Goal: Task Accomplishment & Management: Manage account settings

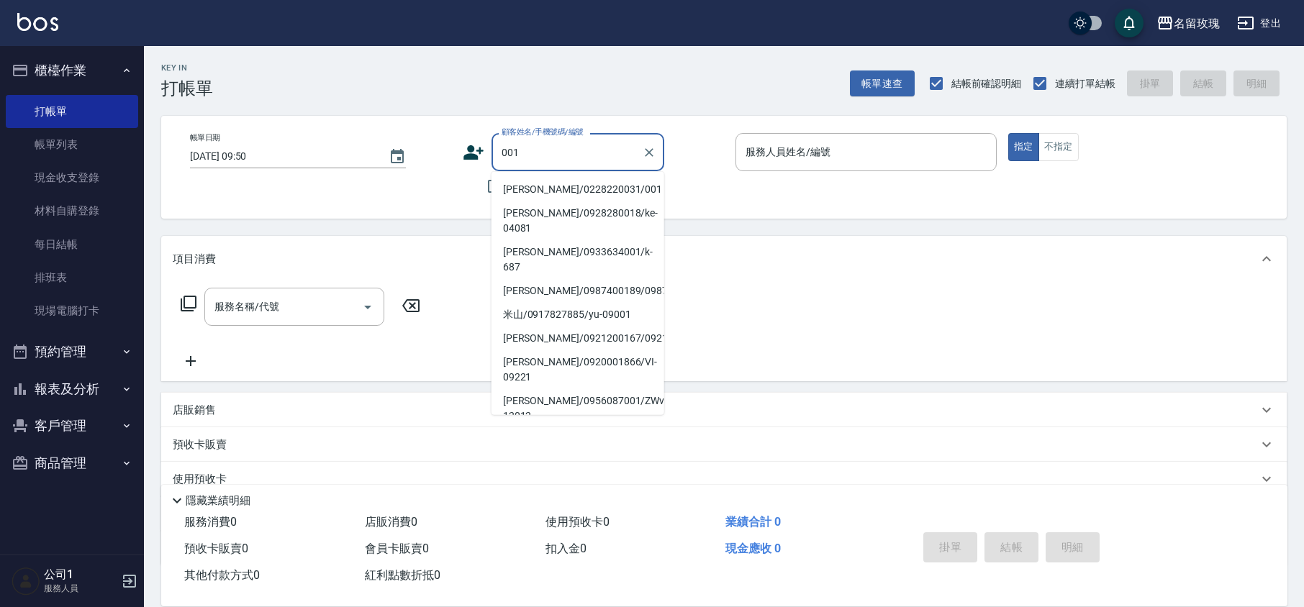
click at [545, 187] on li "[PERSON_NAME]/0228220031/001" at bounding box center [577, 190] width 173 height 24
type input "[PERSON_NAME]/0228220031/001"
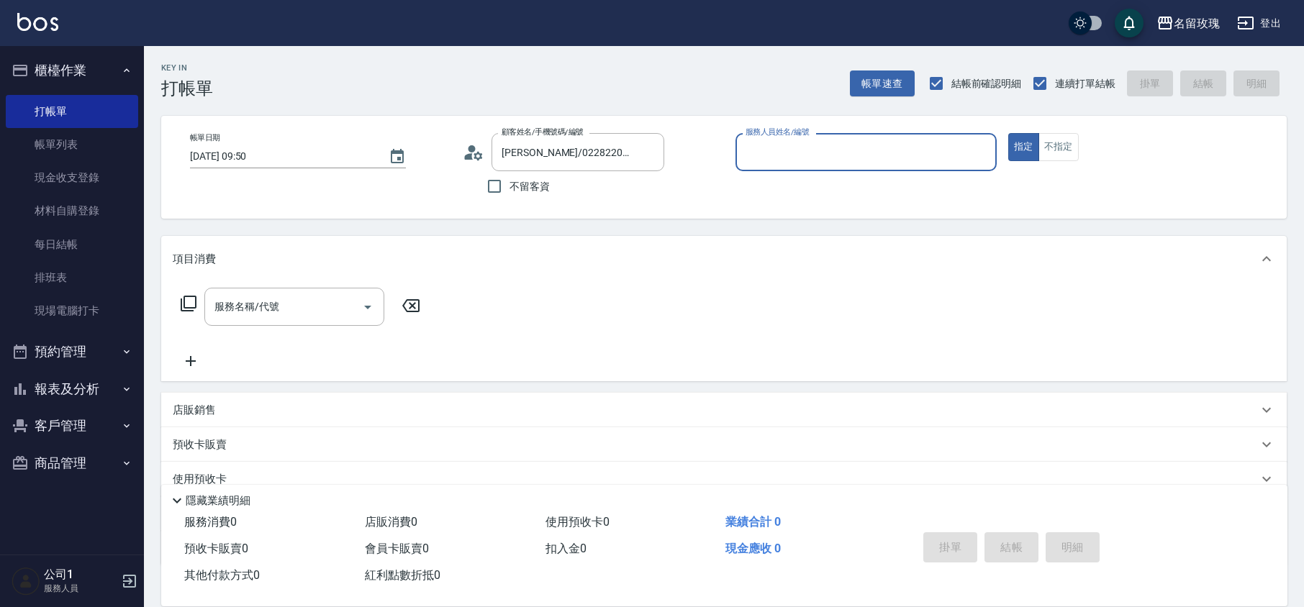
type input "[PERSON_NAME]-5"
click at [649, 153] on icon "Clear" at bounding box center [649, 152] width 9 height 9
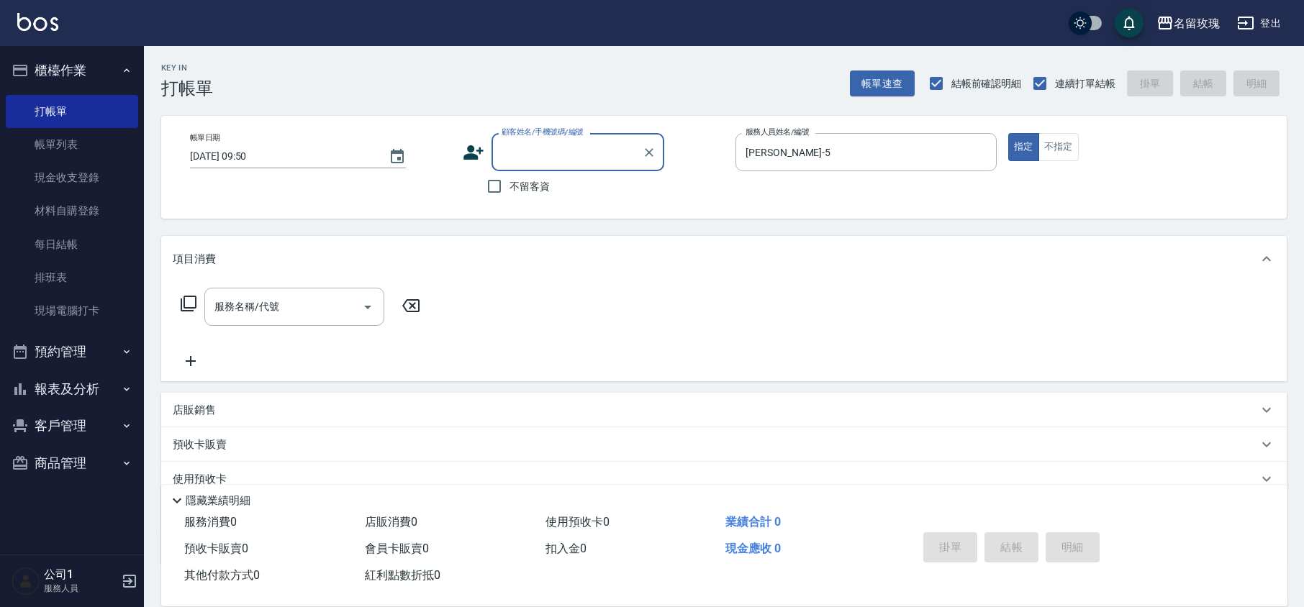
click at [602, 145] on input "顧客姓名/手機號碼/編號" at bounding box center [567, 152] width 138 height 25
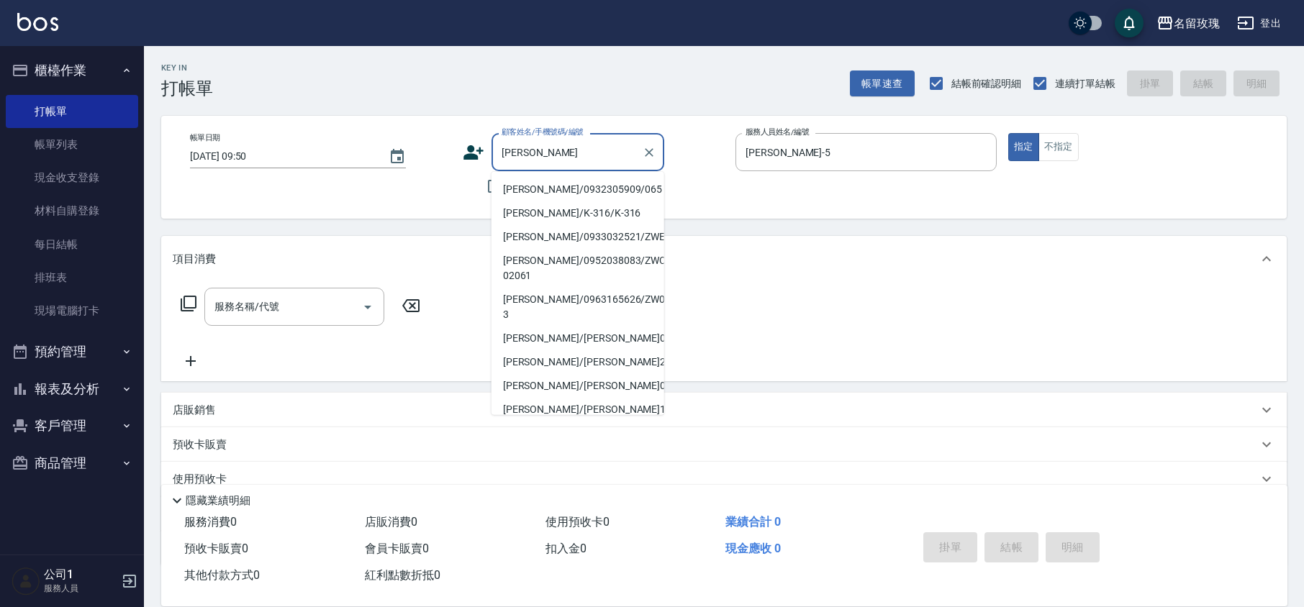
click at [558, 188] on li "[PERSON_NAME]/0932305909/065" at bounding box center [577, 190] width 173 height 24
type input "[PERSON_NAME]/0932305909/065"
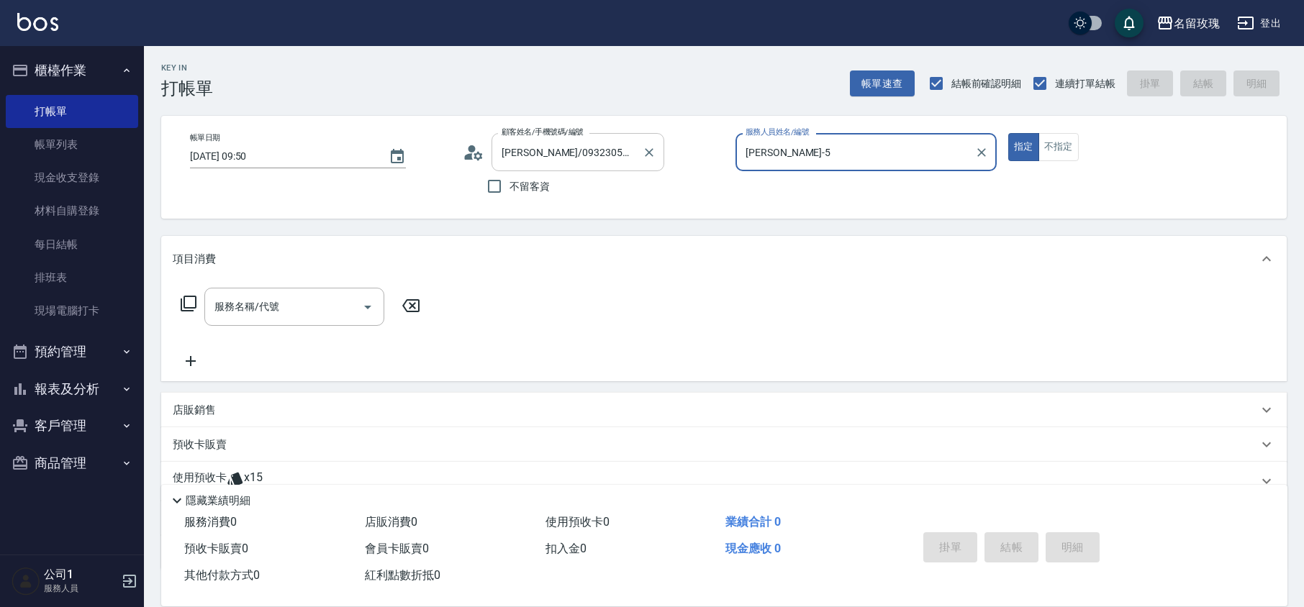
click at [651, 162] on div at bounding box center [648, 152] width 19 height 38
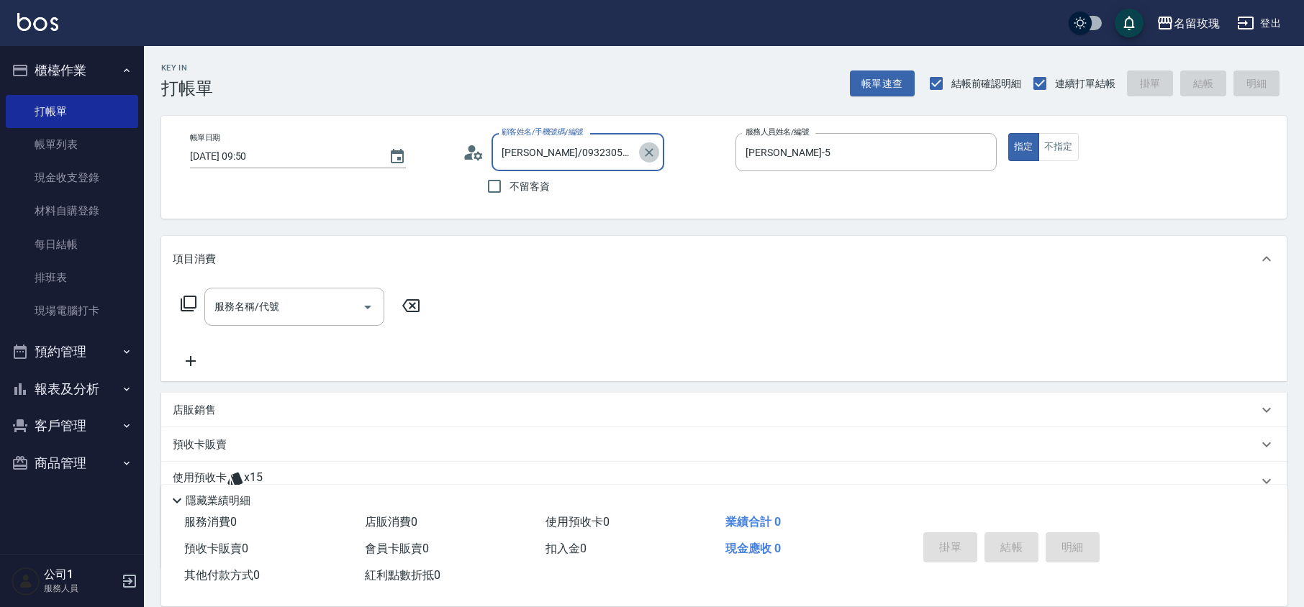
click at [648, 151] on icon "Clear" at bounding box center [649, 152] width 9 height 9
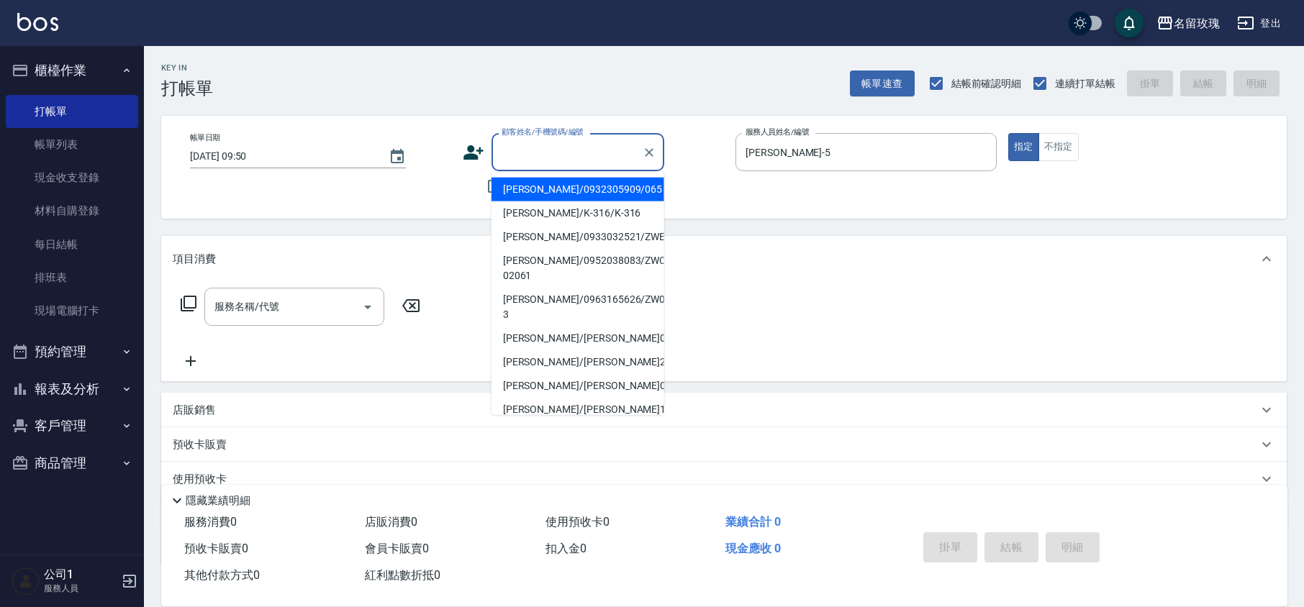
click at [619, 145] on input "顧客姓名/手機號碼/編號" at bounding box center [567, 152] width 138 height 25
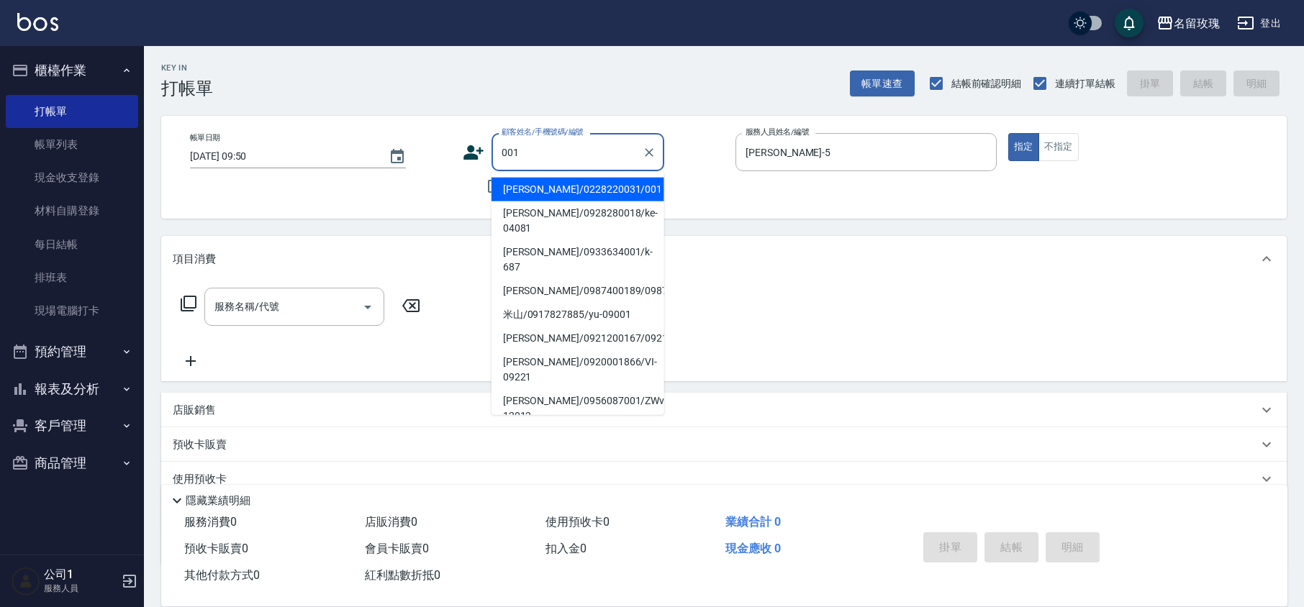
click at [581, 186] on li "[PERSON_NAME]/0228220031/001" at bounding box center [577, 190] width 173 height 24
type input "[PERSON_NAME]/0228220031/001"
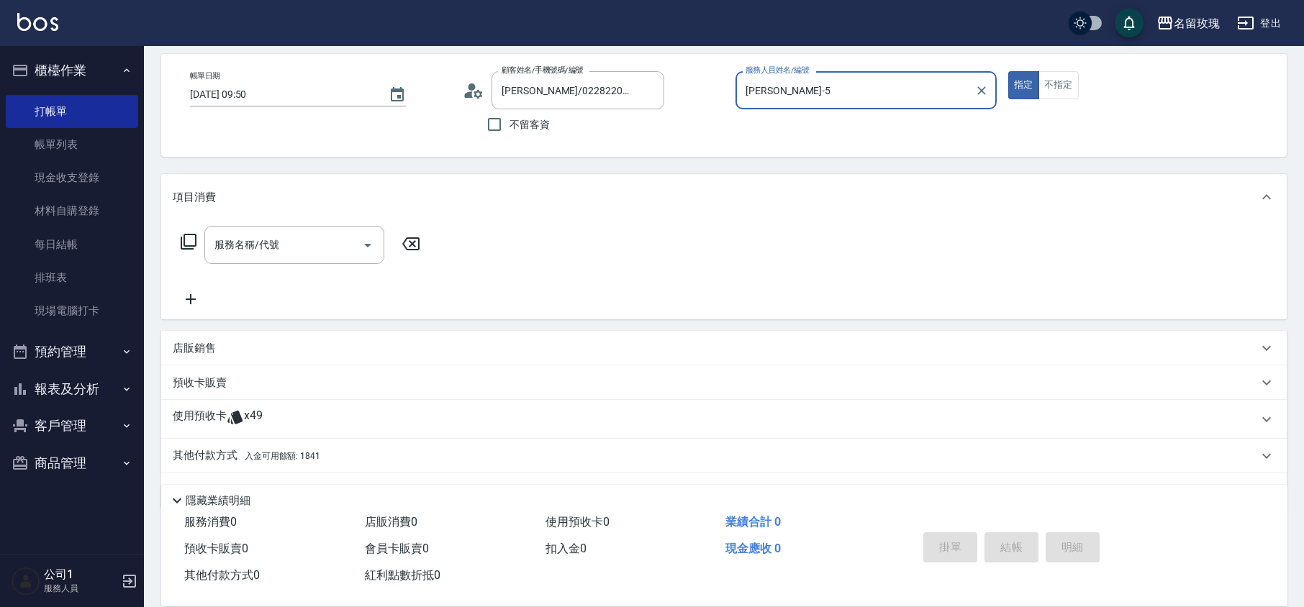
scroll to position [96, 0]
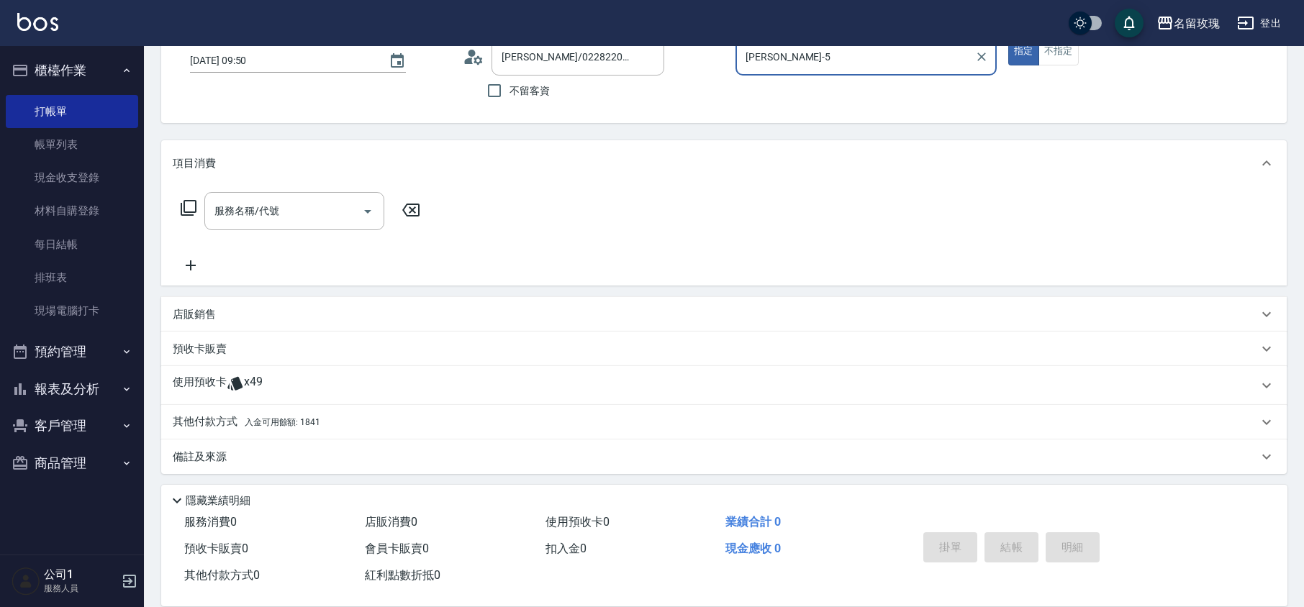
click at [213, 422] on p "其他付款方式 入金可用餘額: 1841" at bounding box center [246, 422] width 147 height 16
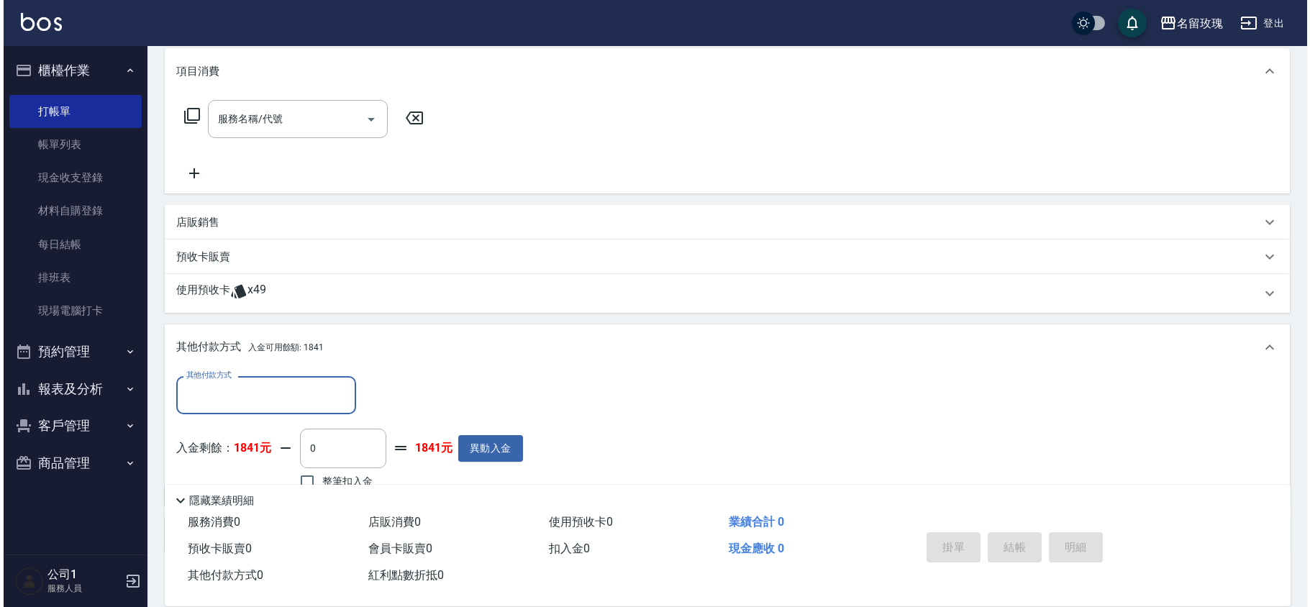
scroll to position [251, 0]
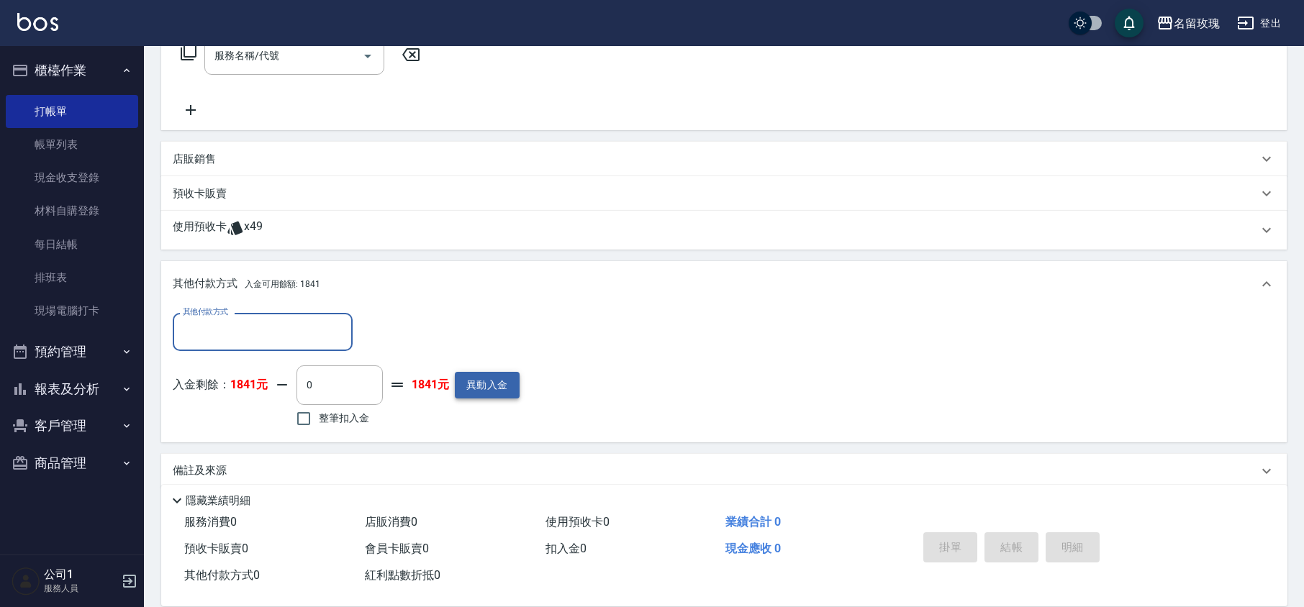
click at [482, 391] on button "異動入金" at bounding box center [487, 385] width 65 height 27
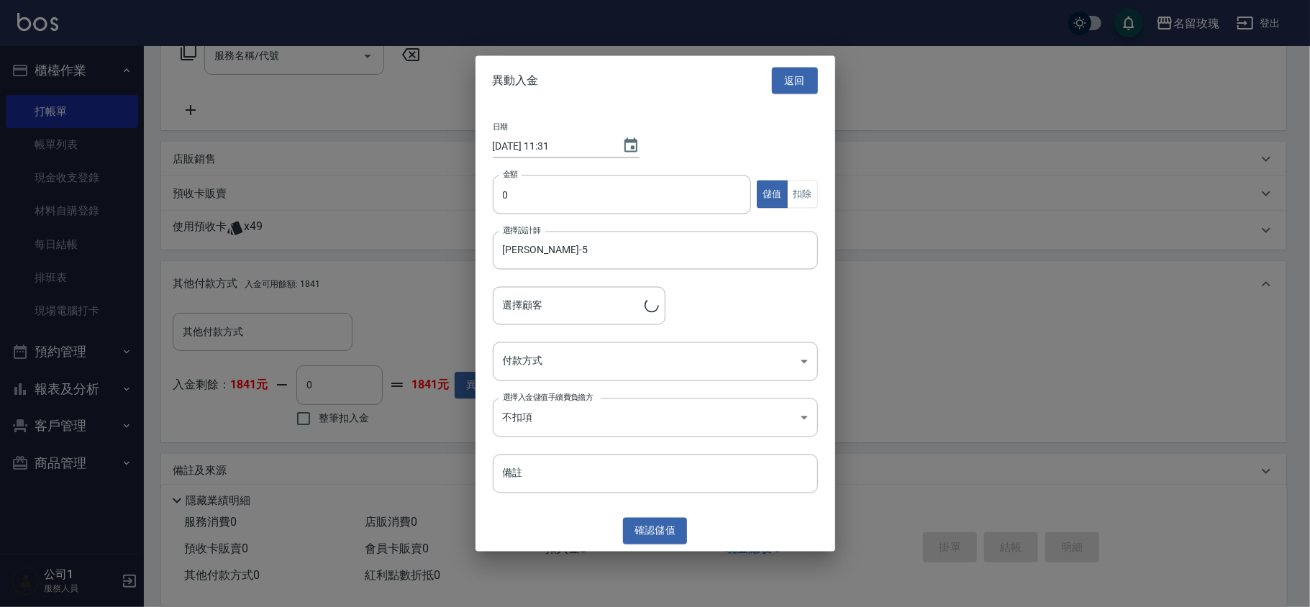
type input "[PERSON_NAME]/0228220031/001"
click at [559, 202] on input "0" at bounding box center [622, 194] width 259 height 39
type input "11000"
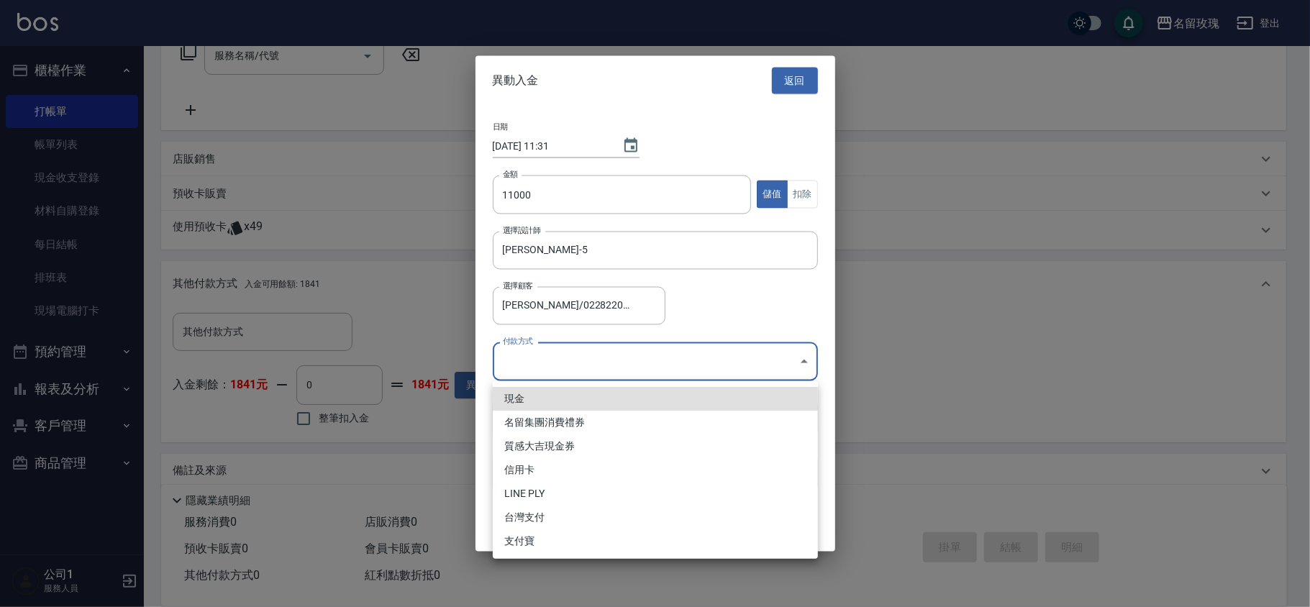
click at [553, 360] on body "名留玫瑰 登出 櫃檯作業 打帳單 帳單列表 現金收支登錄 材料自購登錄 每日結帳 排班表 現場電腦打卡 預約管理 預約管理 單日預約紀錄 單週預約紀錄 報表及…" at bounding box center [655, 186] width 1310 height 875
click at [547, 390] on li "現金" at bounding box center [655, 399] width 325 height 24
type input "現金"
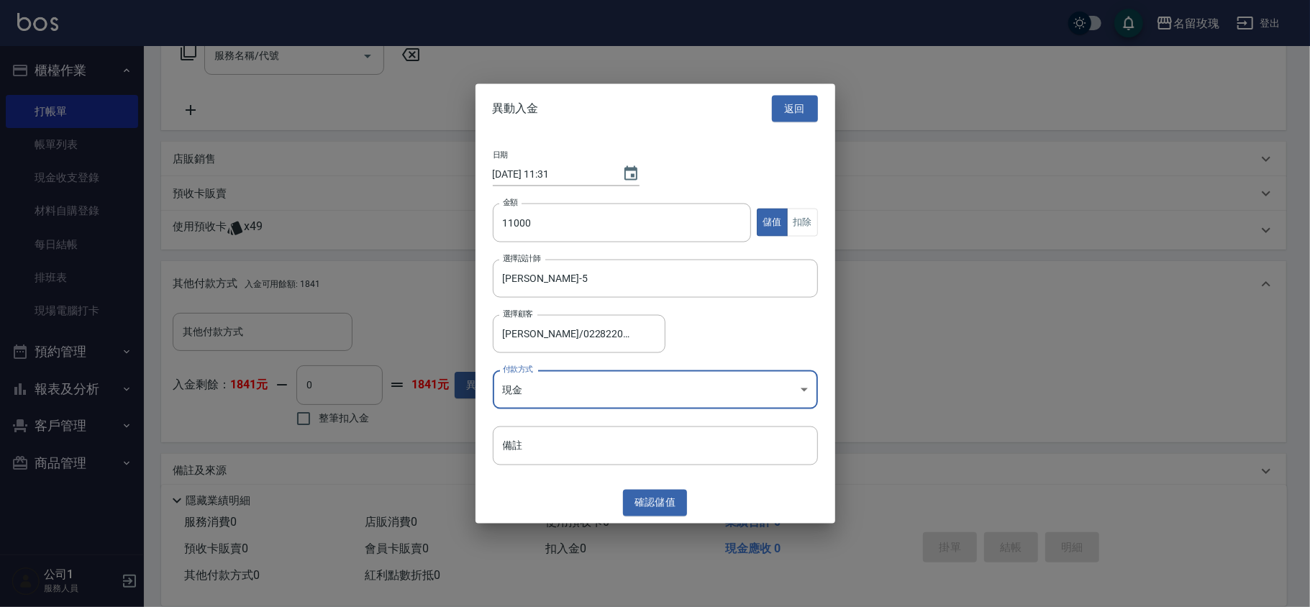
click at [599, 530] on div at bounding box center [655, 303] width 1310 height 607
click at [650, 494] on button "確認 儲值" at bounding box center [655, 503] width 65 height 27
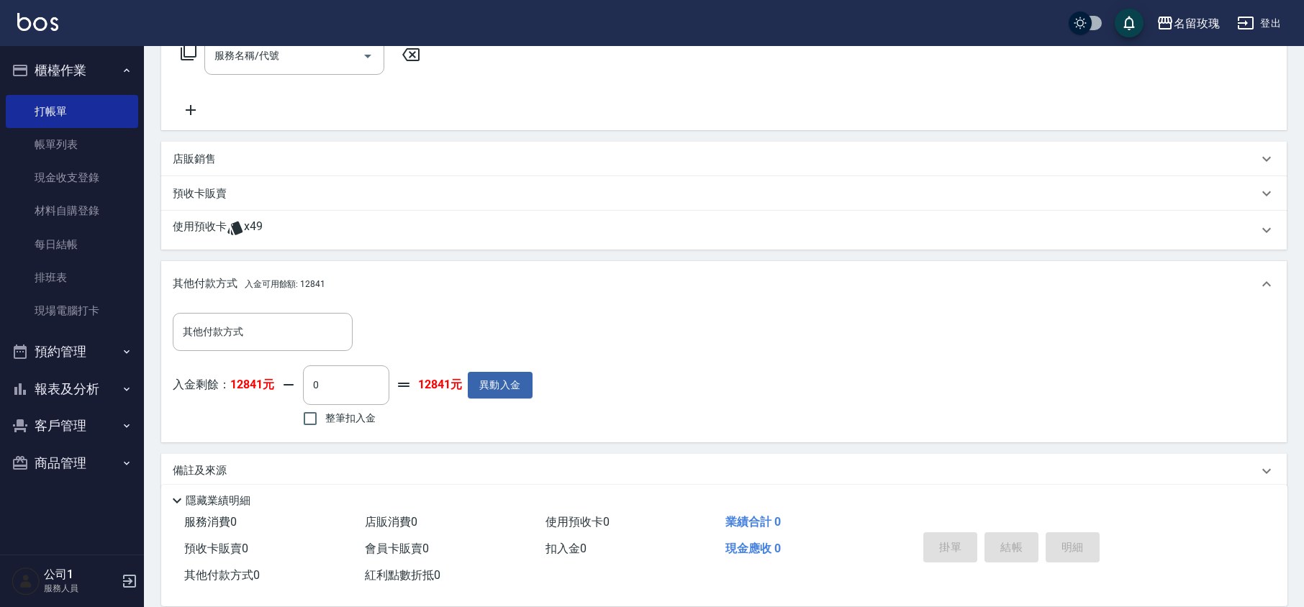
click at [203, 196] on p "預收卡販賣" at bounding box center [200, 193] width 54 height 15
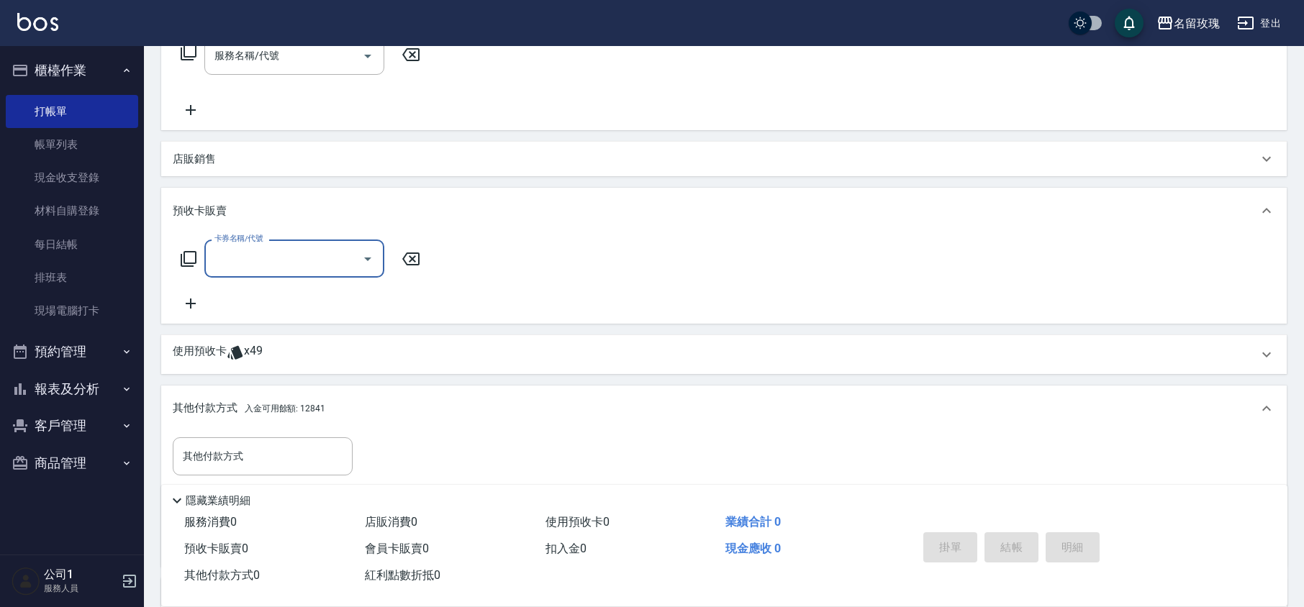
scroll to position [0, 0]
click at [194, 255] on icon at bounding box center [188, 258] width 17 height 17
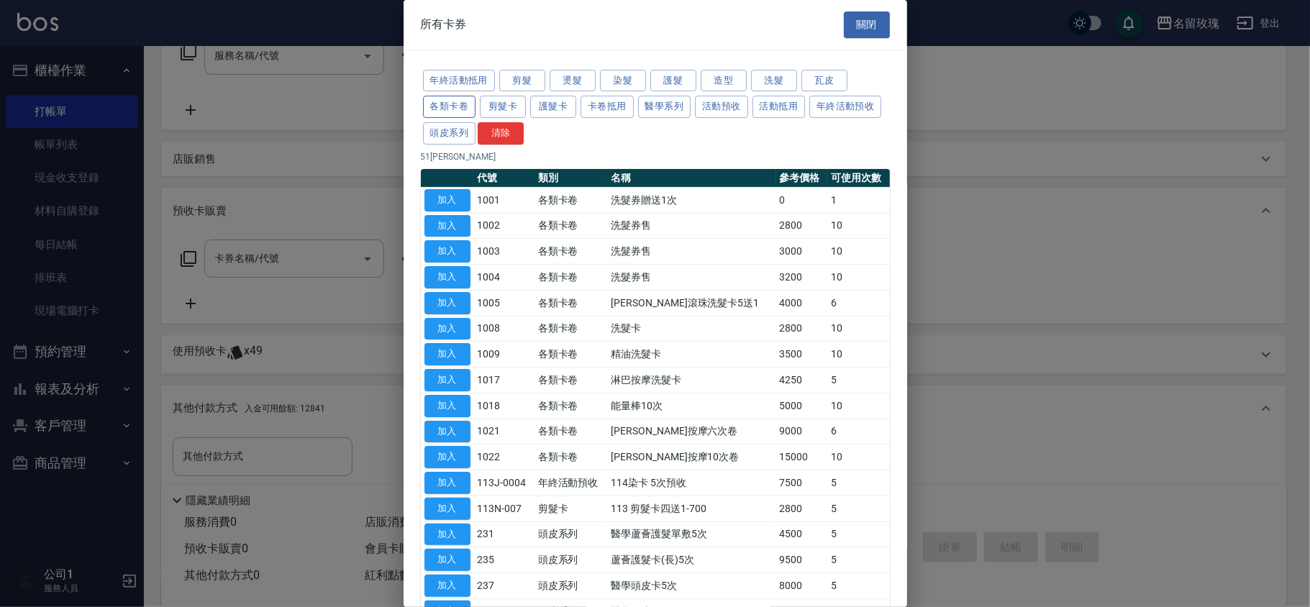
click at [461, 104] on button "各類卡卷" at bounding box center [449, 107] width 53 height 22
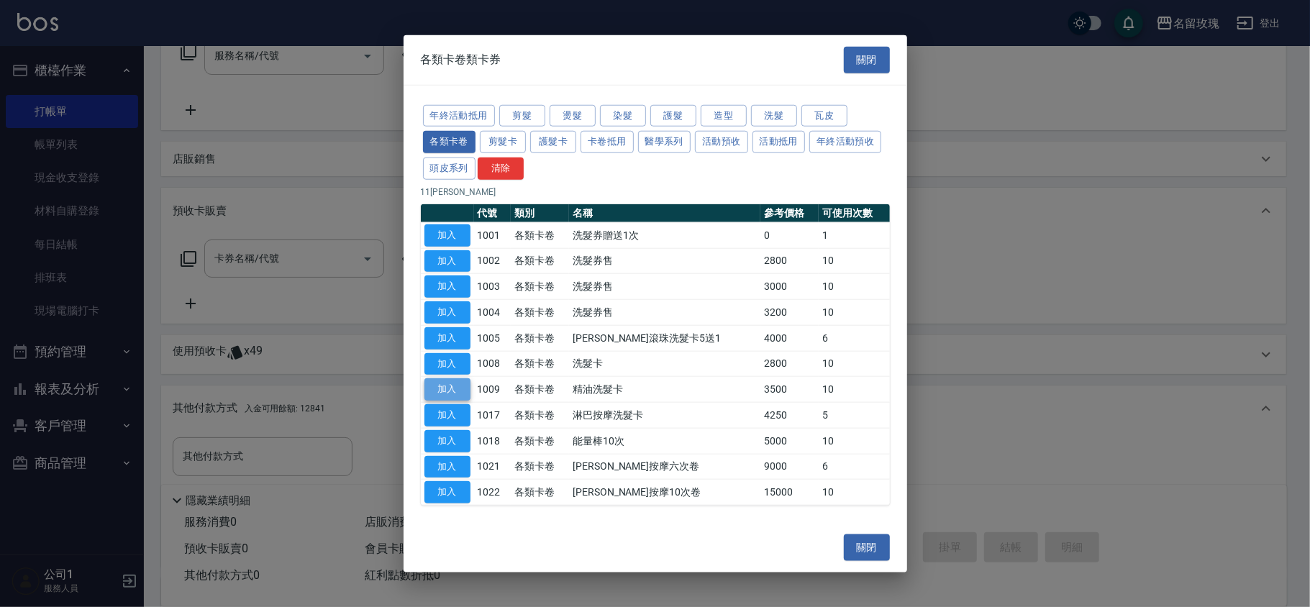
click at [437, 389] on button "加入" at bounding box center [447, 389] width 46 height 22
type input "精油洗髮卡(1009)"
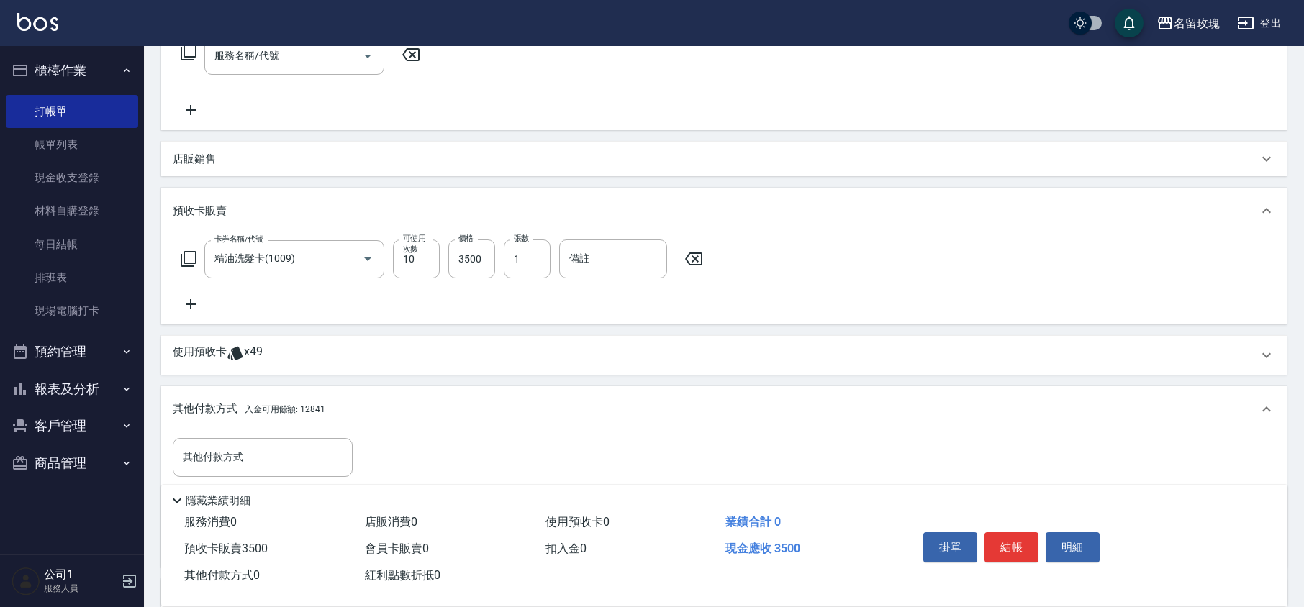
scroll to position [392, 0]
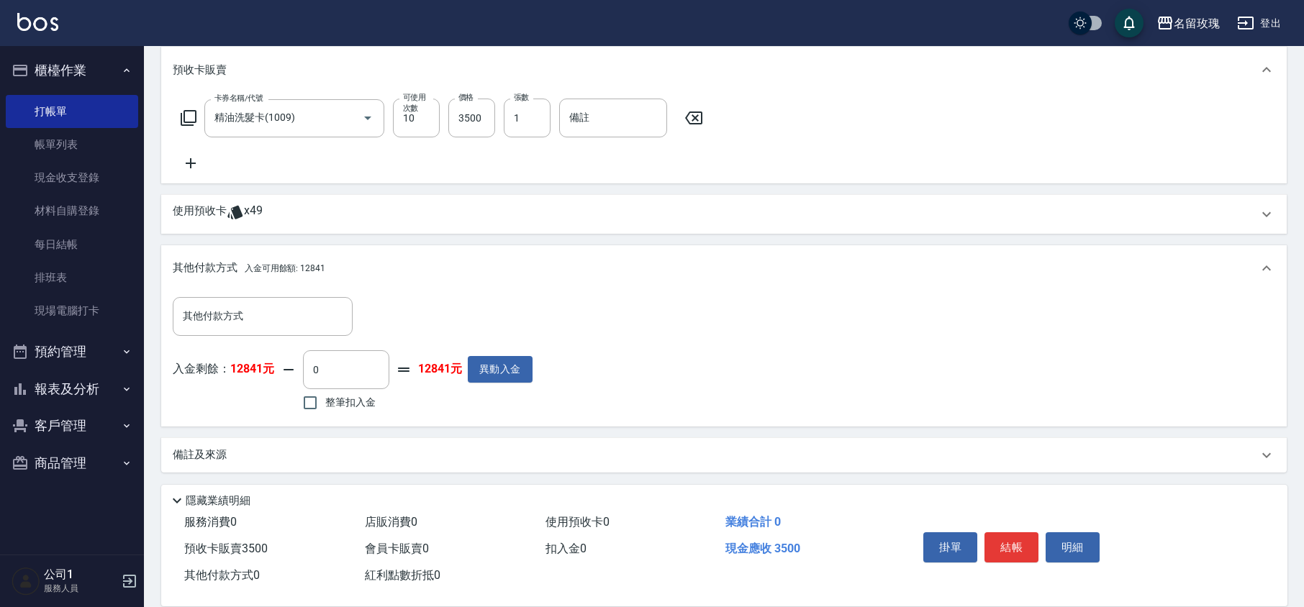
click at [346, 397] on span "整筆扣入金" at bounding box center [350, 402] width 50 height 15
click at [325, 397] on input "整筆扣入金" at bounding box center [310, 403] width 30 height 30
checkbox input "true"
type input "3500"
click at [338, 401] on span "整筆扣入金" at bounding box center [350, 402] width 50 height 15
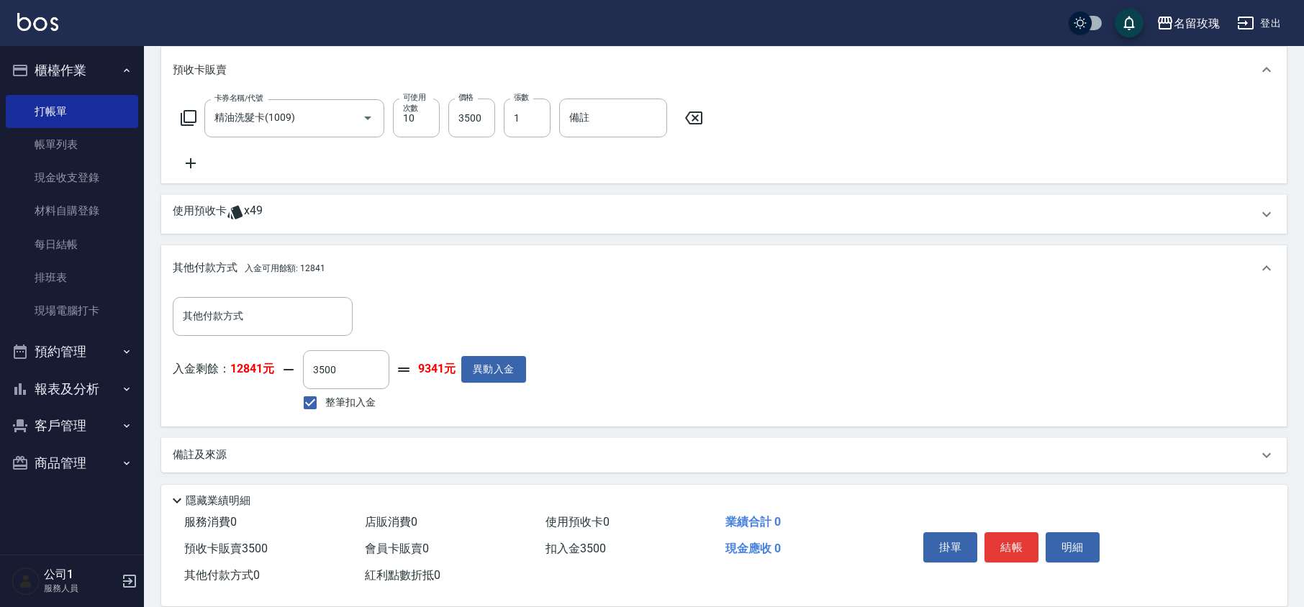
click at [325, 401] on input "整筆扣入金" at bounding box center [310, 403] width 30 height 30
checkbox input "false"
type input "0"
click at [187, 450] on p "備註及來源" at bounding box center [200, 455] width 54 height 15
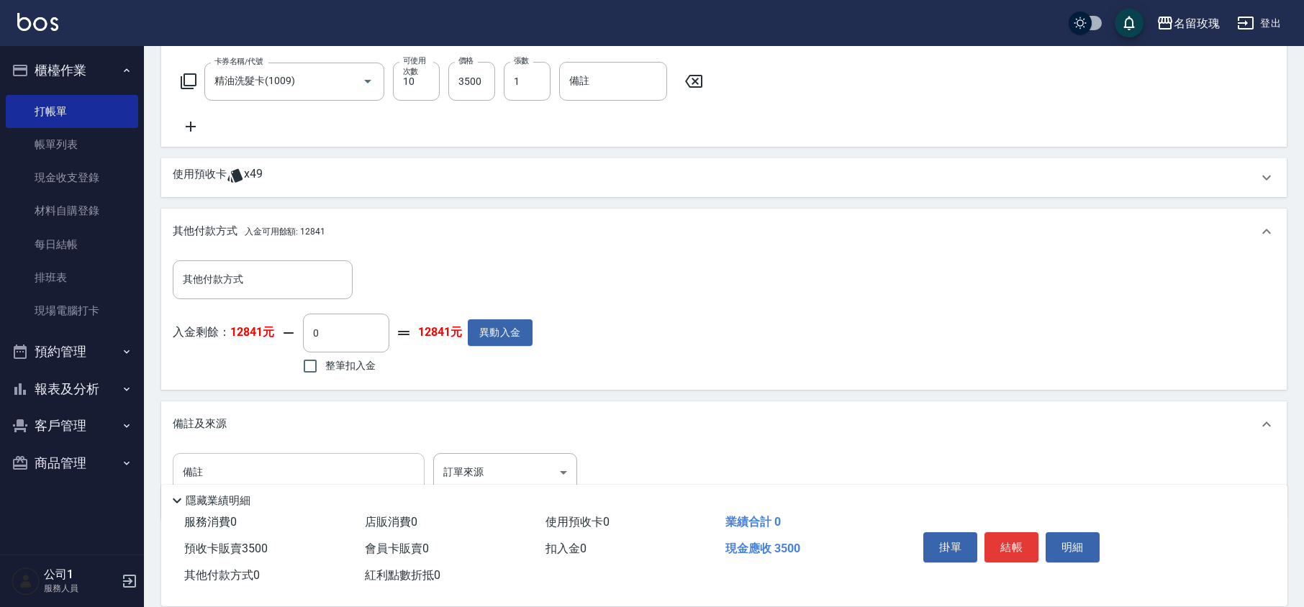
scroll to position [470, 0]
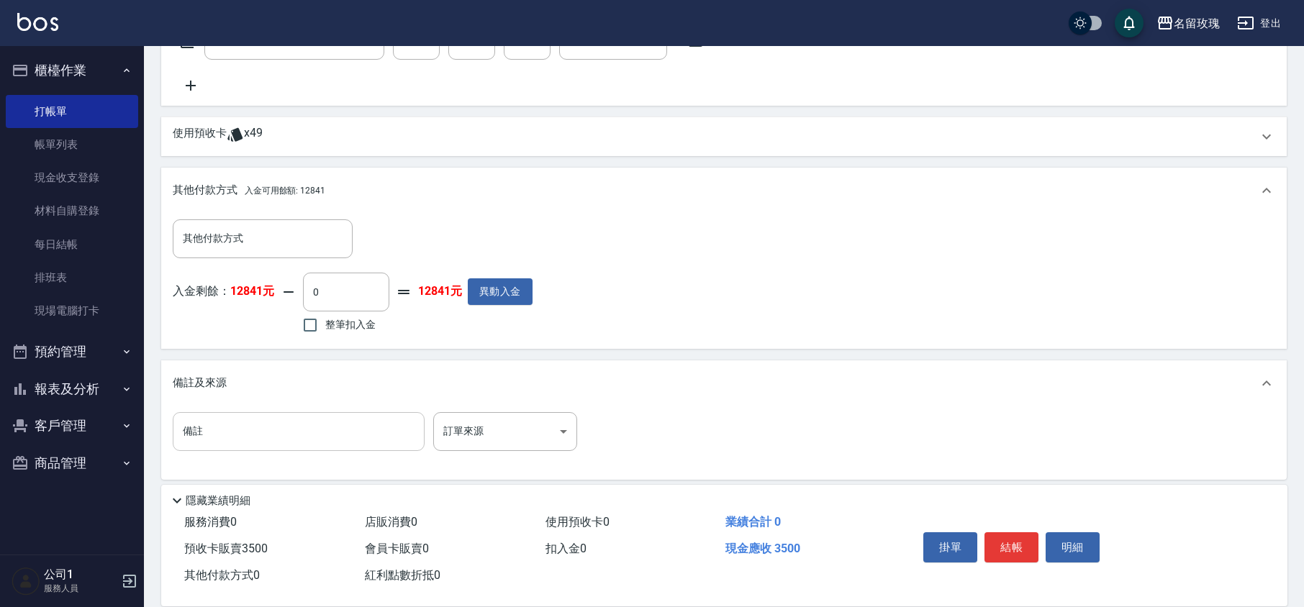
click at [237, 432] on input "備註" at bounding box center [299, 431] width 252 height 39
type input "DA05"
click at [326, 317] on span "整筆扣入金" at bounding box center [350, 324] width 50 height 15
click at [325, 317] on input "整筆扣入金" at bounding box center [310, 325] width 30 height 30
checkbox input "true"
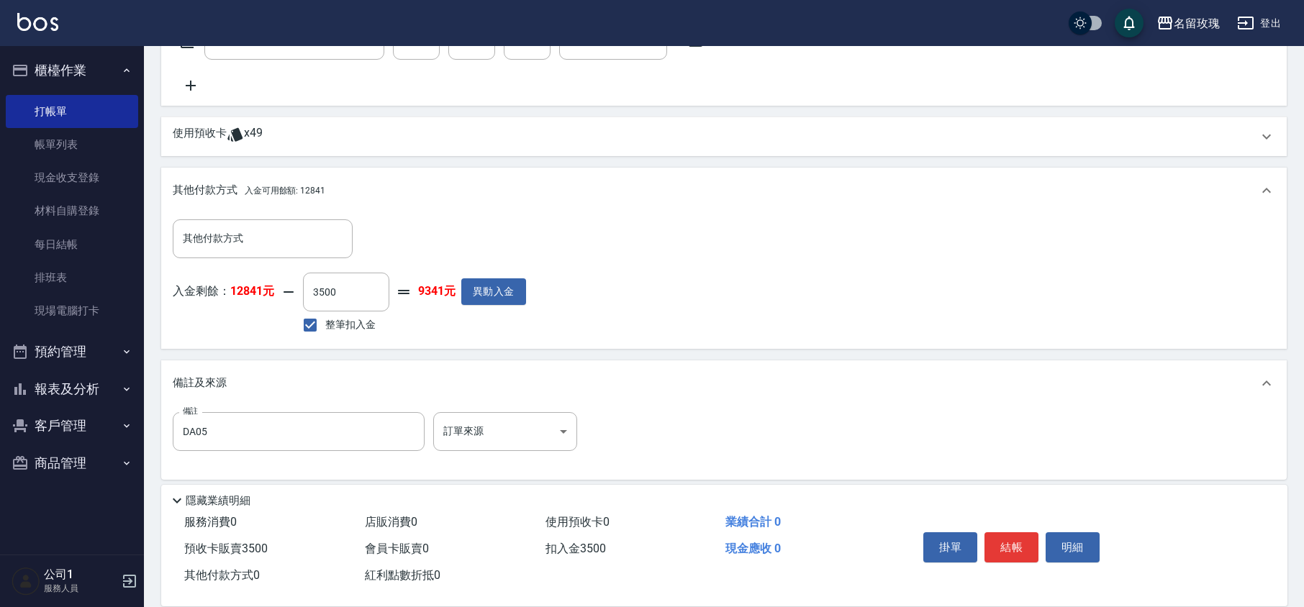
click at [424, 341] on div "其他付款方式 其他付款方式 入金剩餘： 12841元 3500 ​ 整筆扣入金 9341元 異動入金" at bounding box center [723, 281] width 1125 height 135
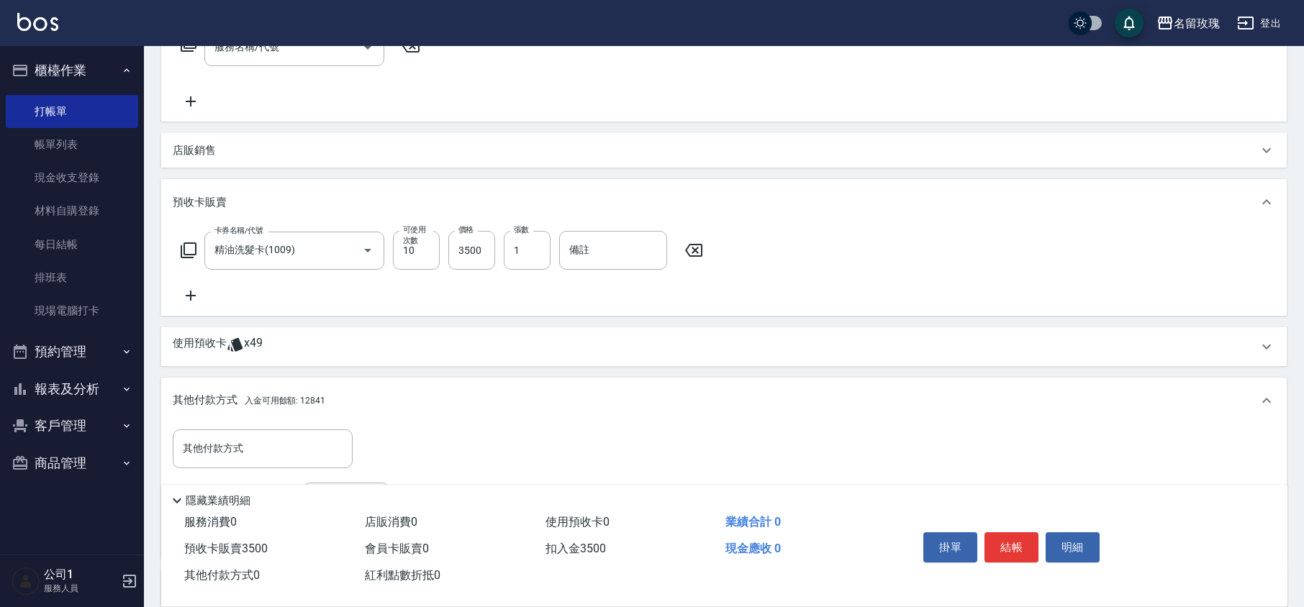
scroll to position [86, 0]
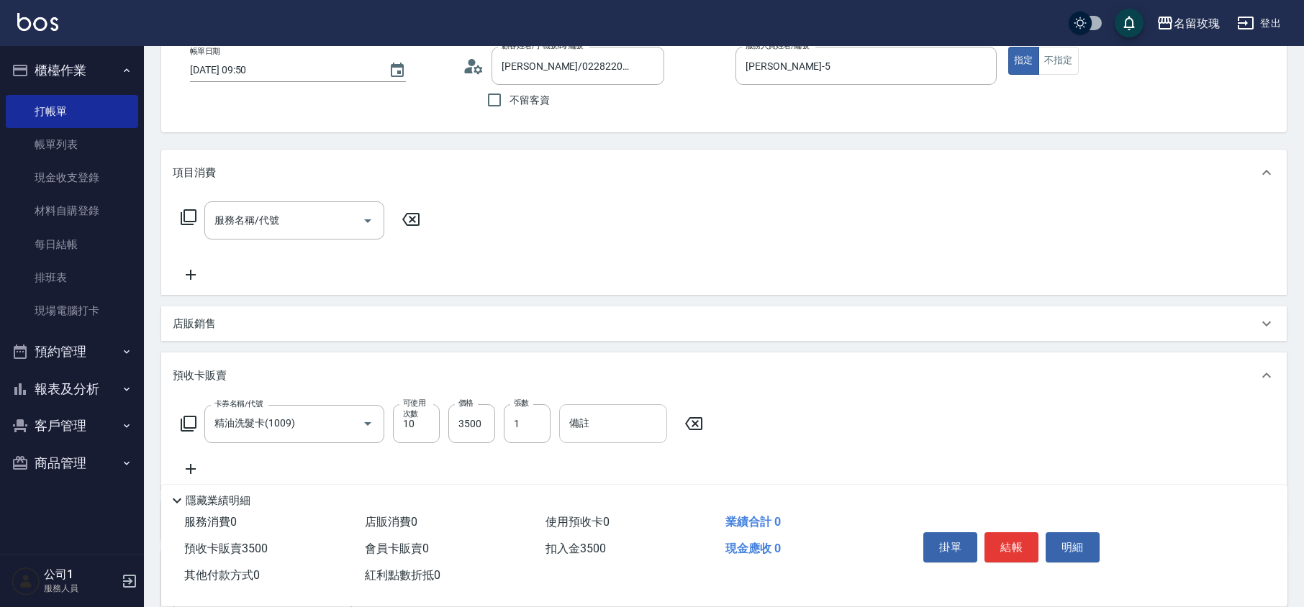
click at [593, 427] on input "備註" at bounding box center [613, 423] width 108 height 39
type input "0"
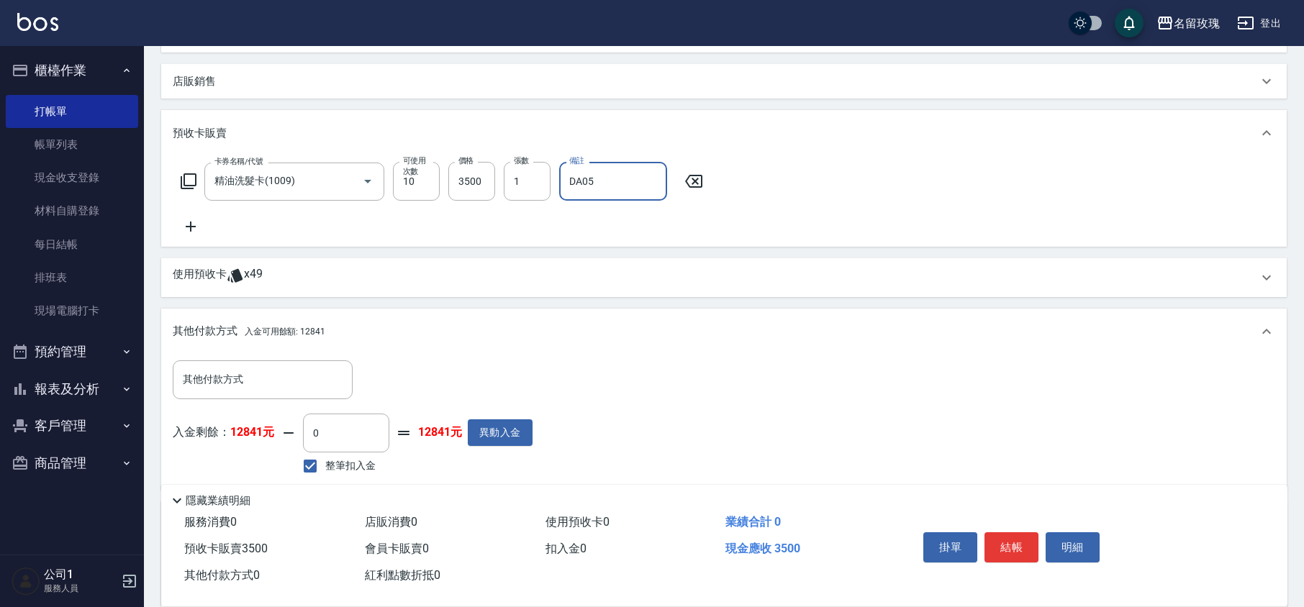
scroll to position [478, 0]
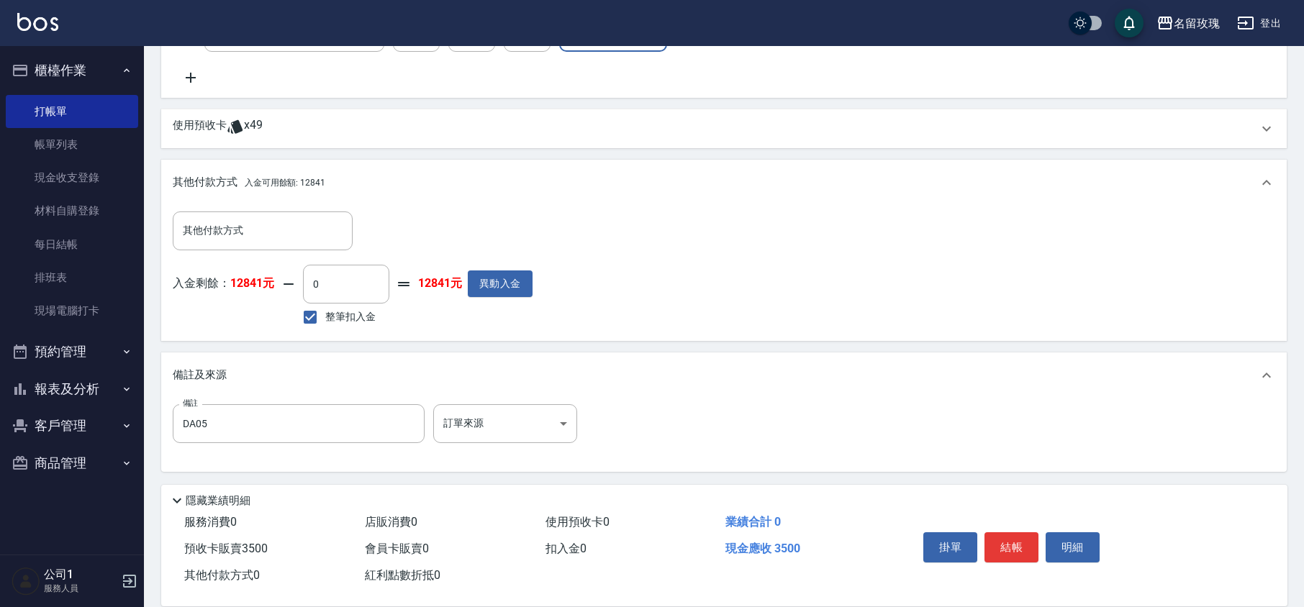
type input "DA05"
click at [504, 455] on div "備註 DA05 備註 訂單來源 ​ 訂單來源" at bounding box center [724, 432] width 1102 height 56
type input "[DATE] 11:33"
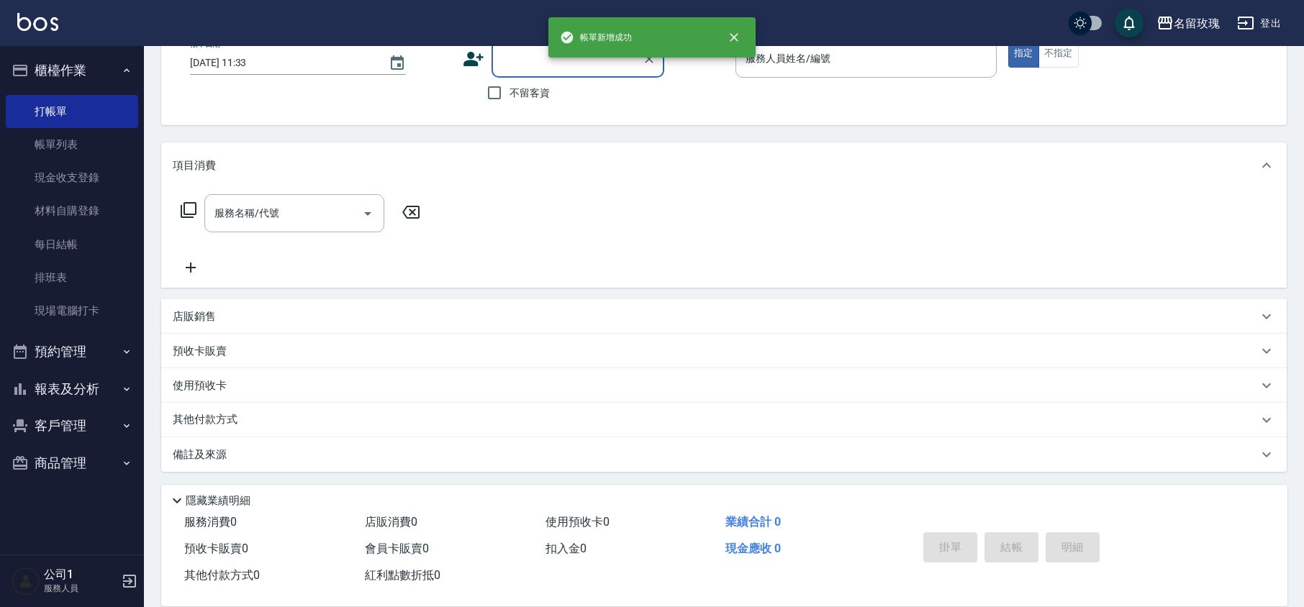
scroll to position [0, 0]
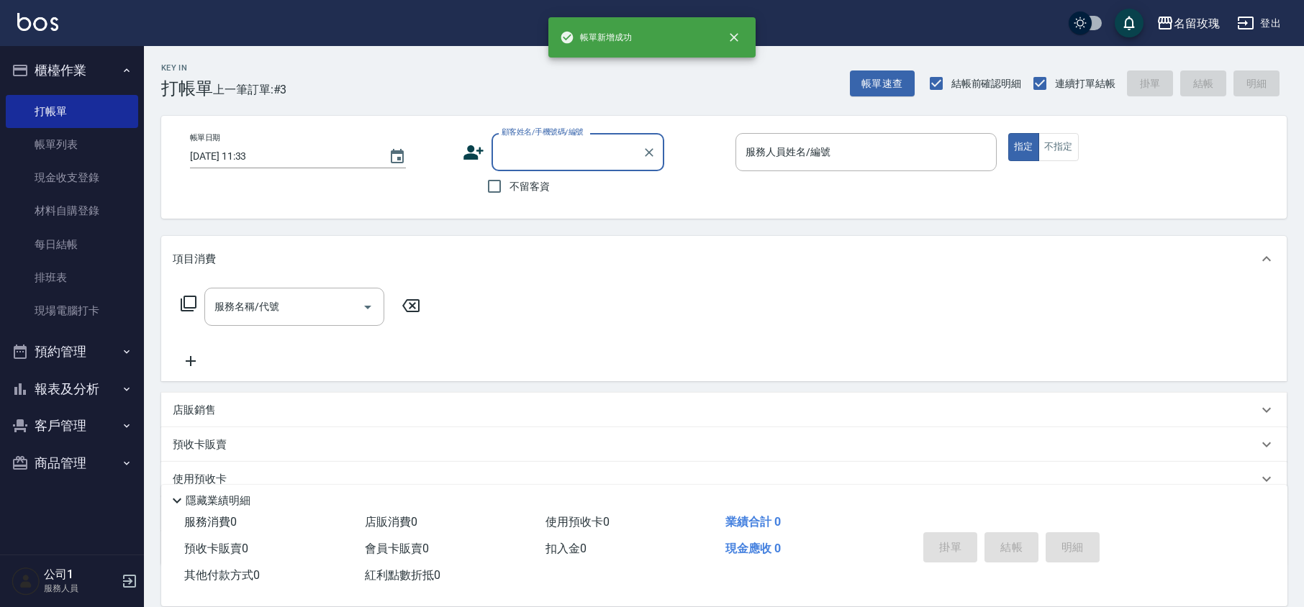
click at [533, 141] on input "顧客姓名/手機號碼/編號" at bounding box center [567, 152] width 138 height 25
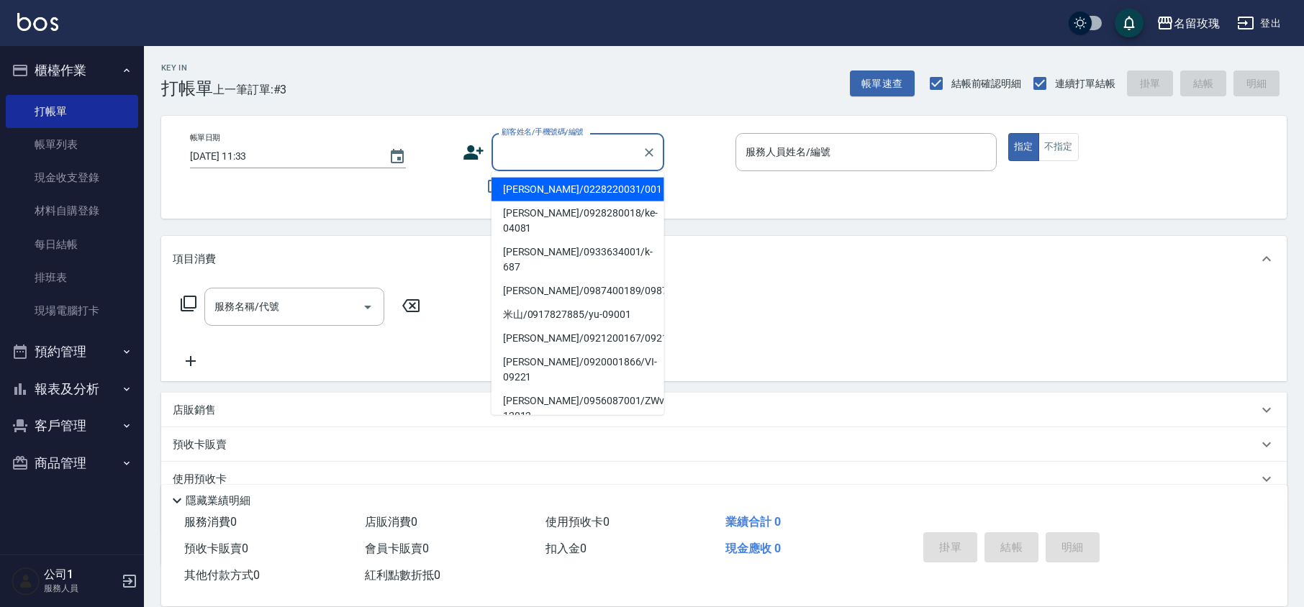
click at [524, 189] on li "[PERSON_NAME]/0228220031/001" at bounding box center [577, 190] width 173 height 24
type input "[PERSON_NAME]/0228220031/001"
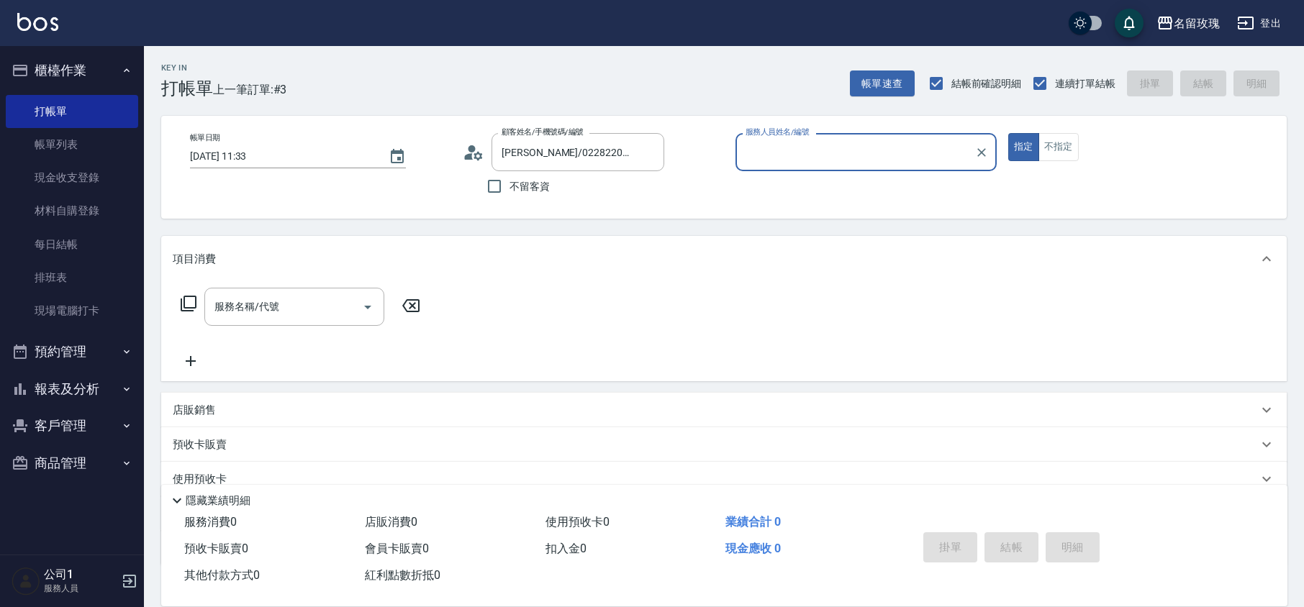
type input "[PERSON_NAME]-5"
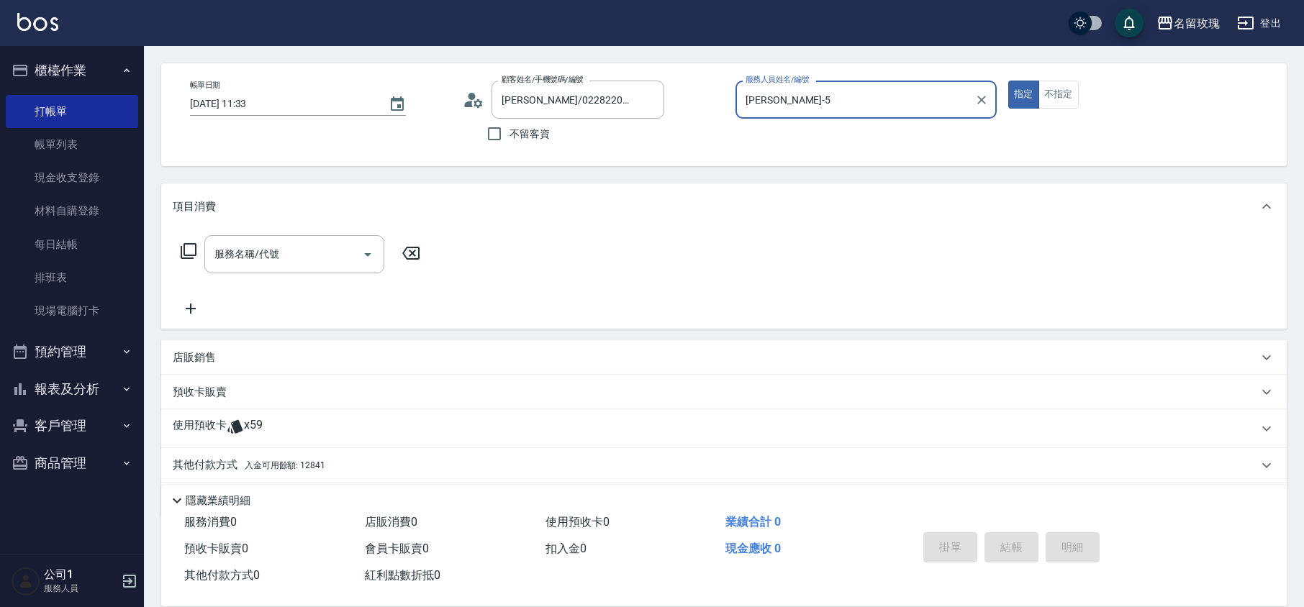
scroll to position [98, 0]
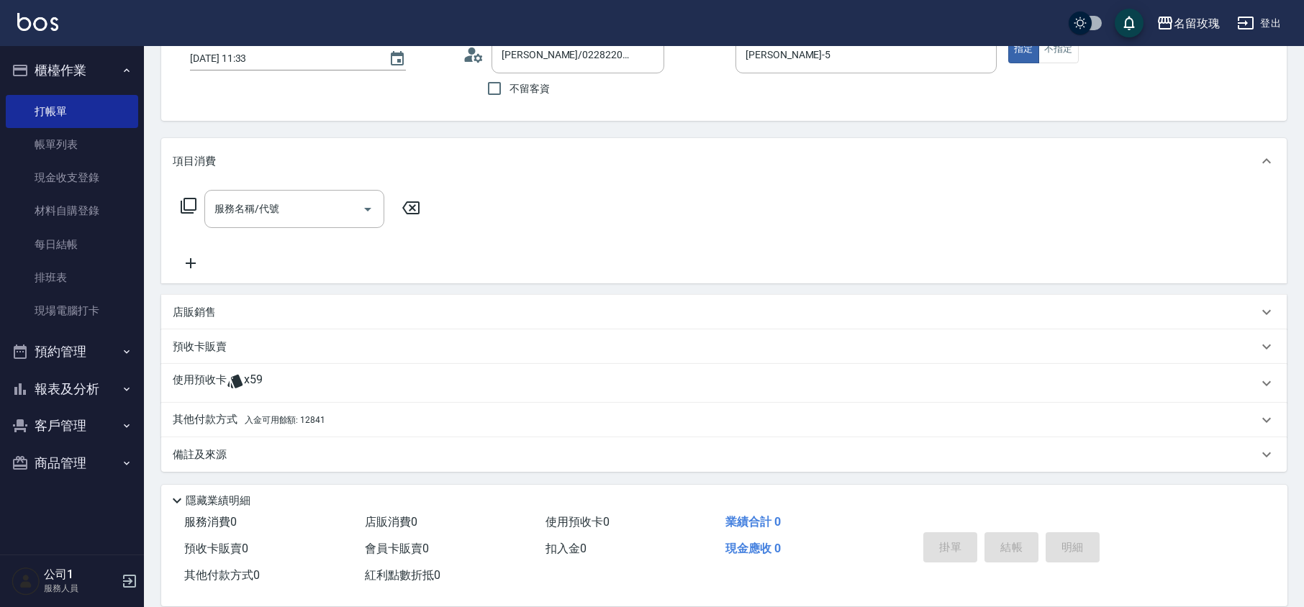
click at [217, 386] on p "使用預收卡" at bounding box center [200, 384] width 54 height 22
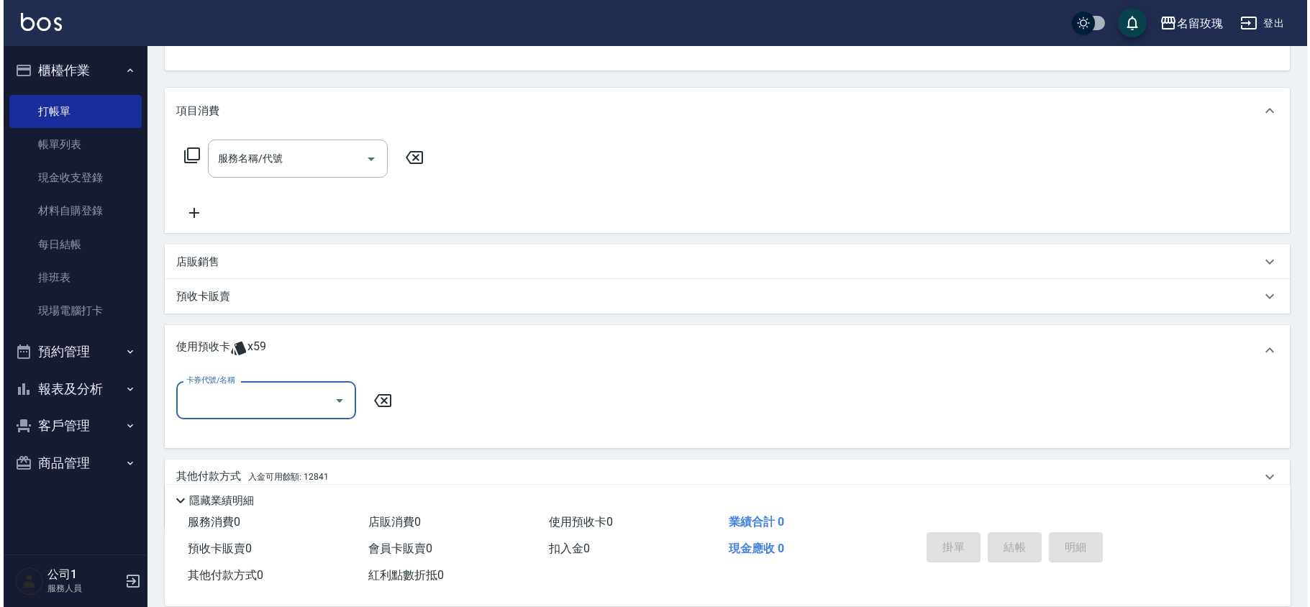
scroll to position [204, 0]
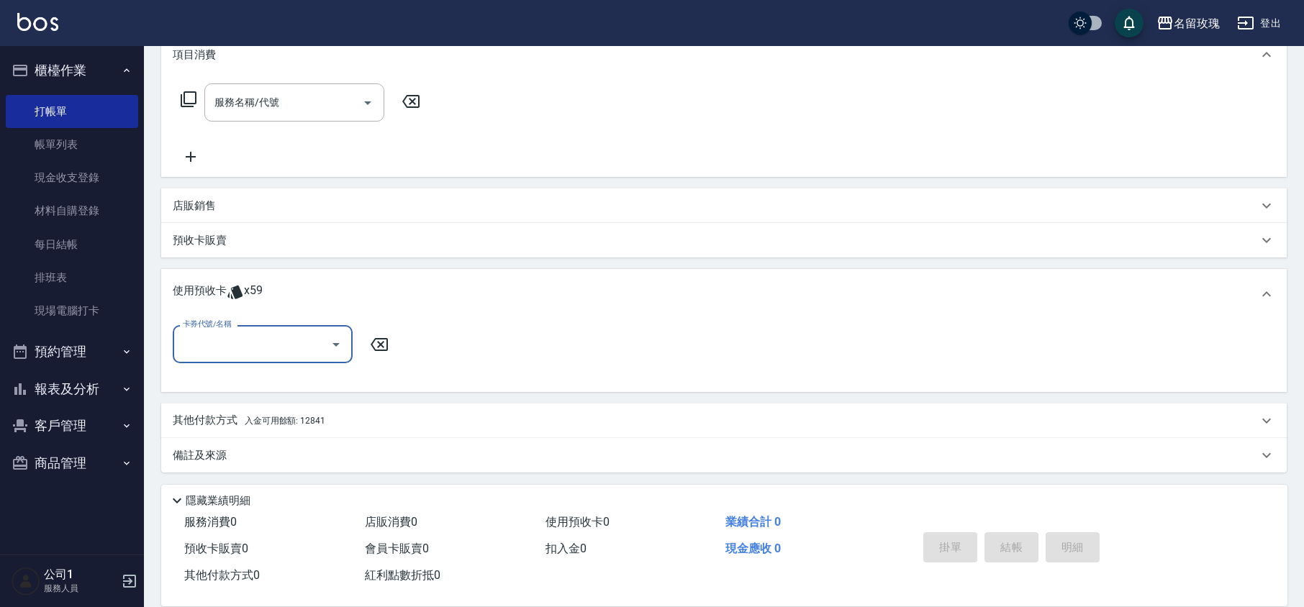
click at [188, 99] on icon at bounding box center [188, 99] width 17 height 17
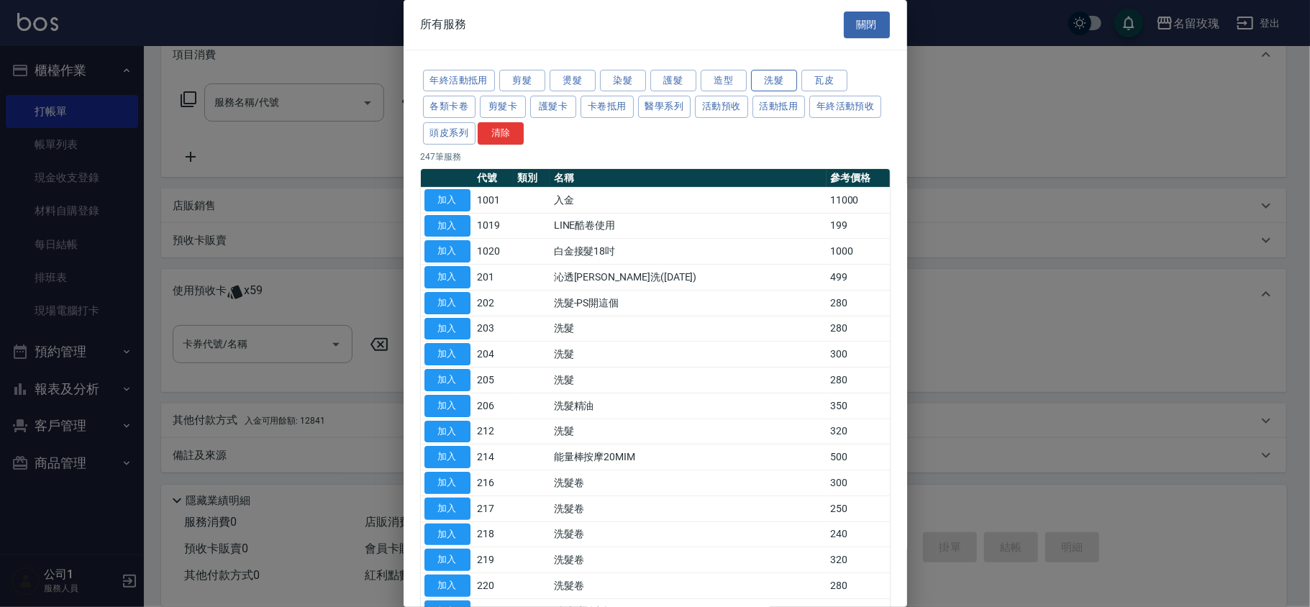
click at [769, 81] on button "洗髮" at bounding box center [774, 81] width 46 height 22
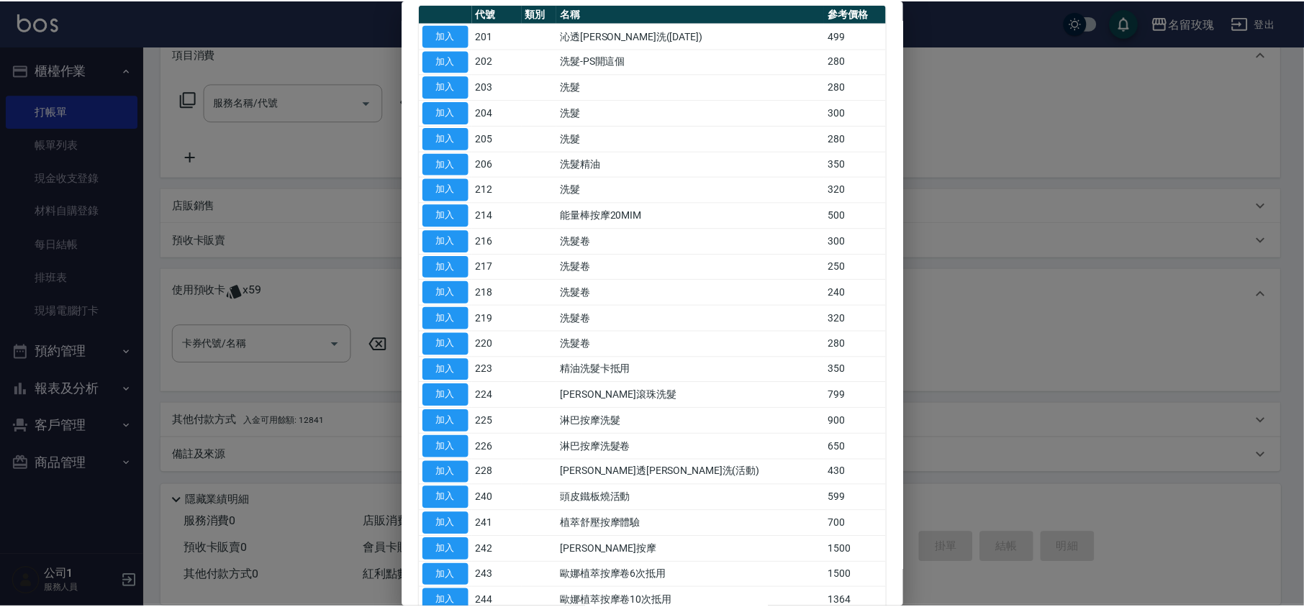
scroll to position [283, 0]
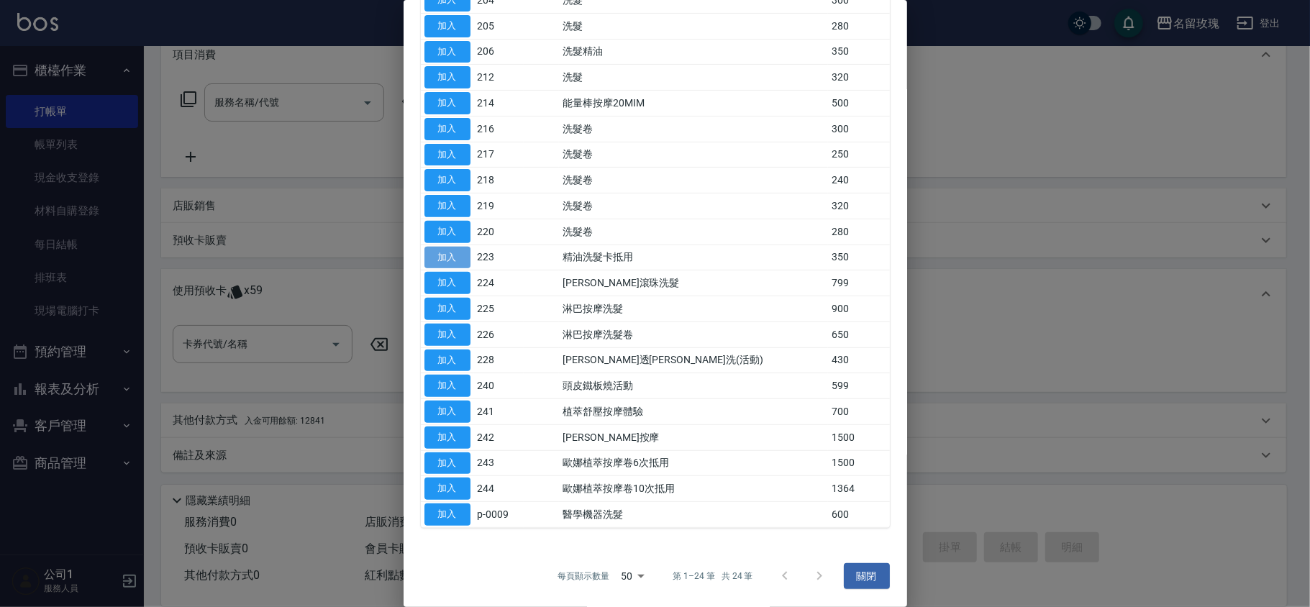
click at [444, 252] on button "加入" at bounding box center [447, 258] width 46 height 22
type input "精油洗髮卡抵用(223)"
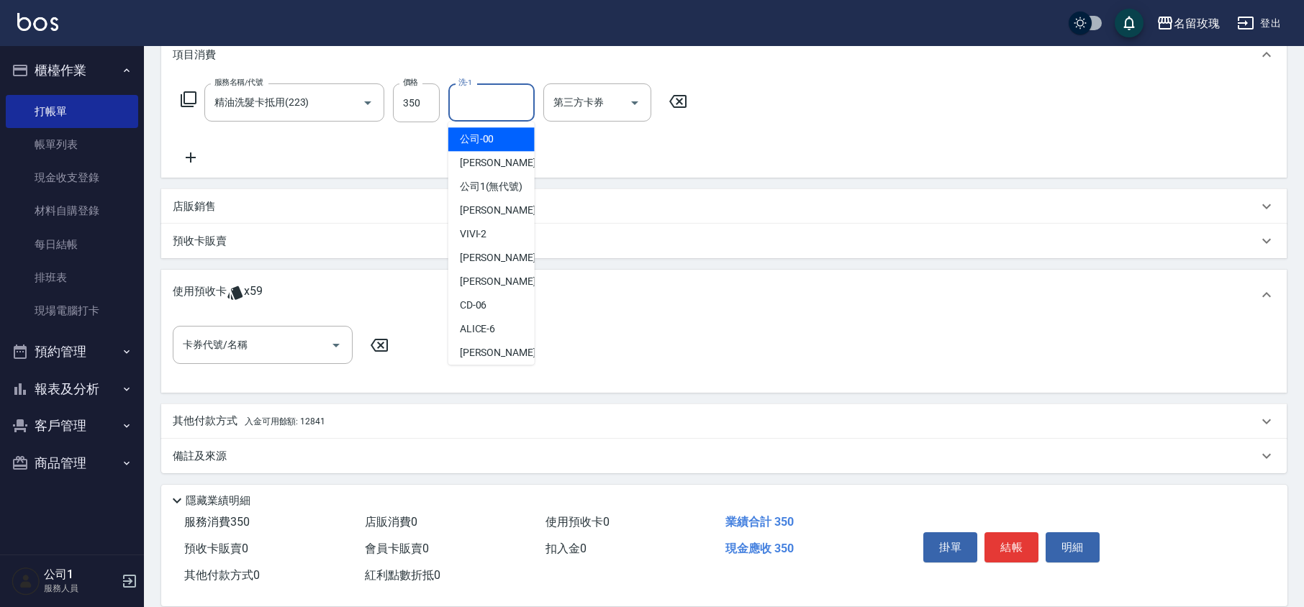
click at [481, 99] on input "洗-1" at bounding box center [491, 102] width 73 height 25
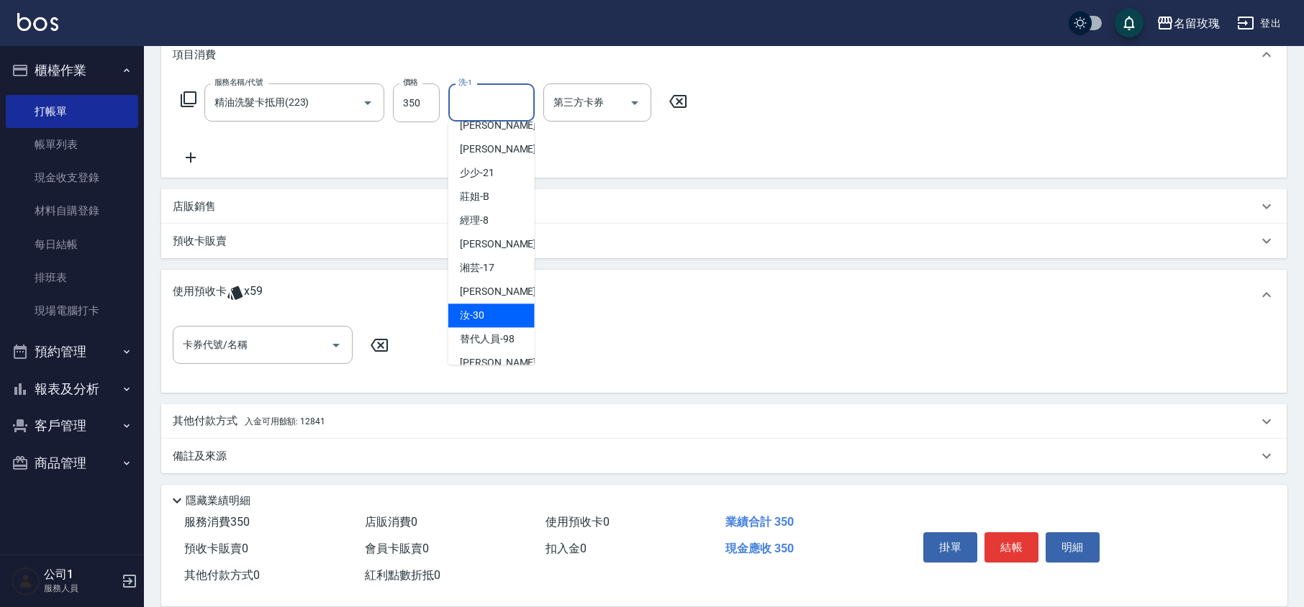
scroll to position [283, 0]
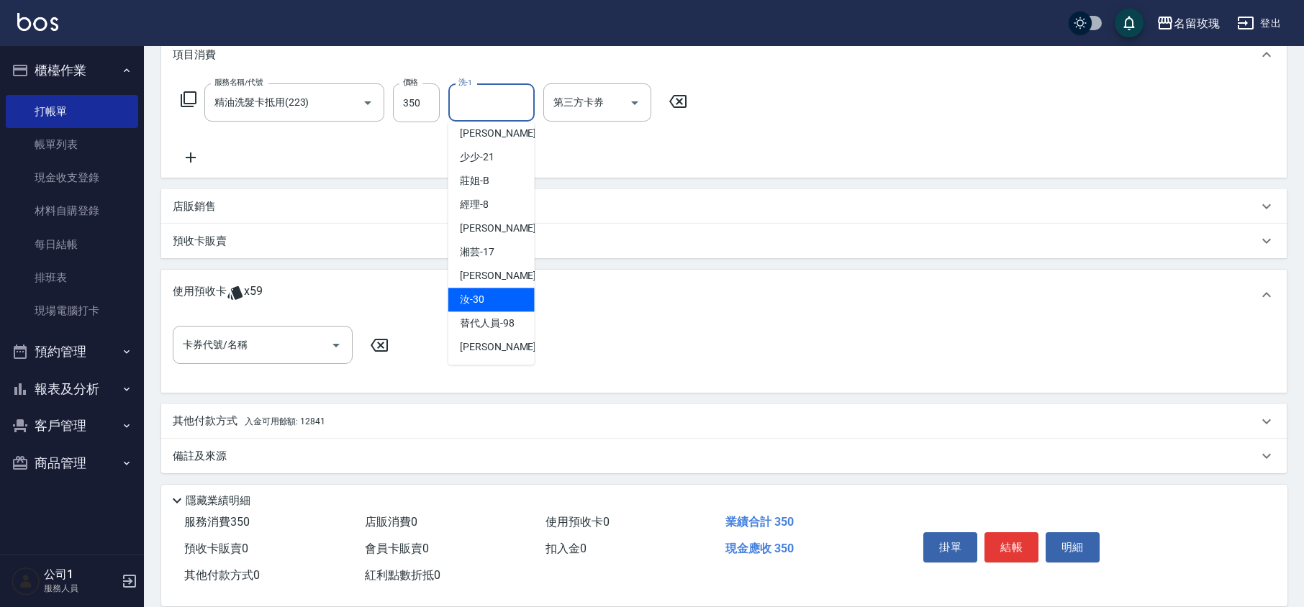
click at [491, 292] on div "汝 -30" at bounding box center [491, 300] width 86 height 24
type input "汝-30"
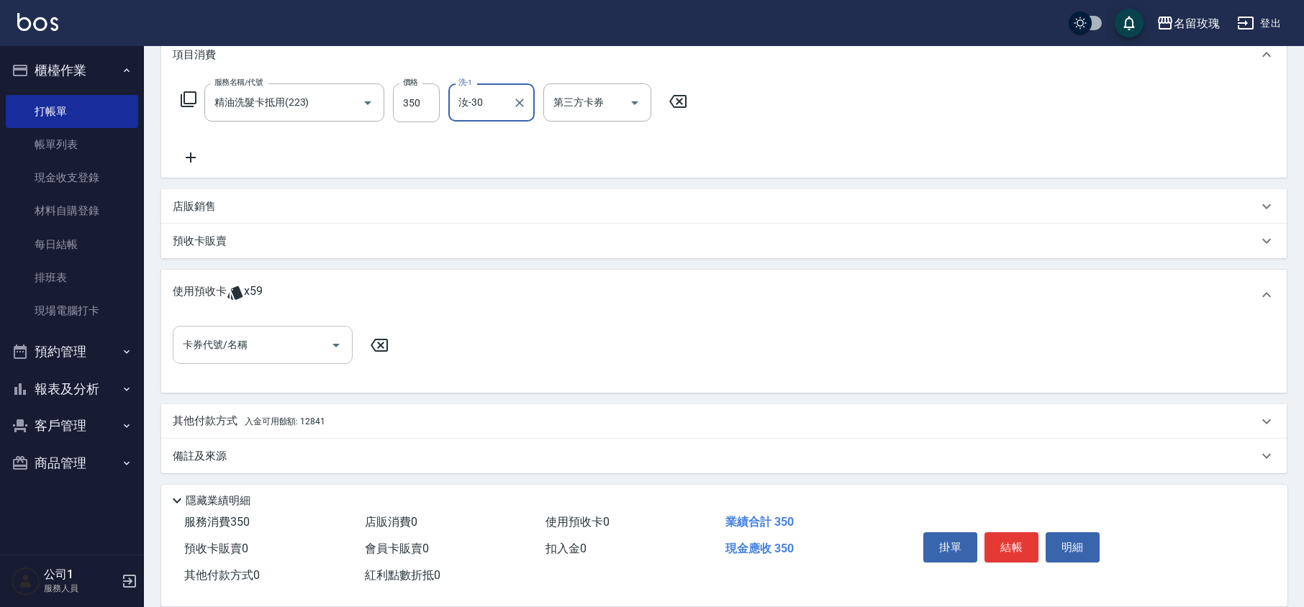
click at [337, 343] on icon "Open" at bounding box center [335, 345] width 17 height 17
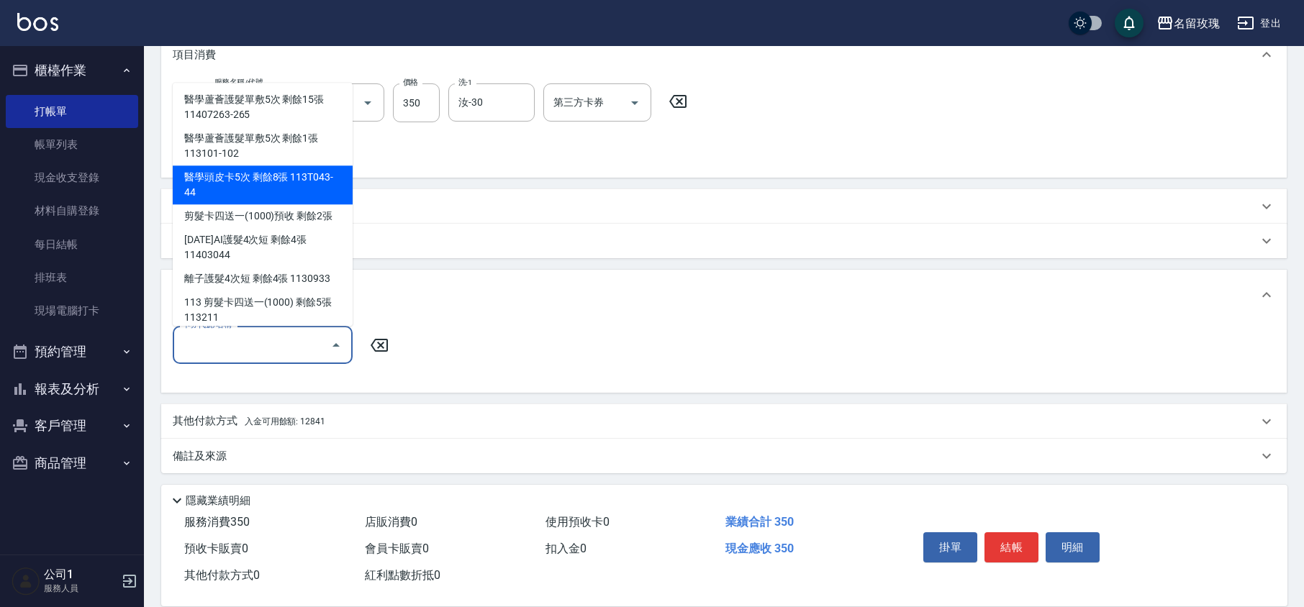
scroll to position [96, 0]
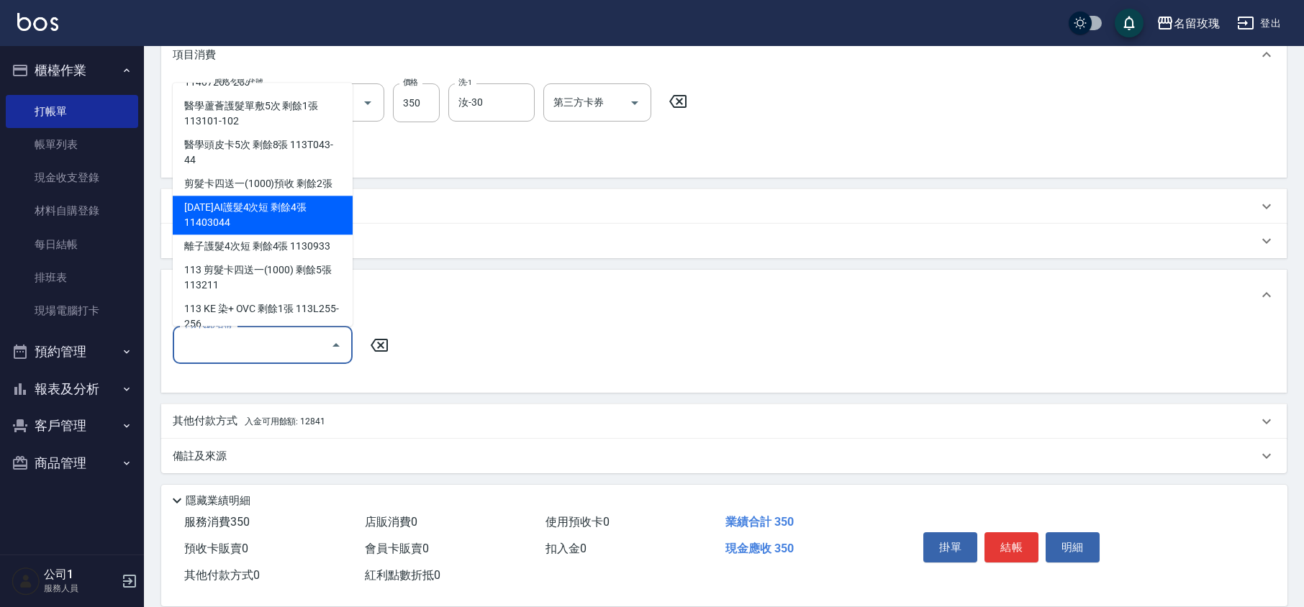
click at [288, 214] on div "[DATE]AI護髮4次短 剩餘4張 11403044" at bounding box center [263, 215] width 180 height 39
type input "[DATE]AI護髮4次短 11403044"
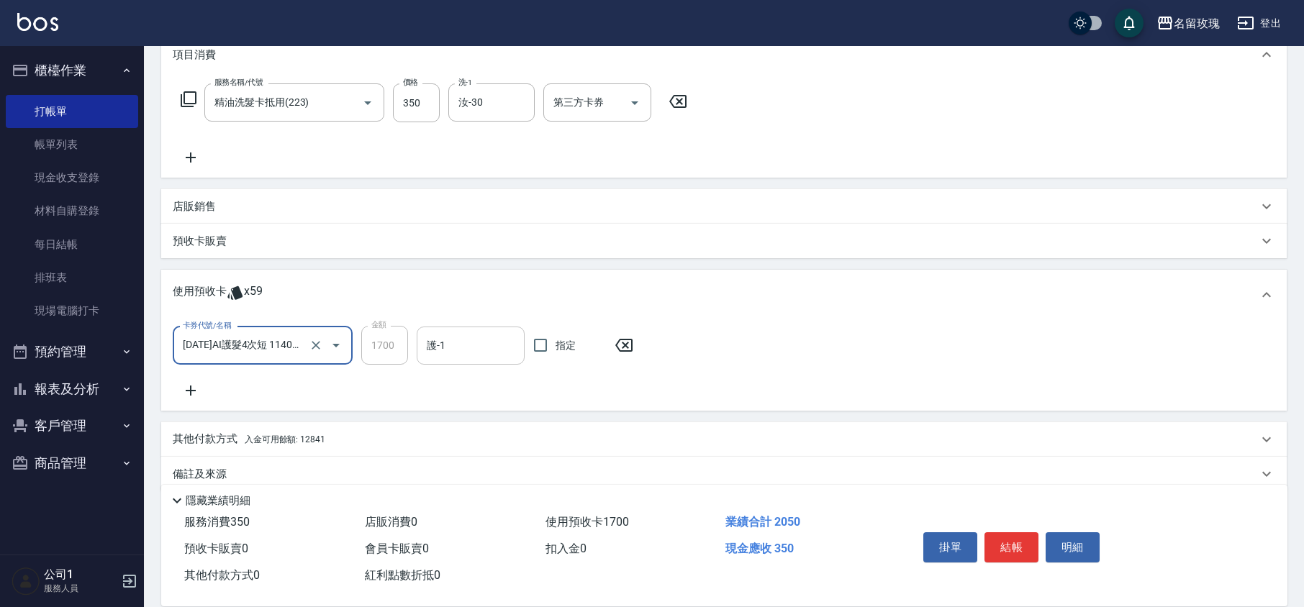
click at [471, 347] on input "護-1" at bounding box center [470, 345] width 95 height 25
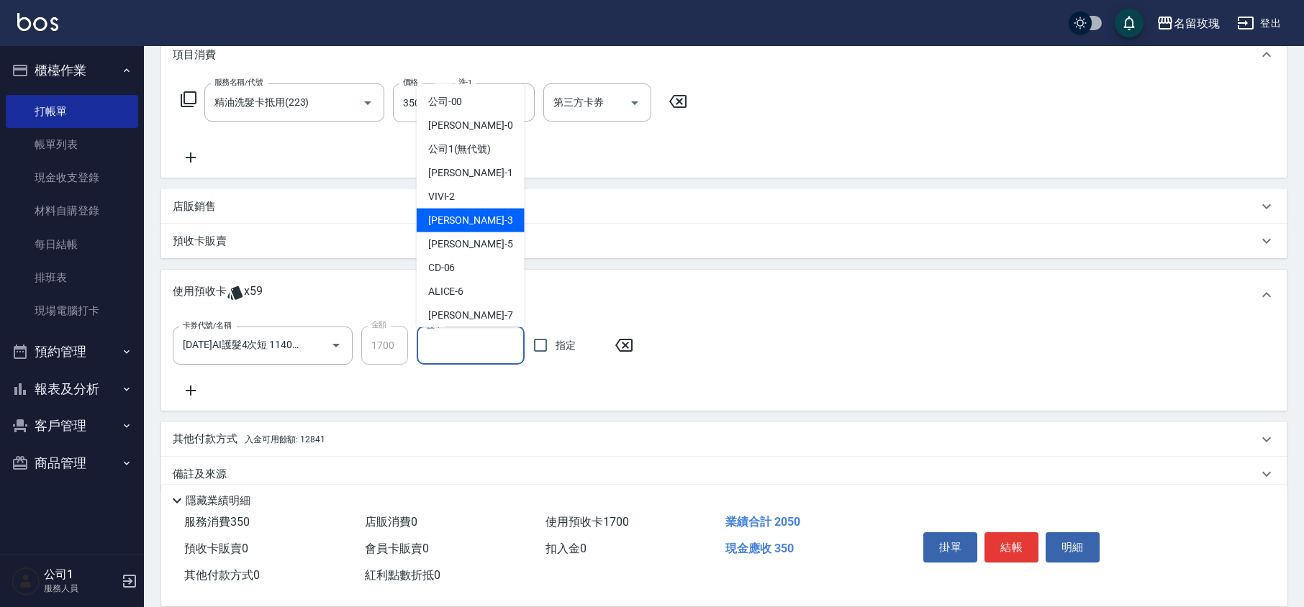
scroll to position [268, 0]
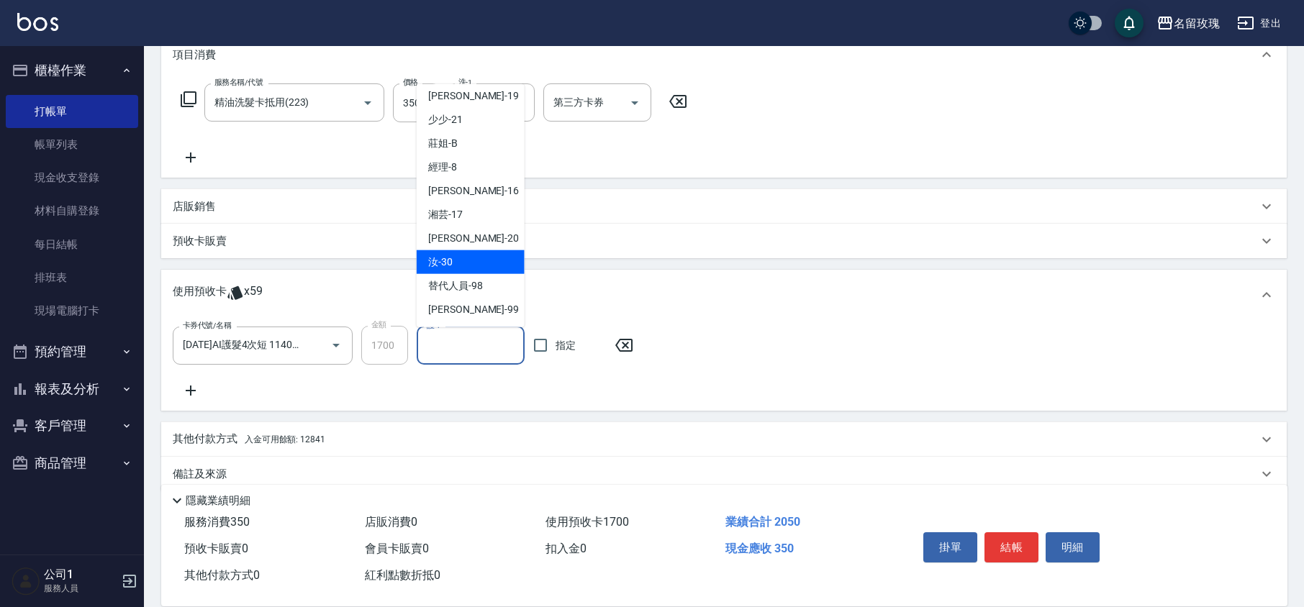
click at [460, 256] on div "汝 -30" at bounding box center [471, 262] width 108 height 24
type input "汝-30"
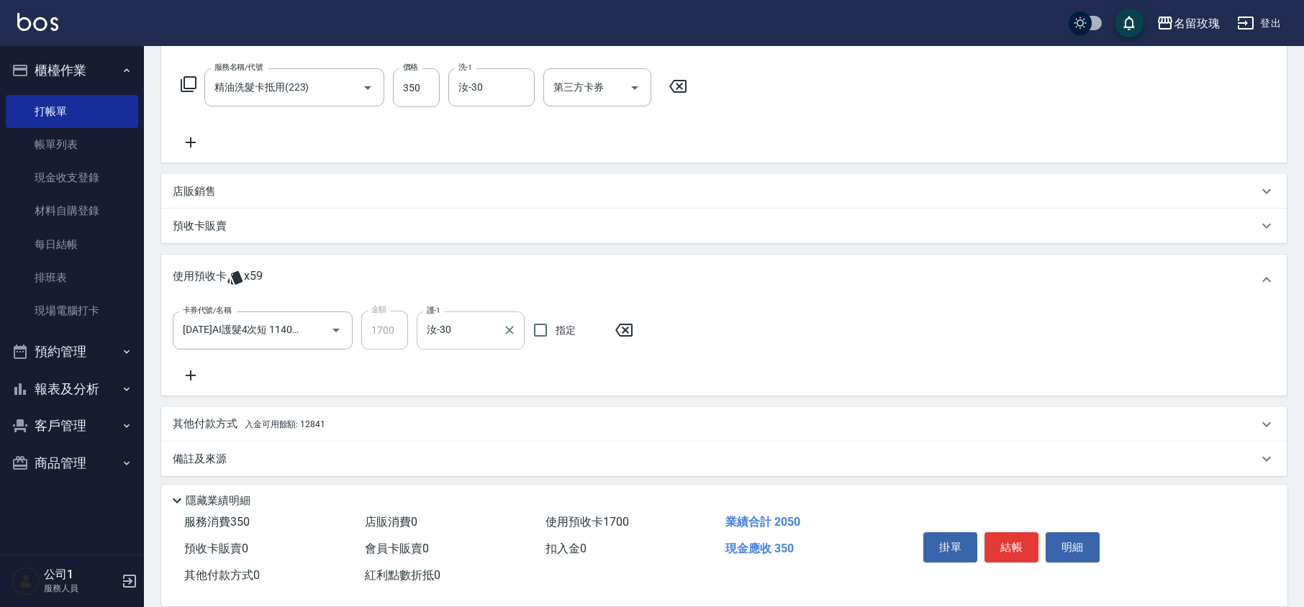
scroll to position [224, 0]
click at [493, 366] on div "卡券代號/名稱 [DATE]AI護髮4次短 11403044 卡券代號/名稱 金額 1700 金額 護-1 汝-30 護-1 指定" at bounding box center [724, 342] width 1102 height 73
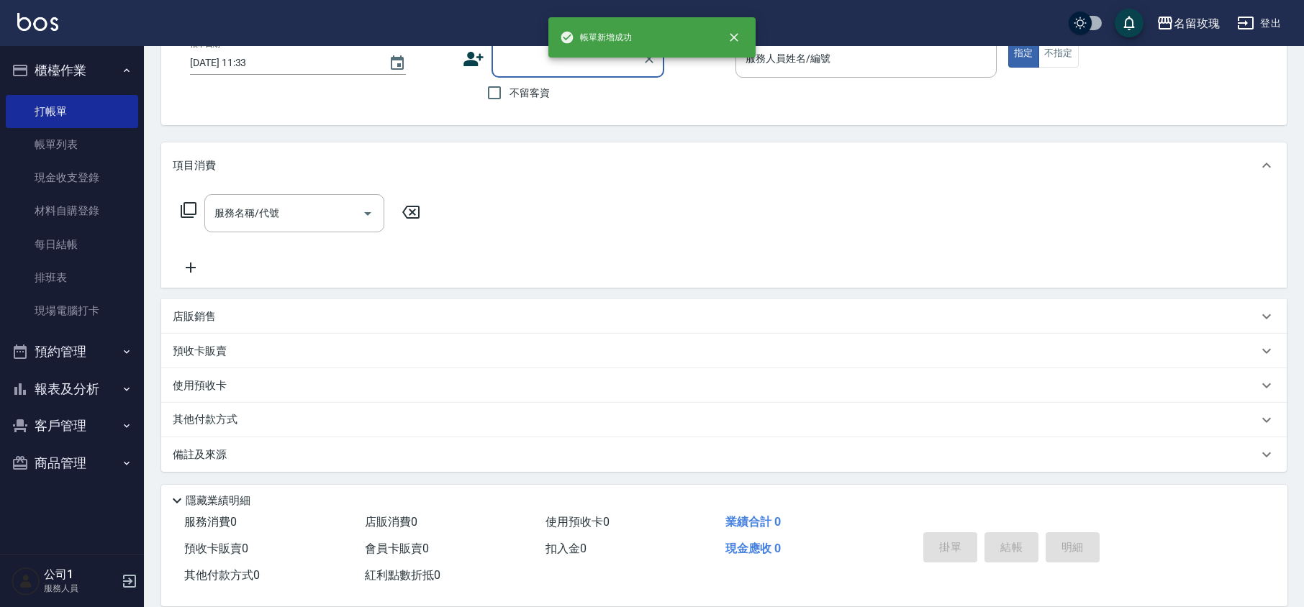
scroll to position [0, 0]
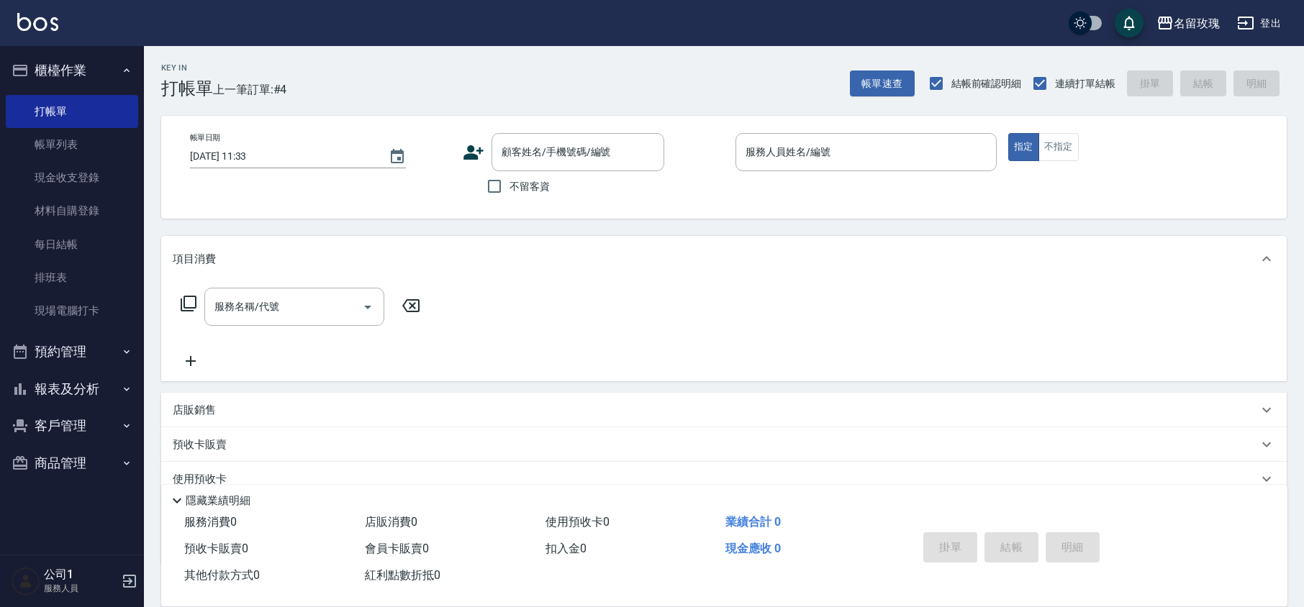
click at [471, 49] on div "Key In 打帳單 上一筆訂單:#4 帳單速查 結帳前確認明細 連續打單結帳 掛單 結帳 明細" at bounding box center [715, 72] width 1143 height 53
click at [568, 53] on div "Key In 打帳單 上一筆訂單:#4 帳單速查 結帳前確認明細 連續打單結帳 掛單 結帳 明細" at bounding box center [715, 72] width 1143 height 53
click at [566, 138] on div "顧客姓名/手機號碼/編號" at bounding box center [577, 152] width 173 height 38
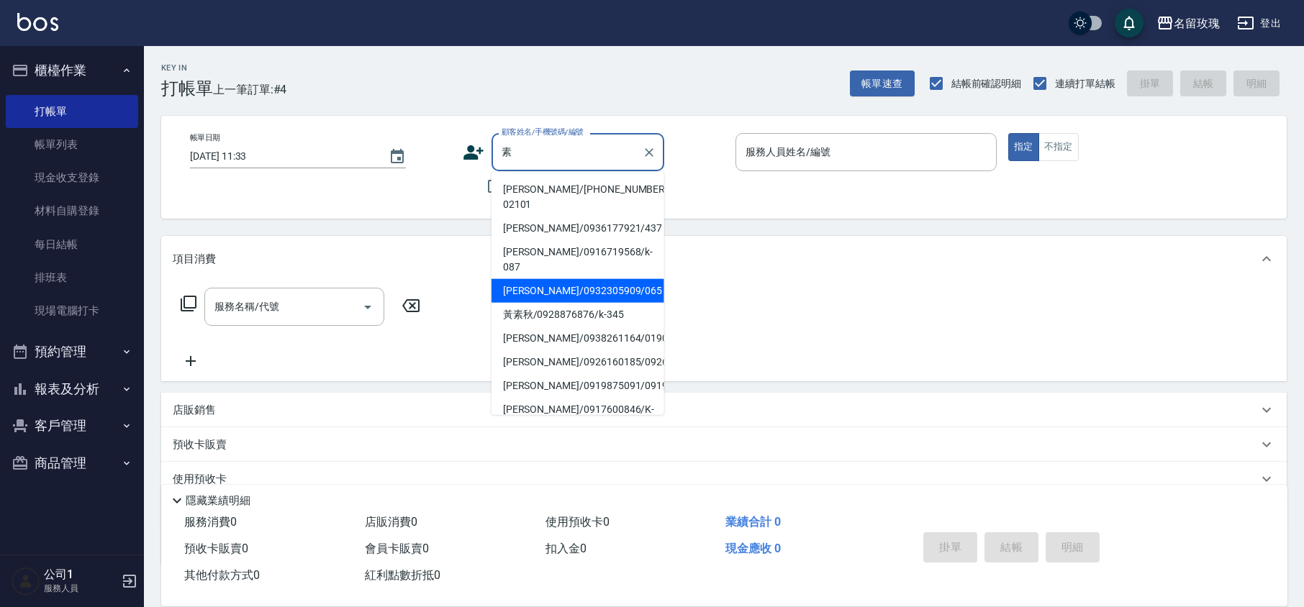
click at [587, 279] on li "[PERSON_NAME]/0932305909/065" at bounding box center [577, 291] width 173 height 24
type input "[PERSON_NAME]/0932305909/065"
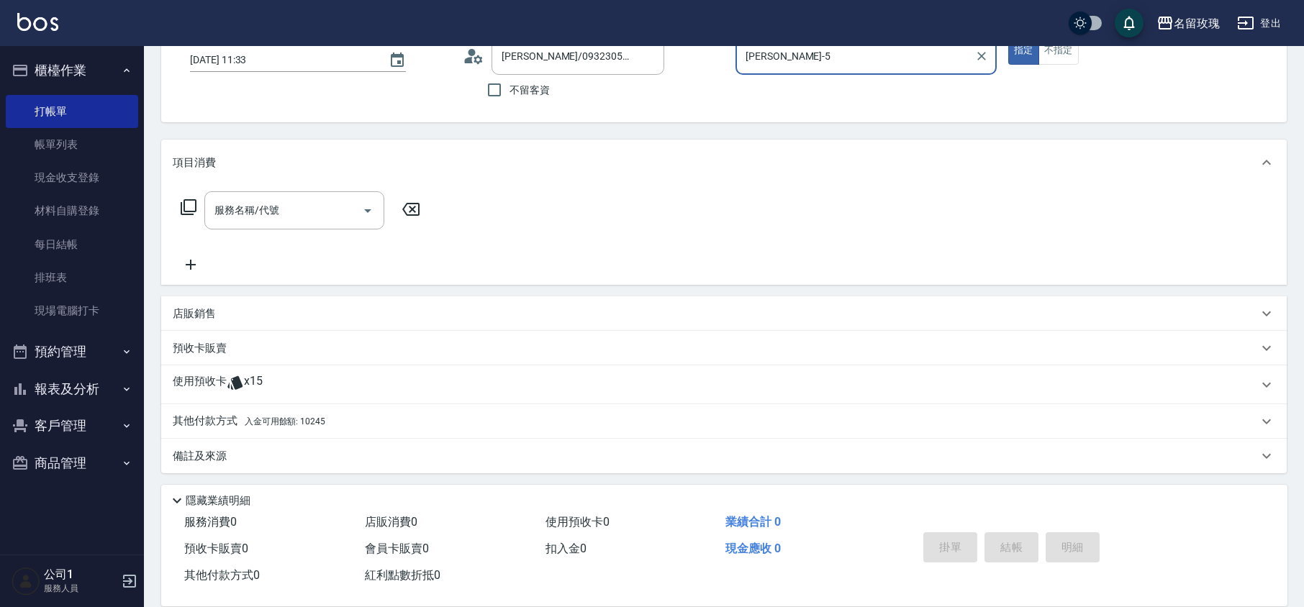
scroll to position [98, 0]
click at [329, 373] on div "使用預收卡 x15" at bounding box center [715, 384] width 1085 height 22
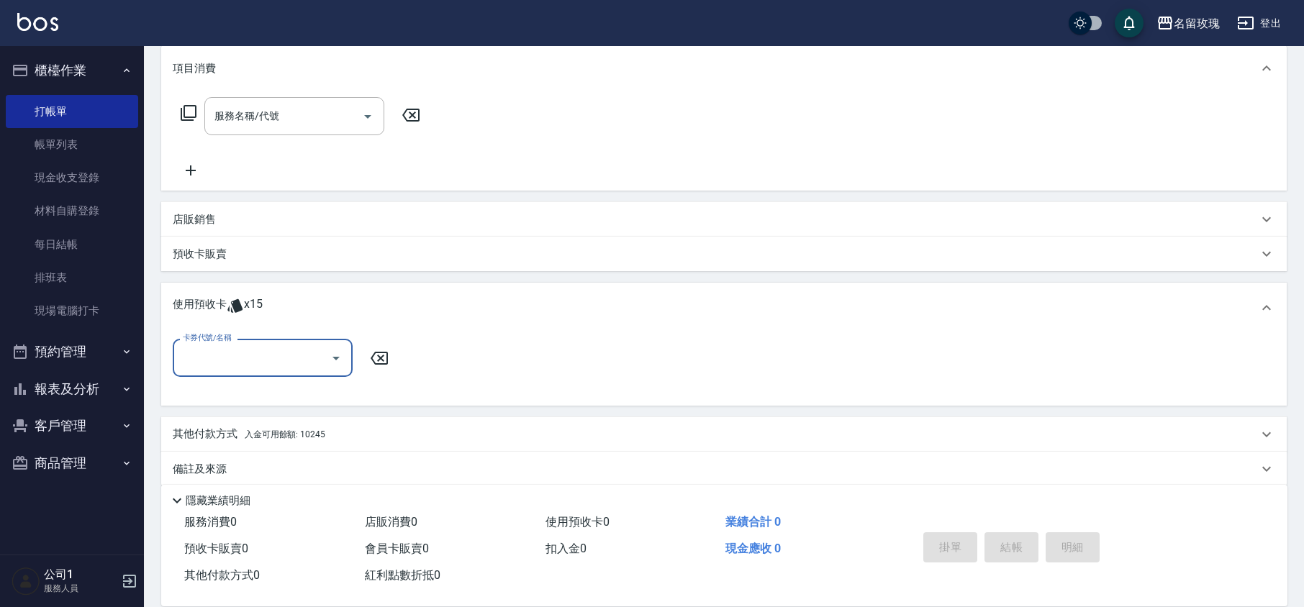
scroll to position [205, 0]
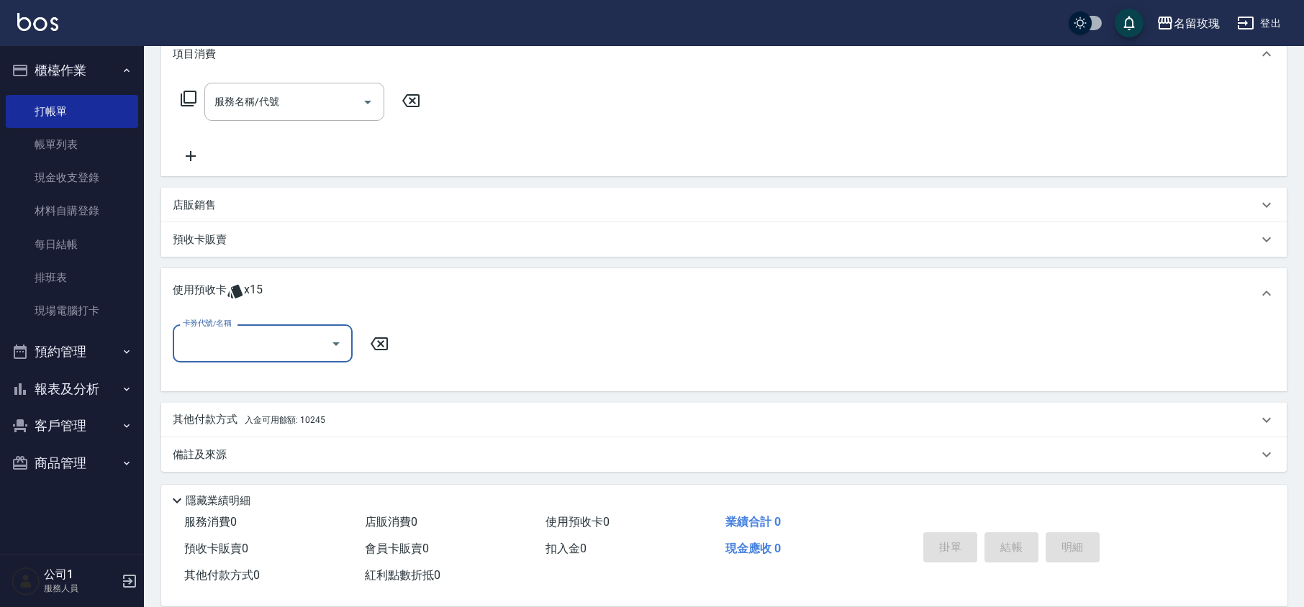
drag, startPoint x: 292, startPoint y: 363, endPoint x: 294, endPoint y: 348, distance: 14.5
click at [292, 361] on div "卡券代號/名稱" at bounding box center [263, 343] width 180 height 38
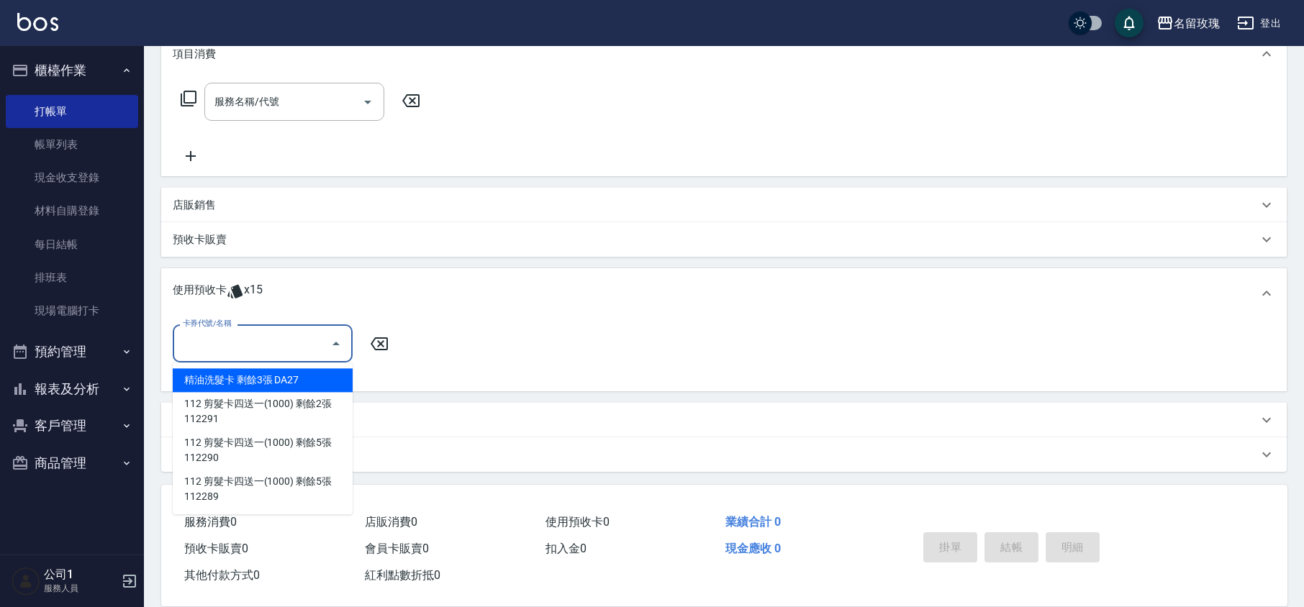
click at [294, 348] on input "卡券代號/名稱" at bounding box center [251, 343] width 145 height 25
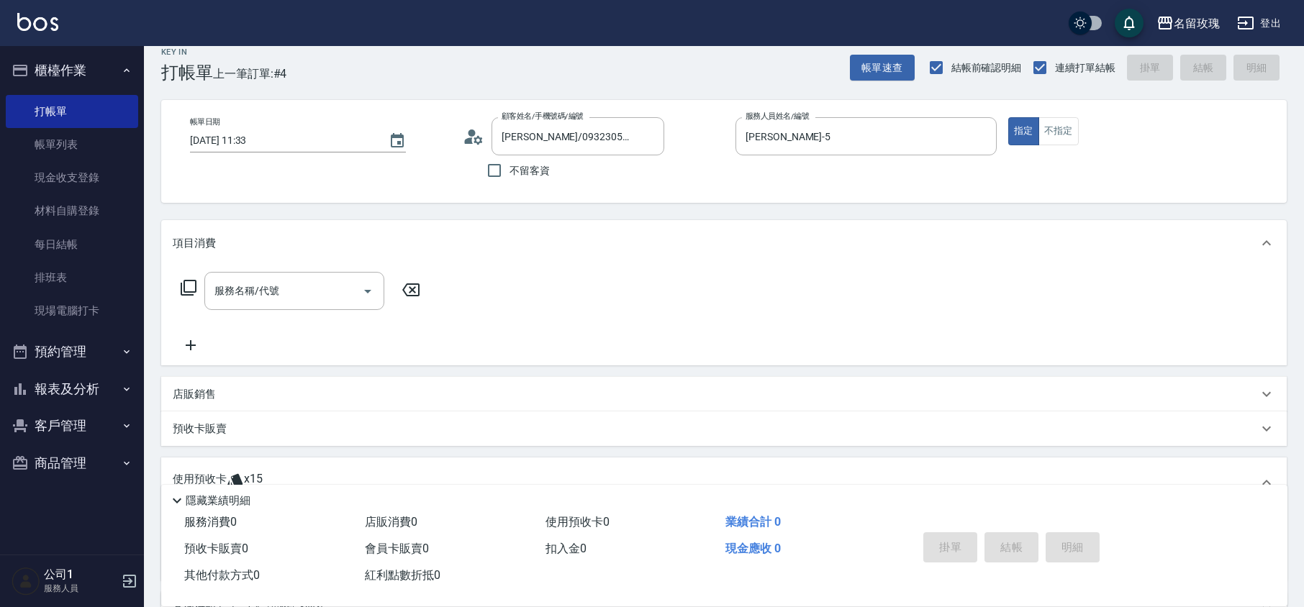
scroll to position [0, 0]
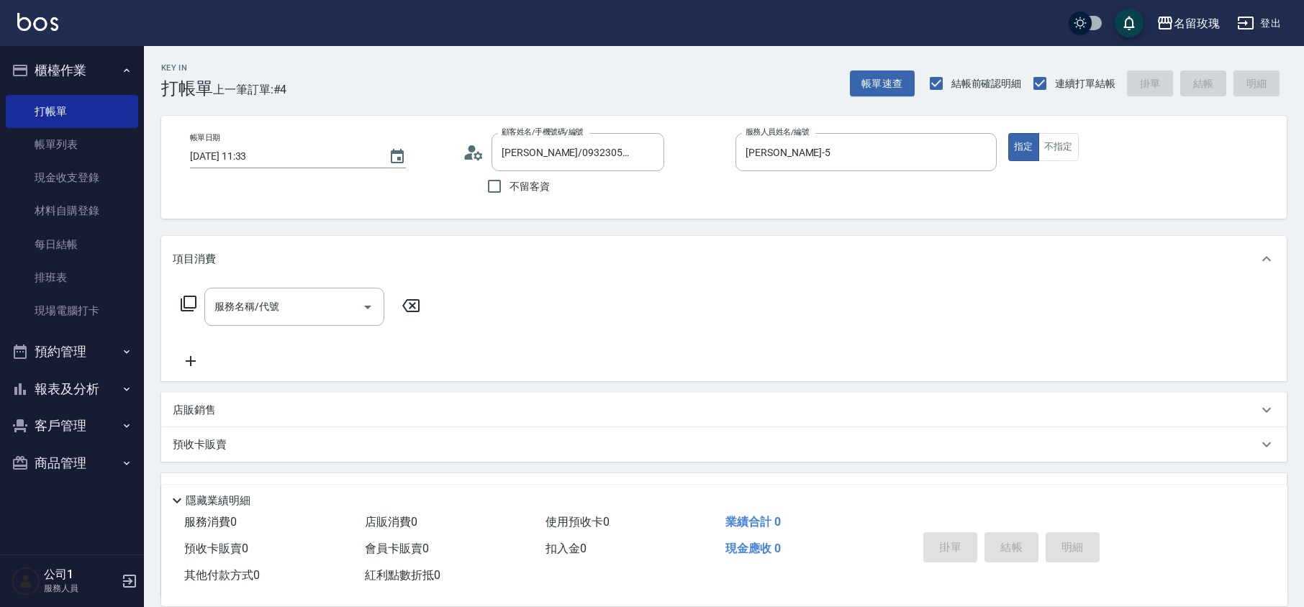
click at [473, 153] on icon at bounding box center [474, 153] width 22 height 22
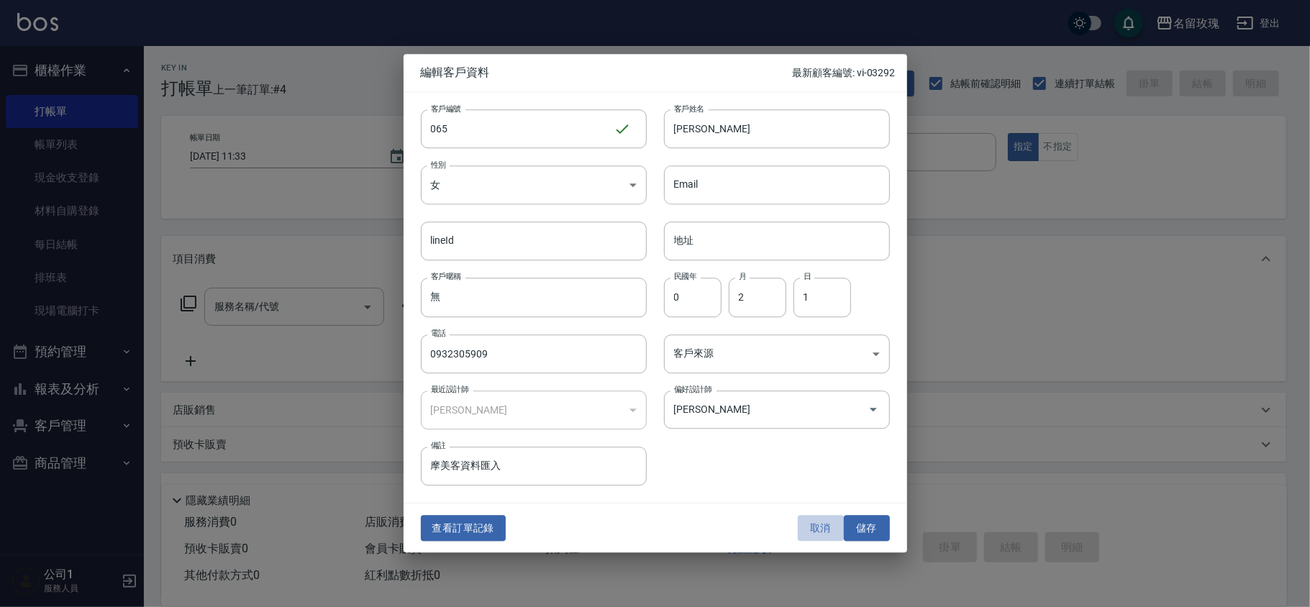
click at [803, 527] on button "取消" at bounding box center [821, 528] width 46 height 27
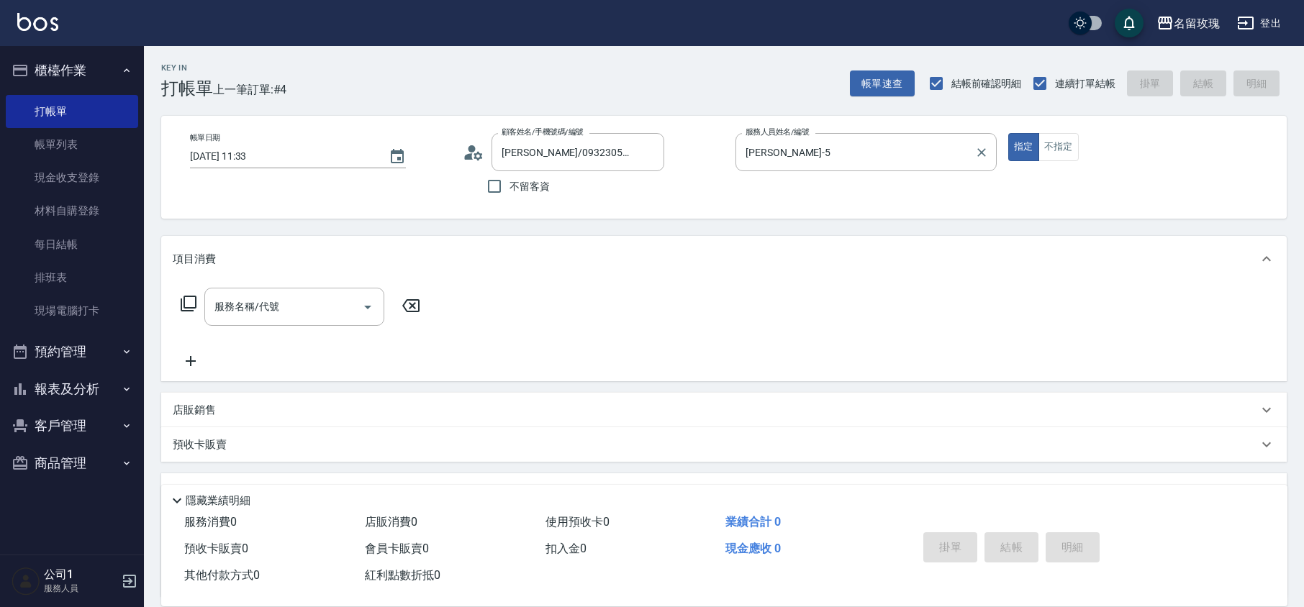
click at [780, 137] on label "服務人員姓名/編號" at bounding box center [776, 132] width 63 height 11
click at [780, 140] on input "[PERSON_NAME]-5" at bounding box center [855, 152] width 227 height 25
click at [780, 165] on div "[PERSON_NAME]-5 服務人員姓名/編號" at bounding box center [865, 152] width 261 height 38
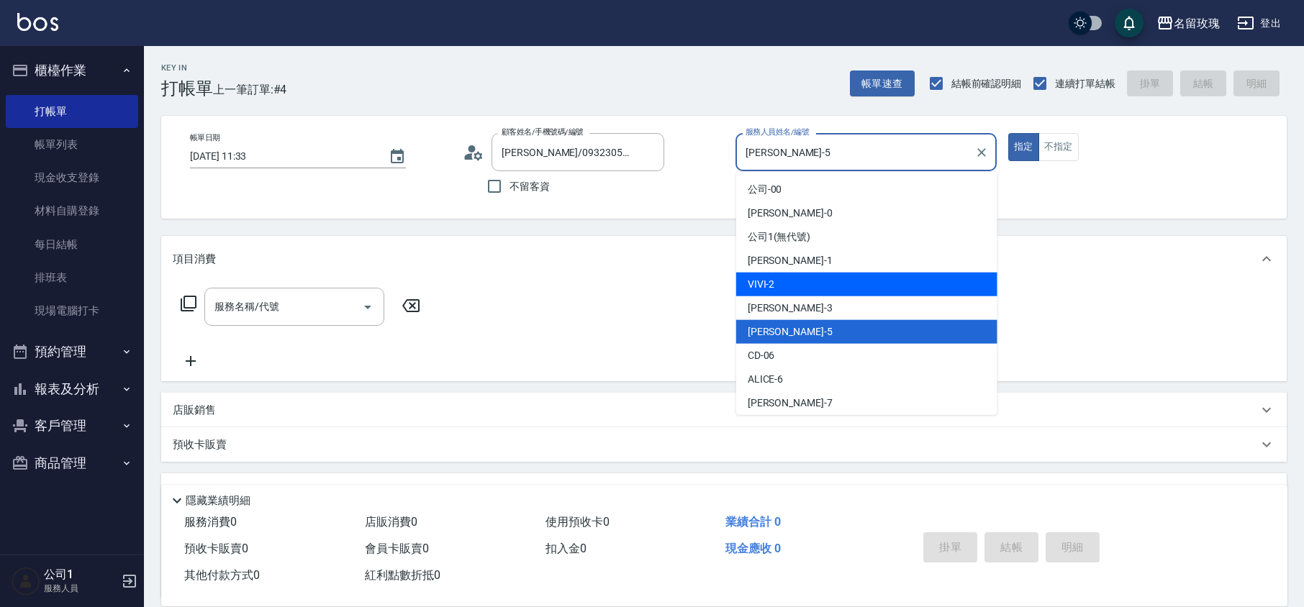
click at [778, 291] on div "VIVI -2" at bounding box center [866, 285] width 261 height 24
type input "VIVI-2"
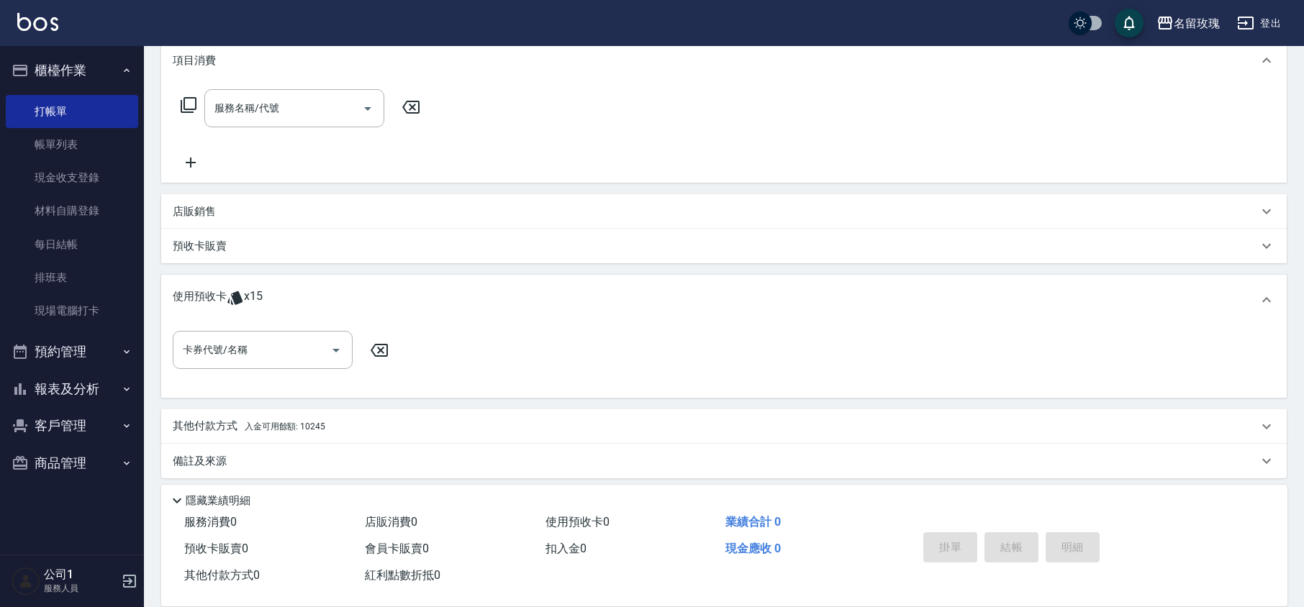
scroll to position [205, 0]
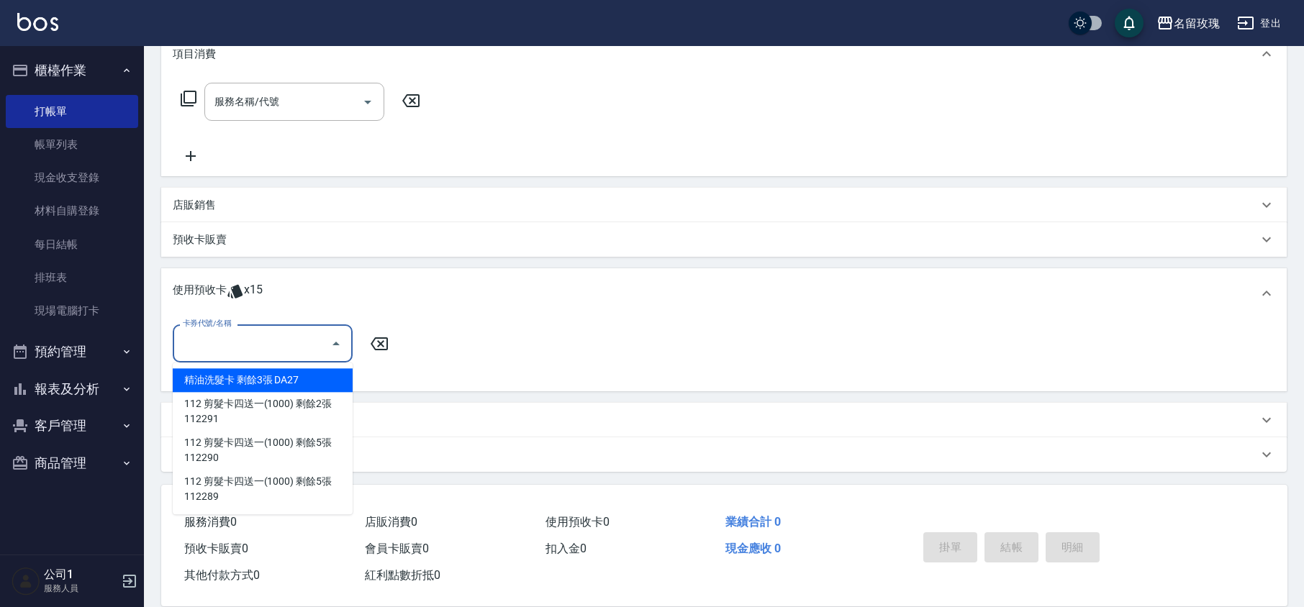
click at [219, 335] on div "卡券代號/名稱 卡券代號/名稱" at bounding box center [263, 343] width 180 height 38
click at [235, 376] on div "精油洗髮卡 剩餘3張 DA27" at bounding box center [263, 380] width 180 height 24
type input "精油洗髮卡 DA27"
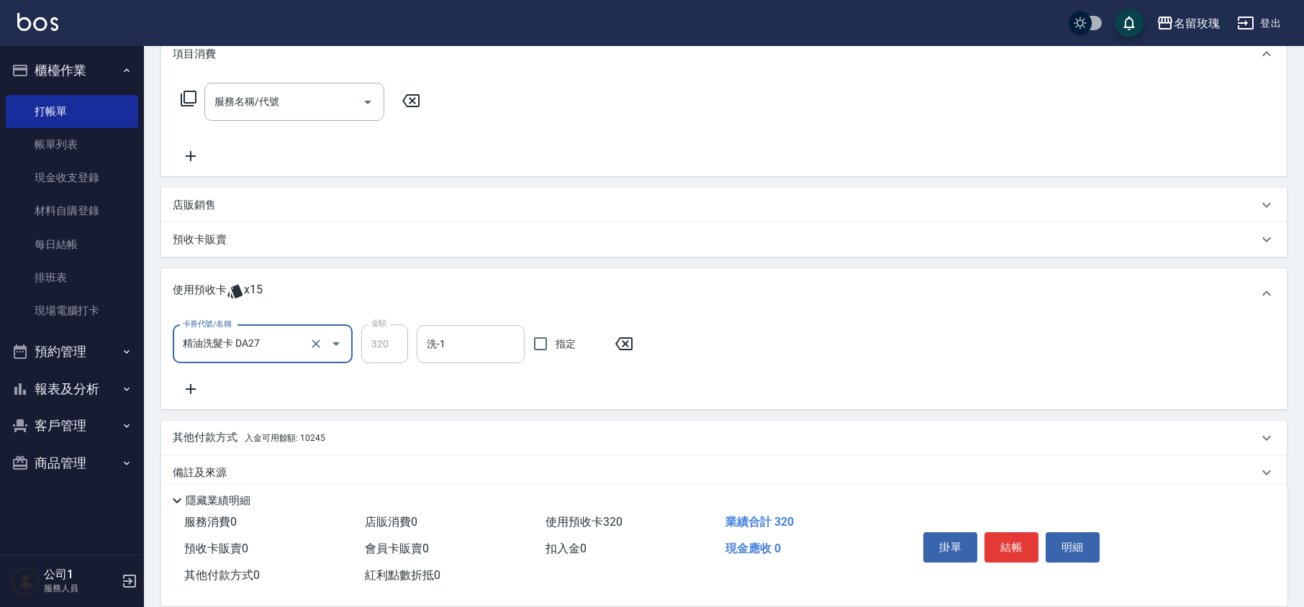
click at [467, 351] on input "洗-1" at bounding box center [470, 344] width 95 height 25
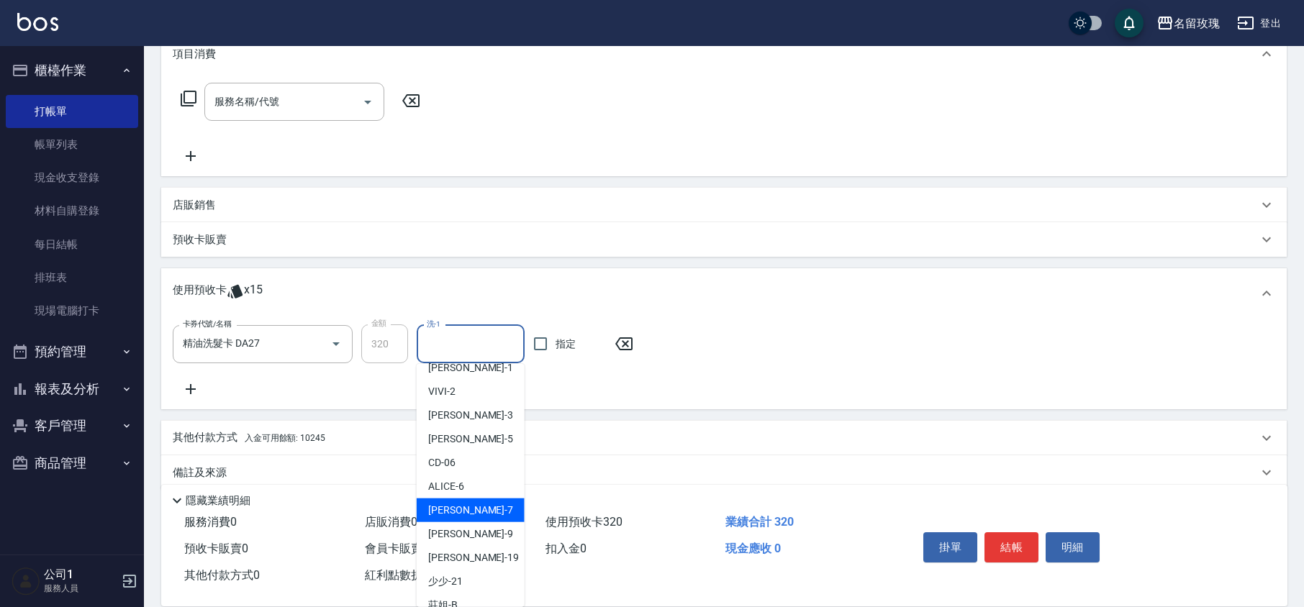
scroll to position [191, 0]
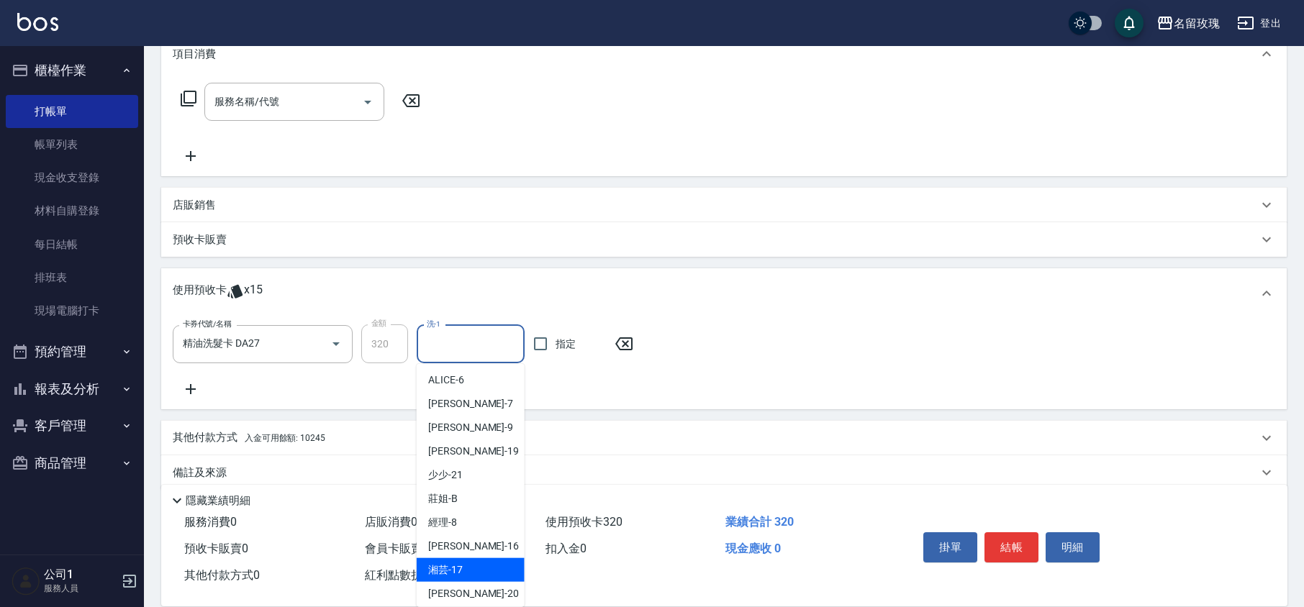
click at [472, 566] on div "湘芸 -17" at bounding box center [471, 570] width 108 height 24
type input "湘芸-17"
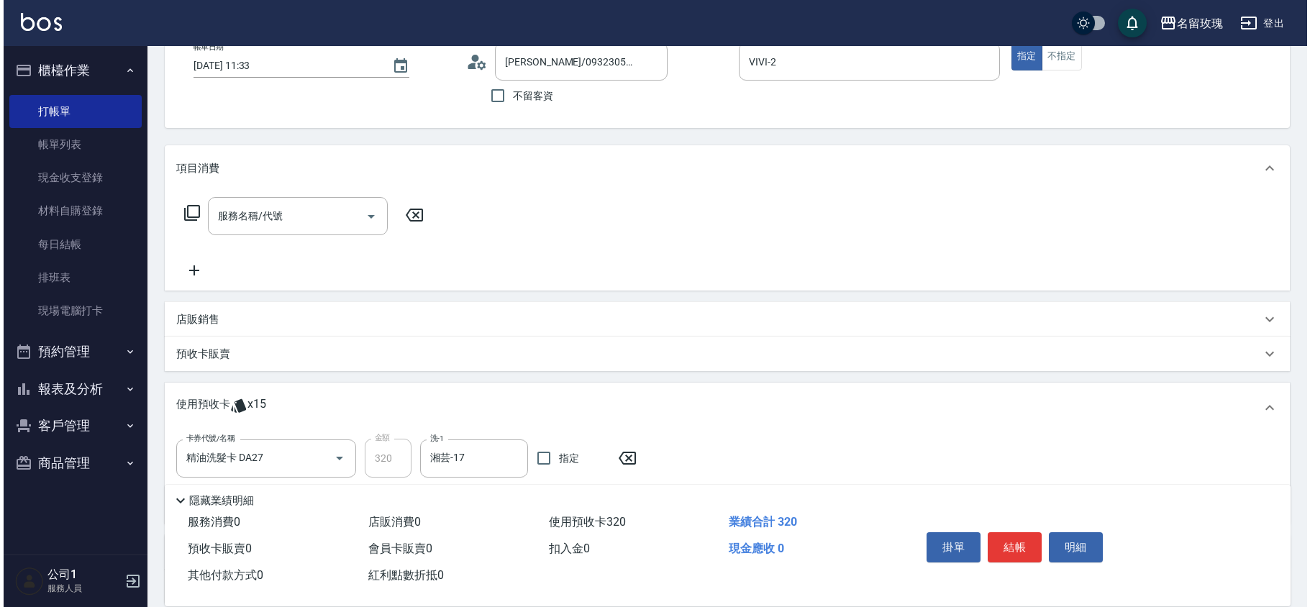
scroll to position [13, 0]
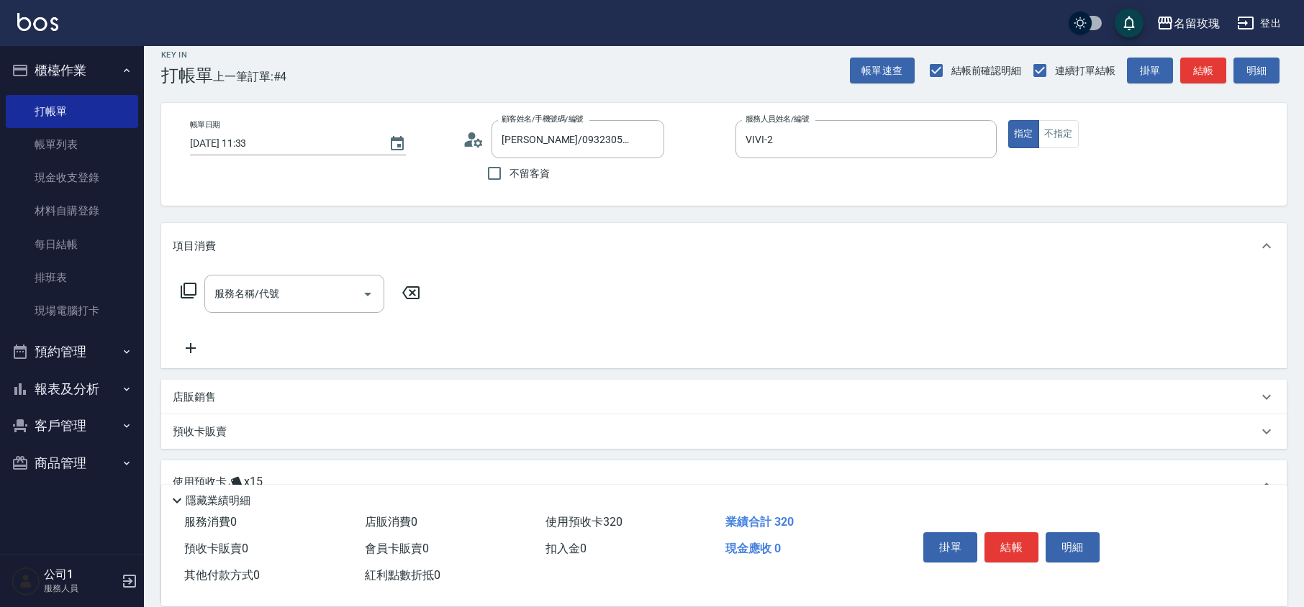
click at [196, 286] on icon at bounding box center [189, 291] width 16 height 16
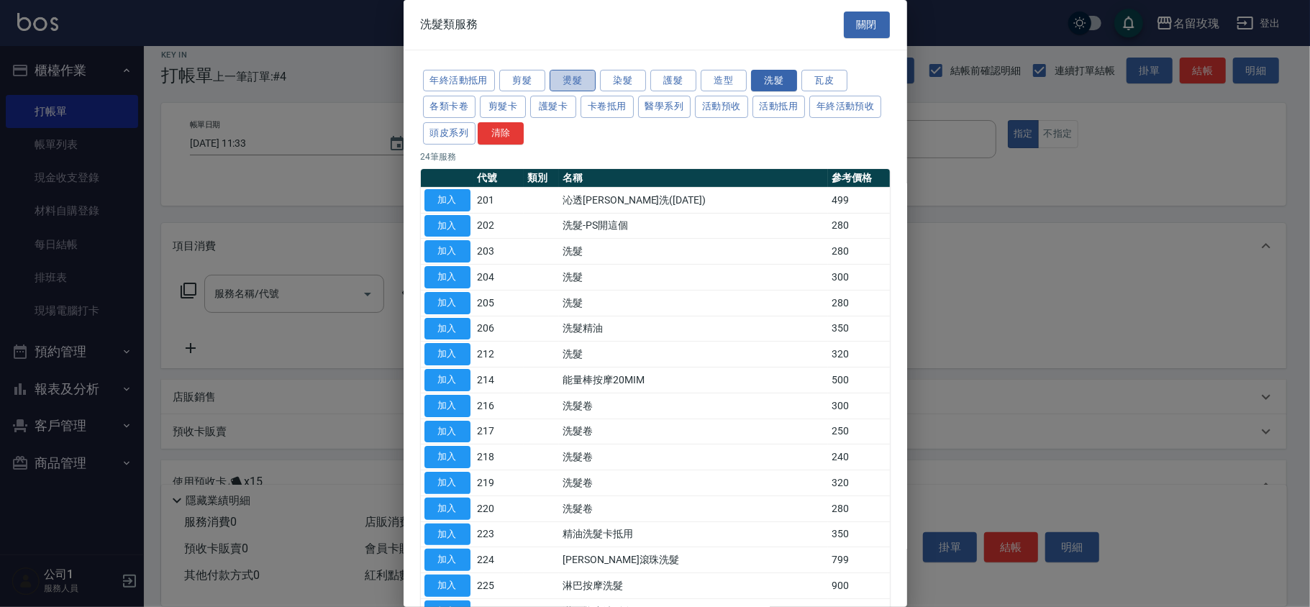
click at [574, 87] on button "燙髮" at bounding box center [573, 81] width 46 height 22
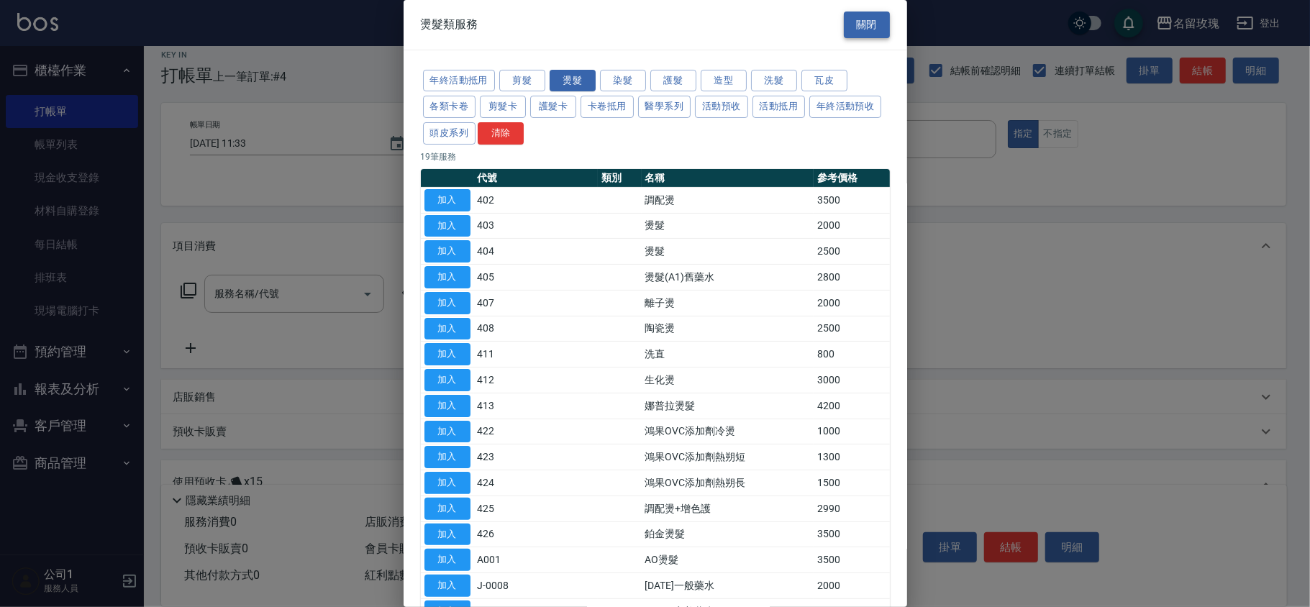
click at [856, 32] on button "關閉" at bounding box center [867, 25] width 46 height 27
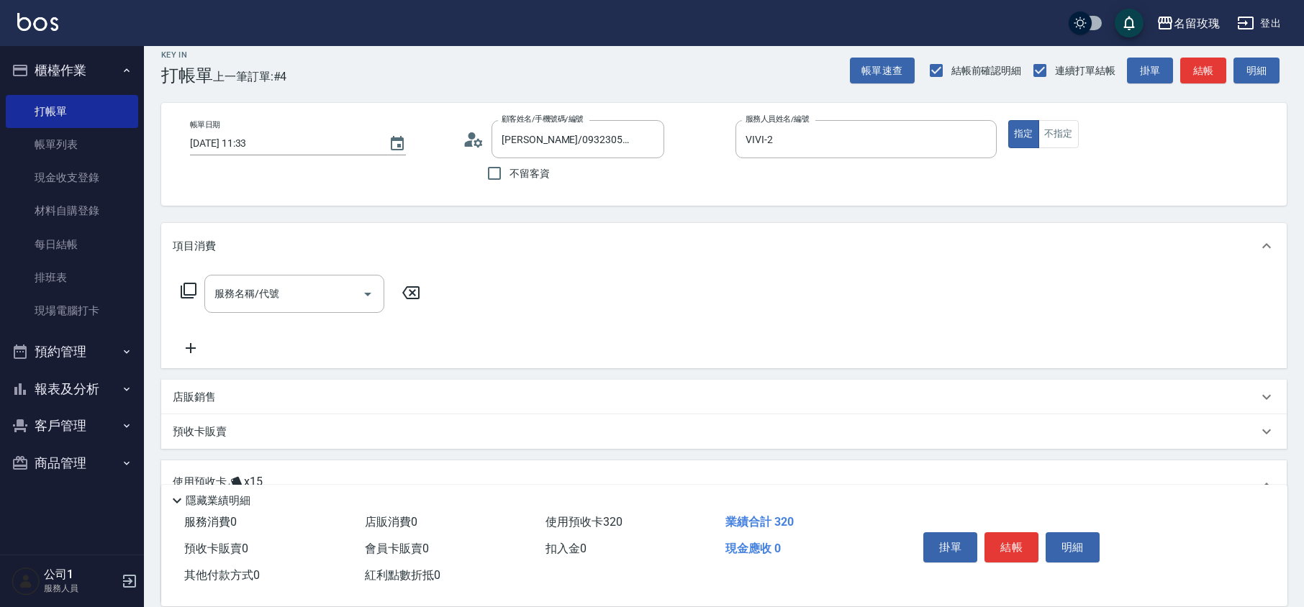
click at [476, 142] on icon at bounding box center [474, 140] width 22 height 22
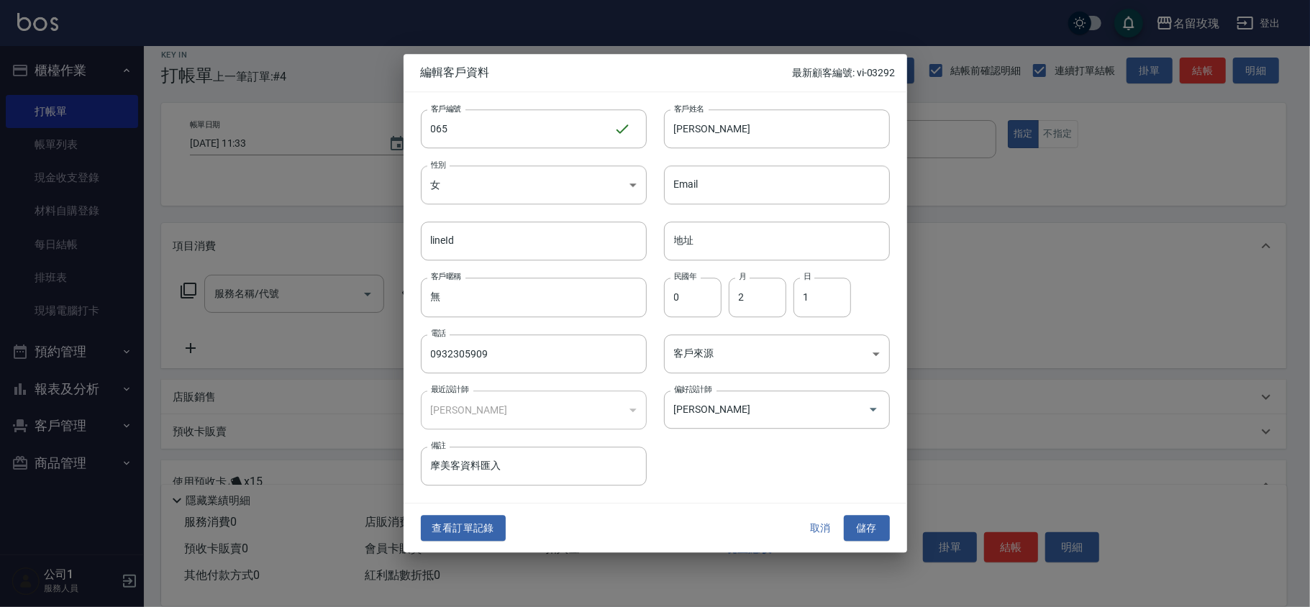
click at [479, 530] on button "查看訂單記錄" at bounding box center [463, 528] width 85 height 27
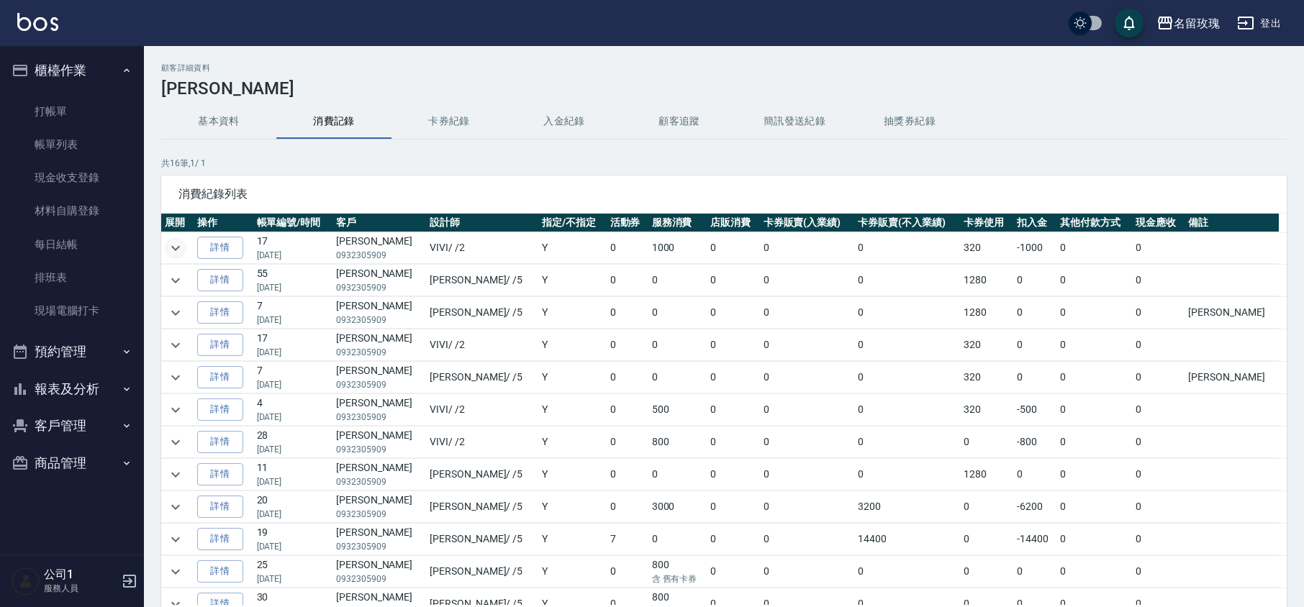
click at [182, 248] on icon "expand row" at bounding box center [175, 248] width 17 height 17
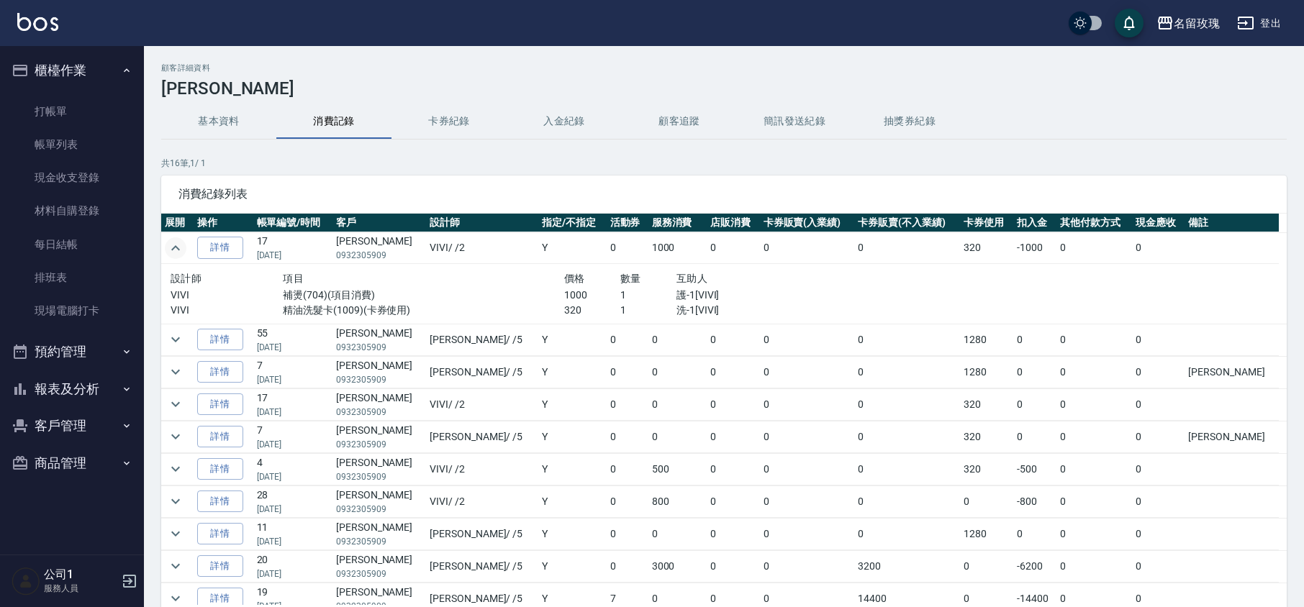
click at [182, 248] on icon "expand row" at bounding box center [175, 248] width 17 height 17
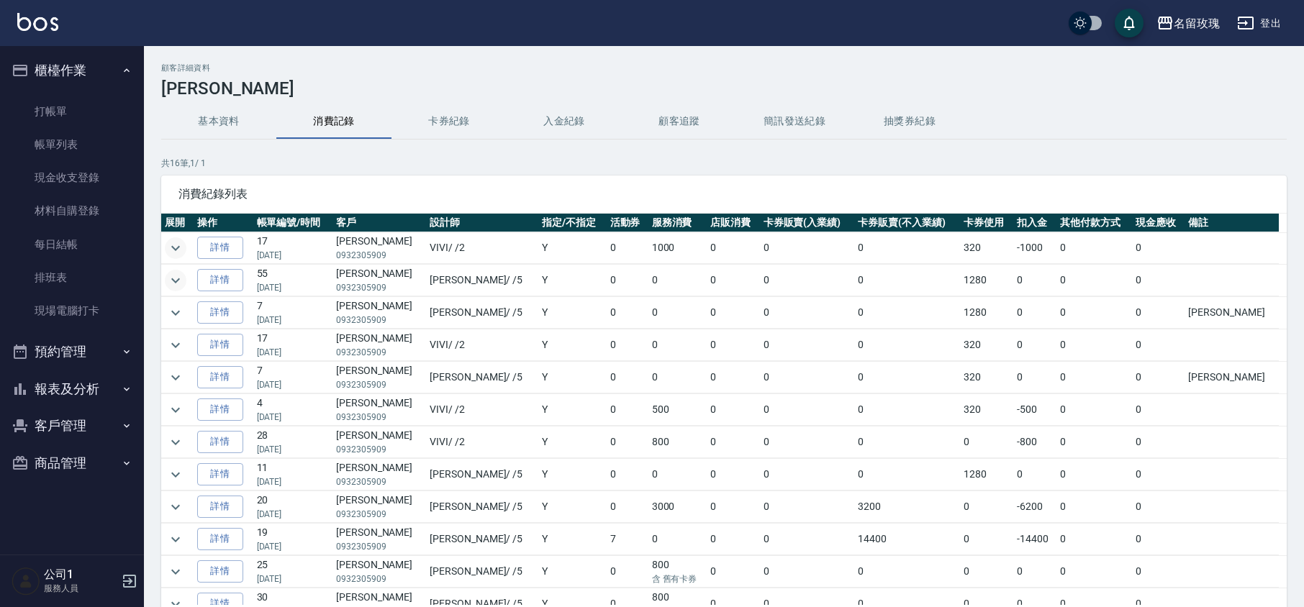
click at [180, 281] on icon "expand row" at bounding box center [175, 280] width 17 height 17
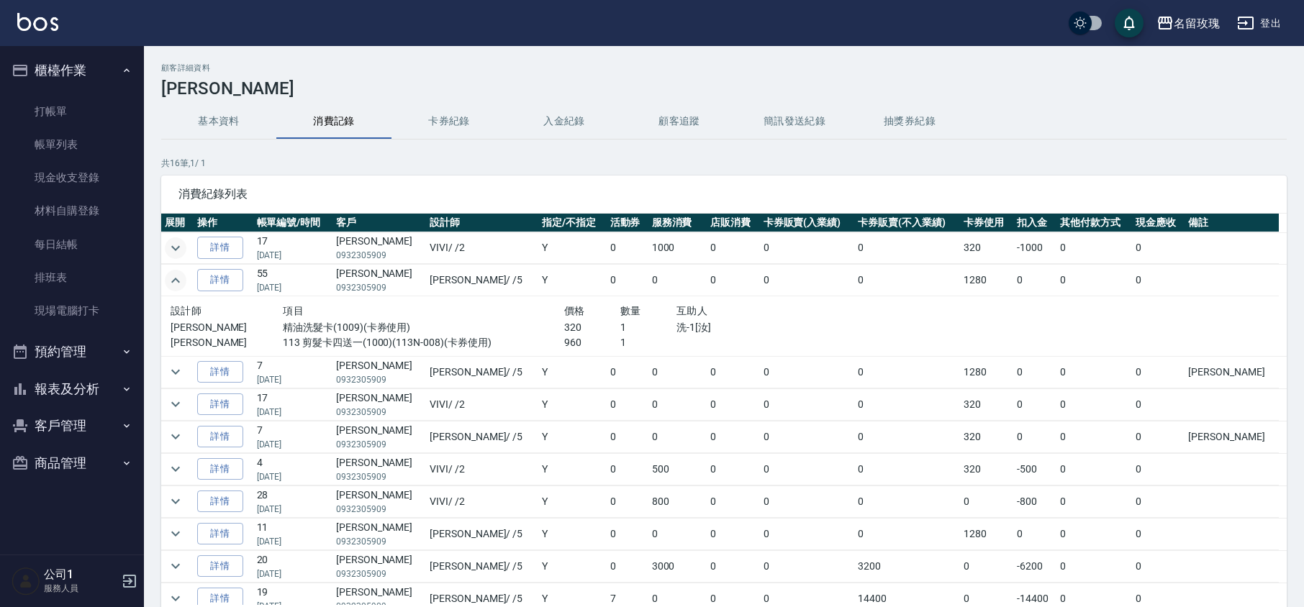
click at [182, 281] on icon "expand row" at bounding box center [175, 280] width 17 height 17
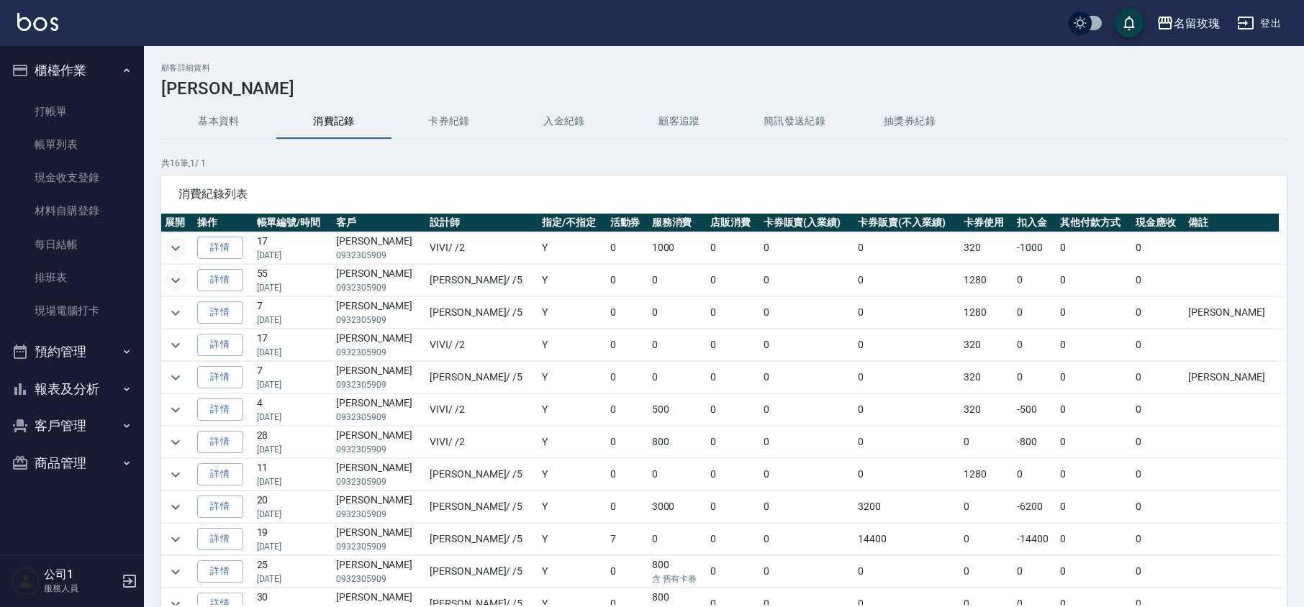
click at [187, 318] on td at bounding box center [177, 313] width 32 height 32
click at [191, 274] on td at bounding box center [177, 281] width 32 height 32
click at [71, 107] on link "打帳單" at bounding box center [72, 111] width 132 height 33
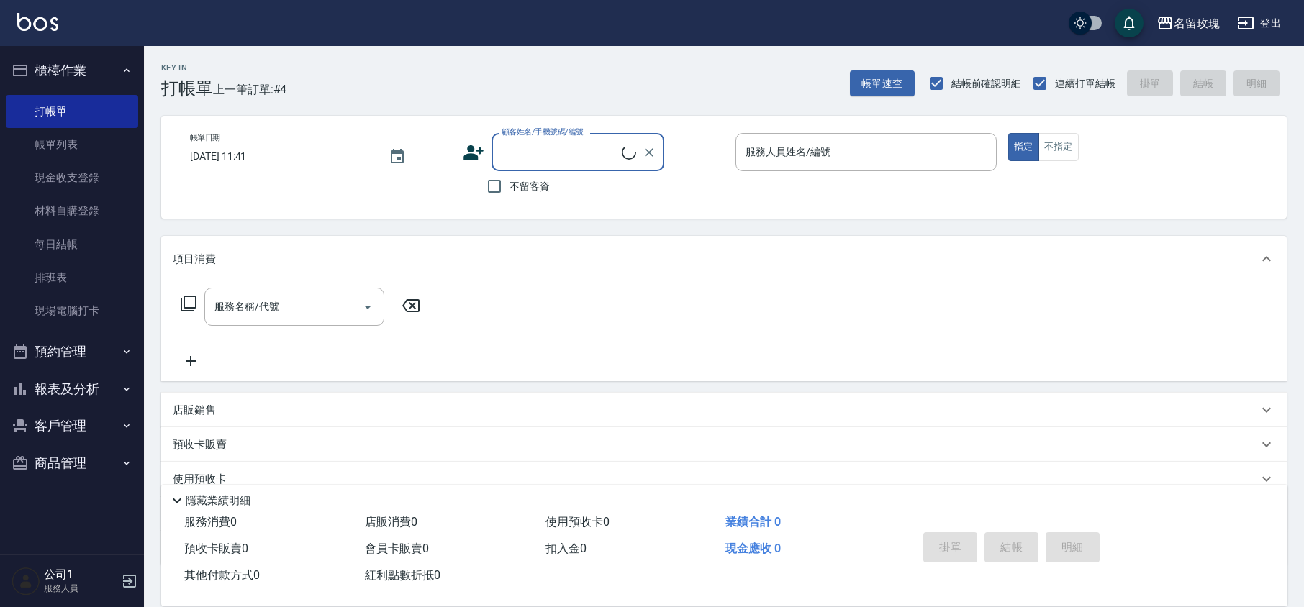
click at [558, 155] on input "顧客姓名/手機號碼/編號" at bounding box center [560, 152] width 124 height 25
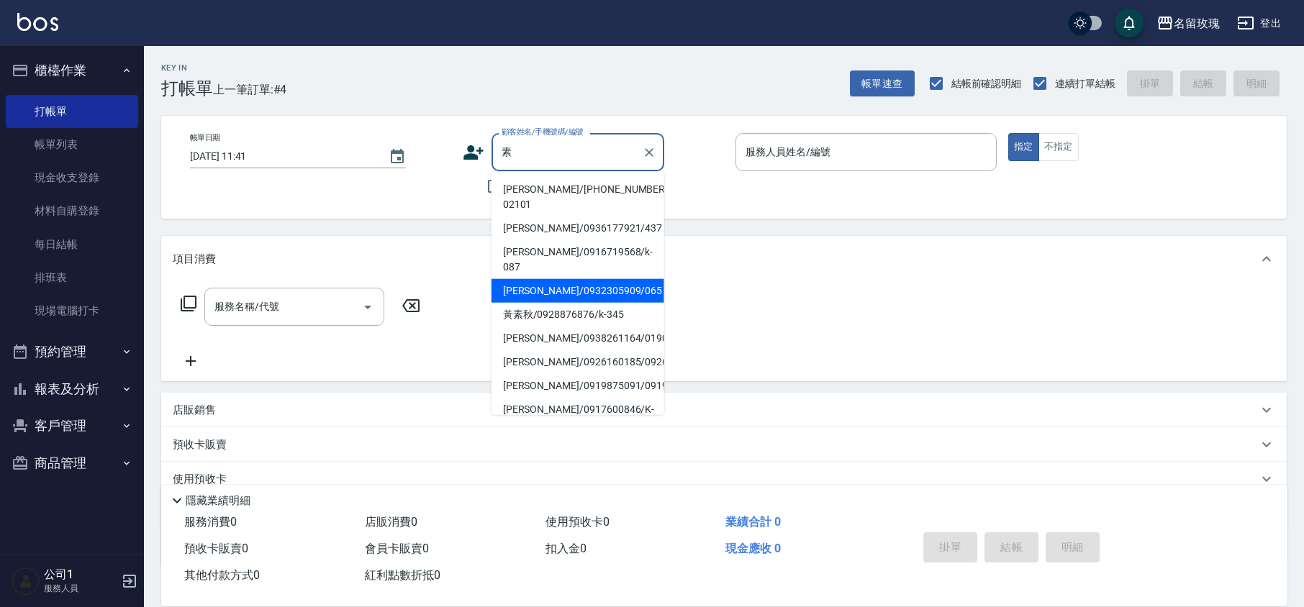
click at [563, 279] on li "[PERSON_NAME]/0932305909/065" at bounding box center [577, 291] width 173 height 24
type input "[PERSON_NAME]/0932305909/065"
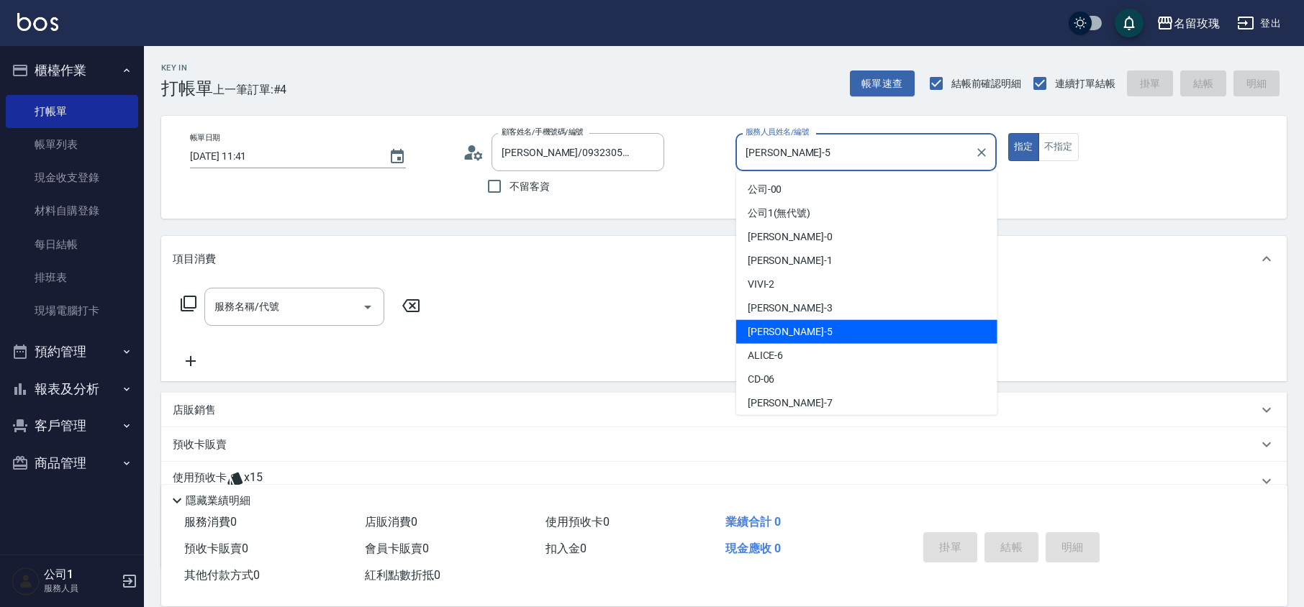
drag, startPoint x: 766, startPoint y: 147, endPoint x: 764, endPoint y: 176, distance: 28.9
click at [766, 148] on input "[PERSON_NAME]-5" at bounding box center [855, 152] width 227 height 25
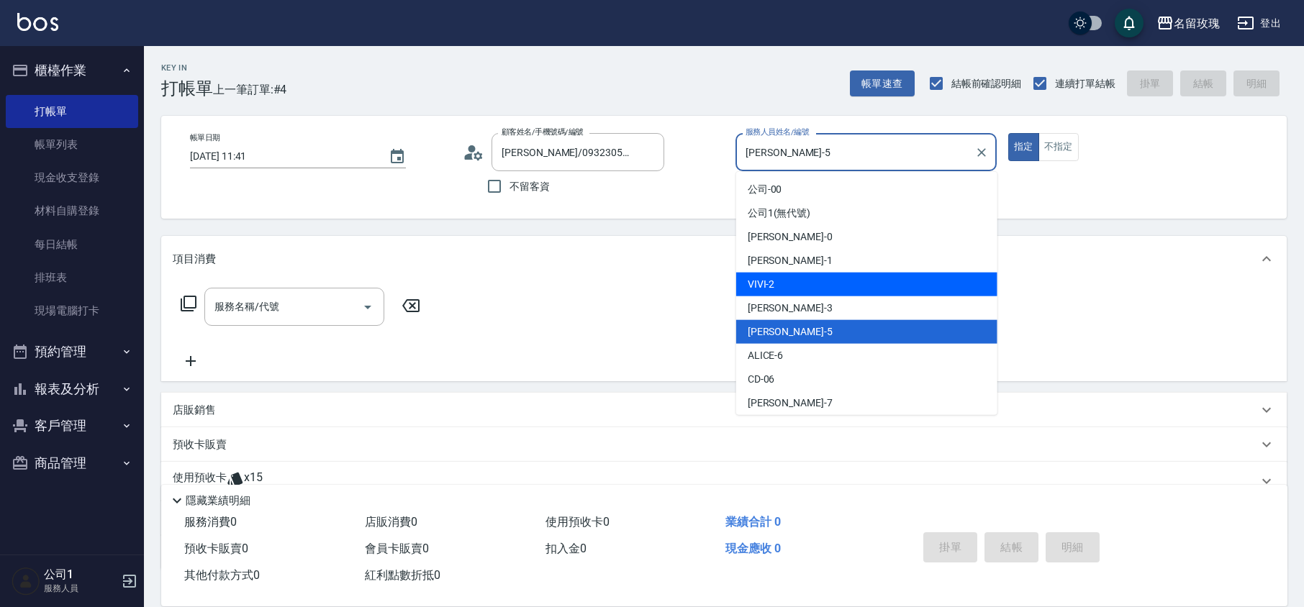
click at [773, 277] on span "VIVI -2" at bounding box center [761, 284] width 27 height 15
type input "VIVI-2"
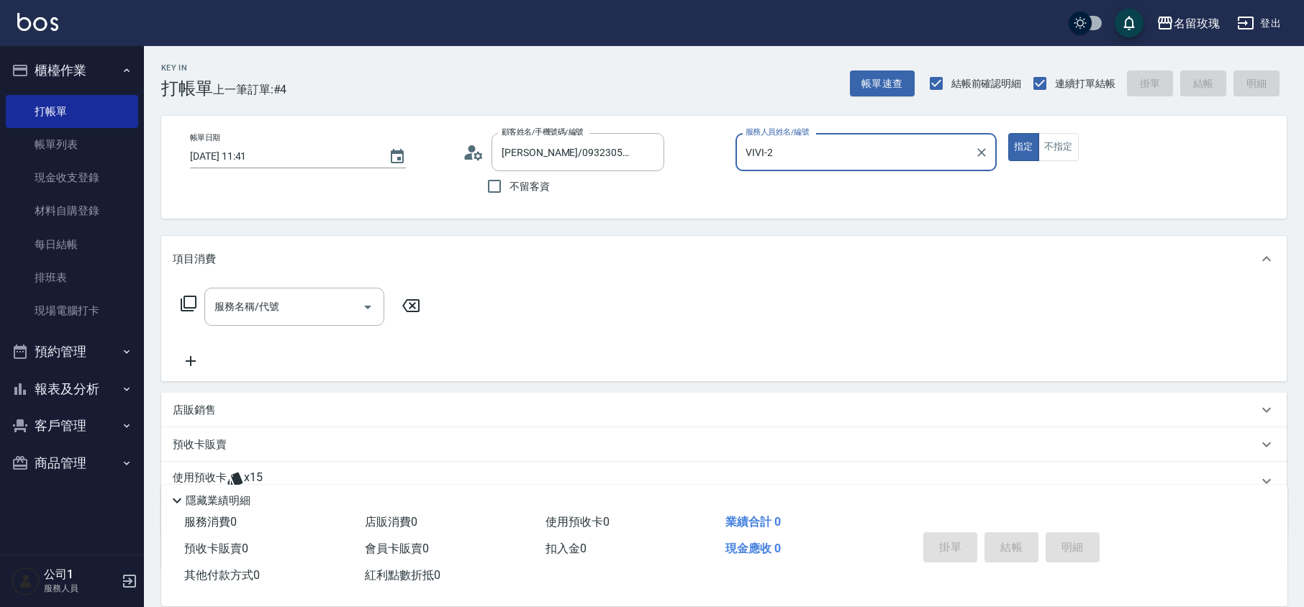
click at [177, 311] on div "服務名稱/代號 服務名稱/代號" at bounding box center [301, 307] width 256 height 38
click at [182, 309] on icon at bounding box center [188, 303] width 17 height 17
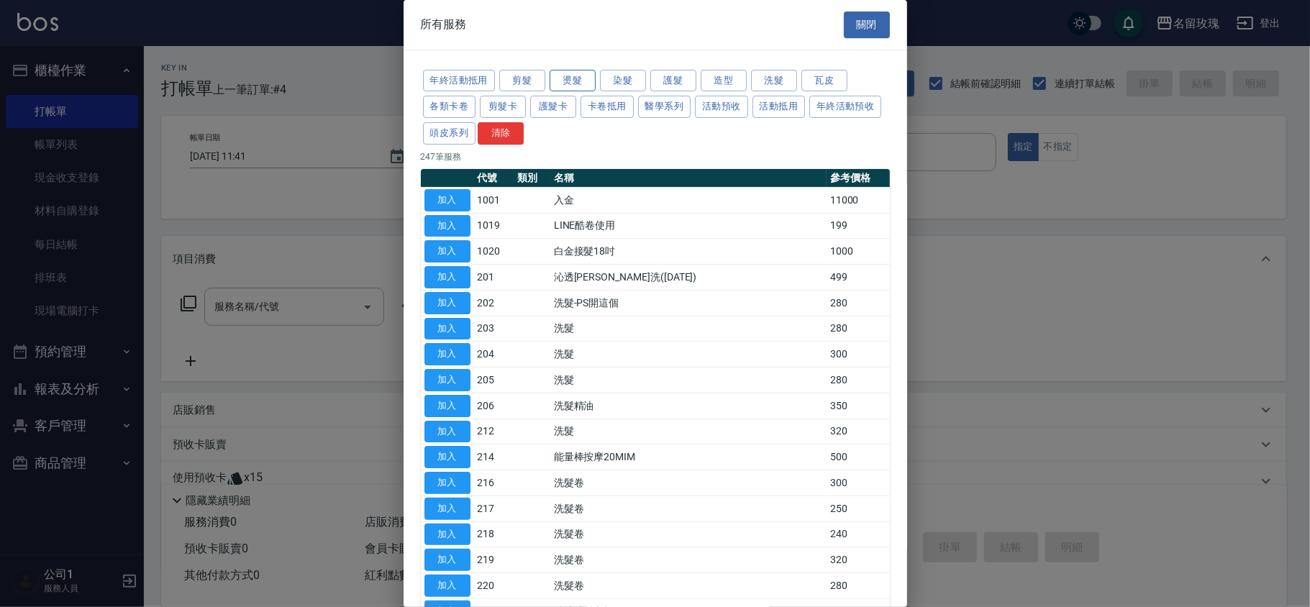
click at [573, 82] on button "燙髮" at bounding box center [573, 81] width 46 height 22
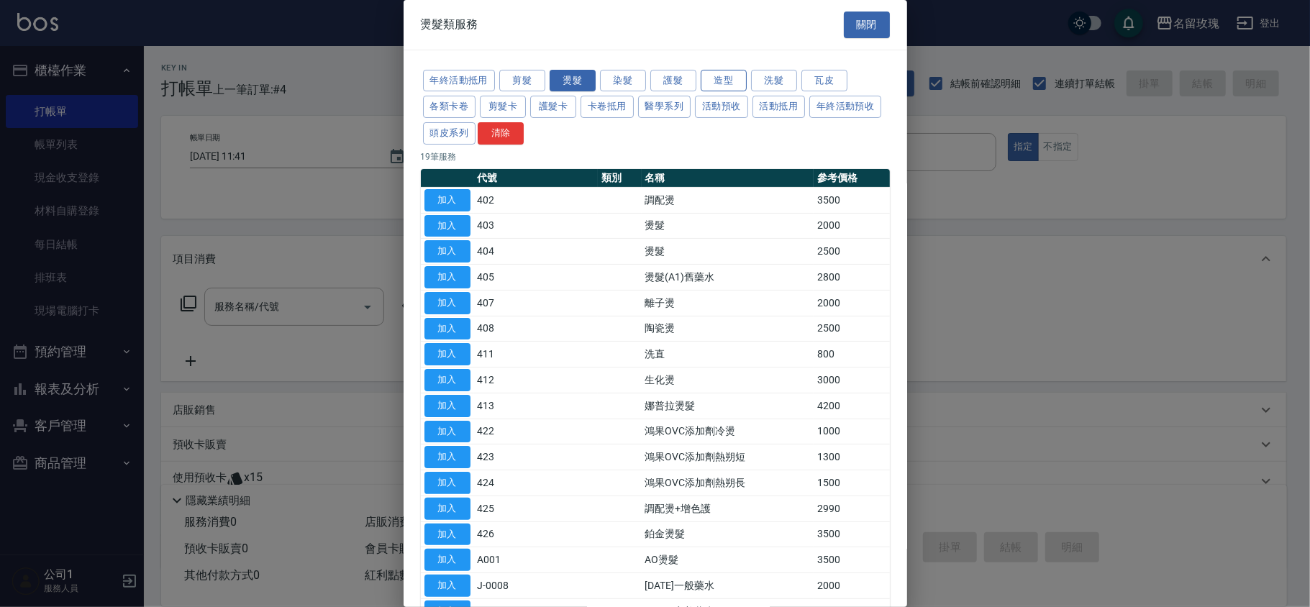
click at [737, 82] on button "造型" at bounding box center [724, 81] width 46 height 22
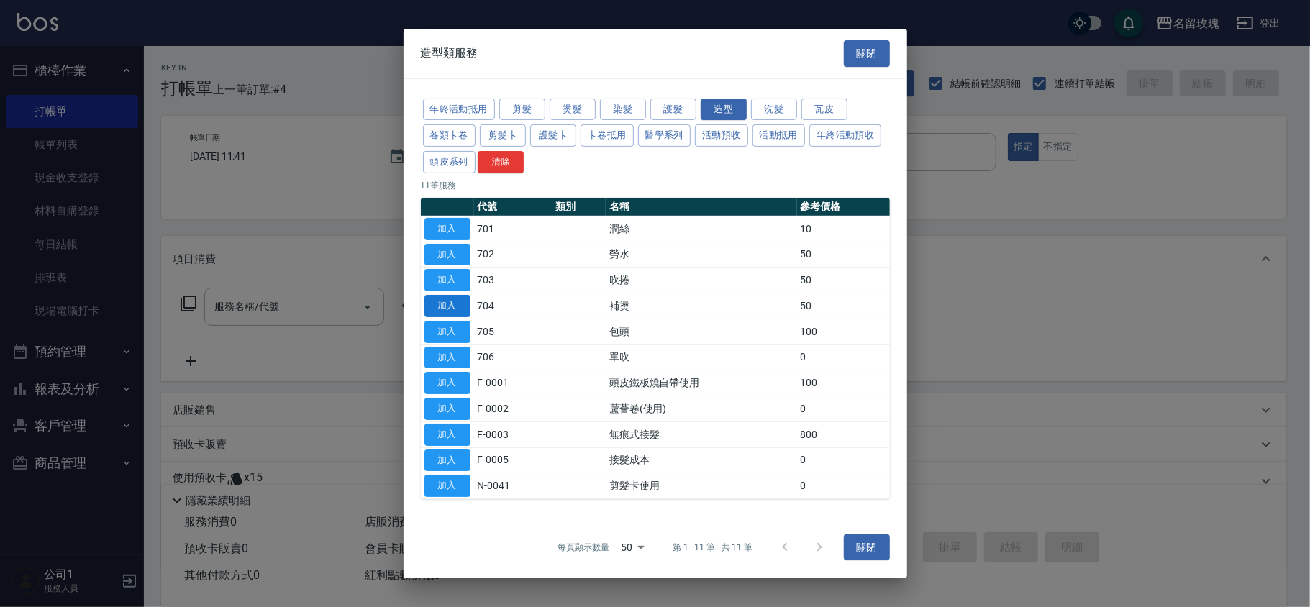
click at [456, 306] on button "加入" at bounding box center [447, 306] width 46 height 22
type input "補燙(704)"
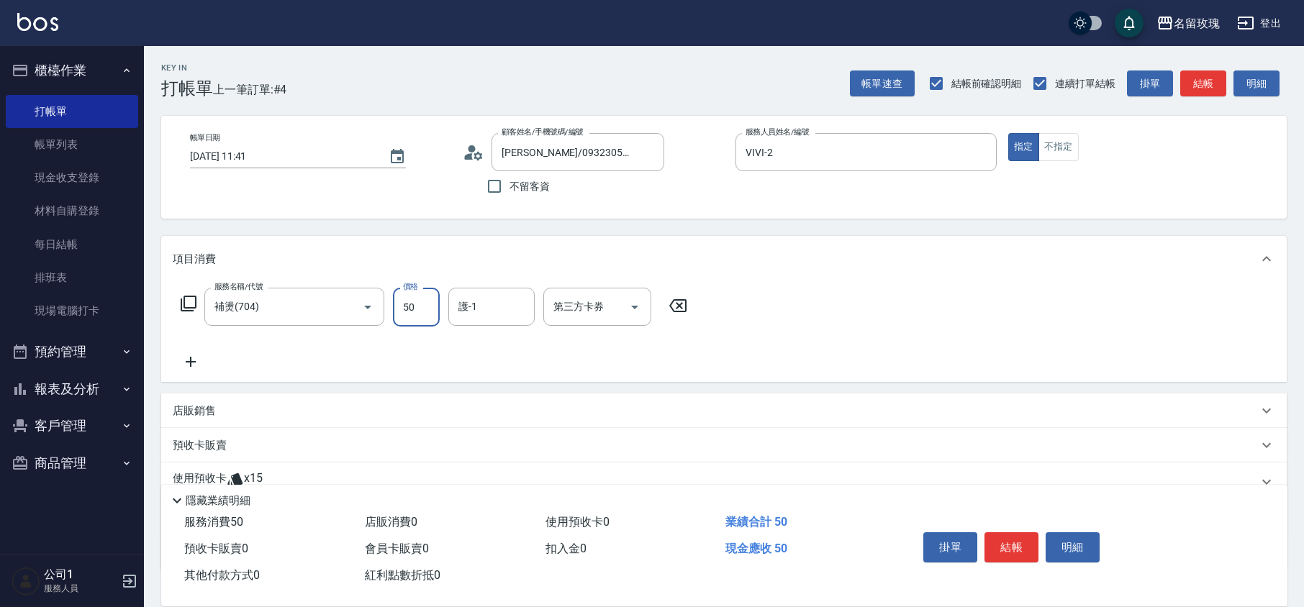
click at [430, 300] on input "50" at bounding box center [416, 307] width 47 height 39
type input "1000"
click at [465, 309] on input "護-1" at bounding box center [491, 306] width 73 height 25
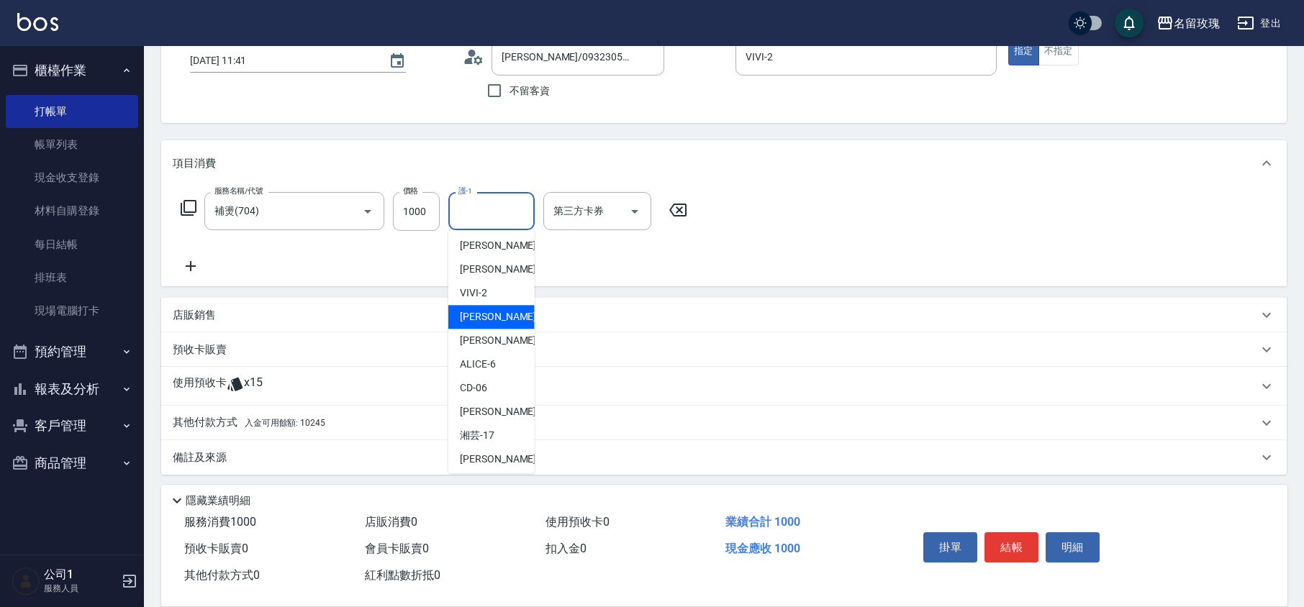
scroll to position [96, 0]
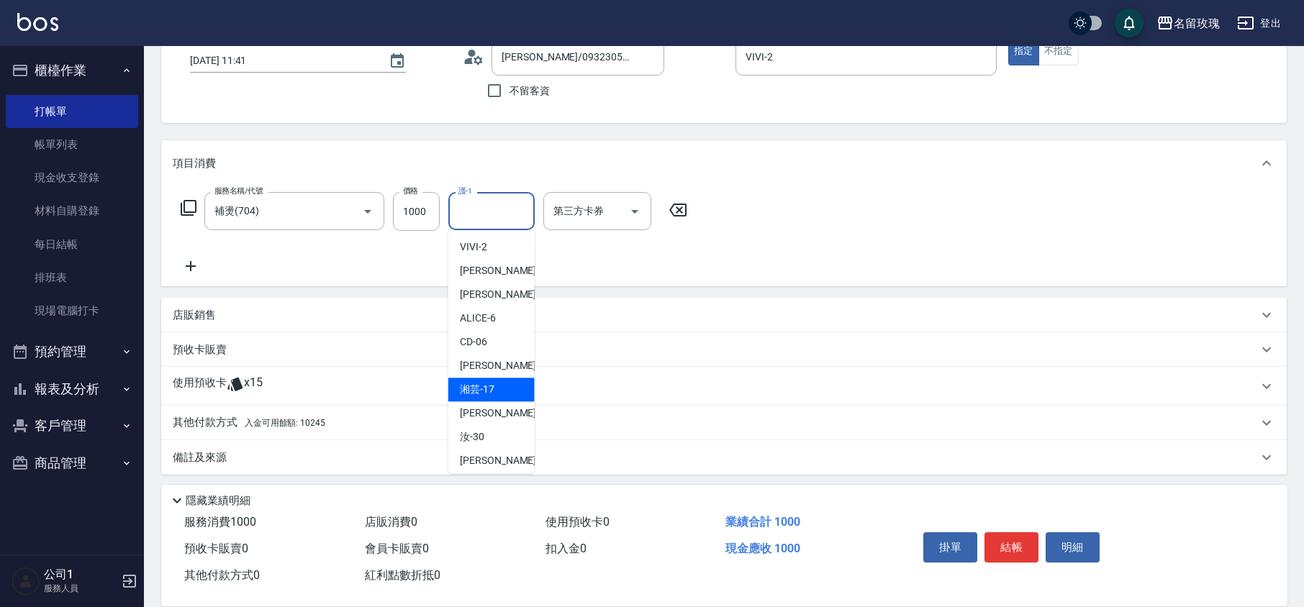
click at [490, 397] on span "湘芸 -17" at bounding box center [477, 389] width 35 height 15
type input "湘芸-17"
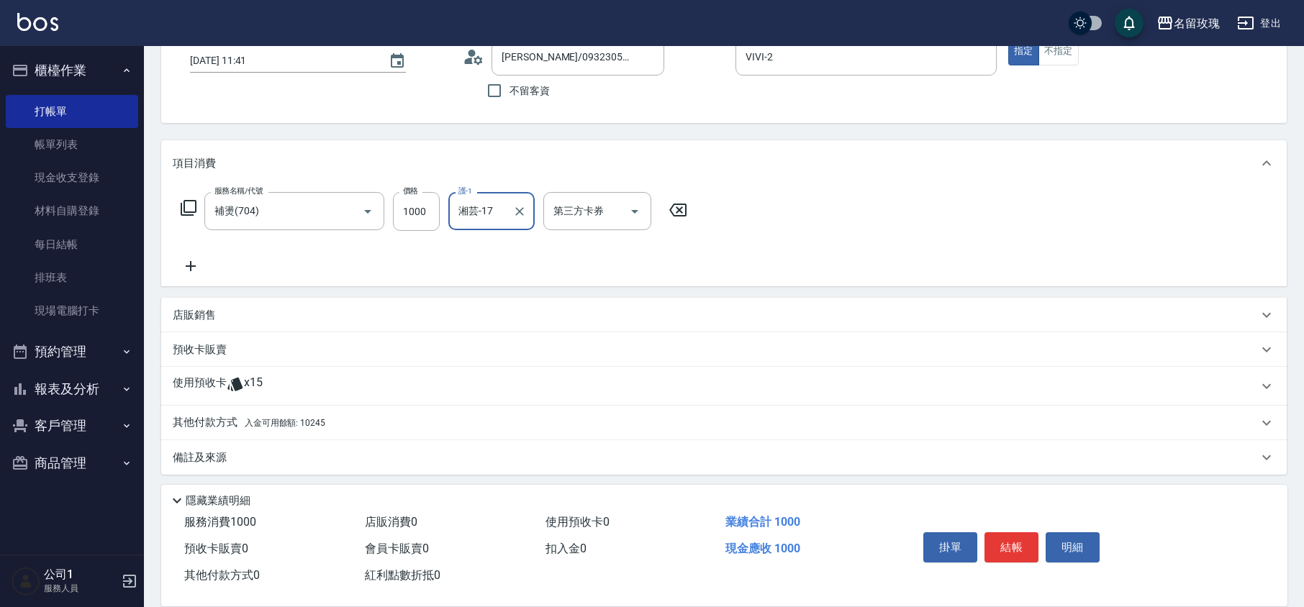
scroll to position [99, 0]
click at [214, 381] on p "使用預收卡" at bounding box center [200, 384] width 54 height 22
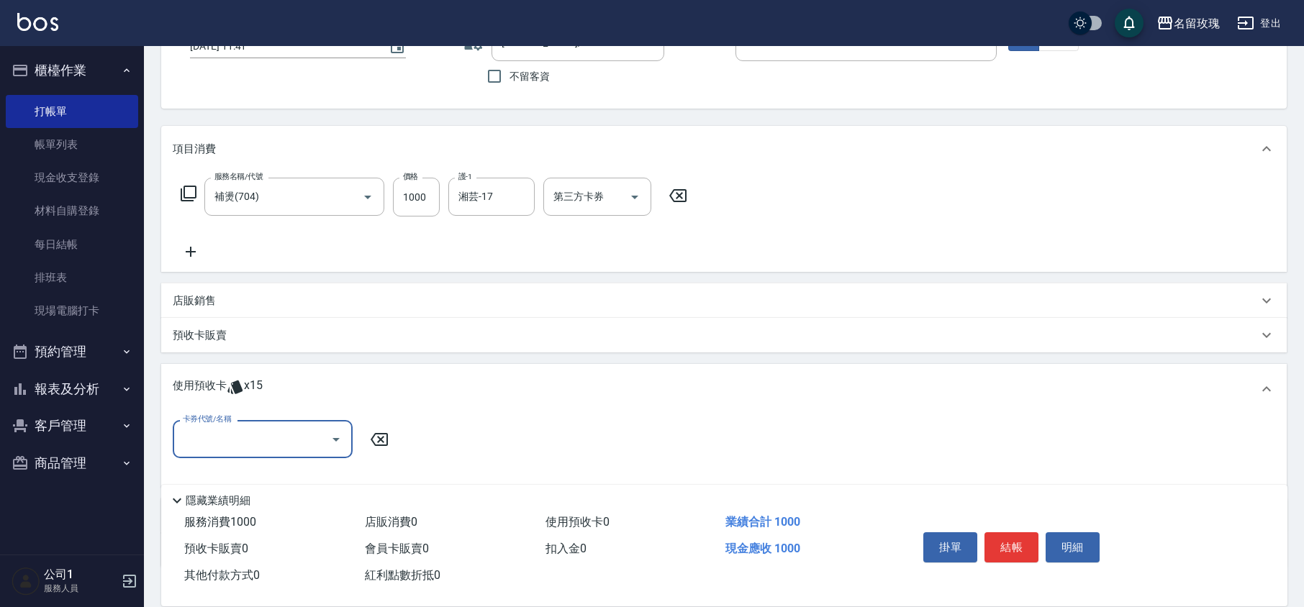
scroll to position [206, 0]
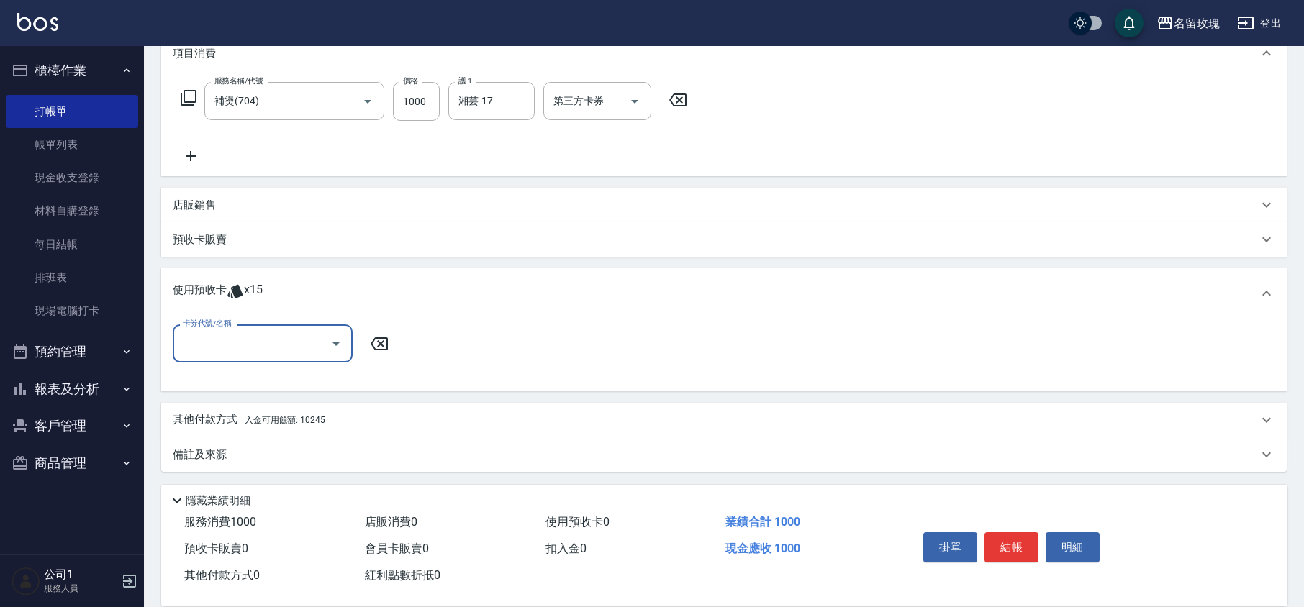
click at [245, 350] on input "卡券代號/名稱" at bounding box center [251, 343] width 145 height 25
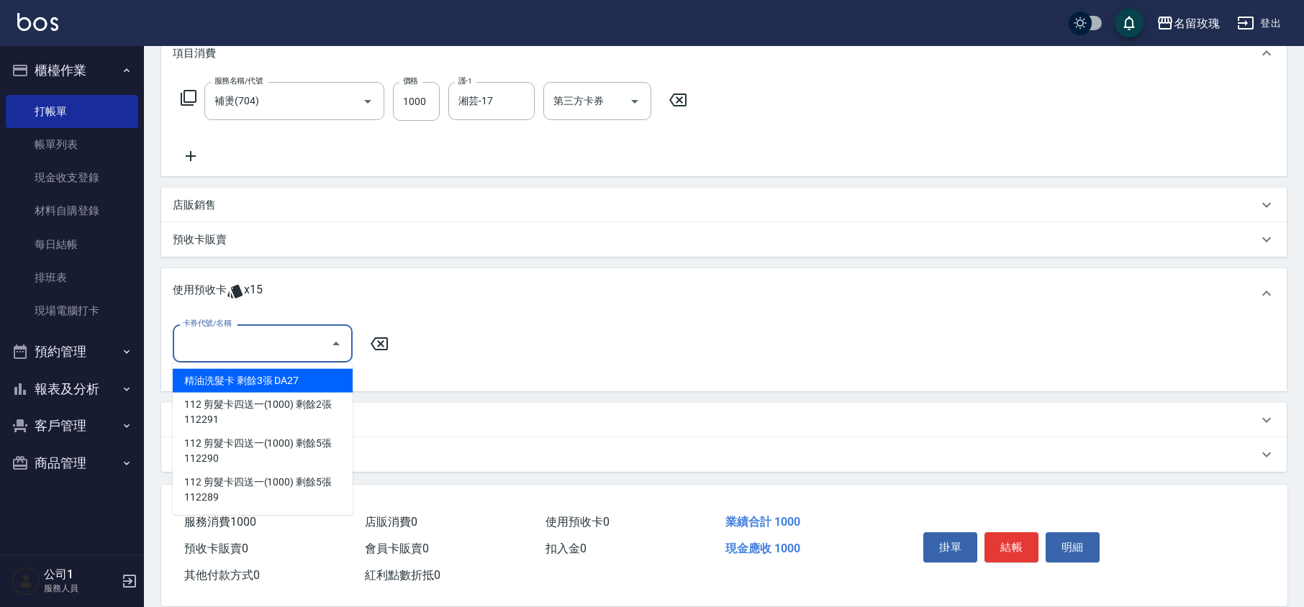
click at [246, 381] on div "精油洗髮卡 剩餘3張 DA27" at bounding box center [263, 381] width 180 height 24
type input "精油洗髮卡 DA27"
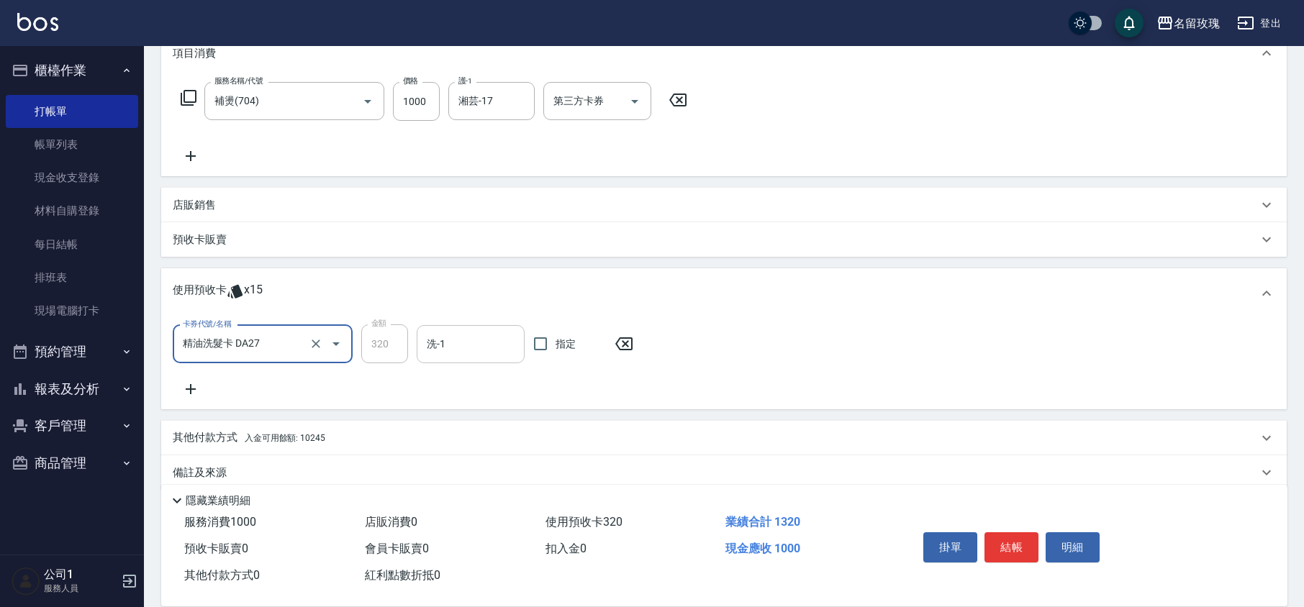
click at [443, 347] on input "洗-1" at bounding box center [470, 344] width 95 height 25
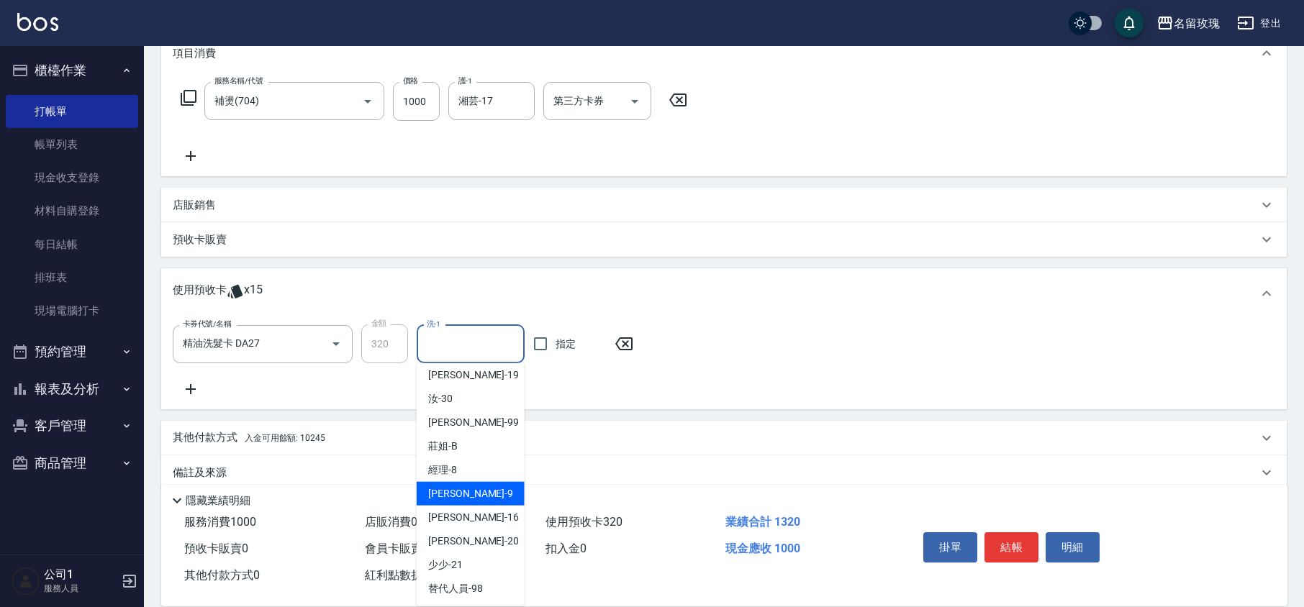
scroll to position [171, 0]
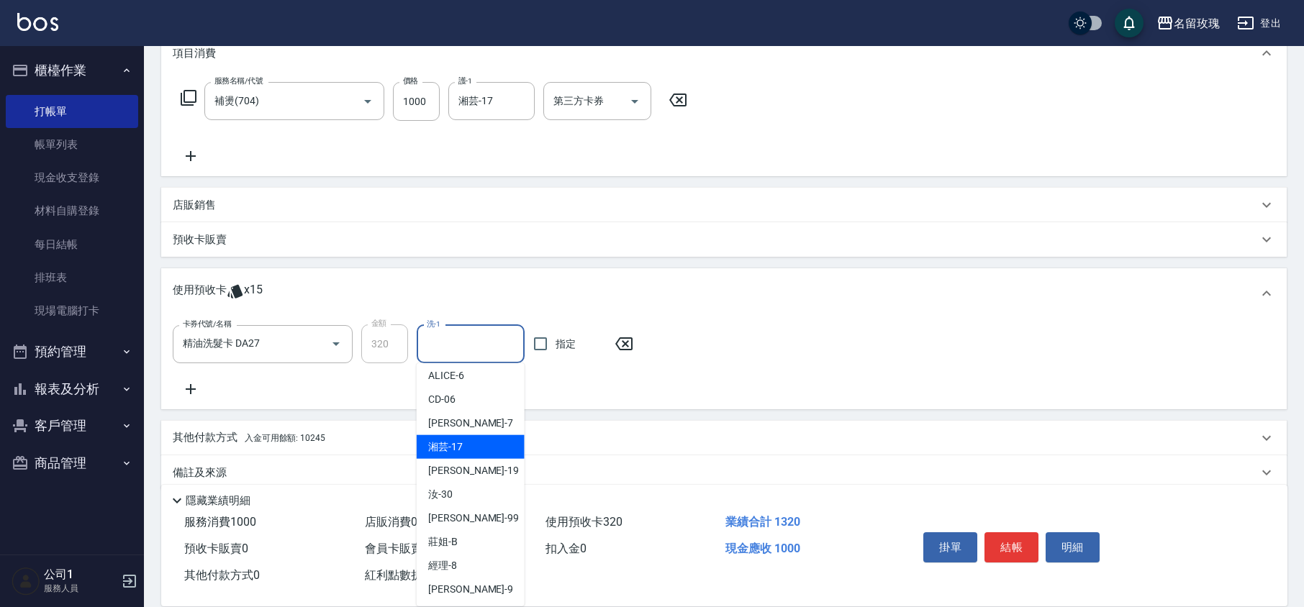
click at [459, 448] on span "湘芸 -17" at bounding box center [445, 447] width 35 height 15
type input "湘芸-17"
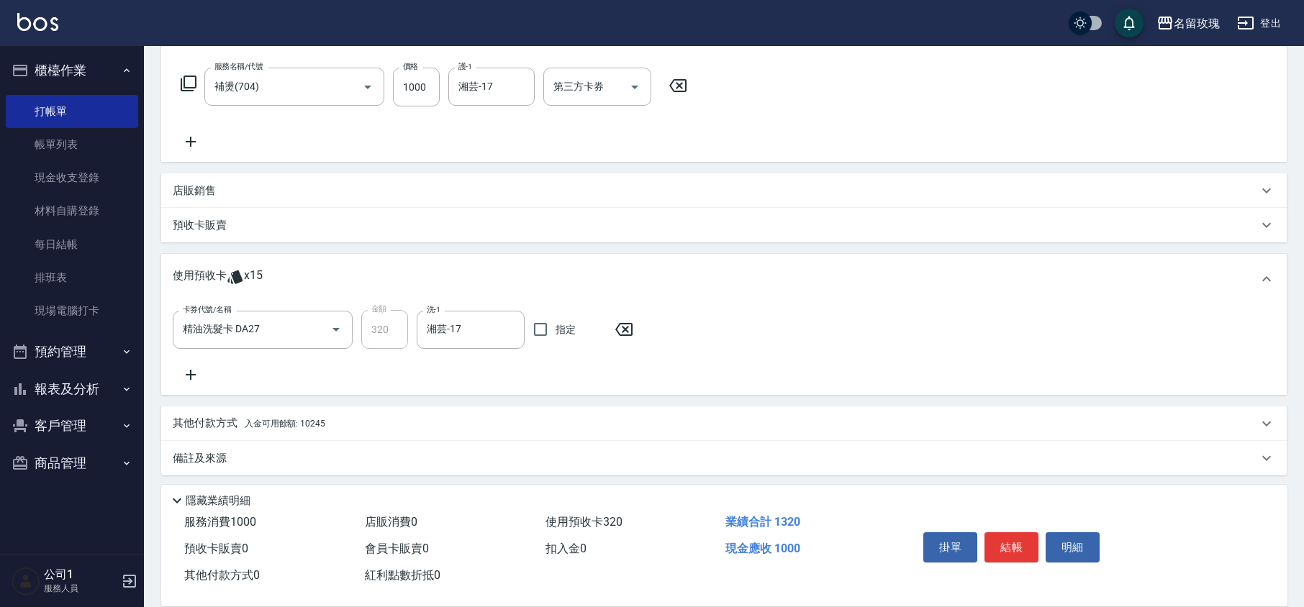
scroll to position [224, 0]
click at [288, 409] on div "其他付款方式 入金可用餘額: 10245" at bounding box center [723, 420] width 1125 height 35
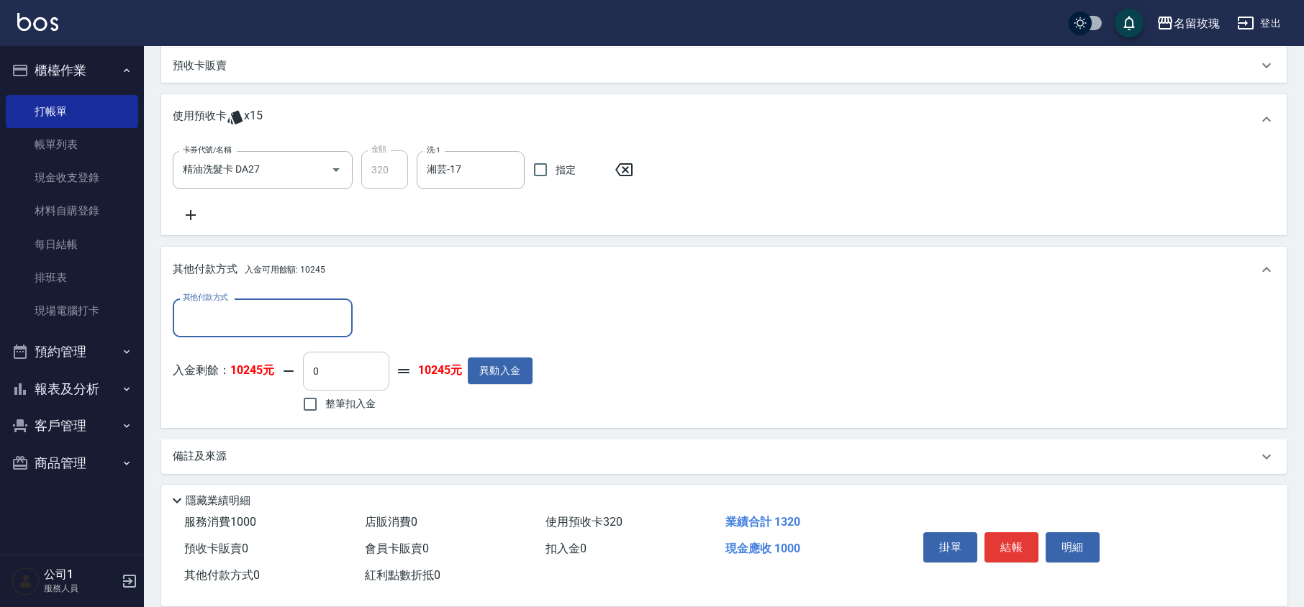
scroll to position [381, 0]
click at [342, 401] on span "整筆扣入金" at bounding box center [350, 402] width 50 height 15
click at [325, 401] on input "整筆扣入金" at bounding box center [310, 403] width 30 height 30
checkbox input "true"
type input "1000"
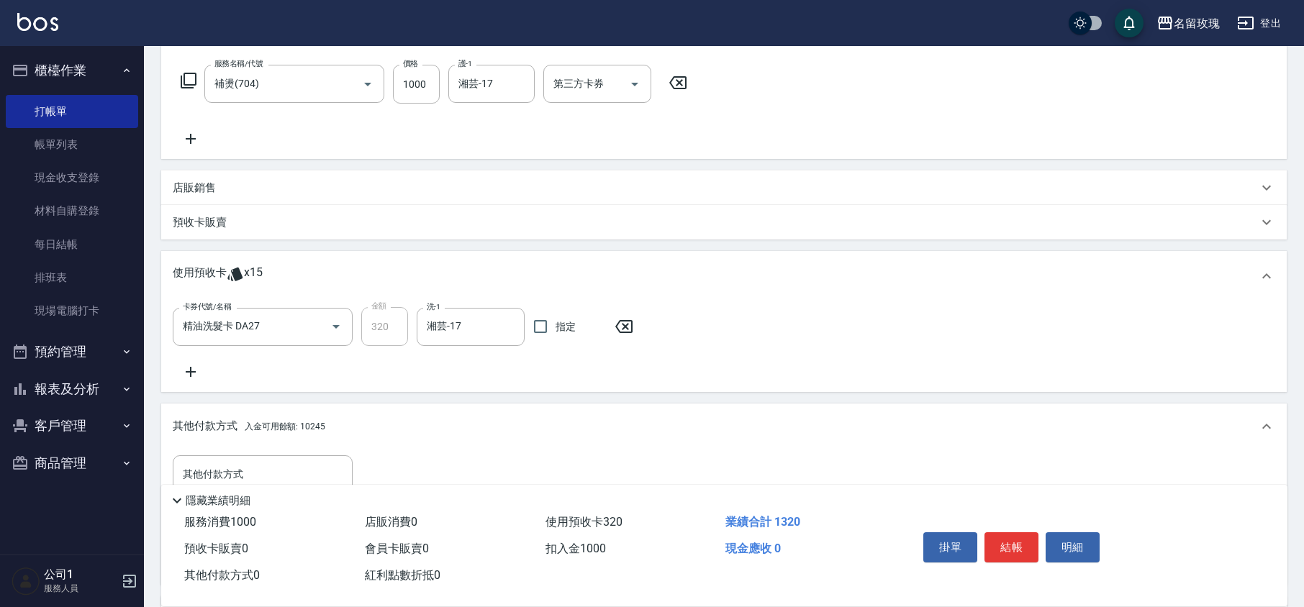
scroll to position [0, 0]
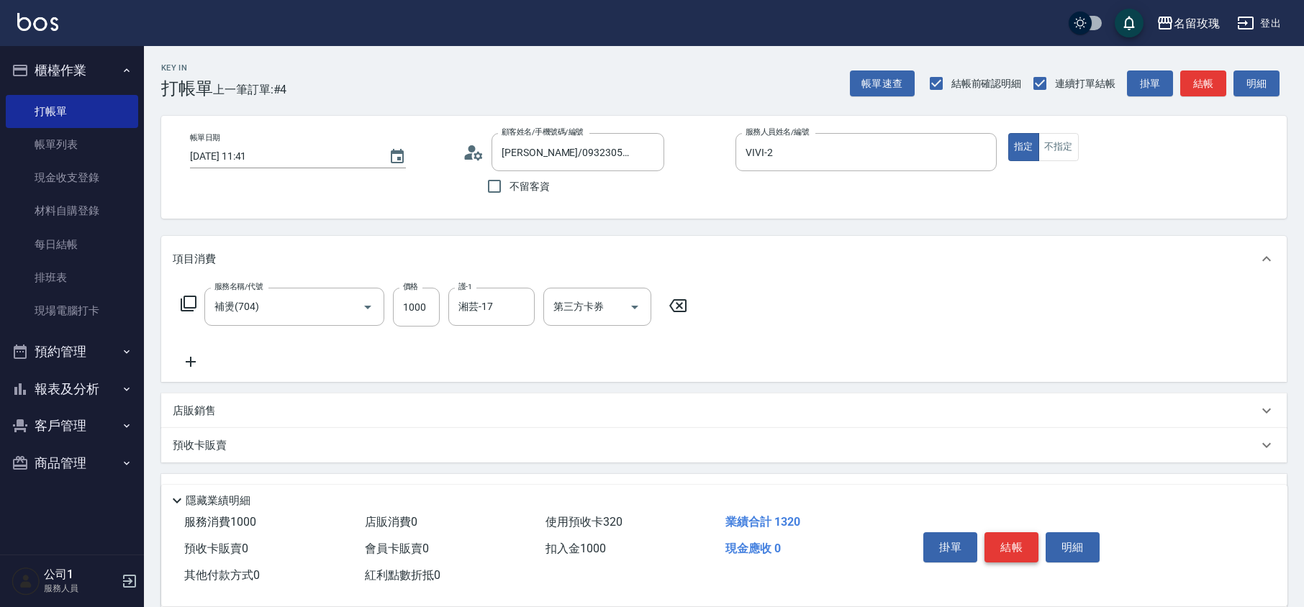
click at [1017, 548] on button "結帳" at bounding box center [1011, 547] width 54 height 30
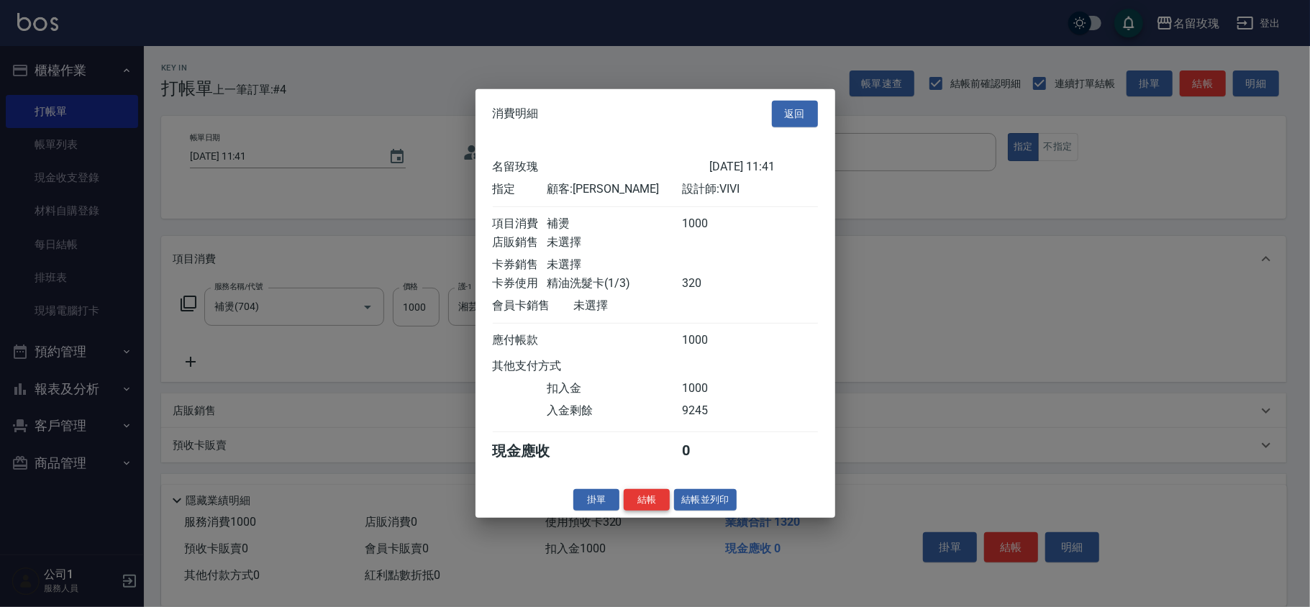
click at [650, 509] on button "結帳" at bounding box center [647, 500] width 46 height 22
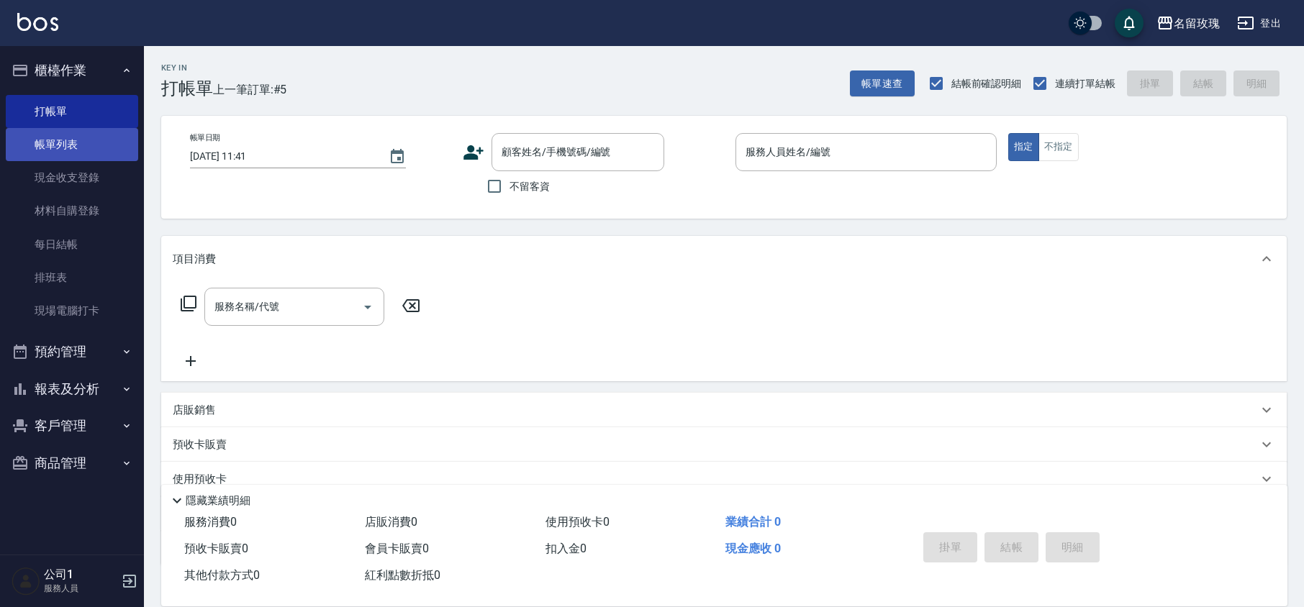
click at [81, 144] on link "帳單列表" at bounding box center [72, 144] width 132 height 33
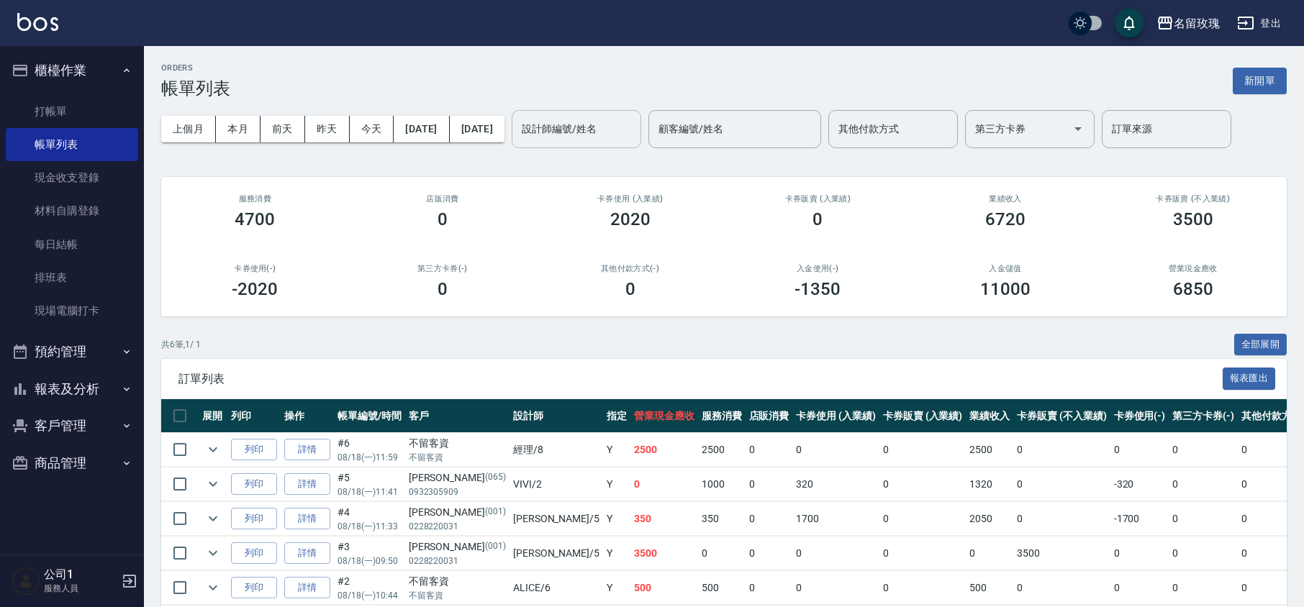
drag, startPoint x: 625, startPoint y: 133, endPoint x: 627, endPoint y: 145, distance: 11.7
click at [625, 134] on input "設計師編號/姓名" at bounding box center [576, 129] width 117 height 25
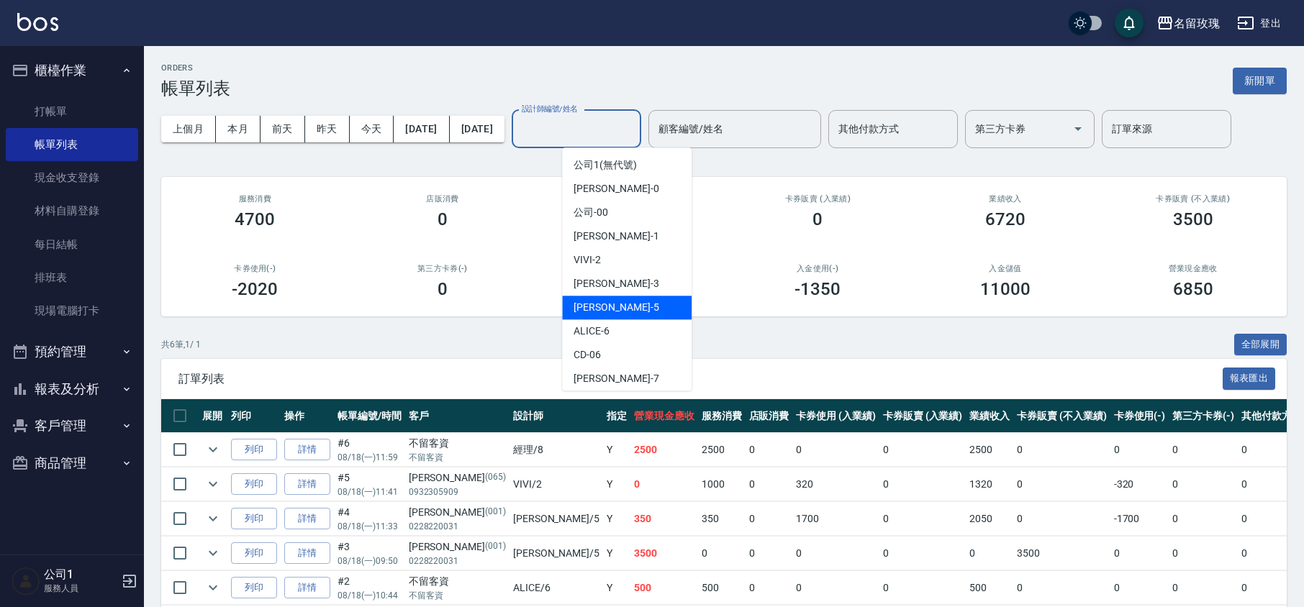
click at [622, 312] on div "[PERSON_NAME] -5" at bounding box center [627, 308] width 130 height 24
type input "[PERSON_NAME]-5"
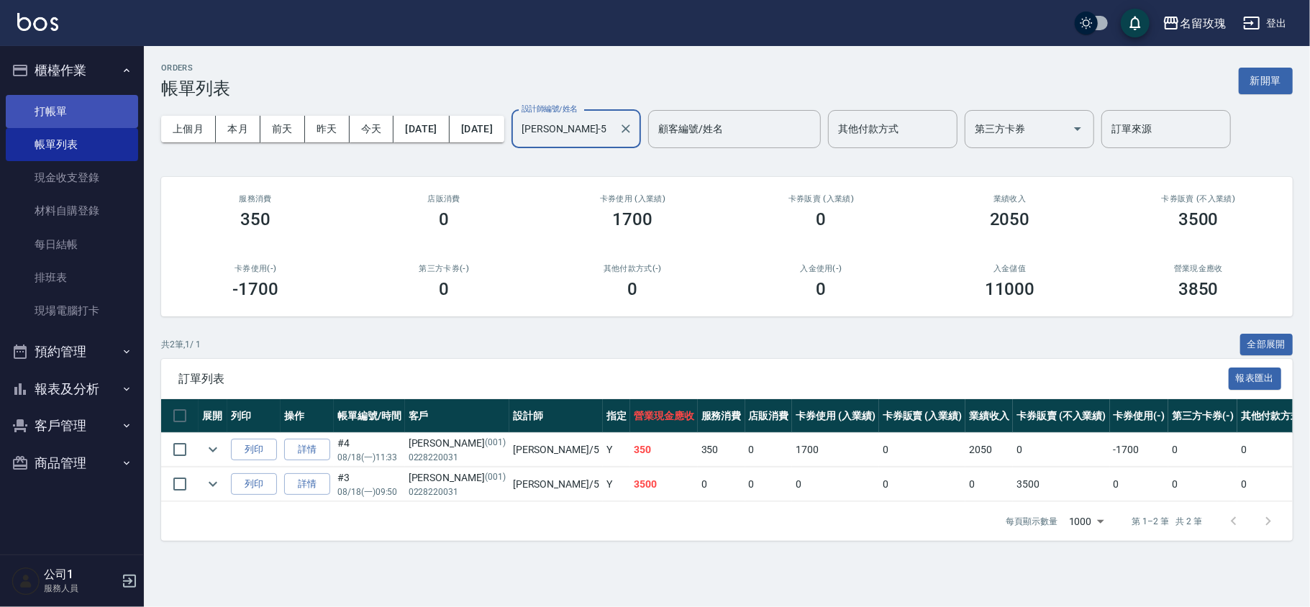
click at [105, 119] on link "打帳單" at bounding box center [72, 111] width 132 height 33
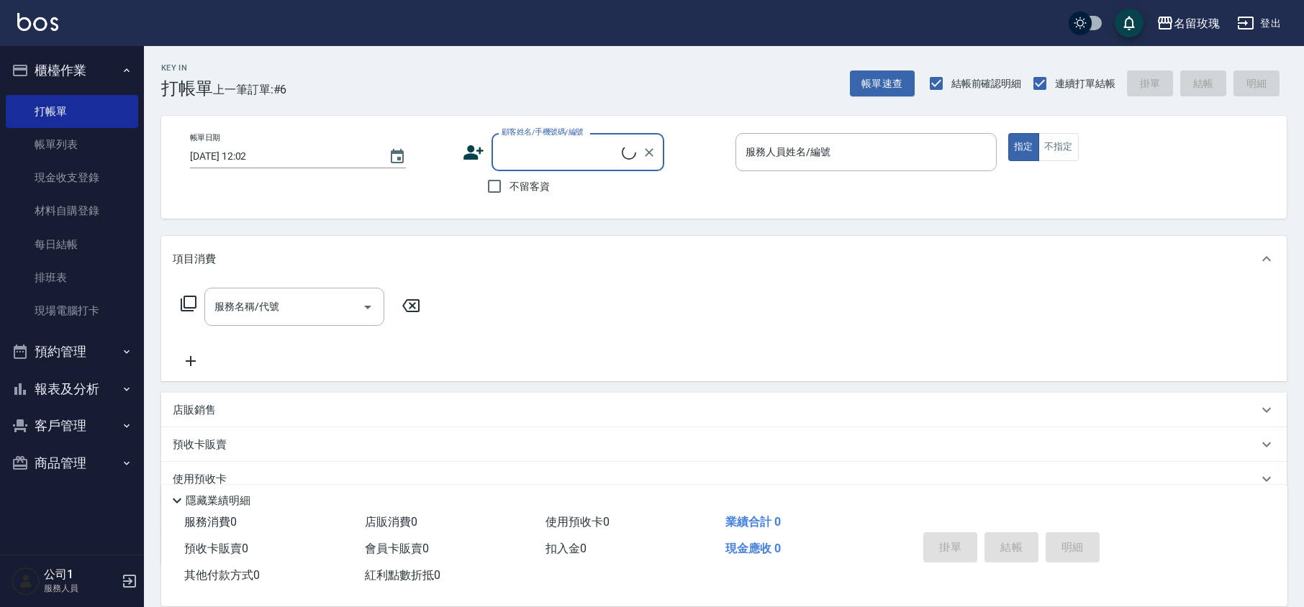
click at [547, 165] on div "顧客姓名/手機號碼/編號" at bounding box center [577, 152] width 173 height 38
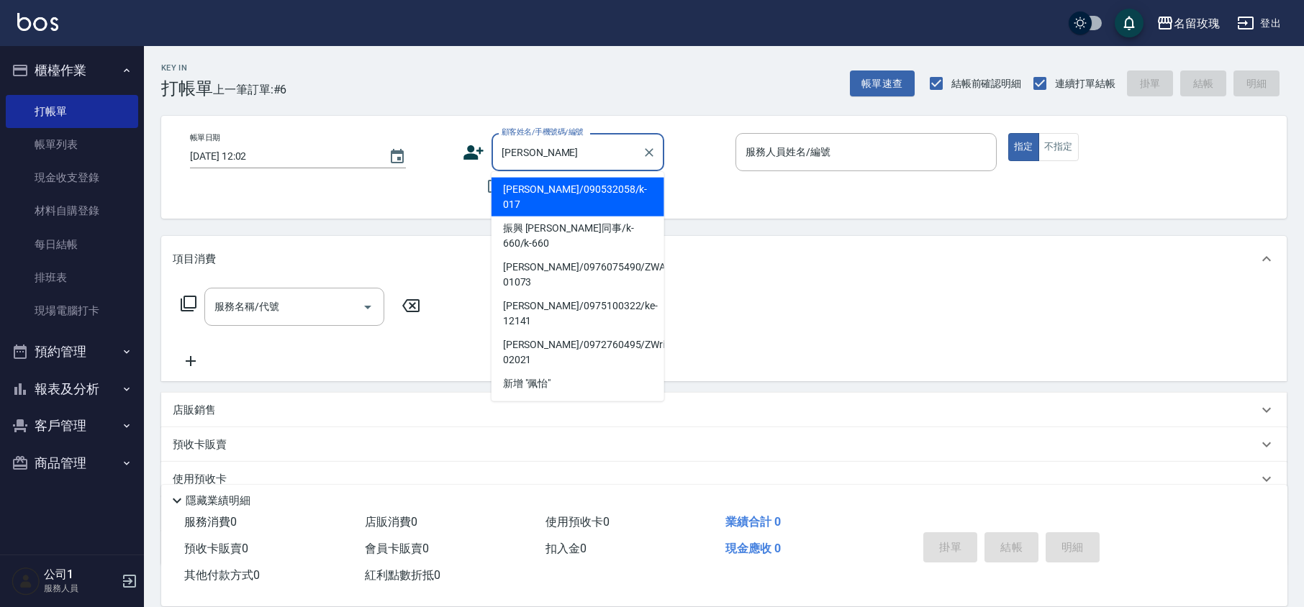
click at [593, 188] on li "[PERSON_NAME]/090532058/k-017" at bounding box center [577, 197] width 173 height 39
type input "[PERSON_NAME]/090532058/k-017"
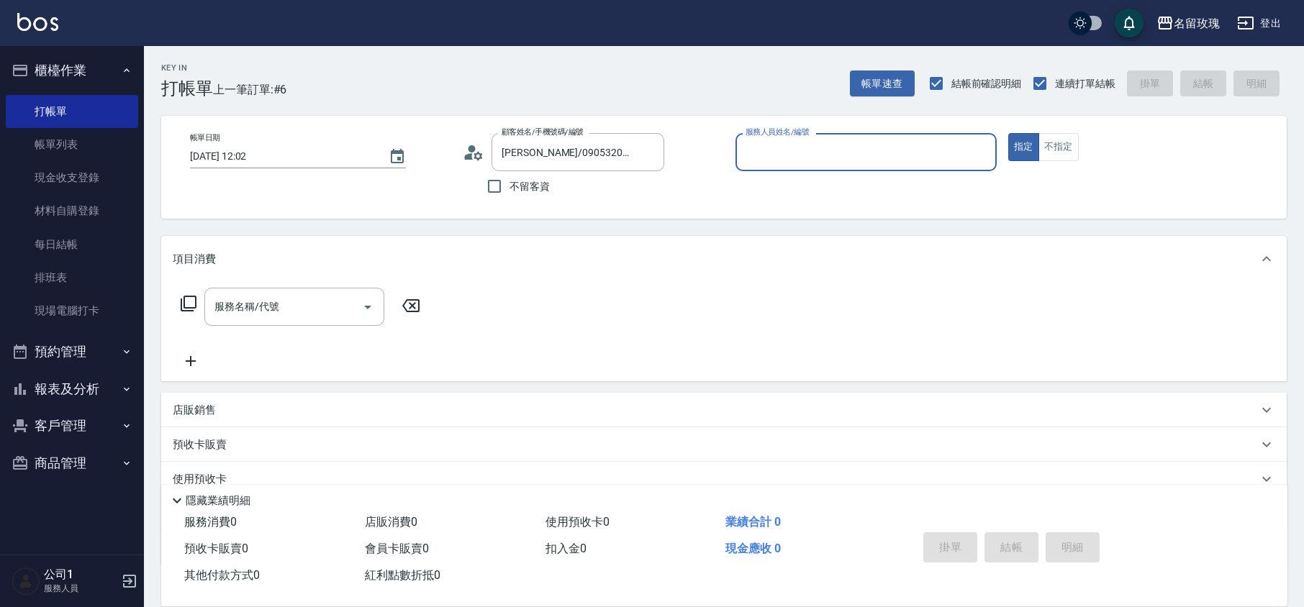
type input "[PERSON_NAME]-5"
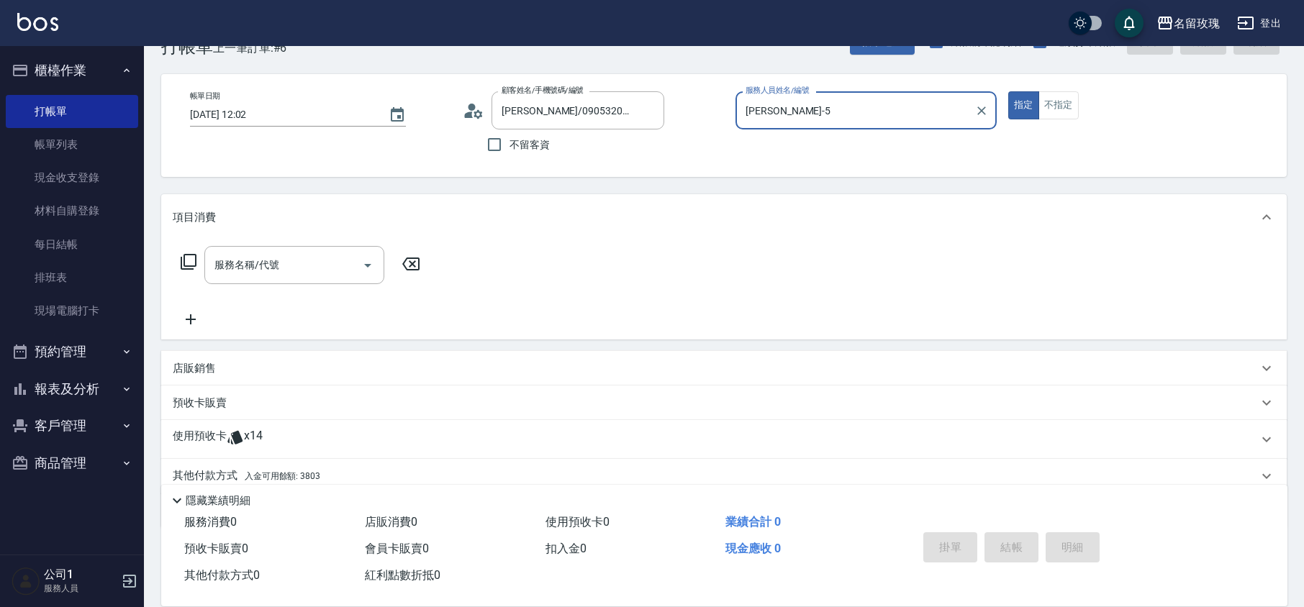
scroll to position [98, 0]
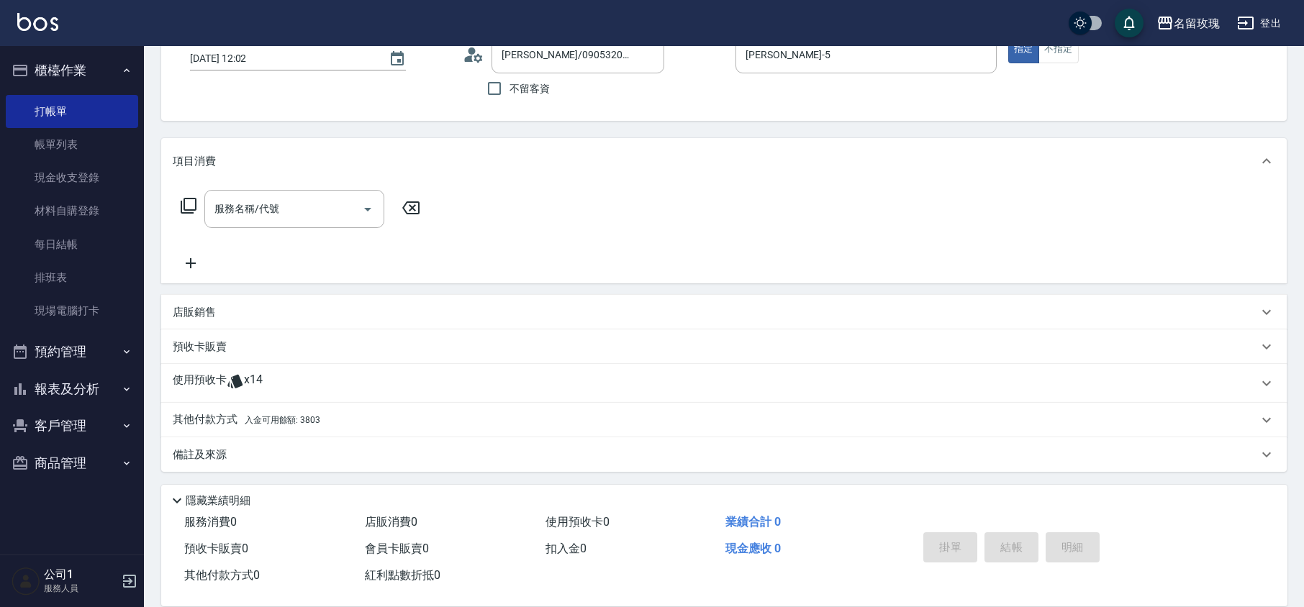
click at [245, 396] on div "使用預收卡 x14" at bounding box center [723, 383] width 1125 height 39
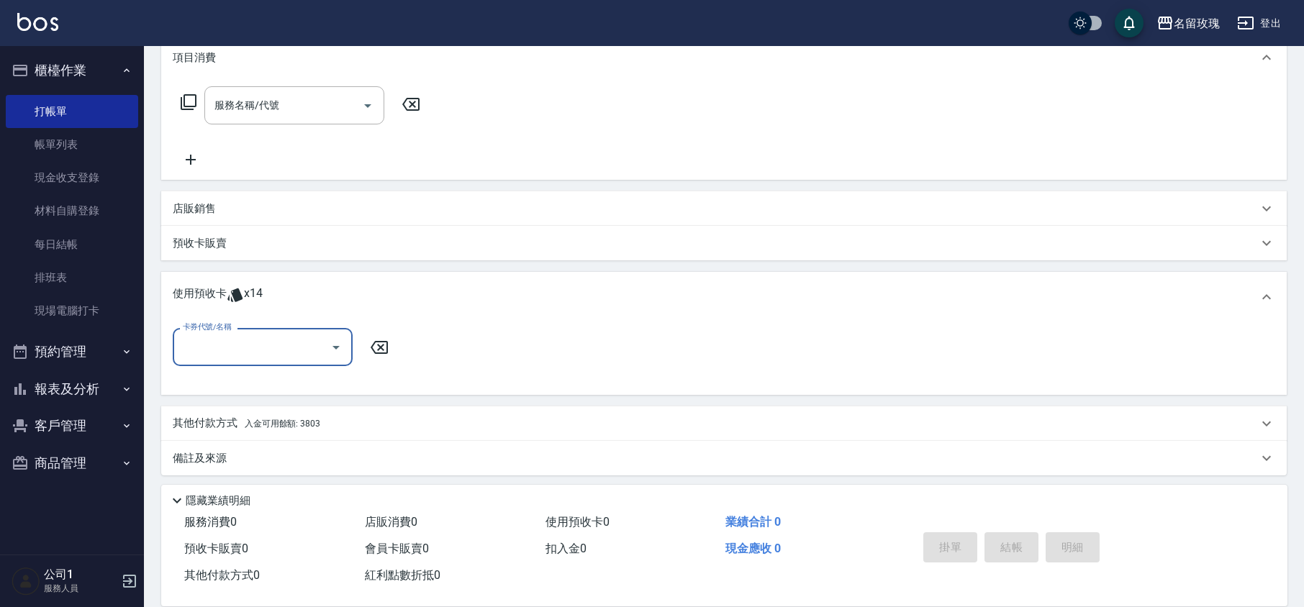
scroll to position [205, 0]
click at [334, 348] on icon "Open" at bounding box center [335, 343] width 17 height 17
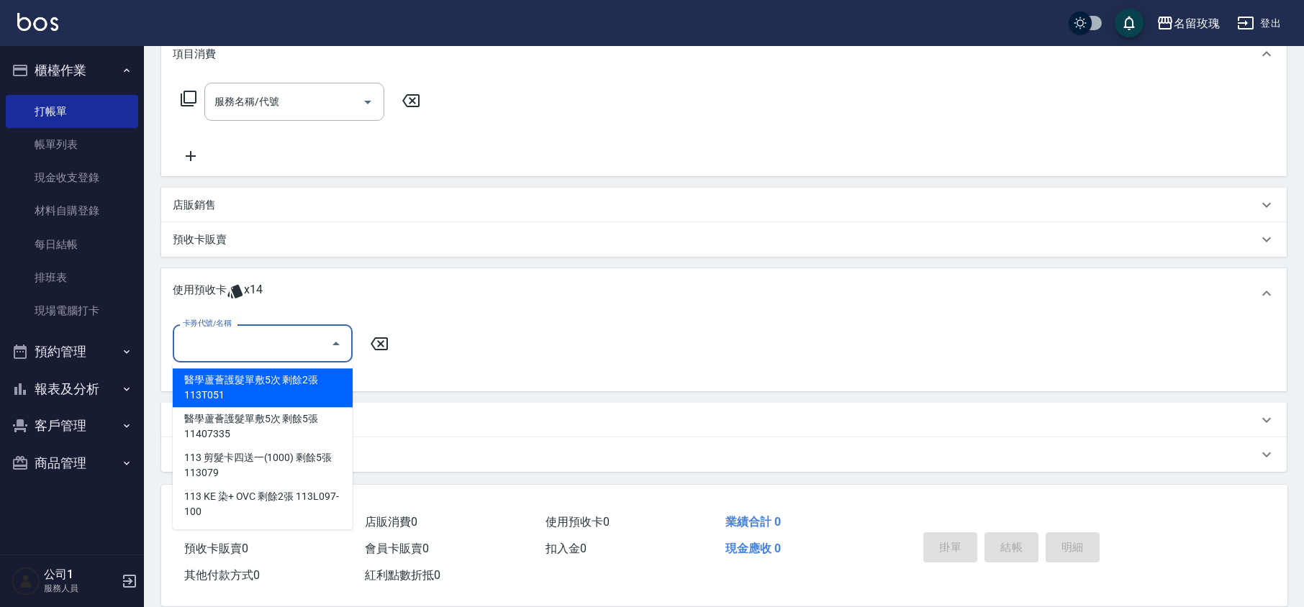
click at [239, 380] on div "醫學蘆薈護髮單敷5次 剩餘2張 113T051" at bounding box center [263, 387] width 180 height 39
type input "醫學蘆薈護髮單敷5次 113T051"
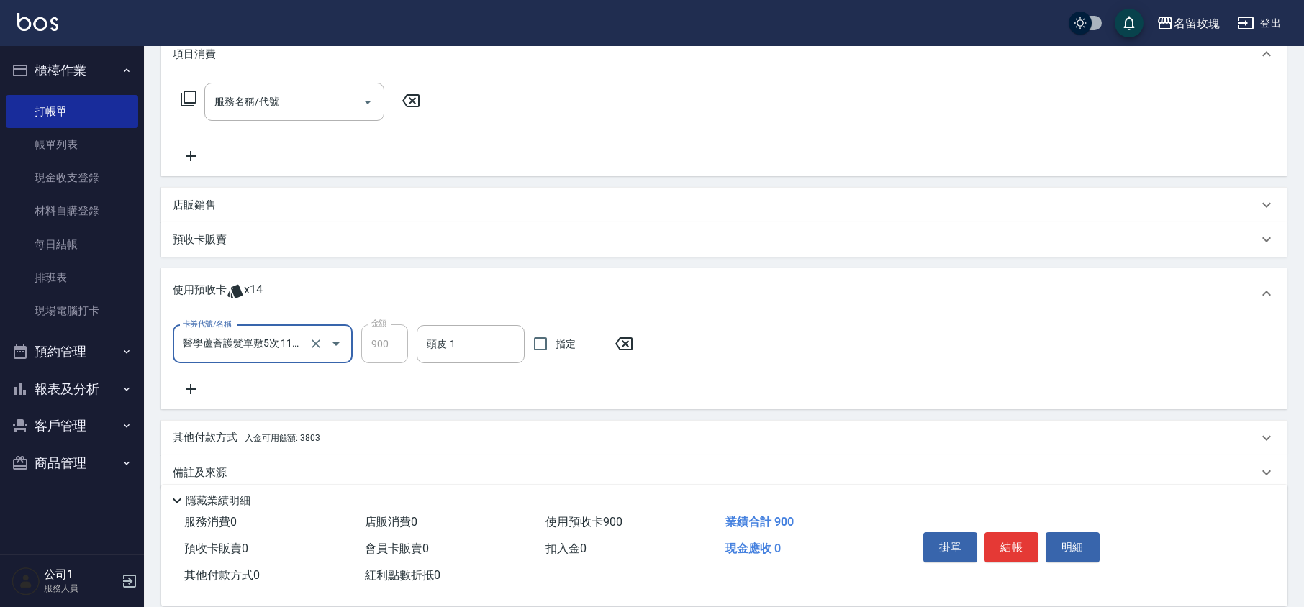
click at [467, 317] on div "使用預收卡 x14" at bounding box center [723, 293] width 1125 height 50
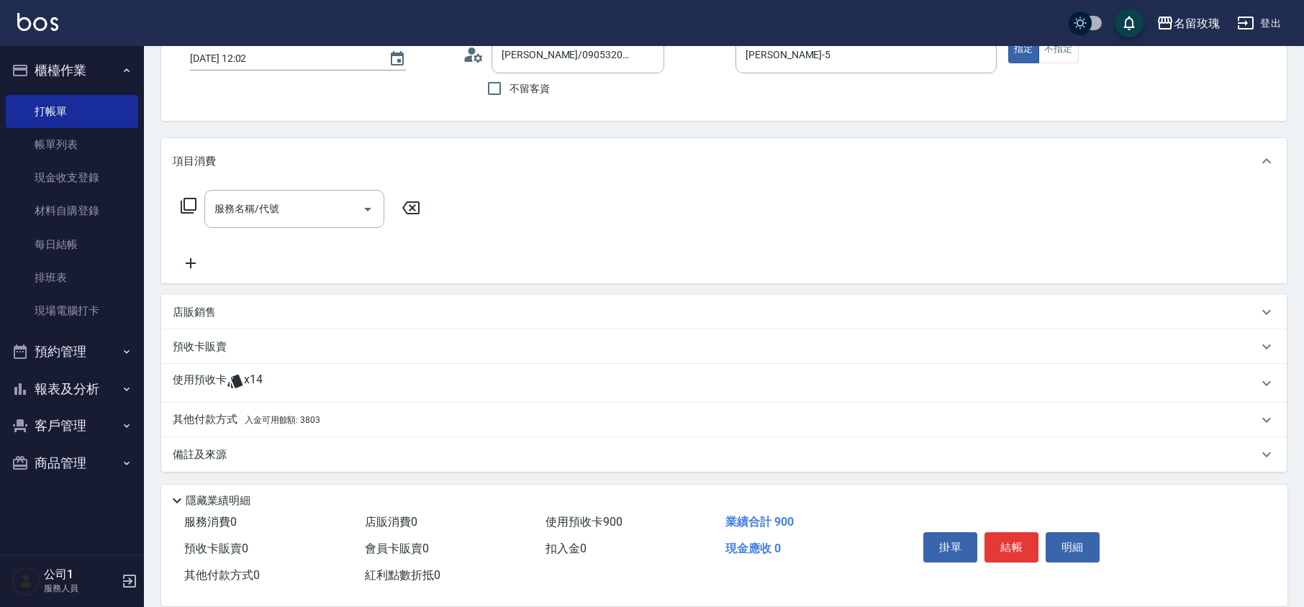
scroll to position [98, 0]
click at [455, 337] on div "預收卡販賣" at bounding box center [723, 347] width 1125 height 35
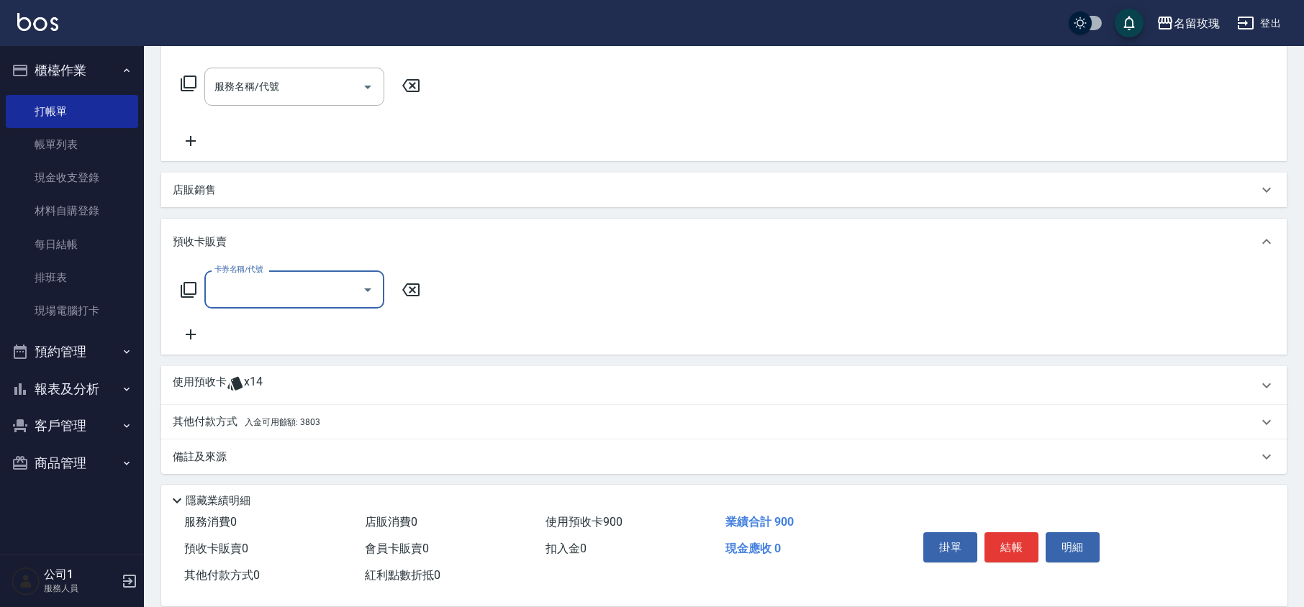
scroll to position [222, 0]
click at [412, 292] on icon at bounding box center [410, 287] width 17 height 13
click at [251, 376] on span "x14" at bounding box center [253, 384] width 19 height 22
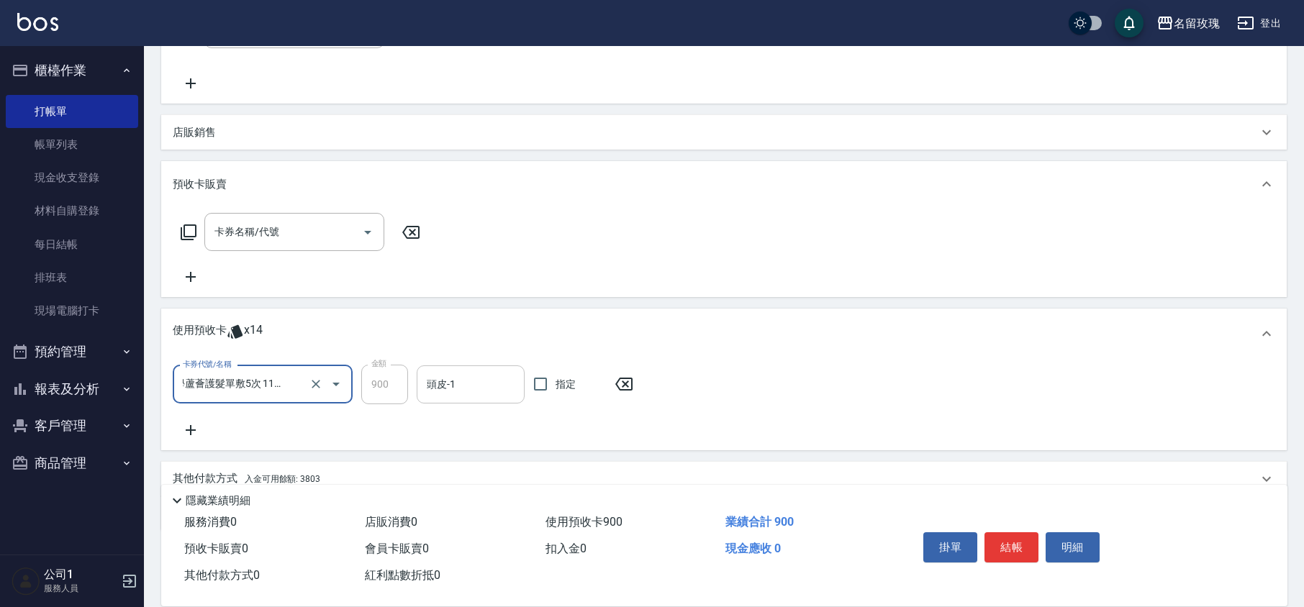
scroll to position [335, 0]
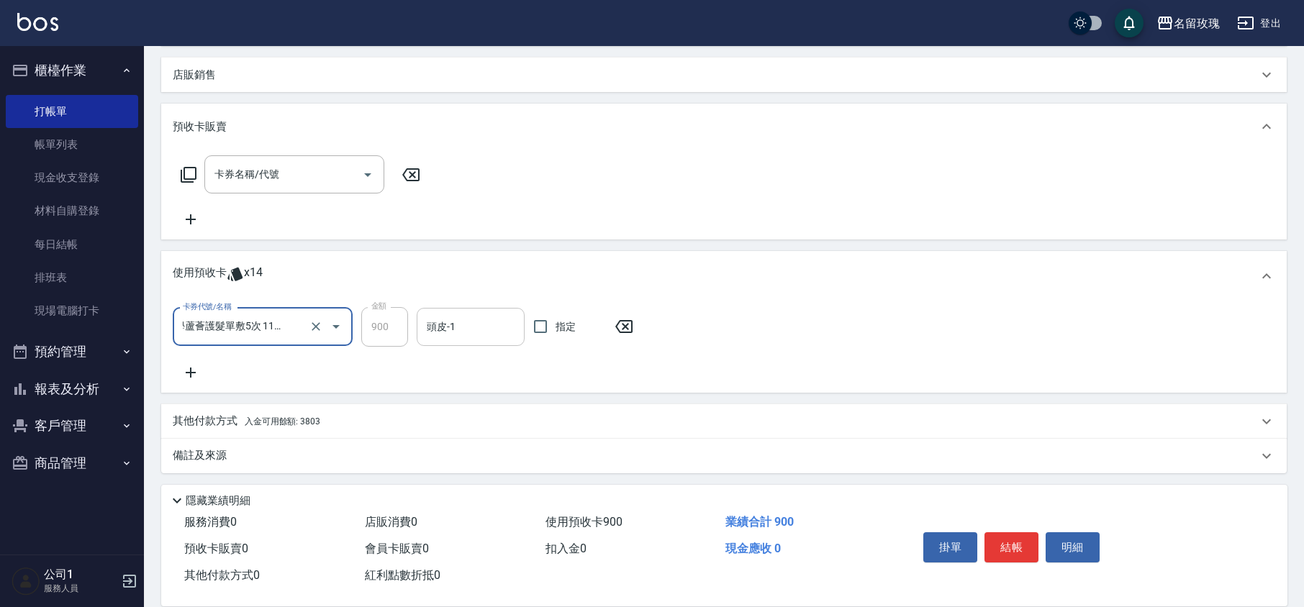
click at [473, 329] on input "頭皮-1" at bounding box center [470, 326] width 95 height 25
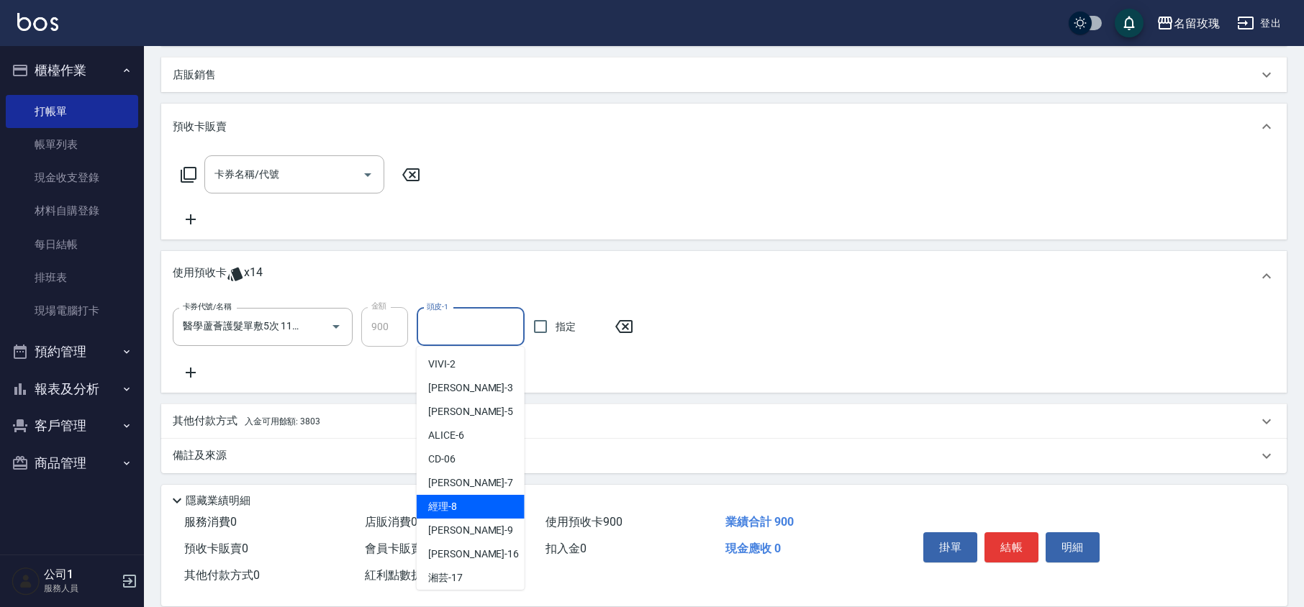
scroll to position [268, 0]
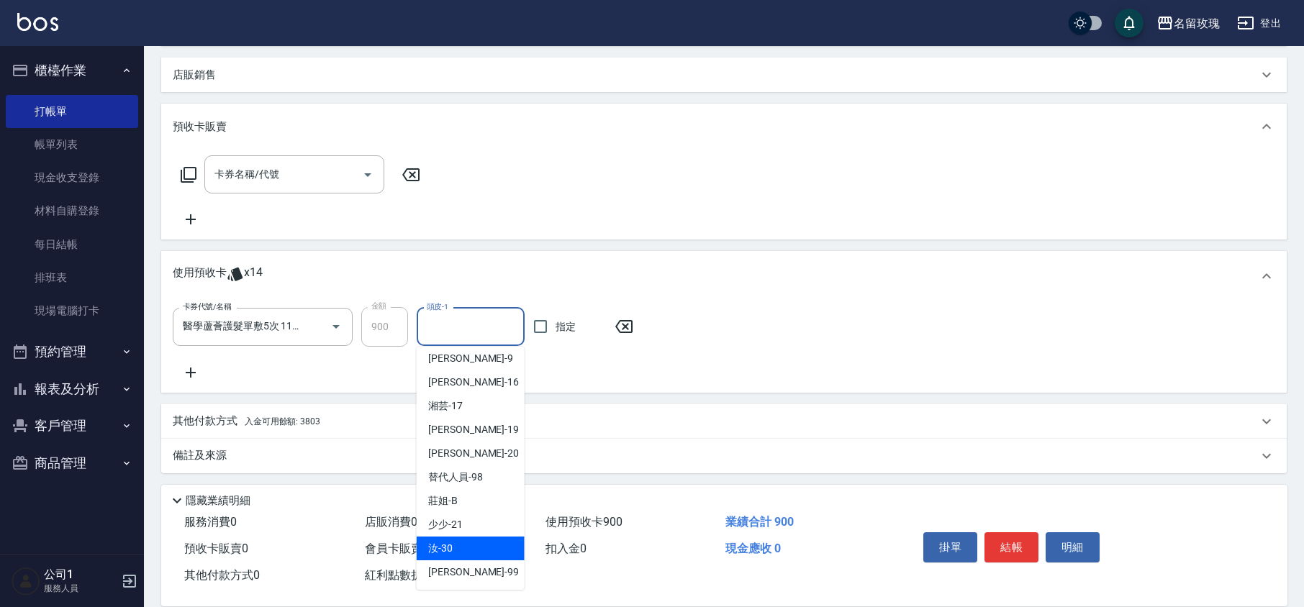
click at [455, 539] on div "汝 -30" at bounding box center [471, 549] width 108 height 24
type input "汝-30"
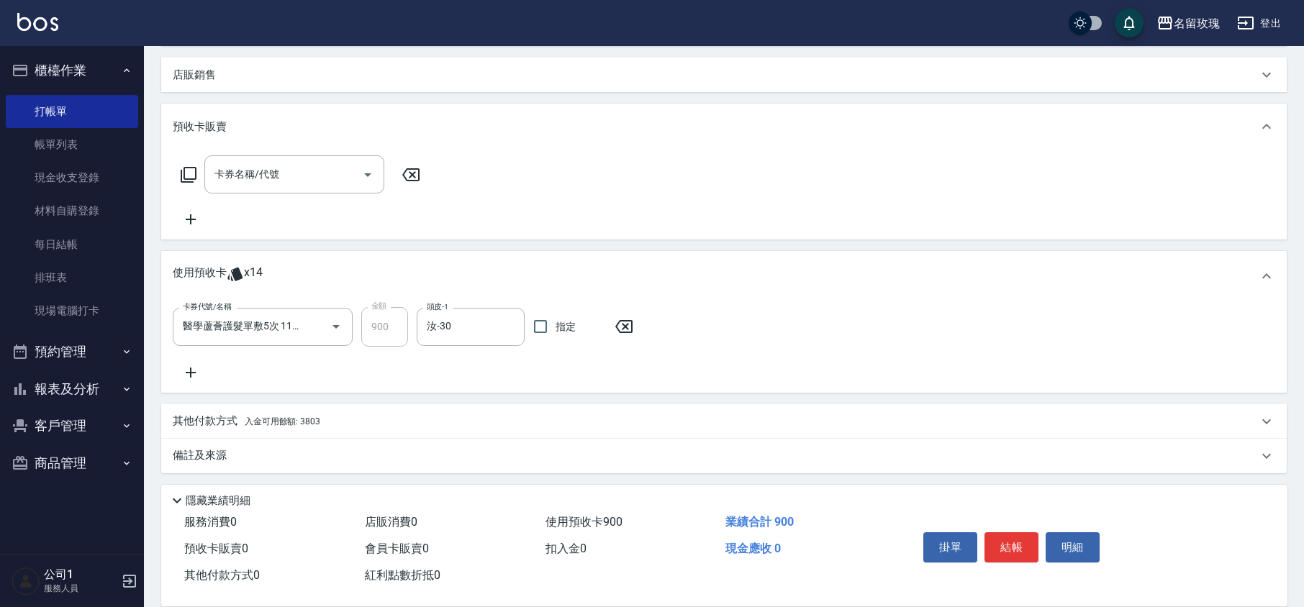
click at [194, 370] on icon at bounding box center [191, 372] width 36 height 17
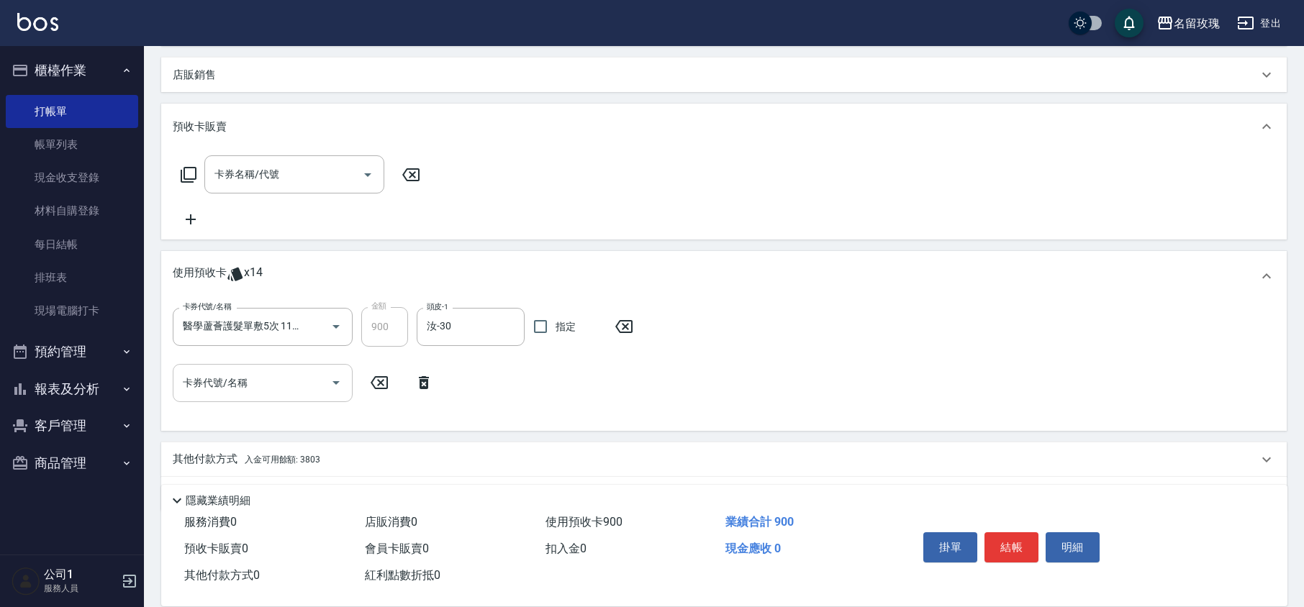
click at [347, 377] on div "卡券代號/名稱" at bounding box center [263, 383] width 180 height 38
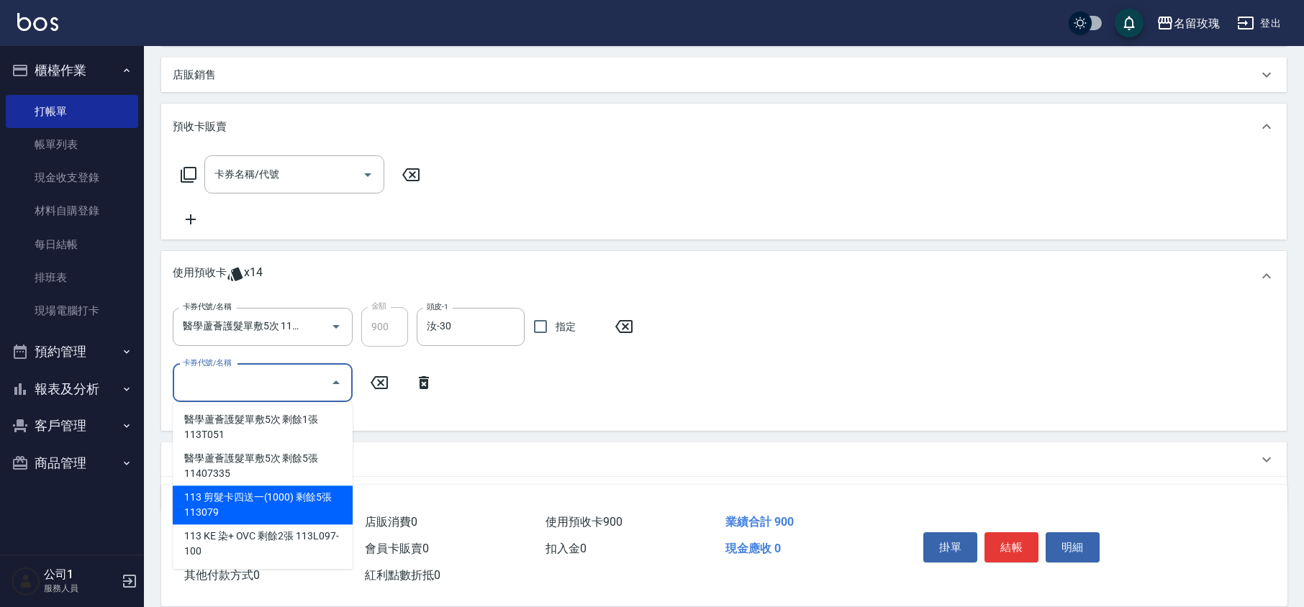
click at [305, 505] on div "113 剪髮卡四送一(1000) 剩餘5張 113079" at bounding box center [263, 505] width 180 height 39
type input "113 剪髮卡四送一(1000) 113079"
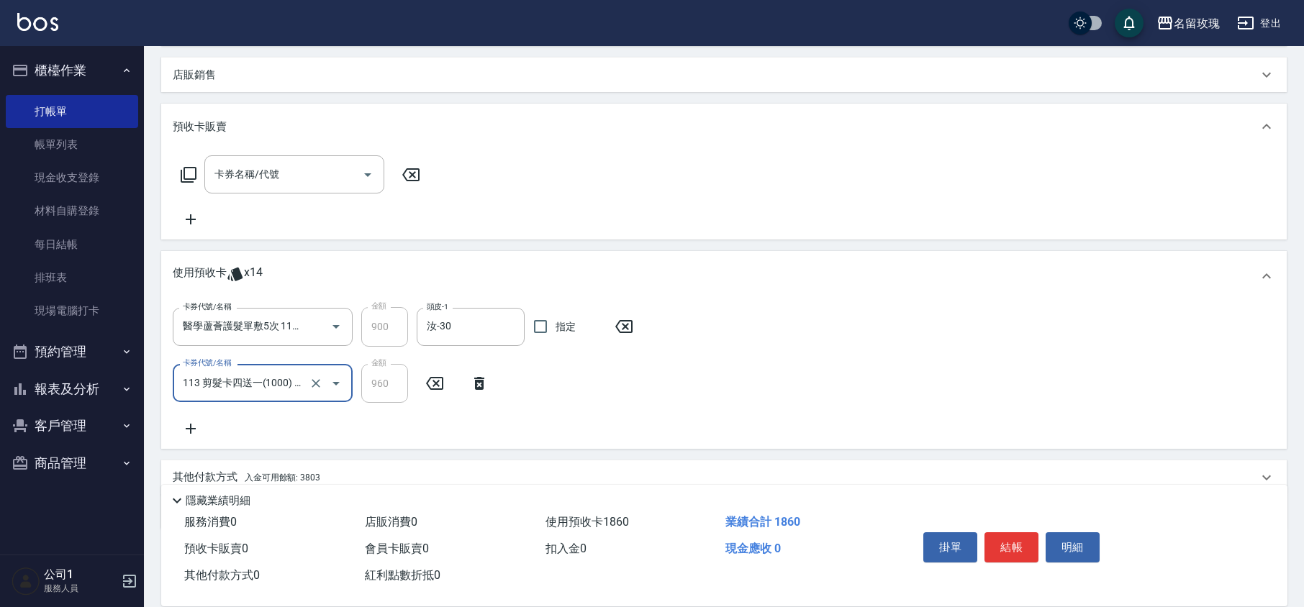
click at [202, 427] on icon at bounding box center [191, 428] width 36 height 17
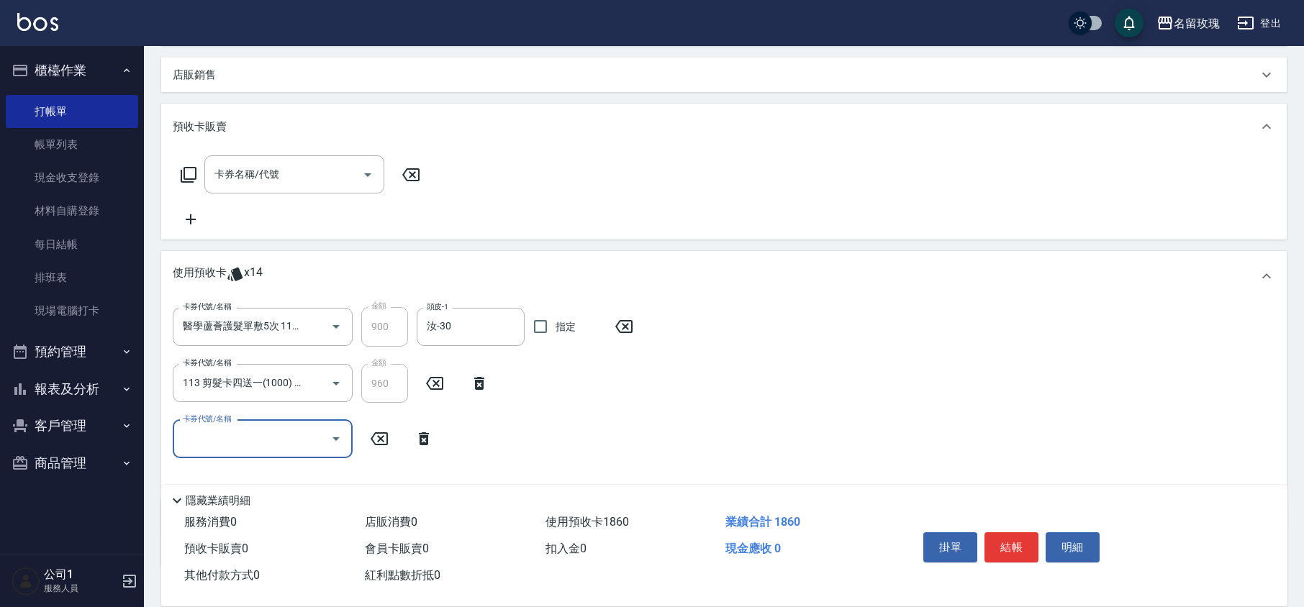
click at [331, 437] on icon "Open" at bounding box center [335, 438] width 17 height 17
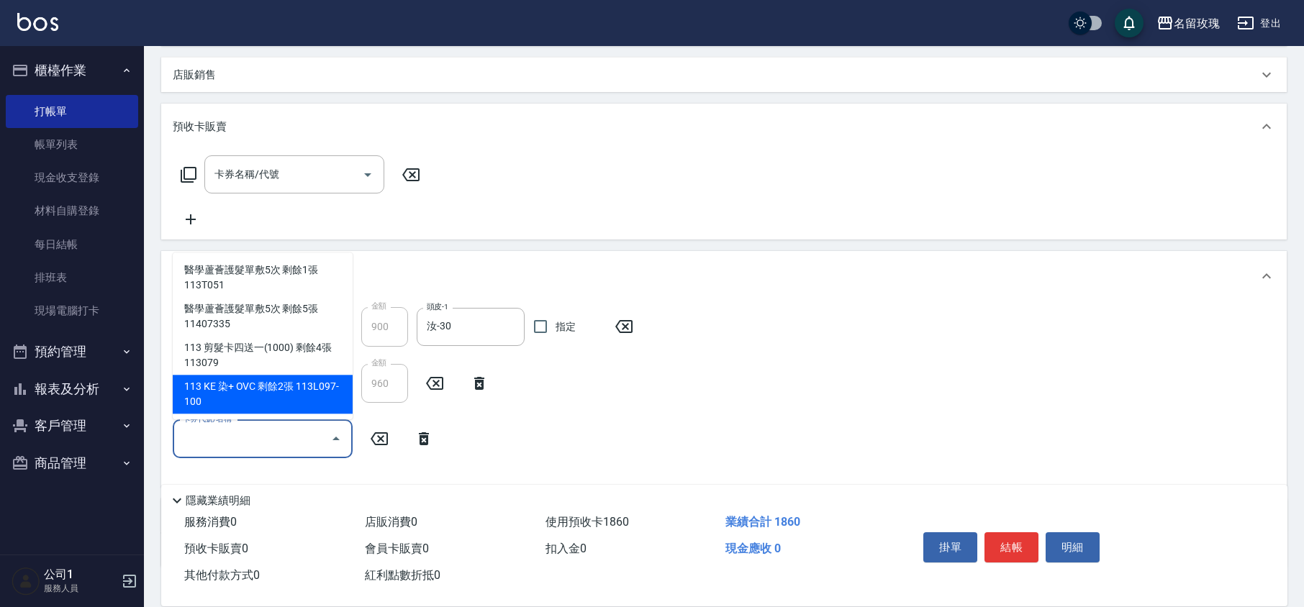
click at [262, 393] on div "113 KE 染+ OVC 剩餘2張 113L097-100" at bounding box center [263, 394] width 180 height 39
type input "113 KE 染+ OVC 113L097-100"
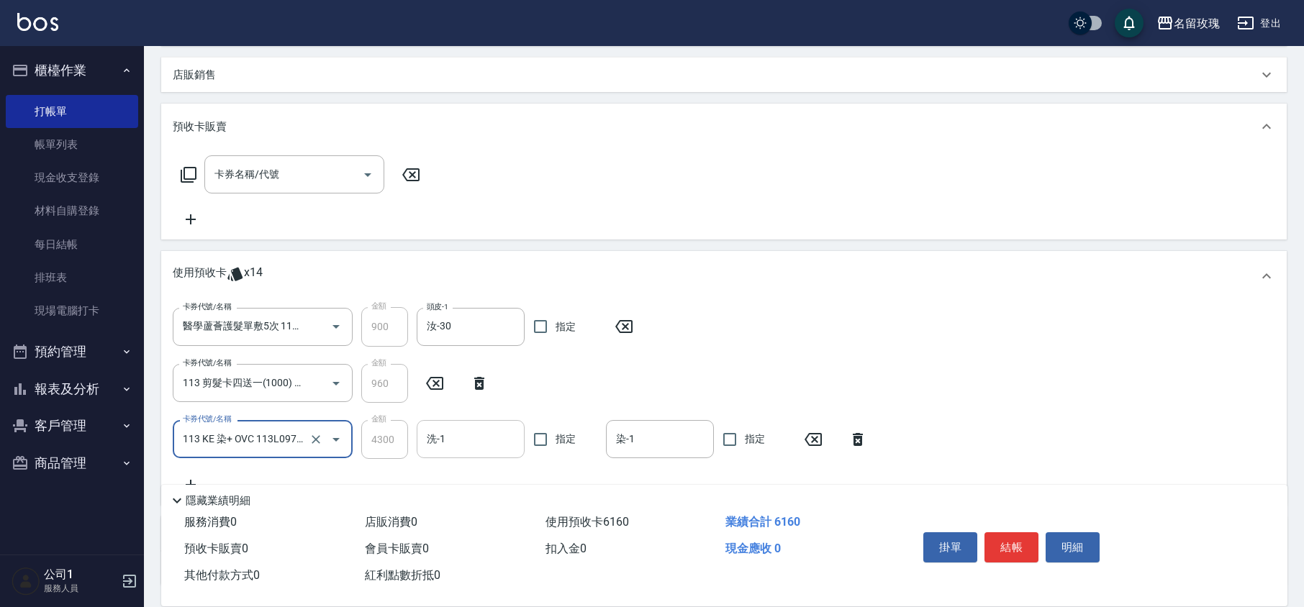
click at [455, 445] on input "洗-1" at bounding box center [470, 439] width 95 height 25
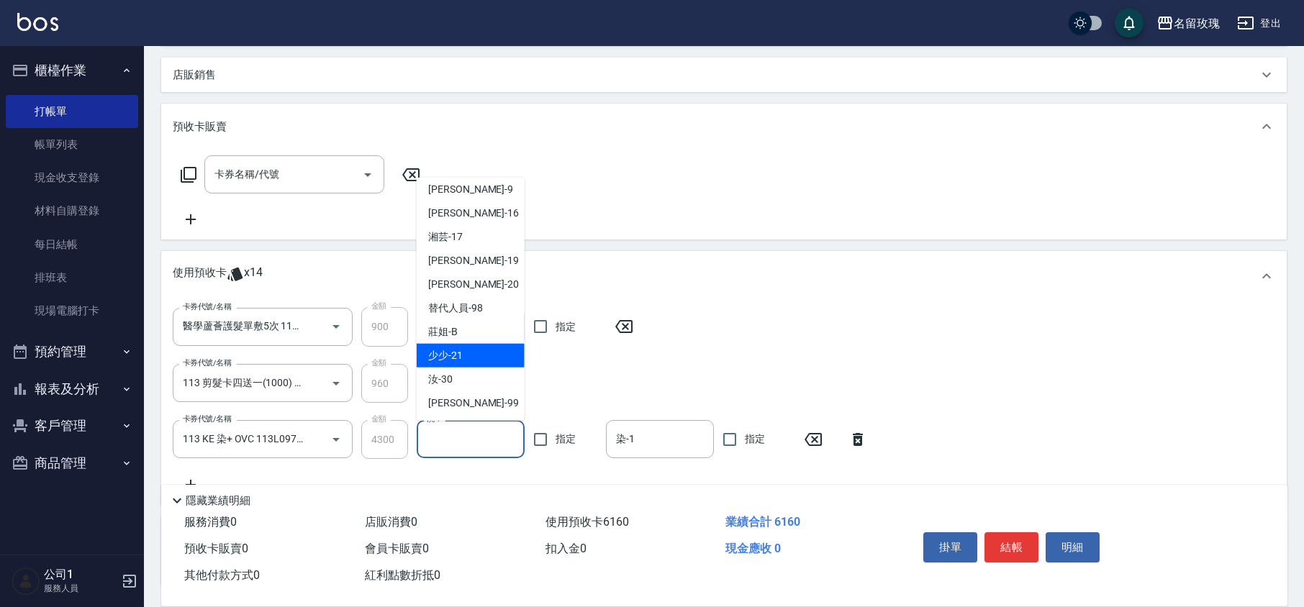
click at [450, 364] on div "少少 -21" at bounding box center [471, 356] width 108 height 24
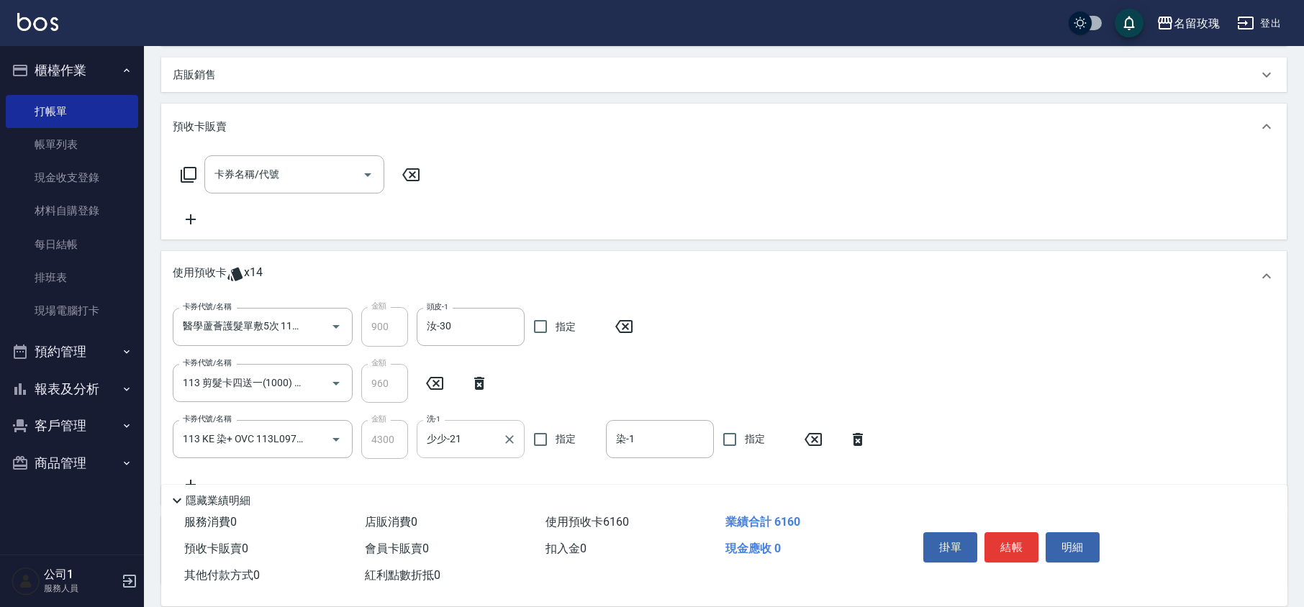
click at [472, 435] on input "少少-21" at bounding box center [459, 439] width 73 height 25
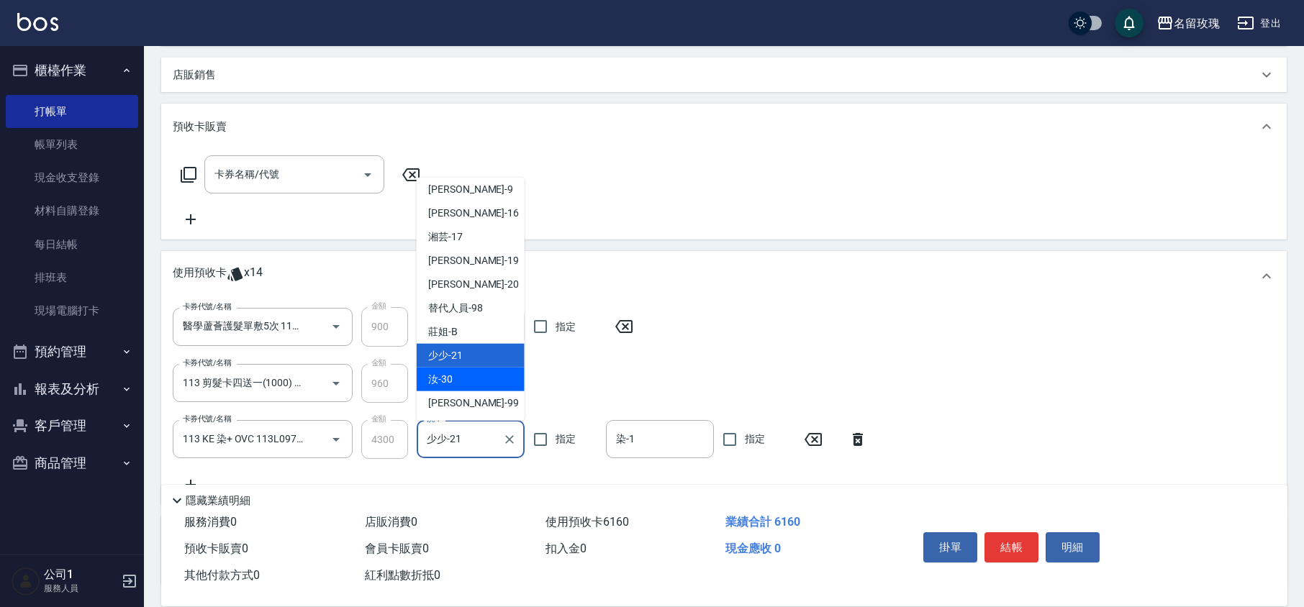
click at [461, 372] on div "汝 -30" at bounding box center [471, 380] width 108 height 24
type input "汝-30"
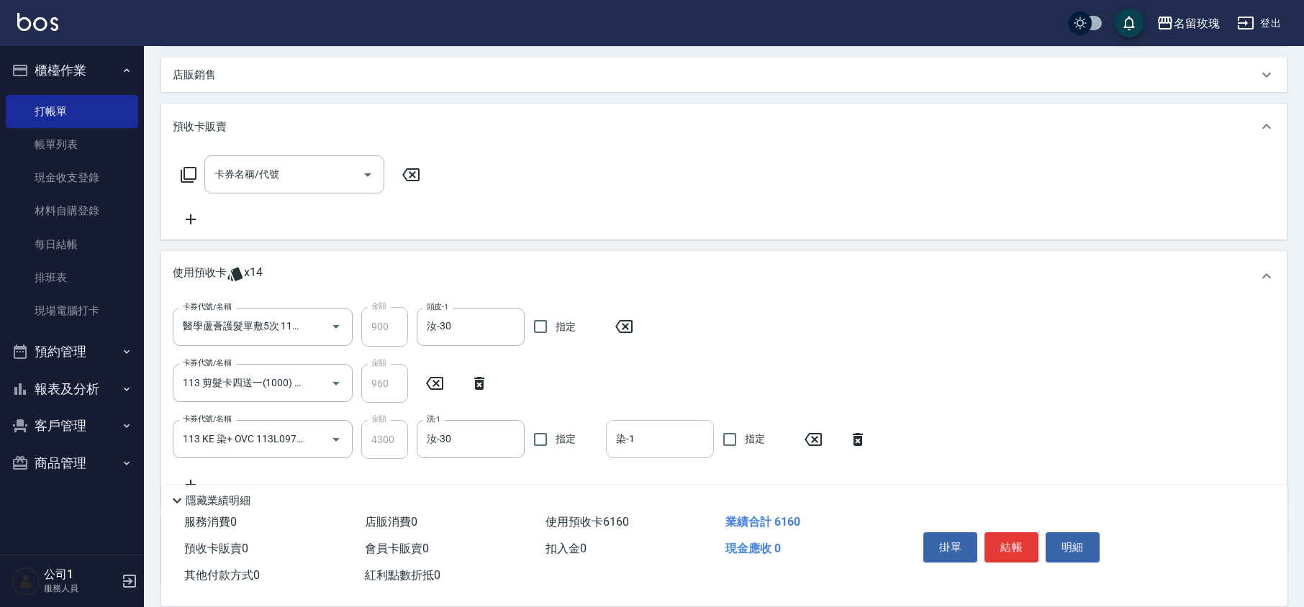
click at [619, 421] on div "染-1" at bounding box center [660, 439] width 108 height 38
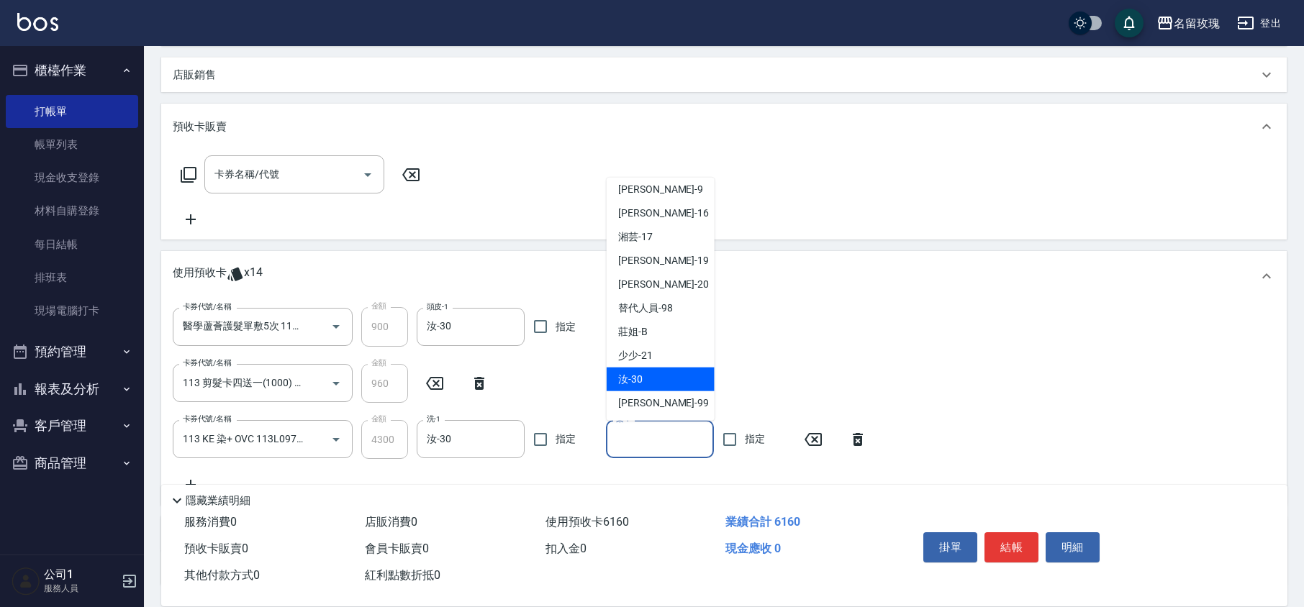
click at [637, 378] on span "汝 -30" at bounding box center [630, 379] width 24 height 15
type input "汝-30"
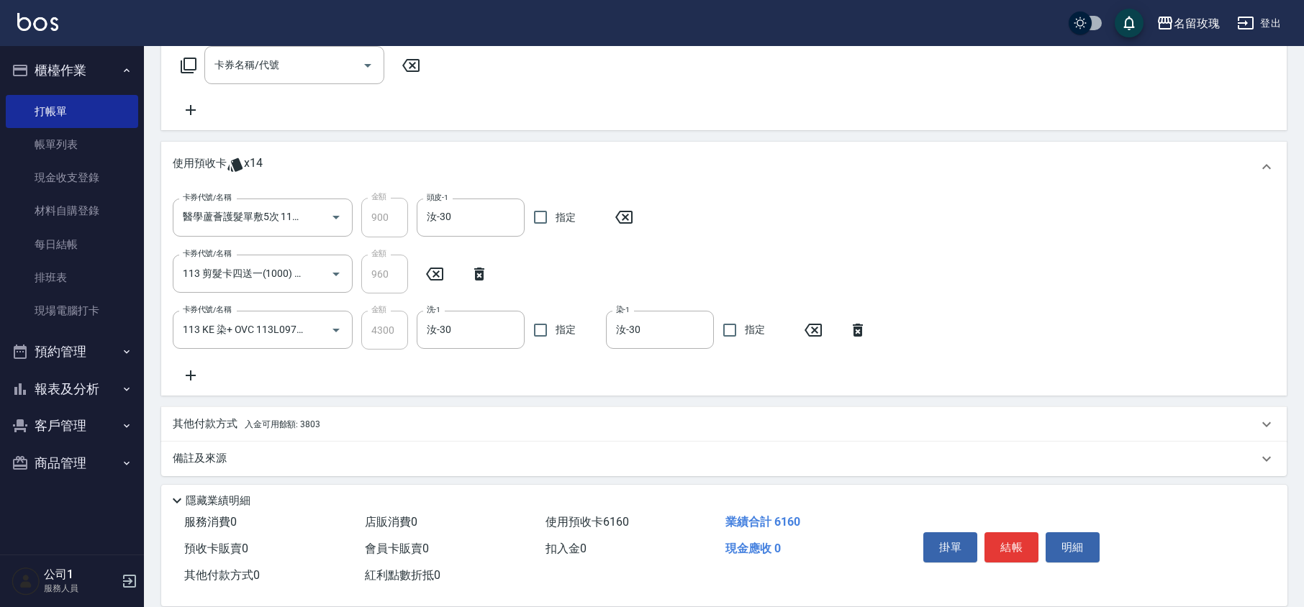
scroll to position [449, 0]
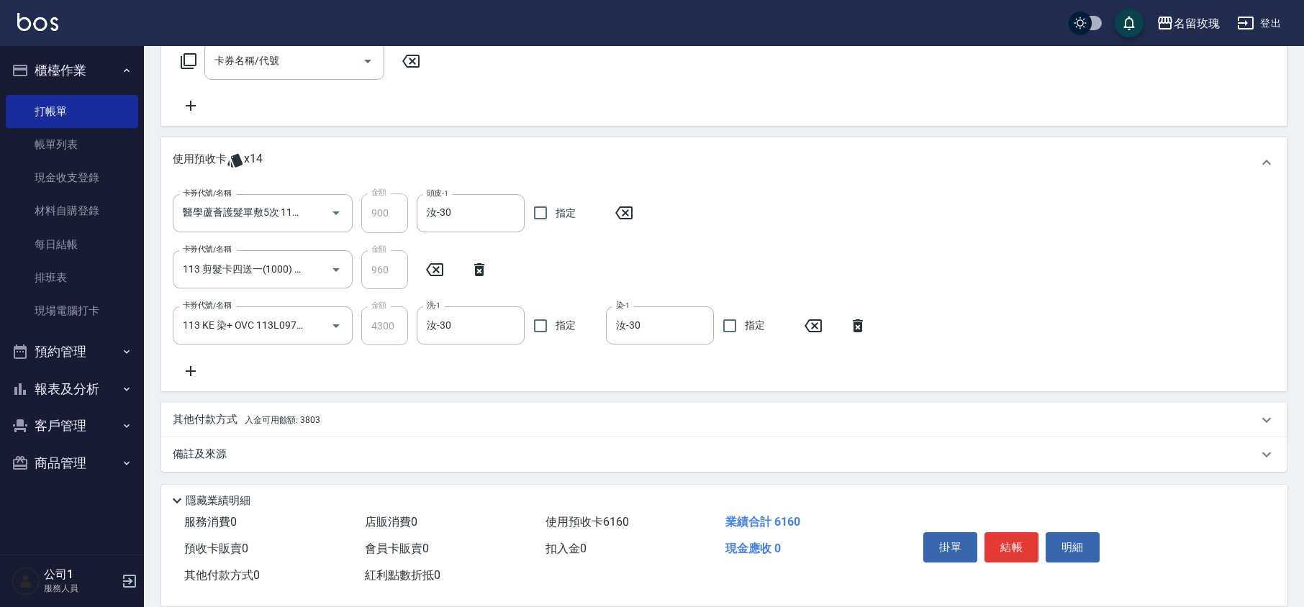
click at [566, 369] on div "卡券代號/名稱 醫學蘆薈護髮單敷5次 113T051 卡券代號/名稱 金額 900 金額 頭皮-1 汝-30 頭皮-1 指定 卡券代號/名稱 113 剪髮卡四…" at bounding box center [724, 287] width 1102 height 186
type input "[DATE] 12:03"
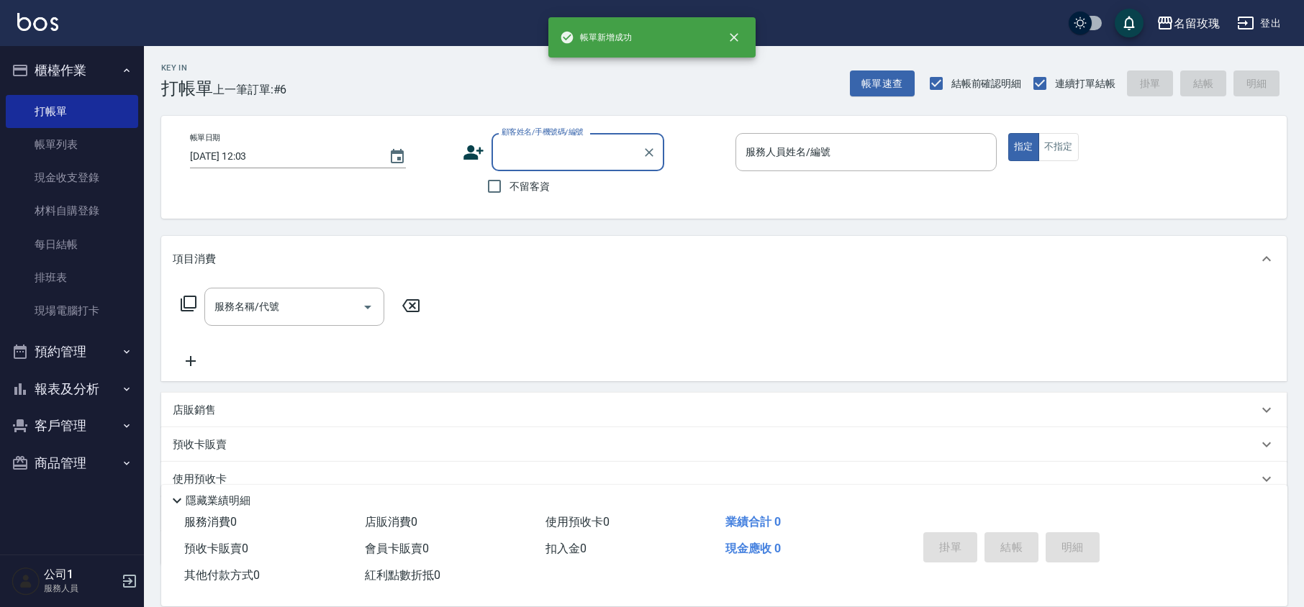
scroll to position [0, 0]
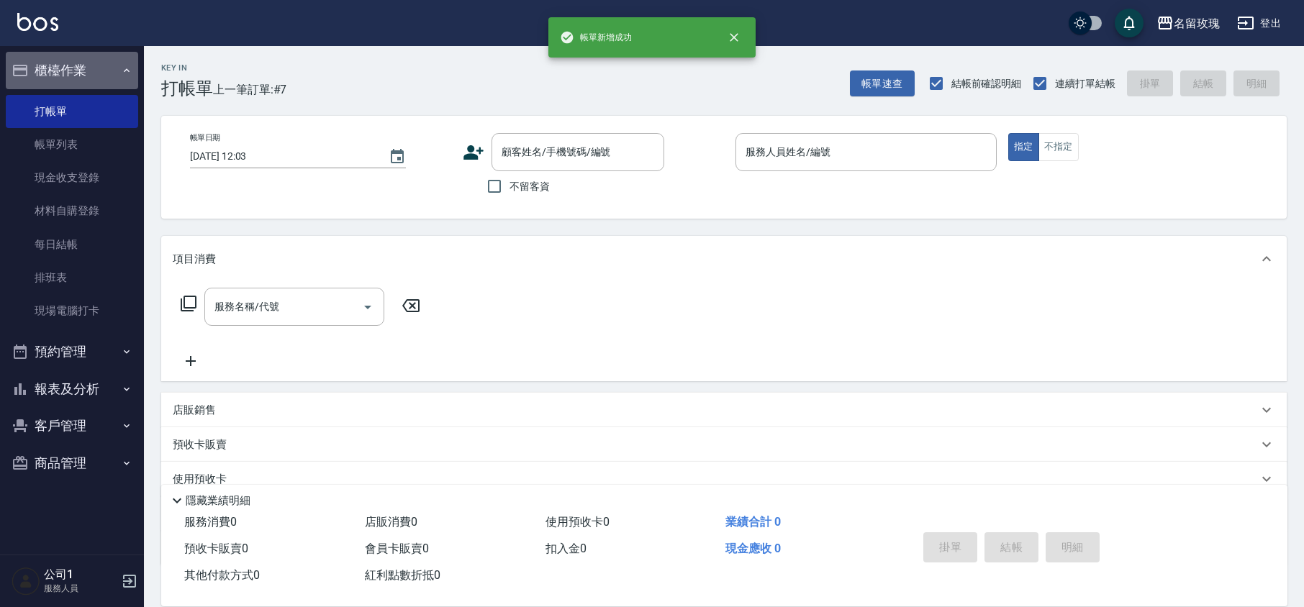
click at [101, 70] on button "櫃檯作業" at bounding box center [72, 70] width 132 height 37
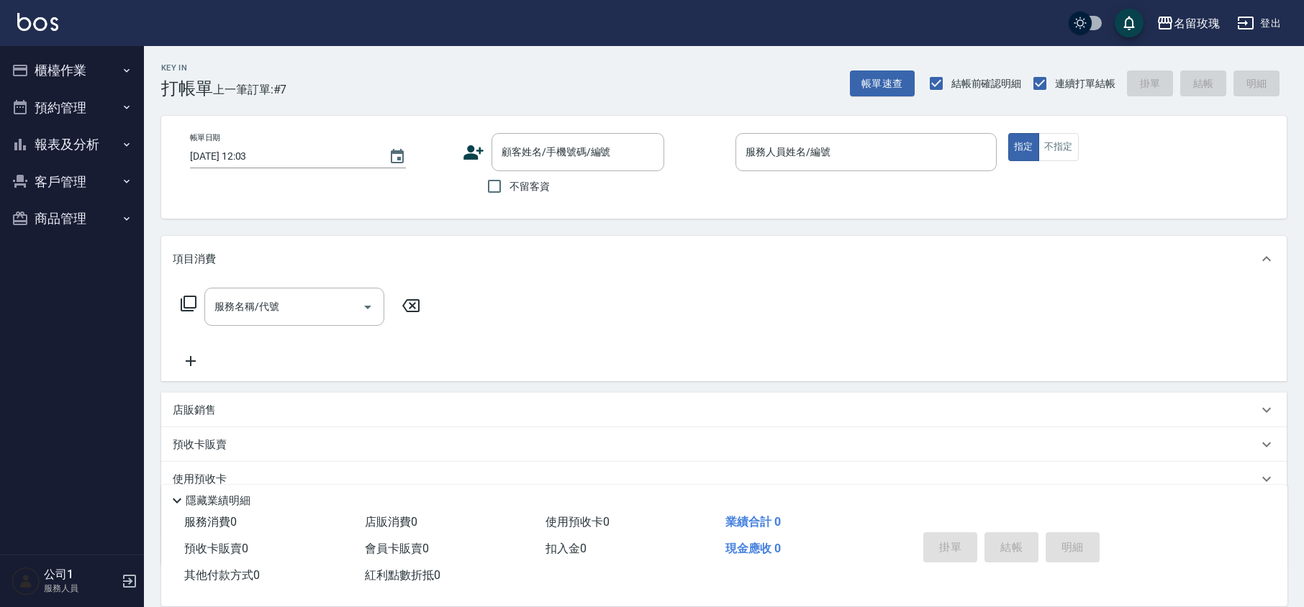
click at [69, 150] on button "報表及分析" at bounding box center [72, 144] width 132 height 37
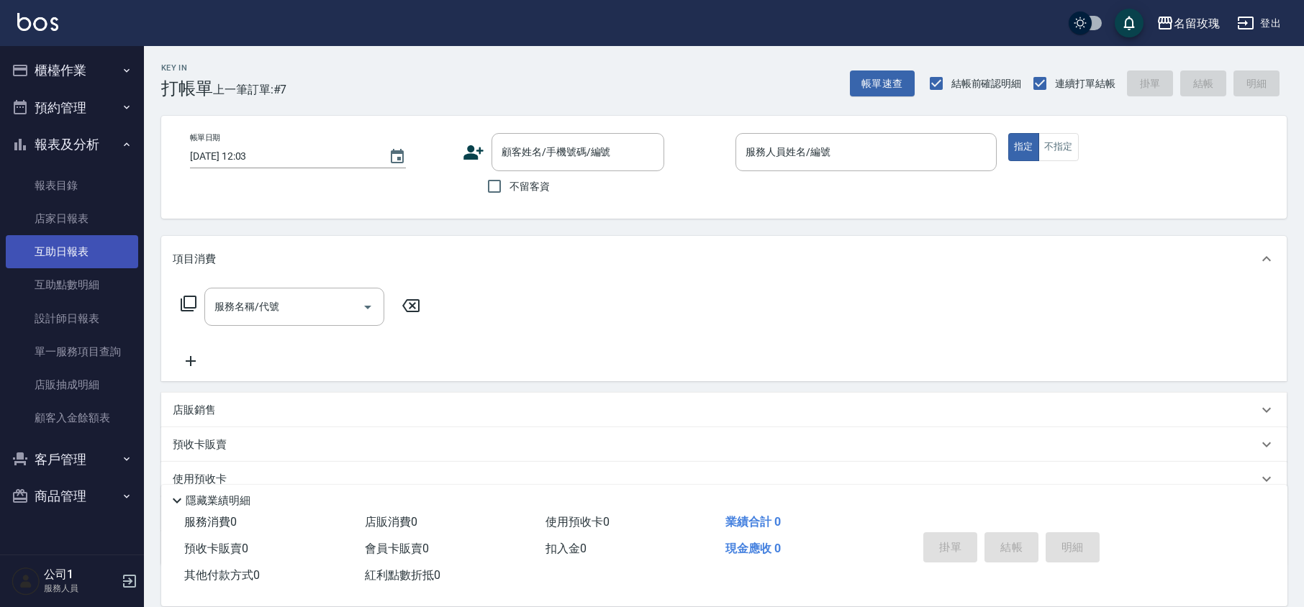
click at [75, 263] on link "互助日報表" at bounding box center [72, 251] width 132 height 33
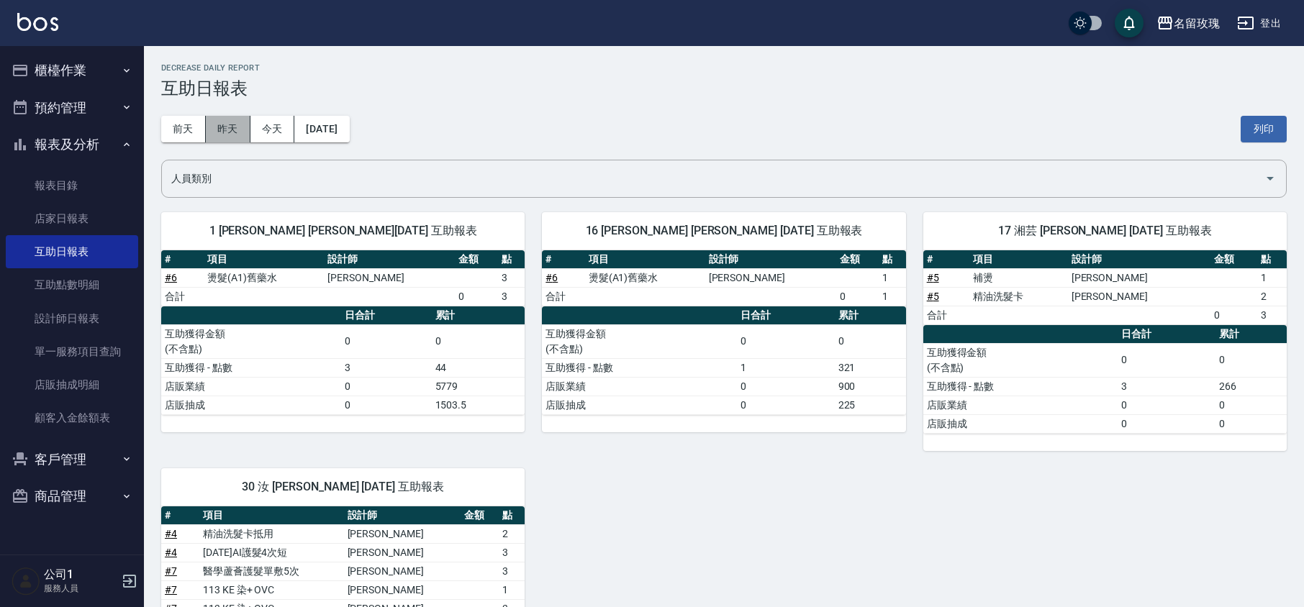
click at [242, 127] on button "昨天" at bounding box center [228, 129] width 45 height 27
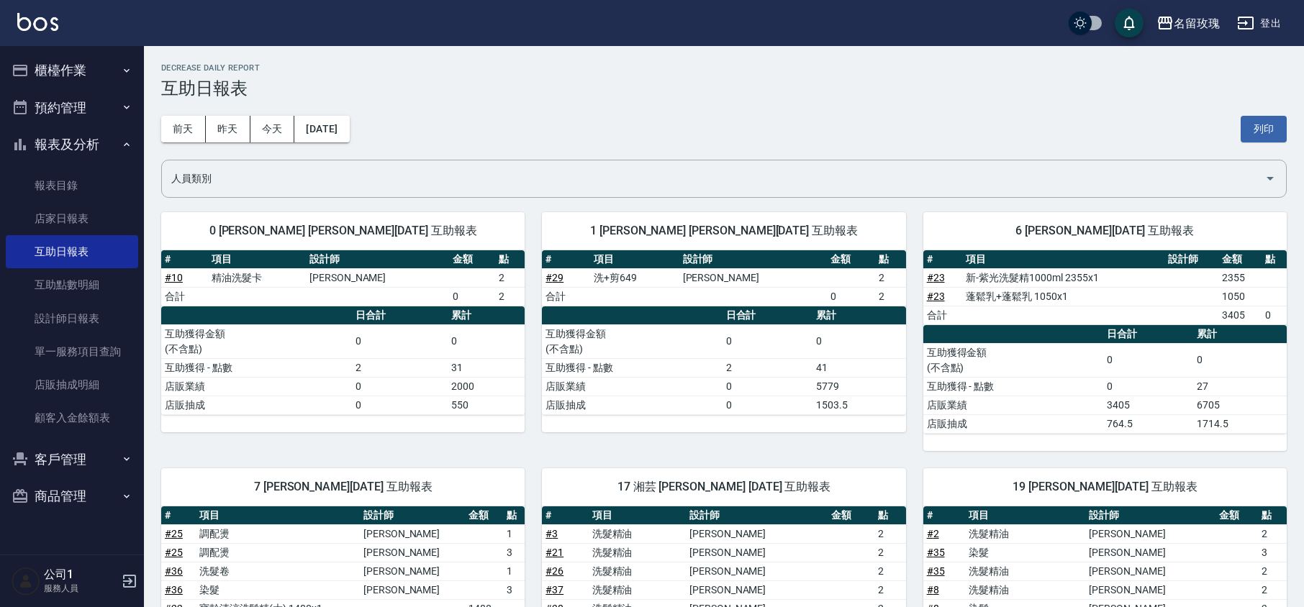
click at [481, 112] on div "[DATE] [DATE] [DATE] [DATE] 列印" at bounding box center [723, 129] width 1125 height 61
click at [173, 134] on button "前天" at bounding box center [183, 129] width 45 height 27
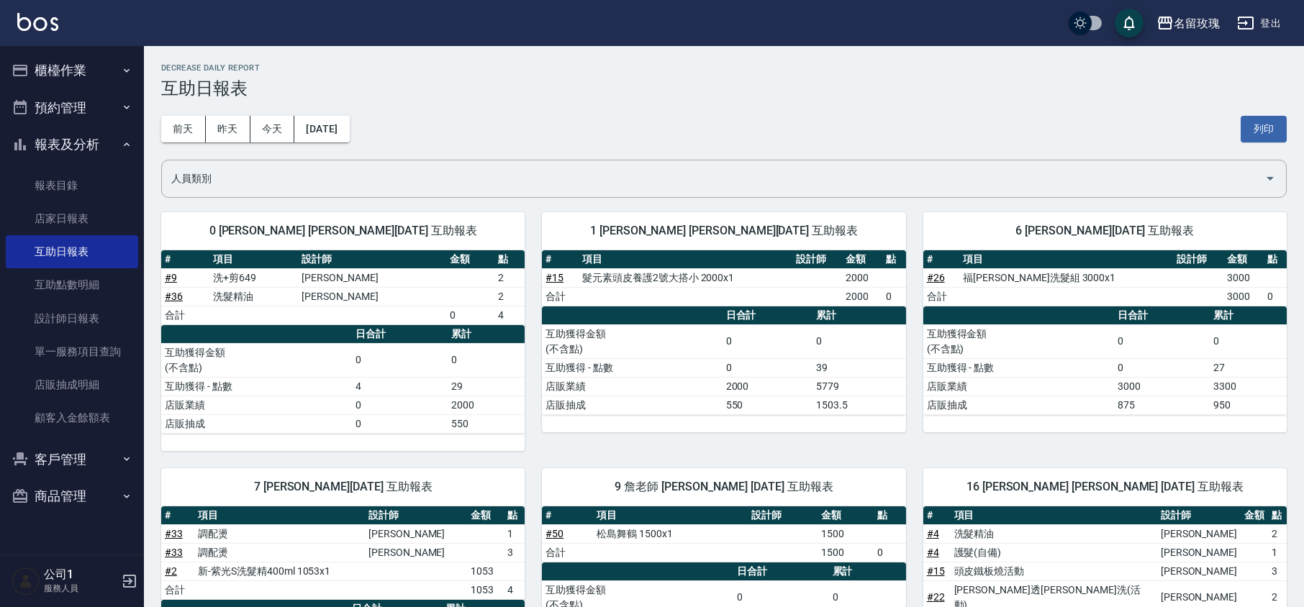
click at [530, 121] on div "[DATE] [DATE] [DATE] [DATE] 列印" at bounding box center [723, 129] width 1125 height 61
click at [263, 125] on button "今天" at bounding box center [272, 129] width 45 height 27
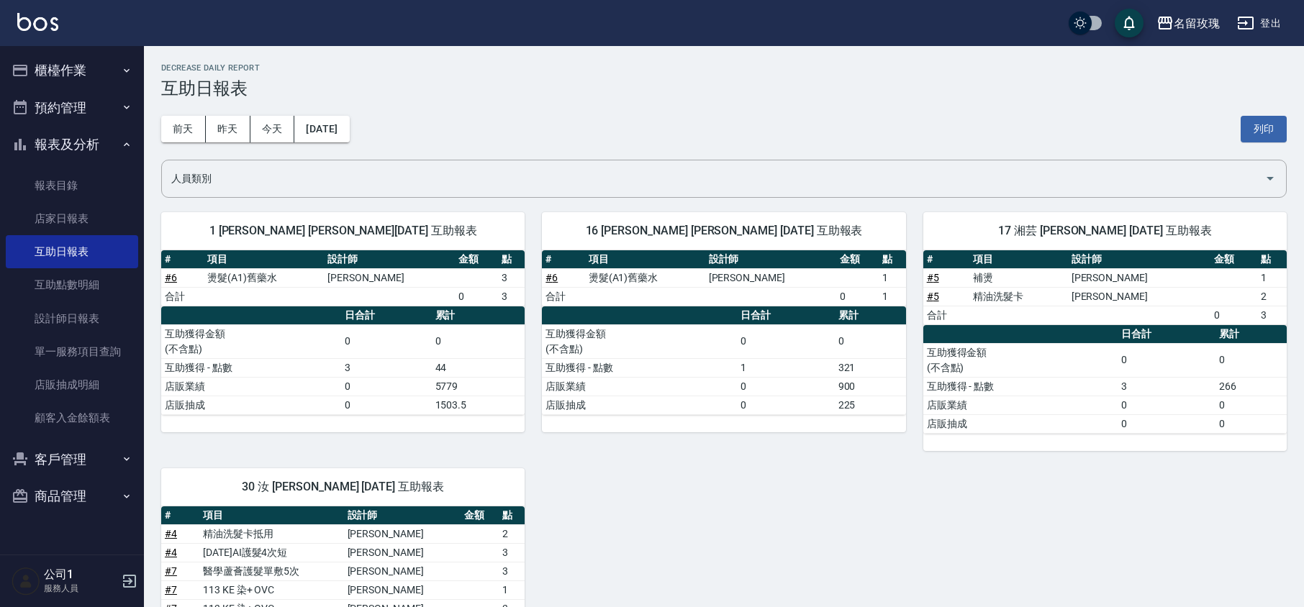
click at [84, 142] on button "報表及分析" at bounding box center [72, 144] width 132 height 37
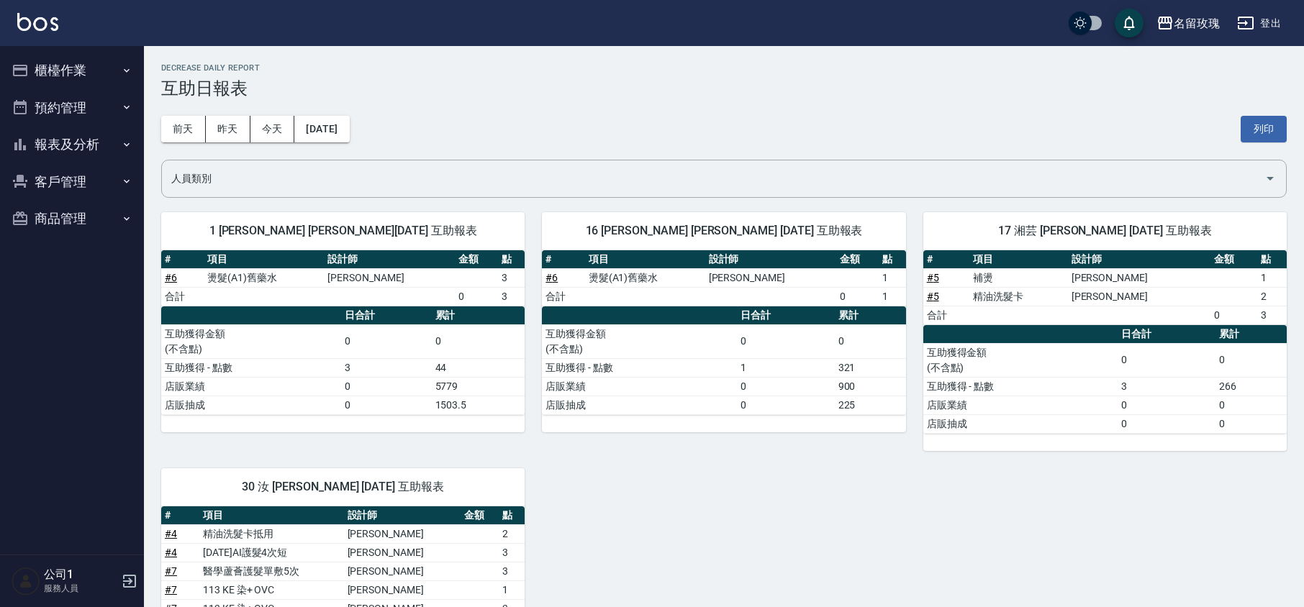
click at [78, 75] on button "櫃檯作業" at bounding box center [72, 70] width 132 height 37
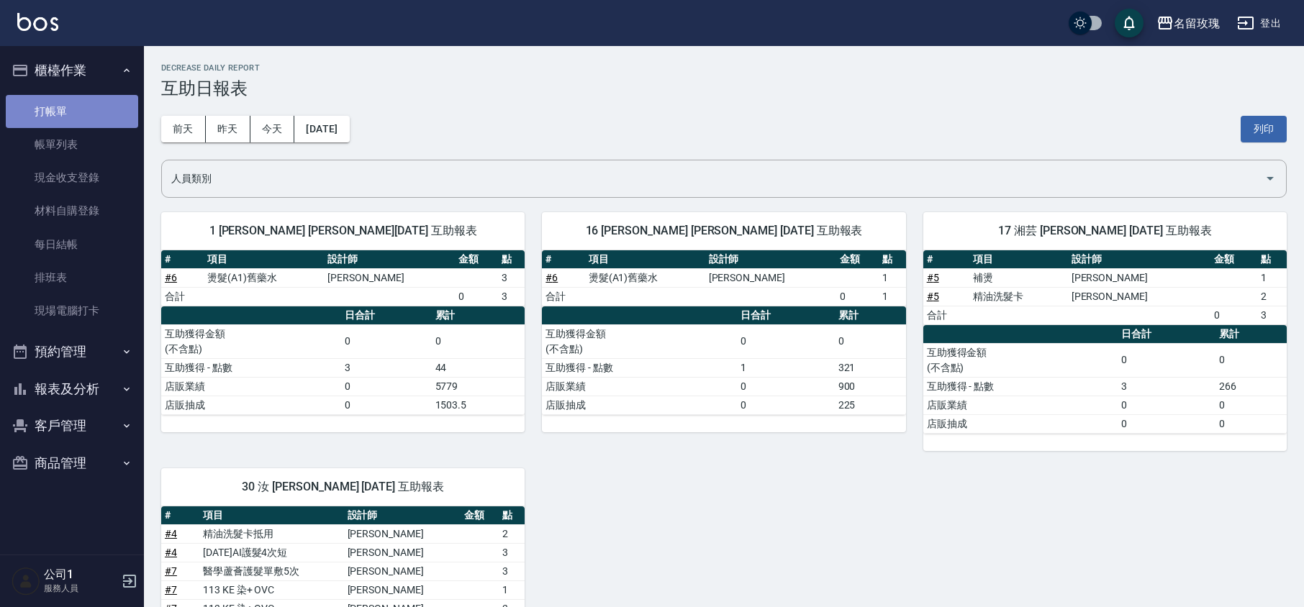
click at [78, 98] on link "打帳單" at bounding box center [72, 111] width 132 height 33
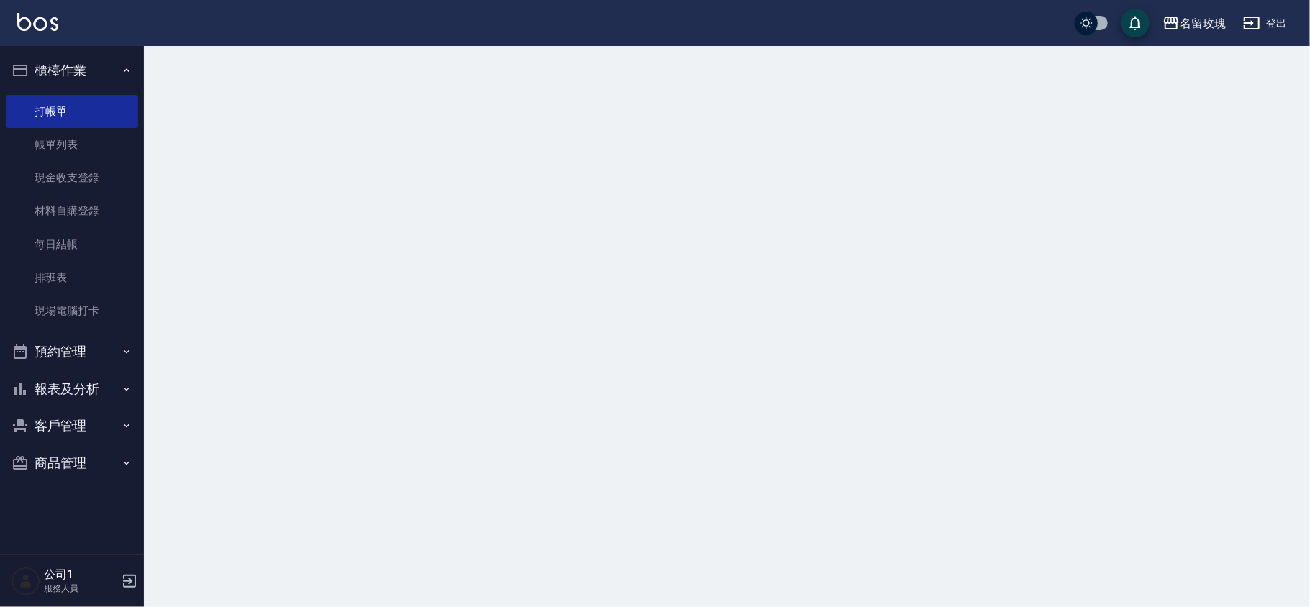
drag, startPoint x: 83, startPoint y: 73, endPoint x: 104, endPoint y: 71, distance: 21.0
click at [85, 73] on button "櫃檯作業" at bounding box center [72, 70] width 132 height 37
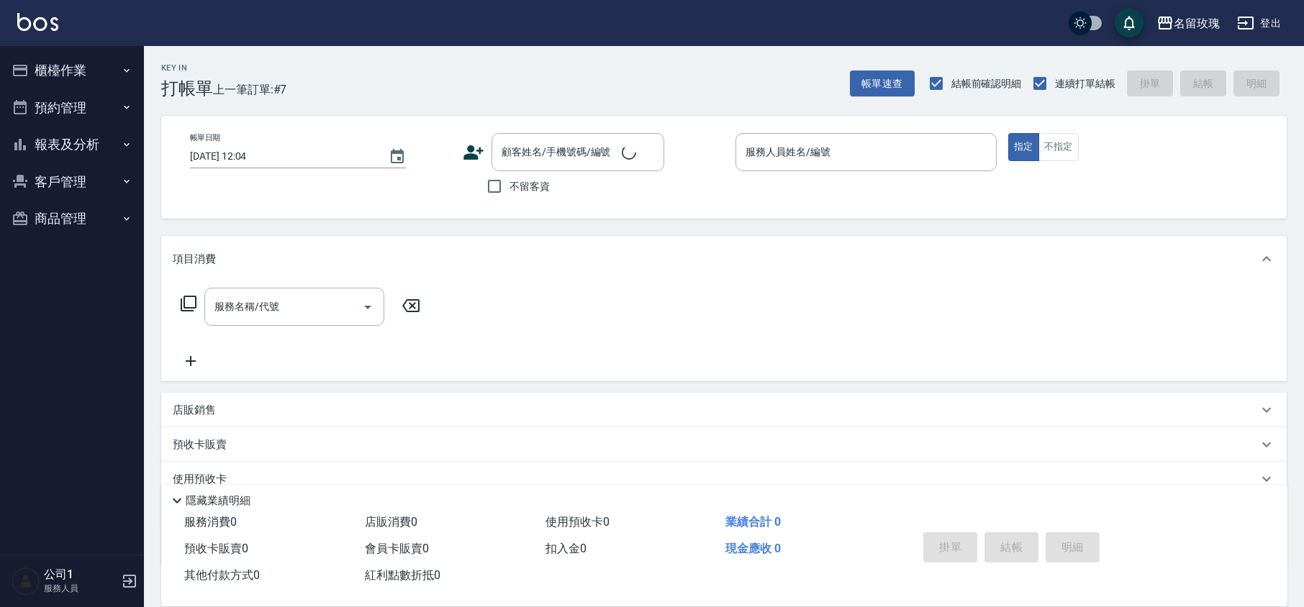
click at [368, 76] on div "Key In 打帳單 上一筆訂單:#7 帳單速查 結帳前確認明細 連續打單結帳 掛單 結帳 明細" at bounding box center [715, 72] width 1143 height 53
click at [81, 145] on button "報表及分析" at bounding box center [72, 144] width 132 height 37
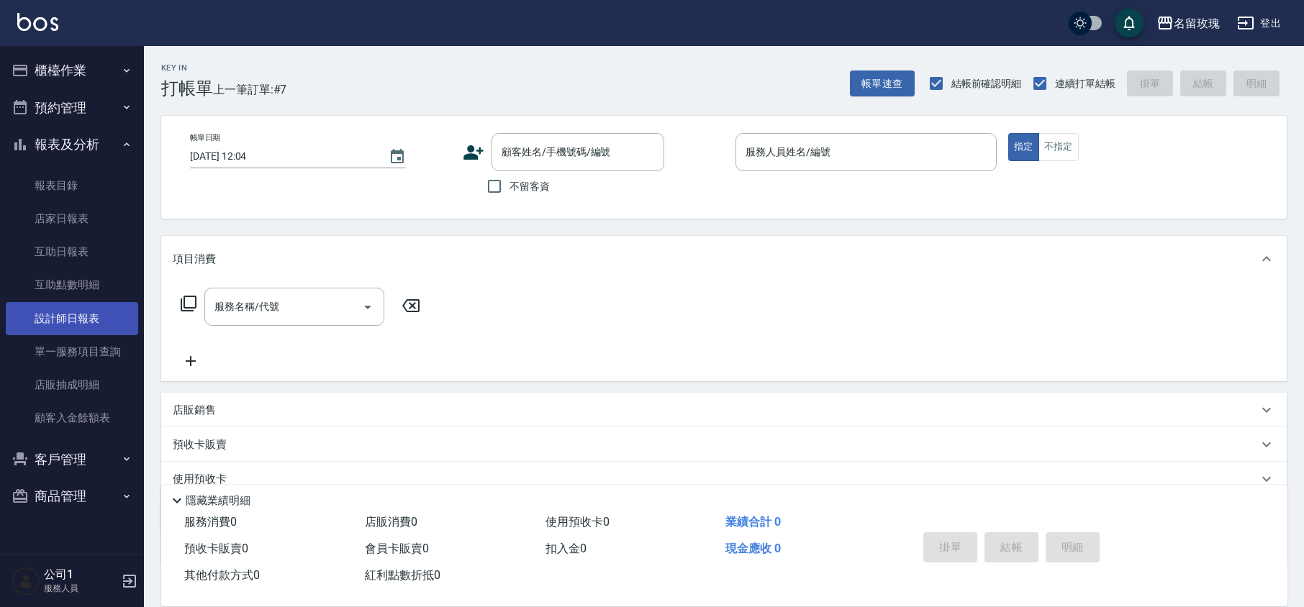
click at [96, 308] on link "設計師日報表" at bounding box center [72, 318] width 132 height 33
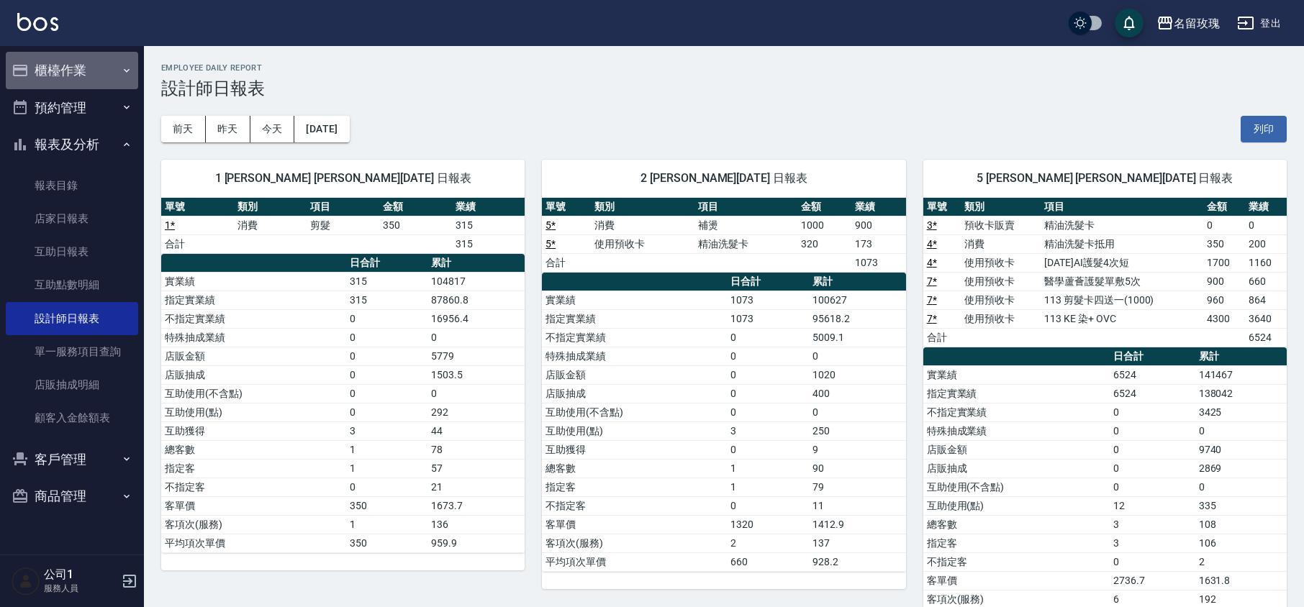
click at [88, 67] on button "櫃檯作業" at bounding box center [72, 70] width 132 height 37
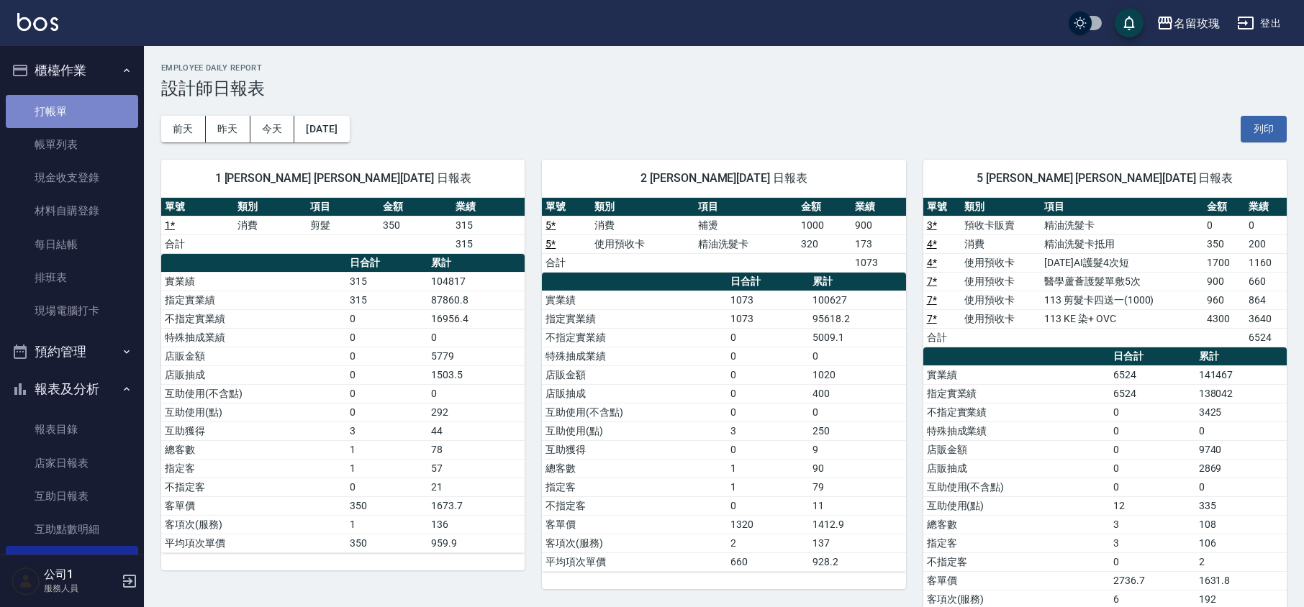
click at [99, 114] on link "打帳單" at bounding box center [72, 111] width 132 height 33
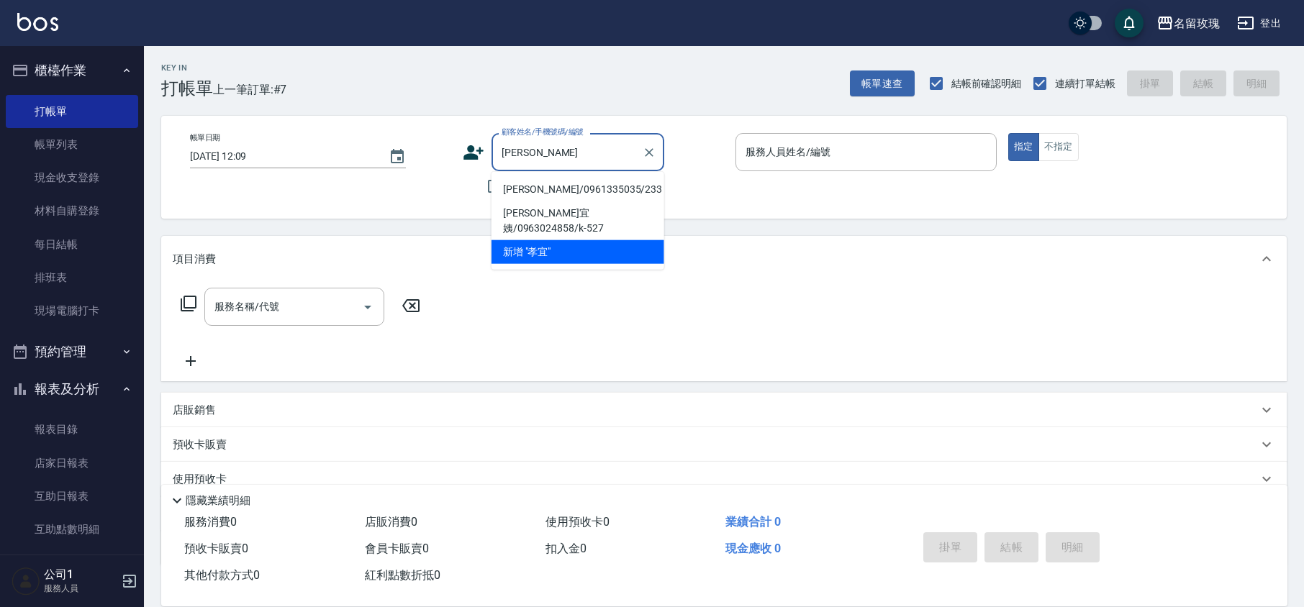
click at [539, 185] on li "[PERSON_NAME]/0961335035/233" at bounding box center [577, 190] width 173 height 24
type input "[PERSON_NAME]/0961335035/233"
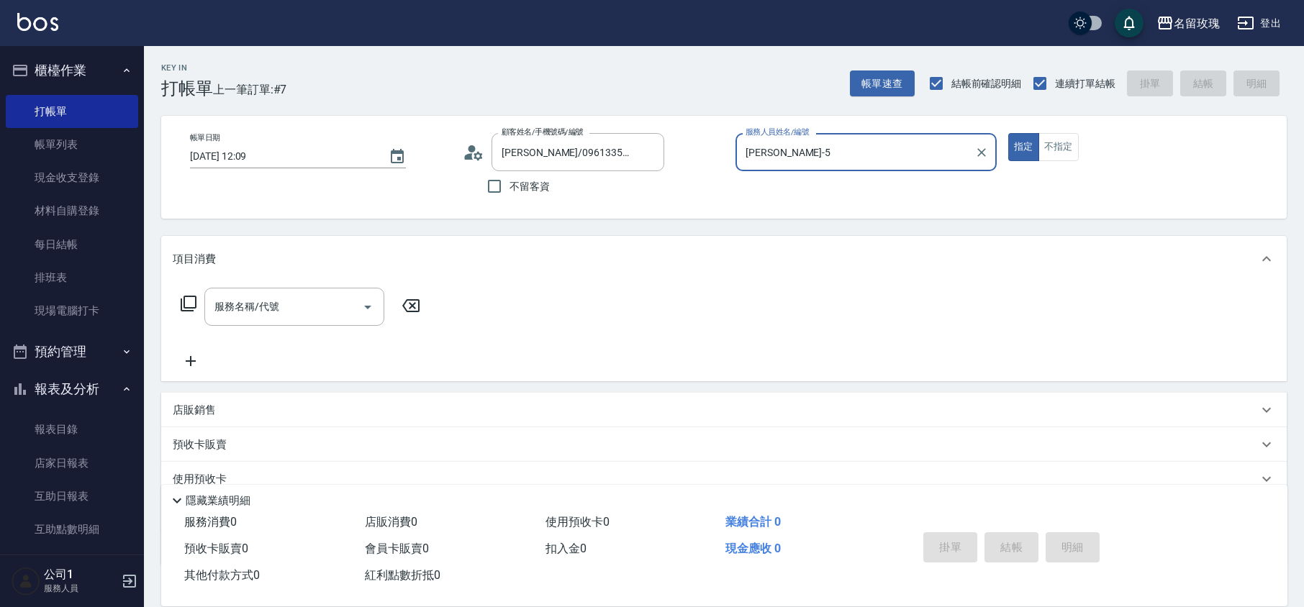
type input "[PERSON_NAME]-5"
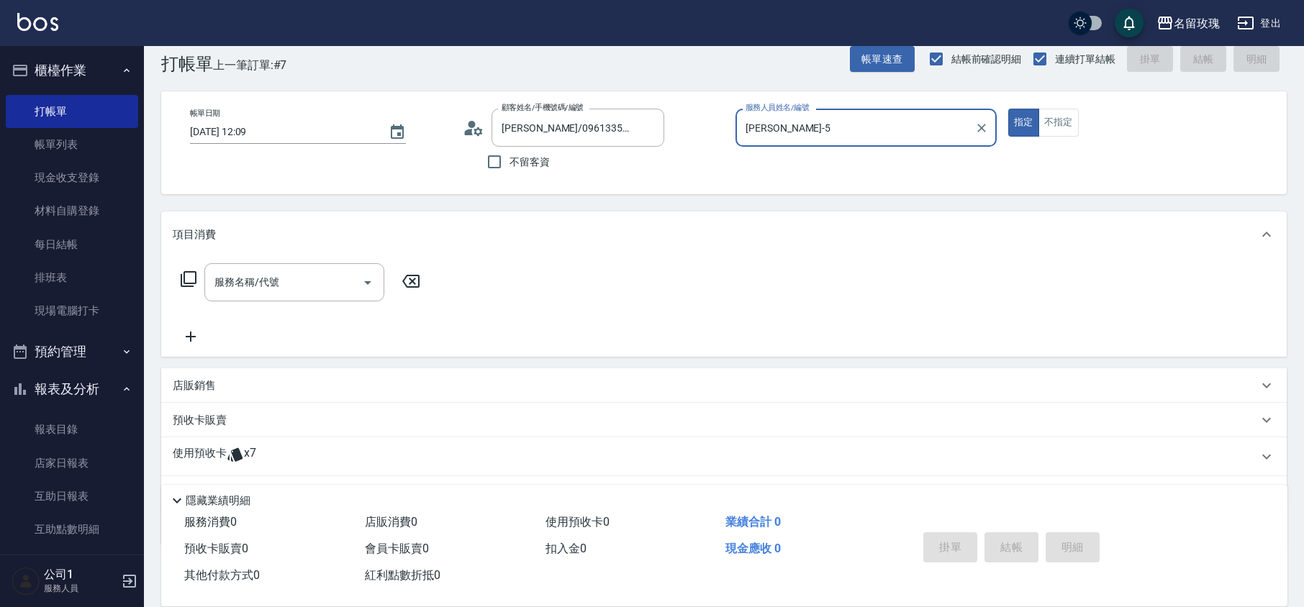
scroll to position [98, 0]
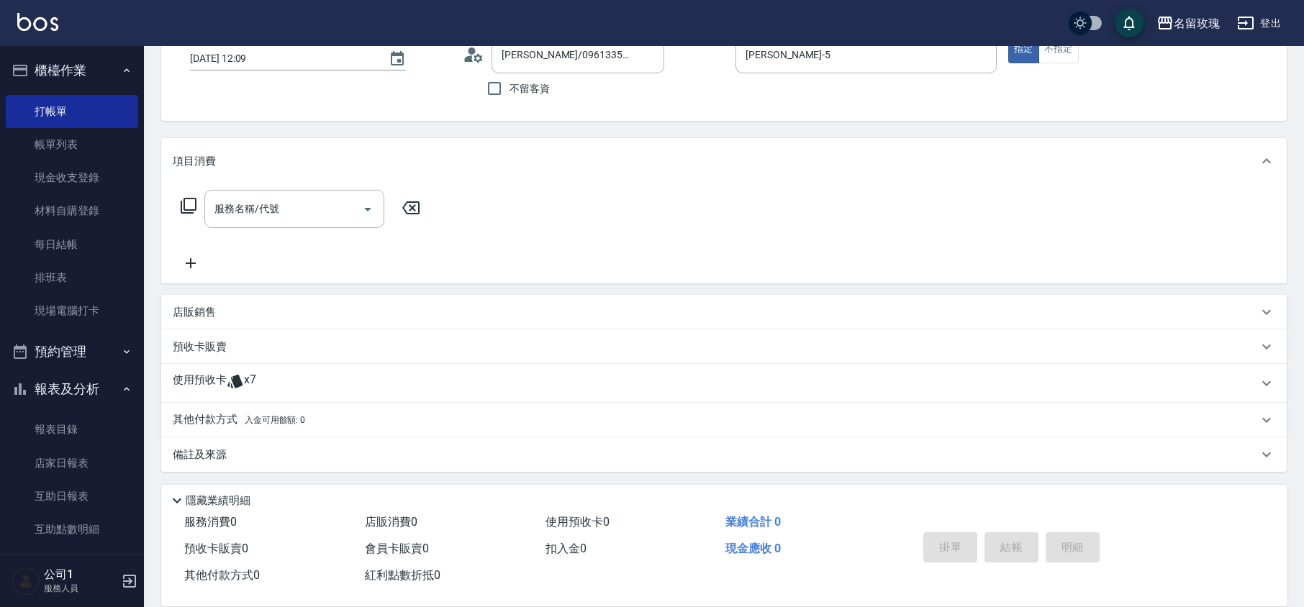
click at [222, 396] on div "使用預收卡 x7" at bounding box center [723, 383] width 1125 height 39
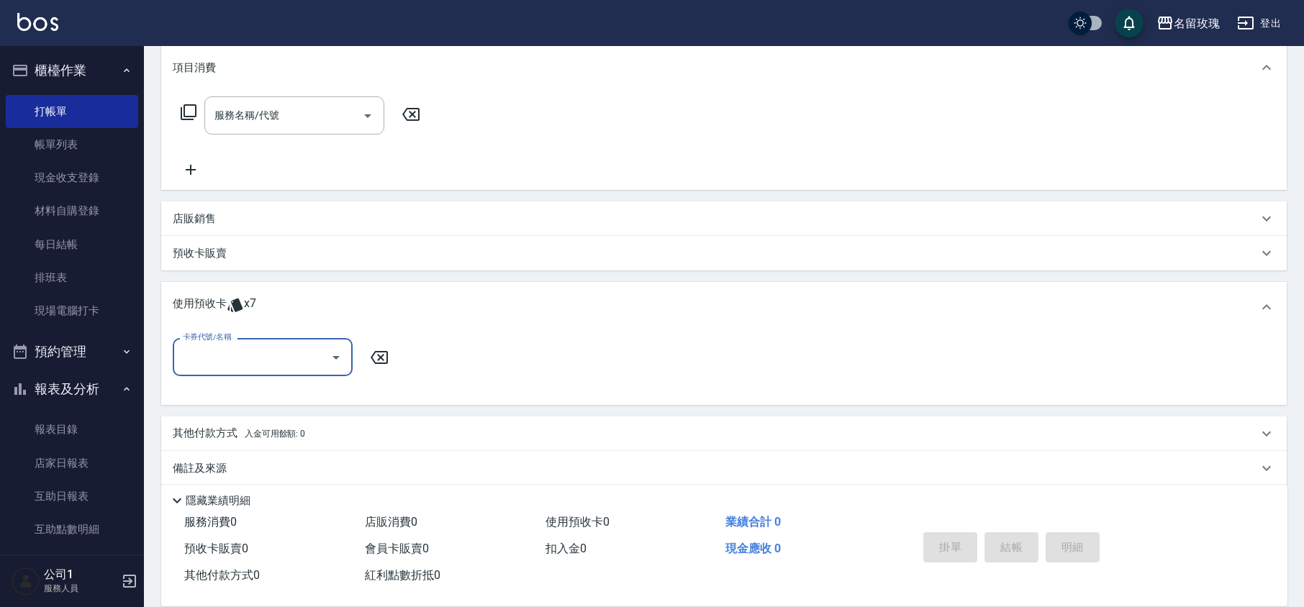
scroll to position [200, 0]
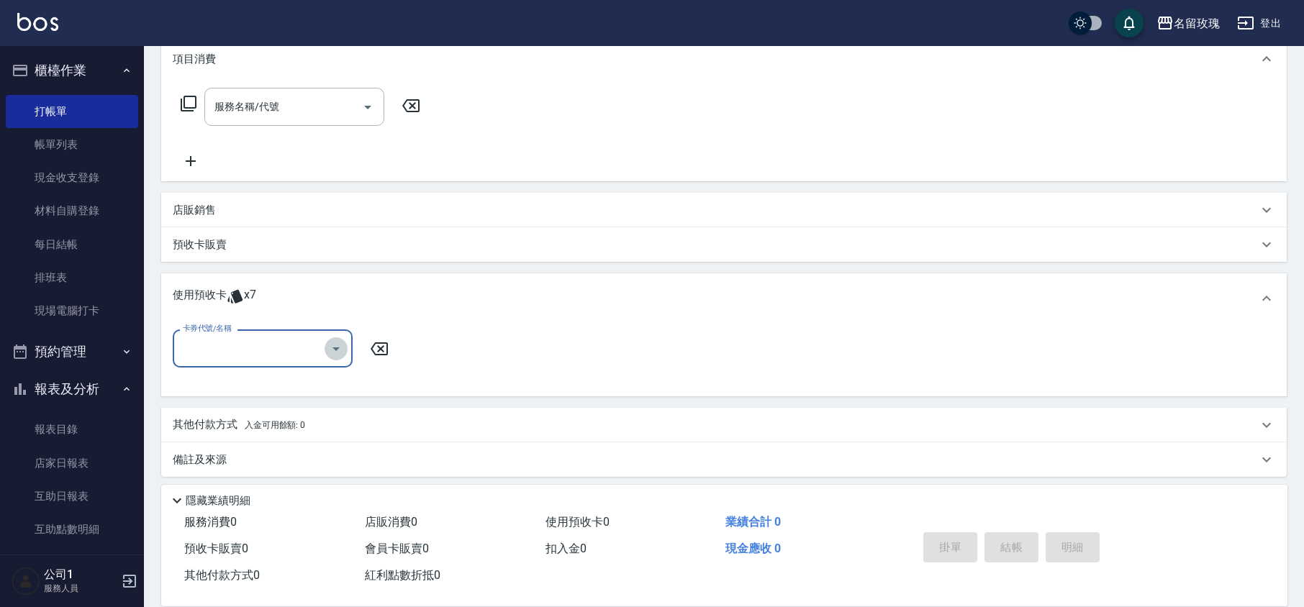
click at [332, 348] on icon "Open" at bounding box center [335, 348] width 17 height 17
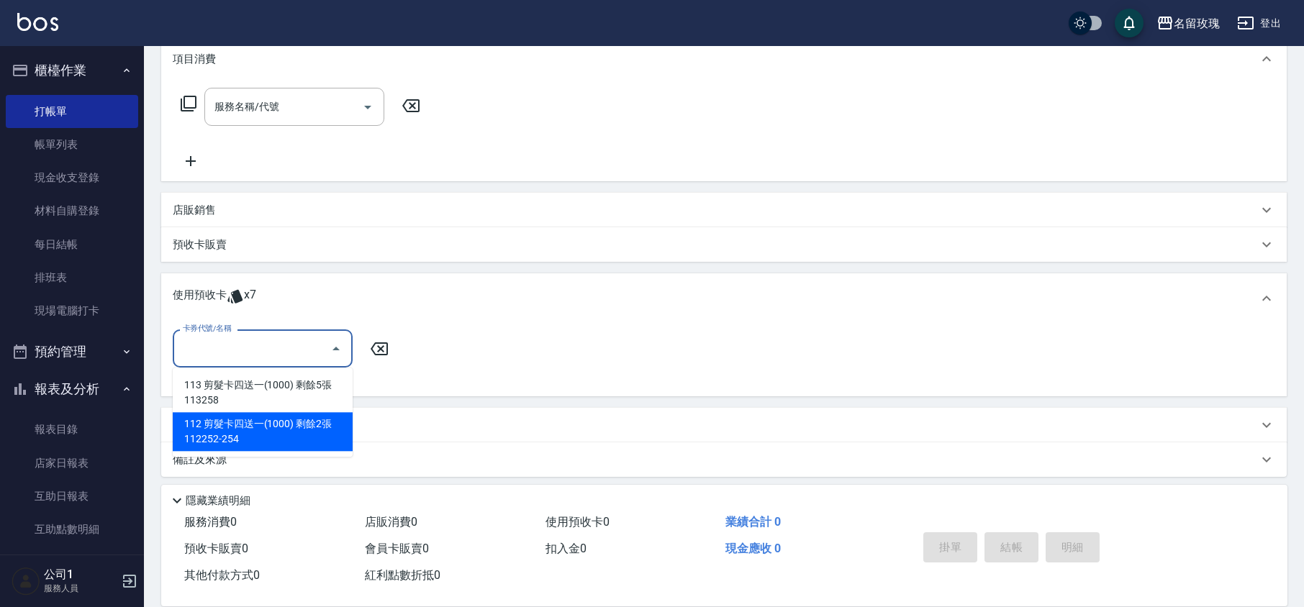
click at [279, 432] on div "112 剪髮卡四送一(1000) 剩餘2張 112252-254" at bounding box center [263, 431] width 180 height 39
type input "112 剪髮卡四送一[PHONE_NUMBER]"
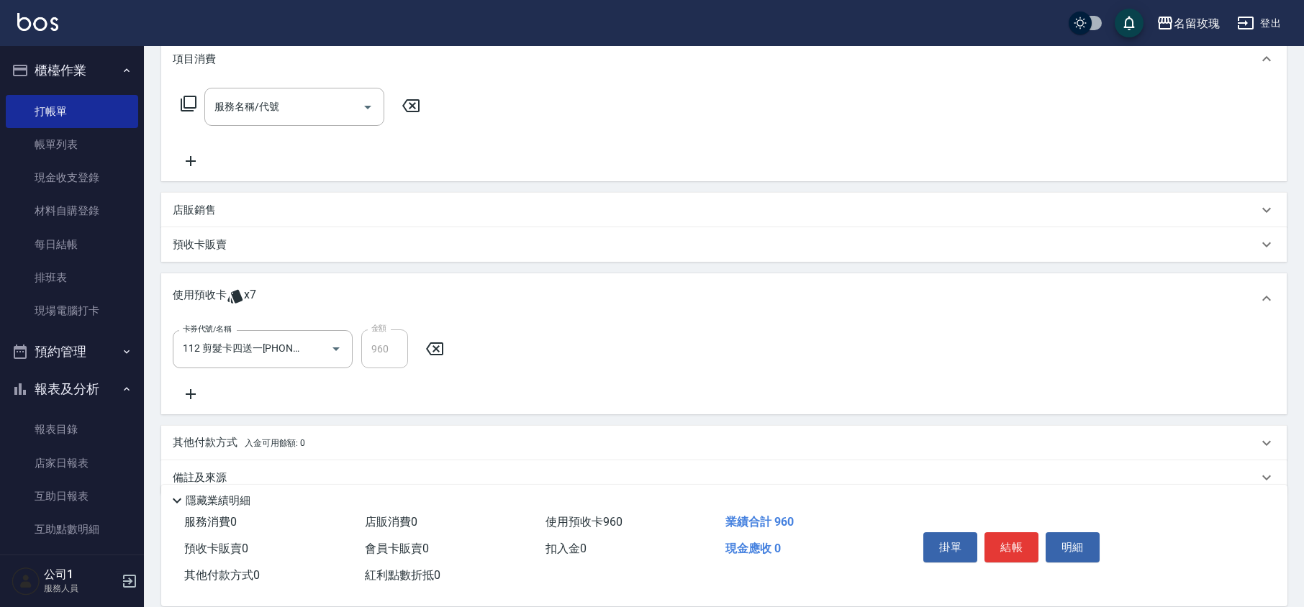
click at [317, 394] on div "卡券代號/名稱 112 剪髮卡四送一[PHONE_NUMBER] 卡券代號/名稱 金額 960 金額" at bounding box center [724, 366] width 1102 height 73
type input "[DATE] 12:25"
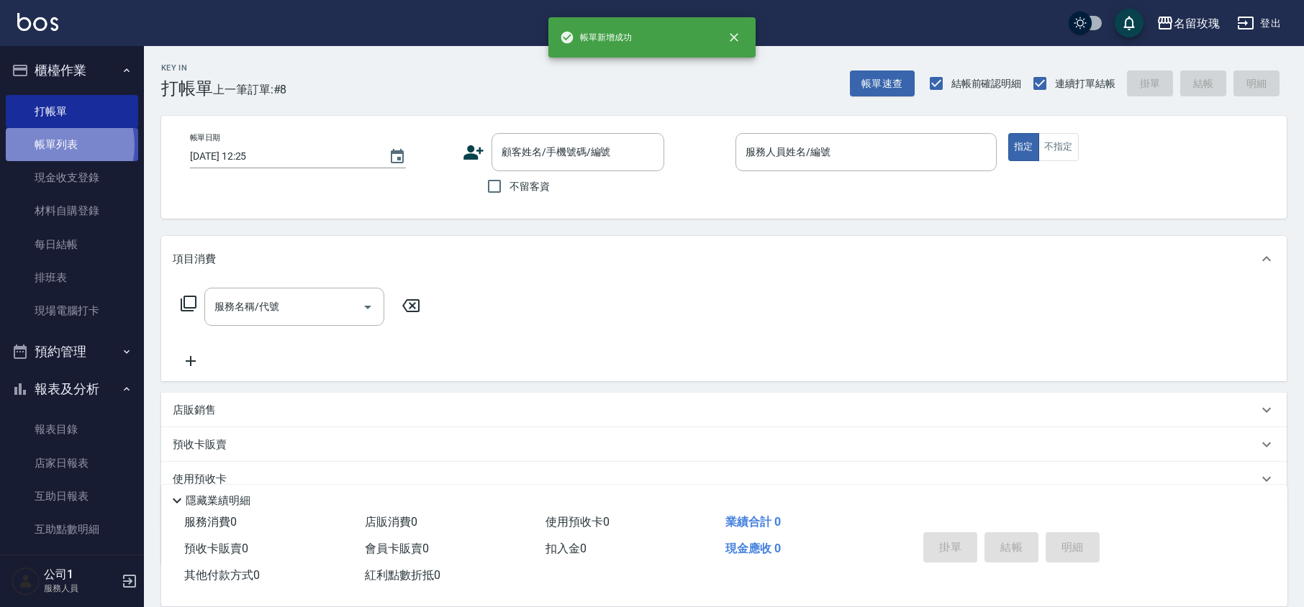
click at [49, 145] on link "帳單列表" at bounding box center [72, 144] width 132 height 33
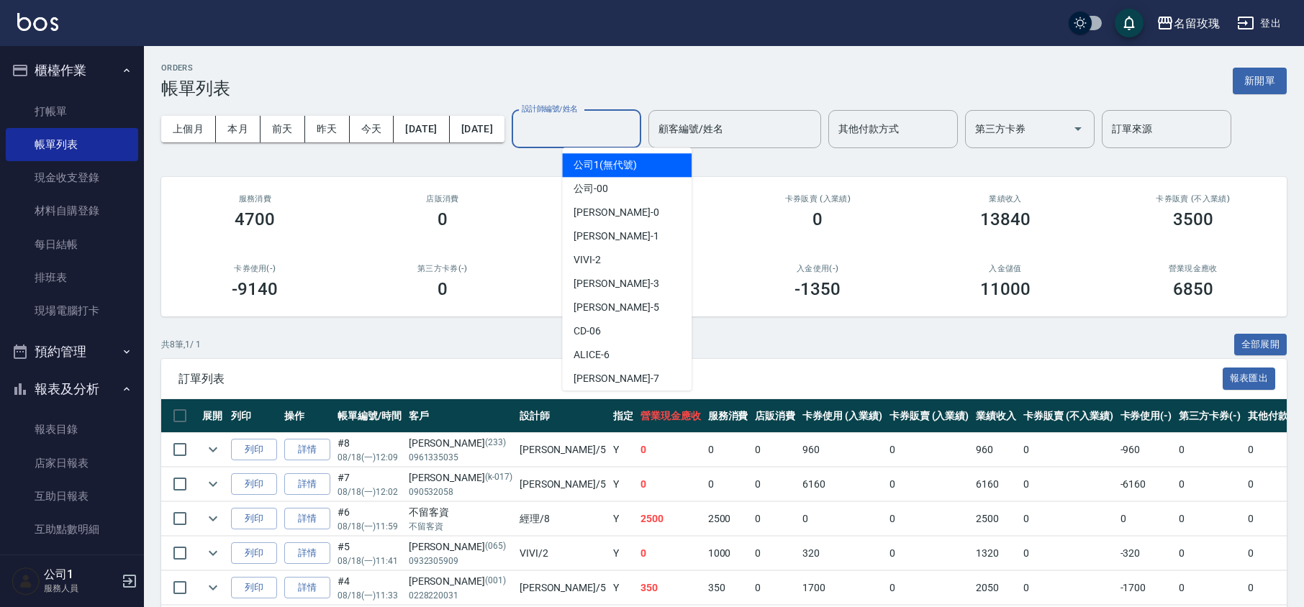
click at [609, 119] on div "設計師編號/姓名 設計師編號/姓名" at bounding box center [577, 129] width 130 height 38
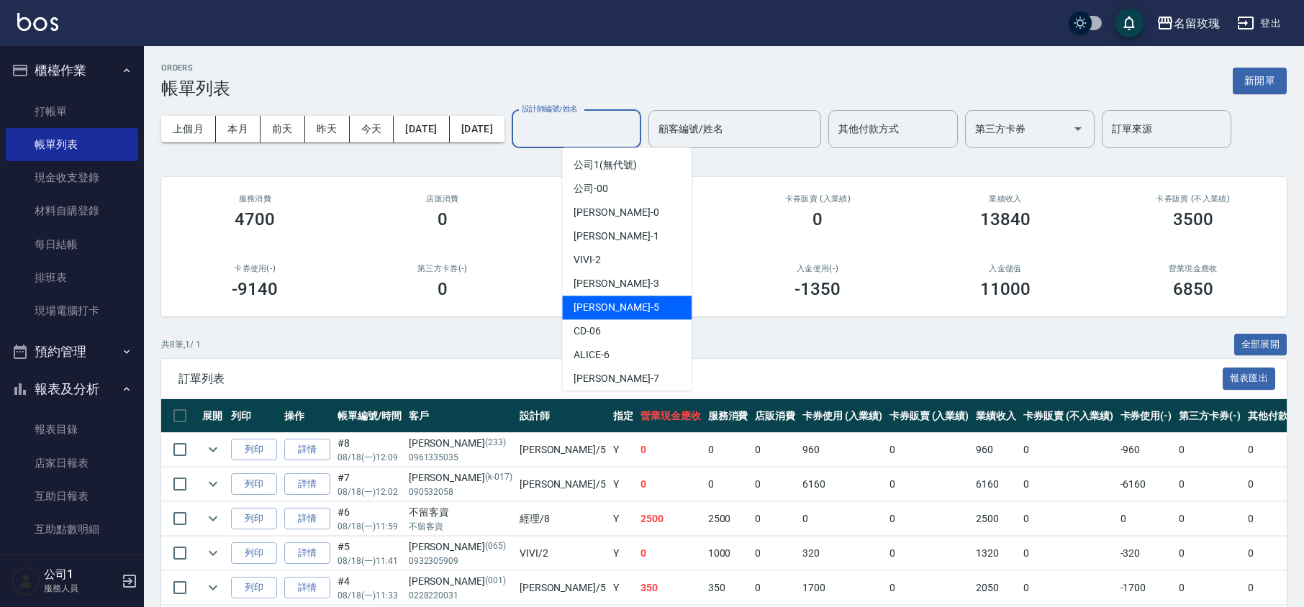
click at [604, 300] on span "[PERSON_NAME] -5" at bounding box center [615, 307] width 85 height 15
type input "[PERSON_NAME]-5"
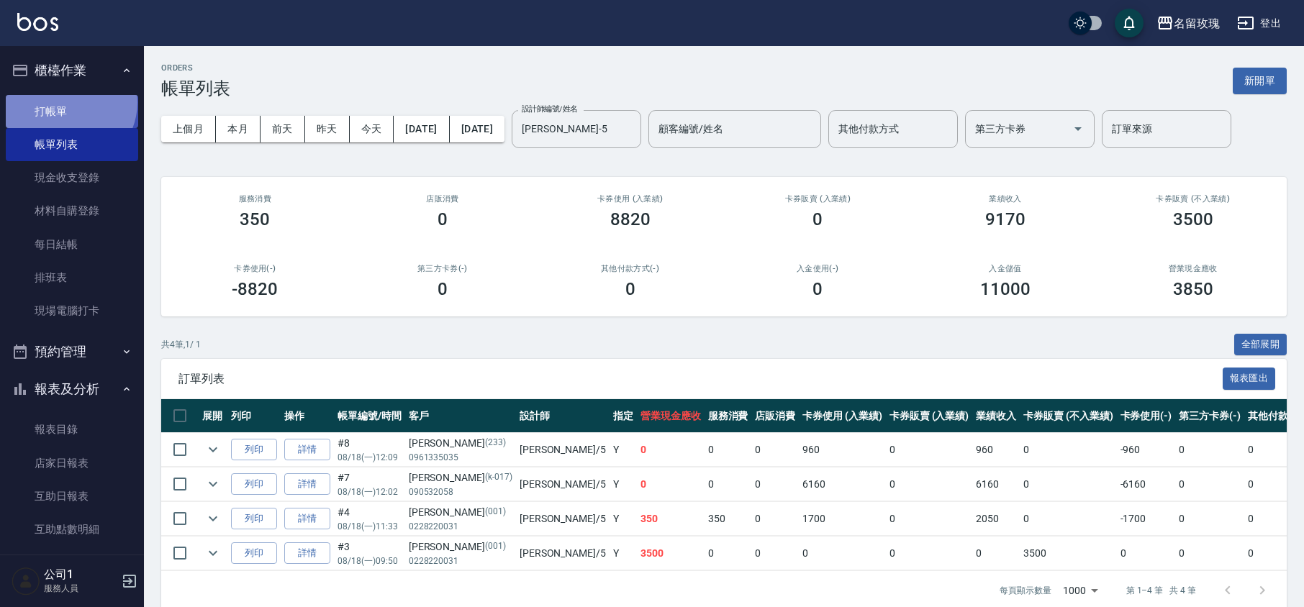
click at [67, 102] on link "打帳單" at bounding box center [72, 111] width 132 height 33
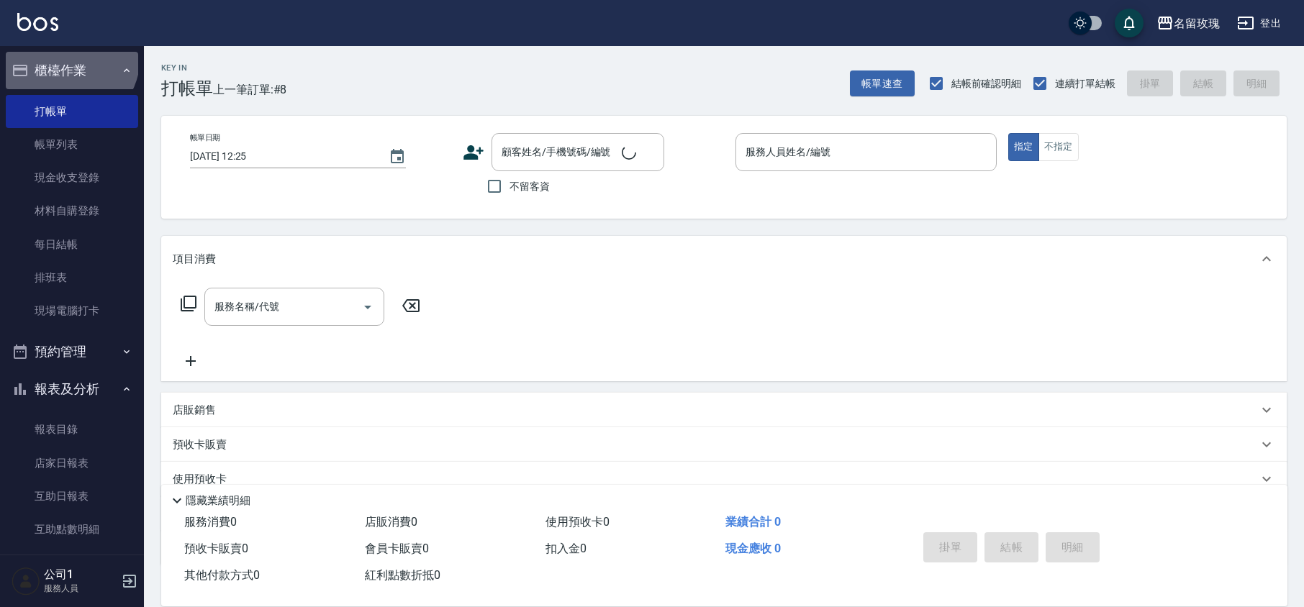
click at [63, 55] on button "櫃檯作業" at bounding box center [72, 70] width 132 height 37
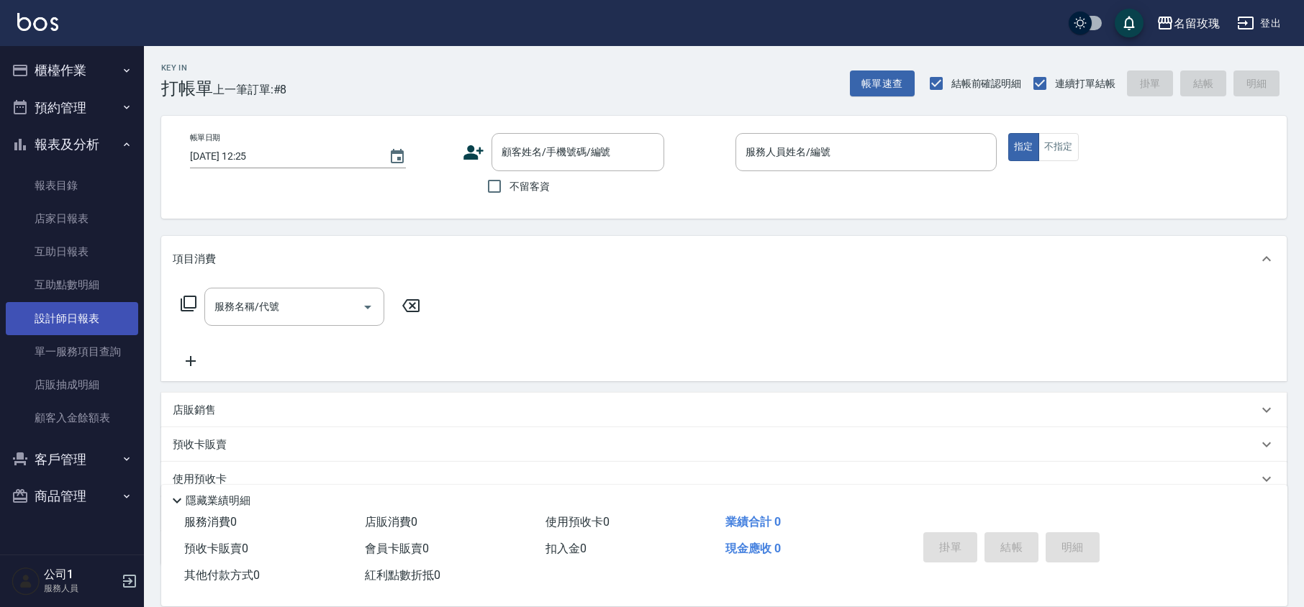
click at [84, 317] on link "設計師日報表" at bounding box center [72, 318] width 132 height 33
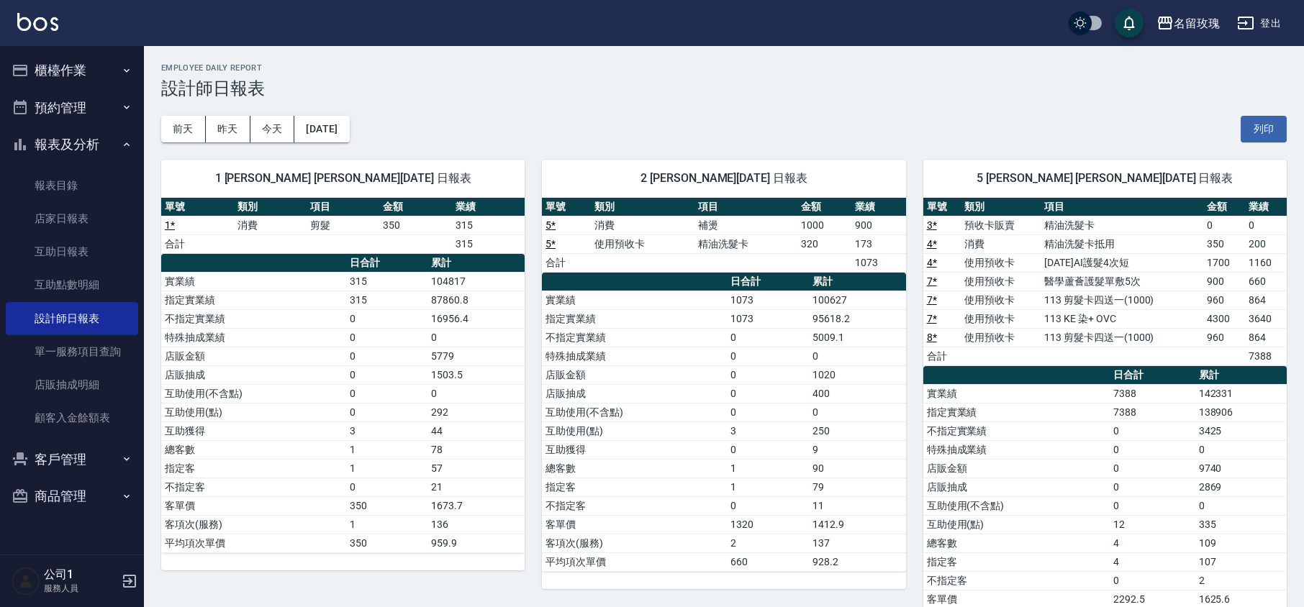
click at [545, 78] on h3 "設計師日報表" at bounding box center [723, 88] width 1125 height 20
click at [87, 250] on link "互助日報表" at bounding box center [72, 251] width 132 height 33
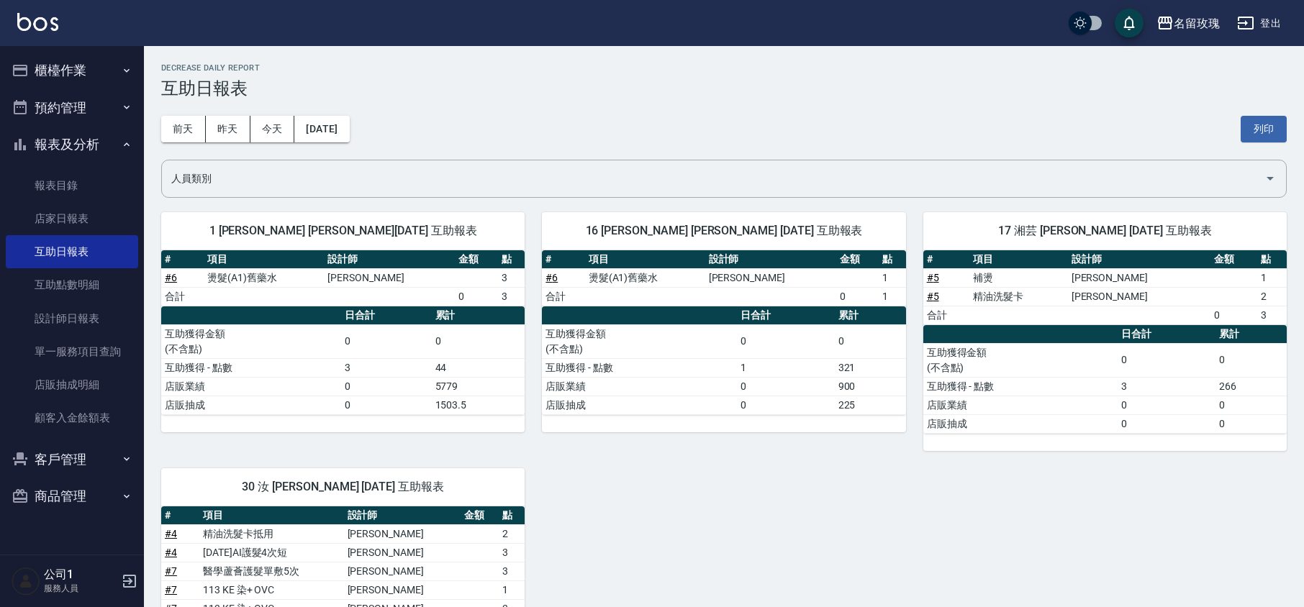
click at [623, 89] on h3 "互助日報表" at bounding box center [723, 88] width 1125 height 20
click at [224, 130] on button "昨天" at bounding box center [228, 129] width 45 height 27
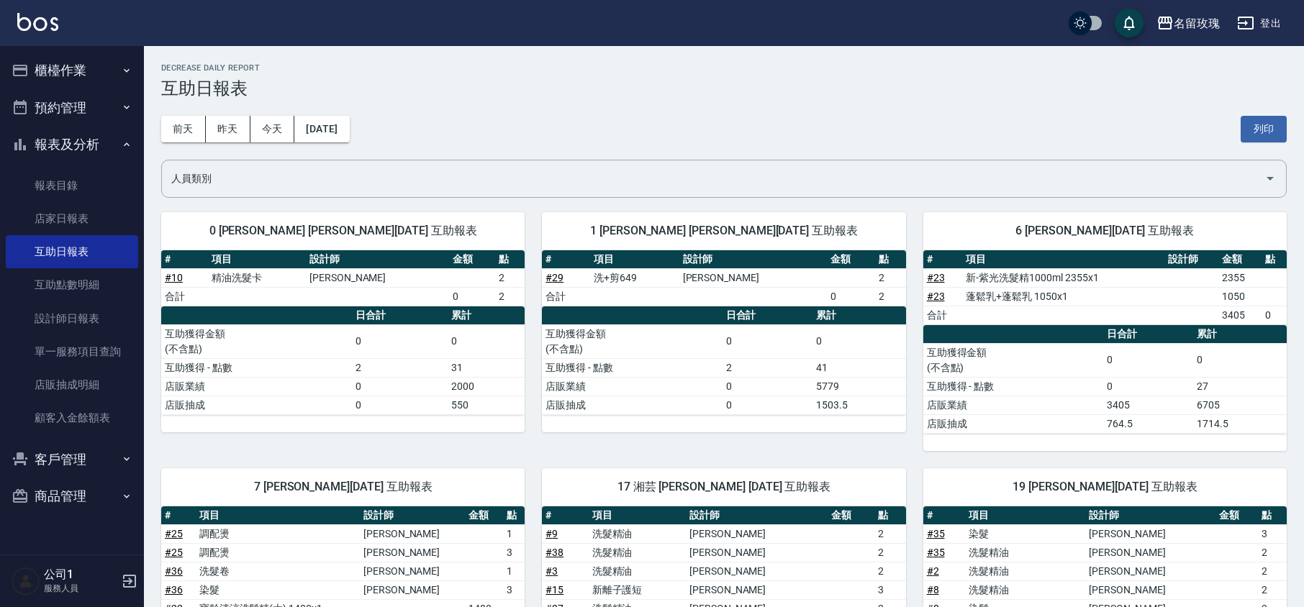
click at [579, 102] on div "[DATE] [DATE] [DATE] [DATE] 列印" at bounding box center [723, 129] width 1125 height 61
click at [271, 134] on button "今天" at bounding box center [272, 129] width 45 height 27
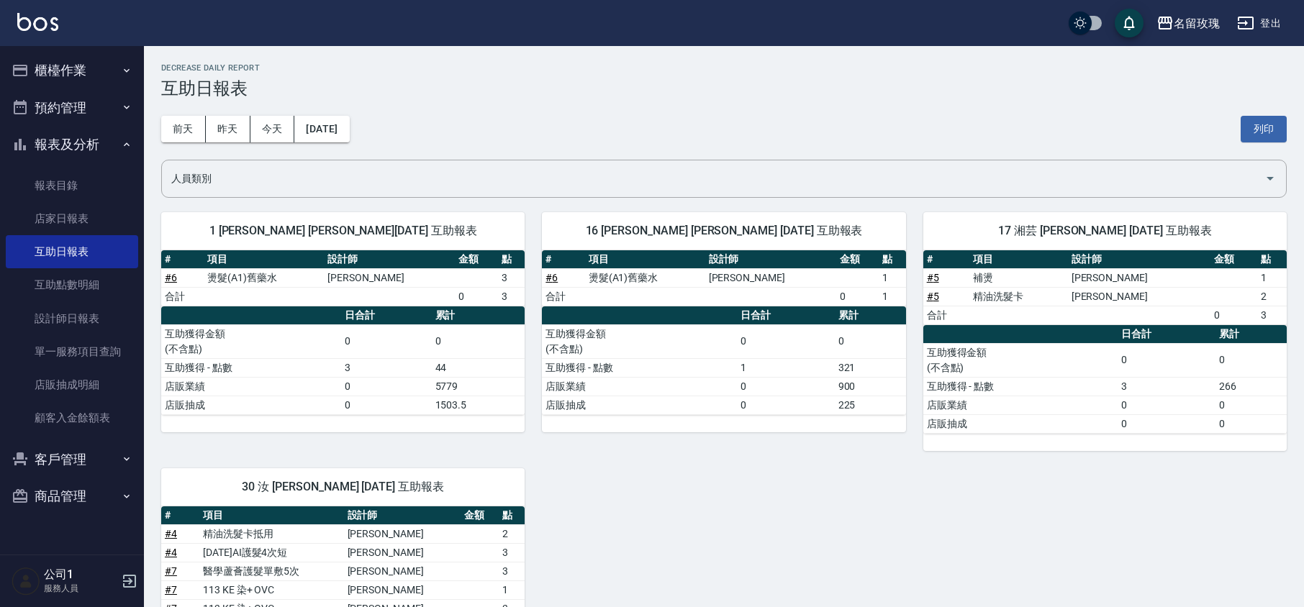
click at [550, 124] on div "[DATE] [DATE] [DATE] [DATE] 列印" at bounding box center [723, 129] width 1125 height 61
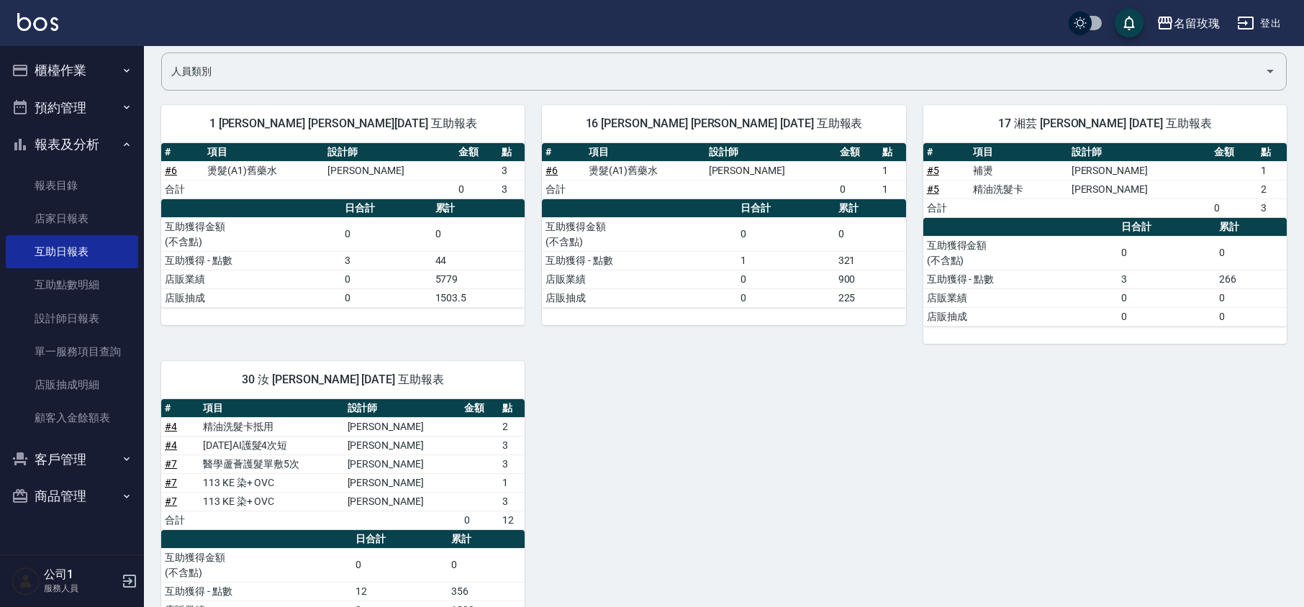
scroll to position [178, 0]
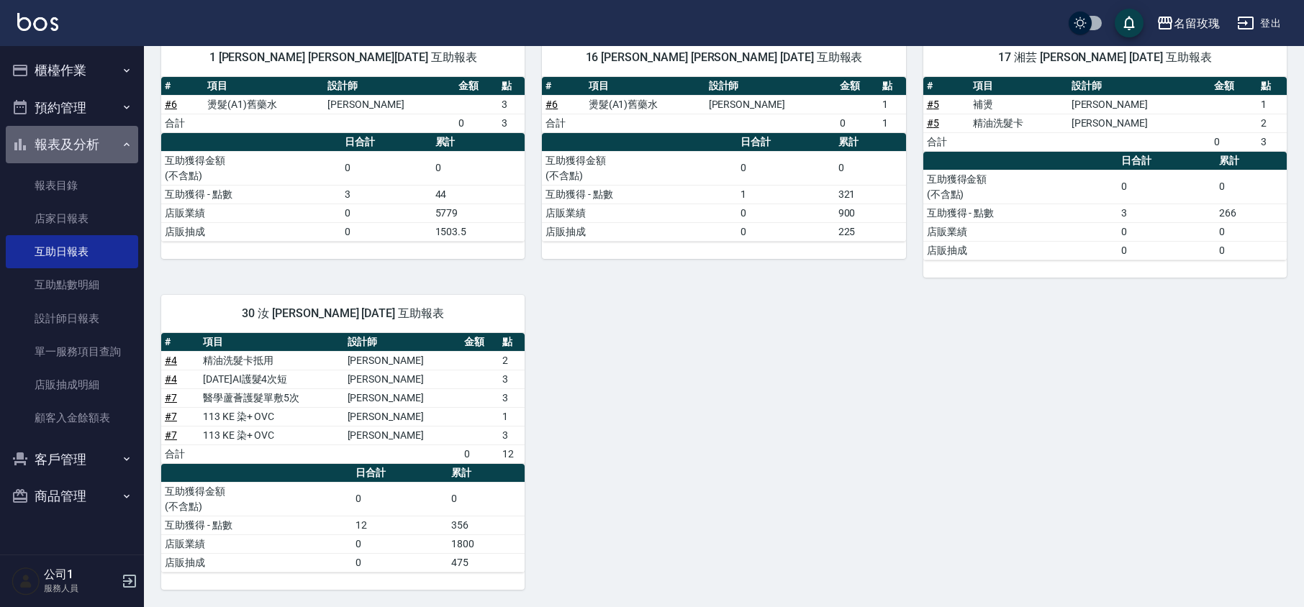
drag, startPoint x: 47, startPoint y: 132, endPoint x: 47, endPoint y: 124, distance: 7.9
click at [47, 132] on button "報表及分析" at bounding box center [72, 144] width 132 height 37
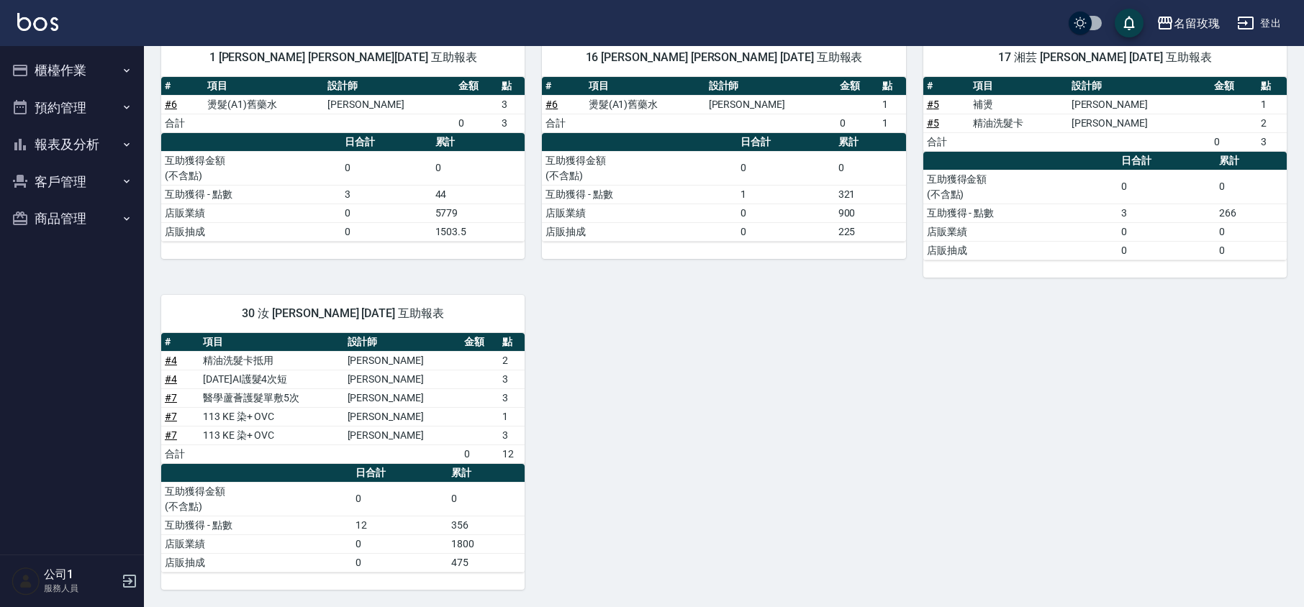
click at [64, 78] on button "櫃檯作業" at bounding box center [72, 70] width 132 height 37
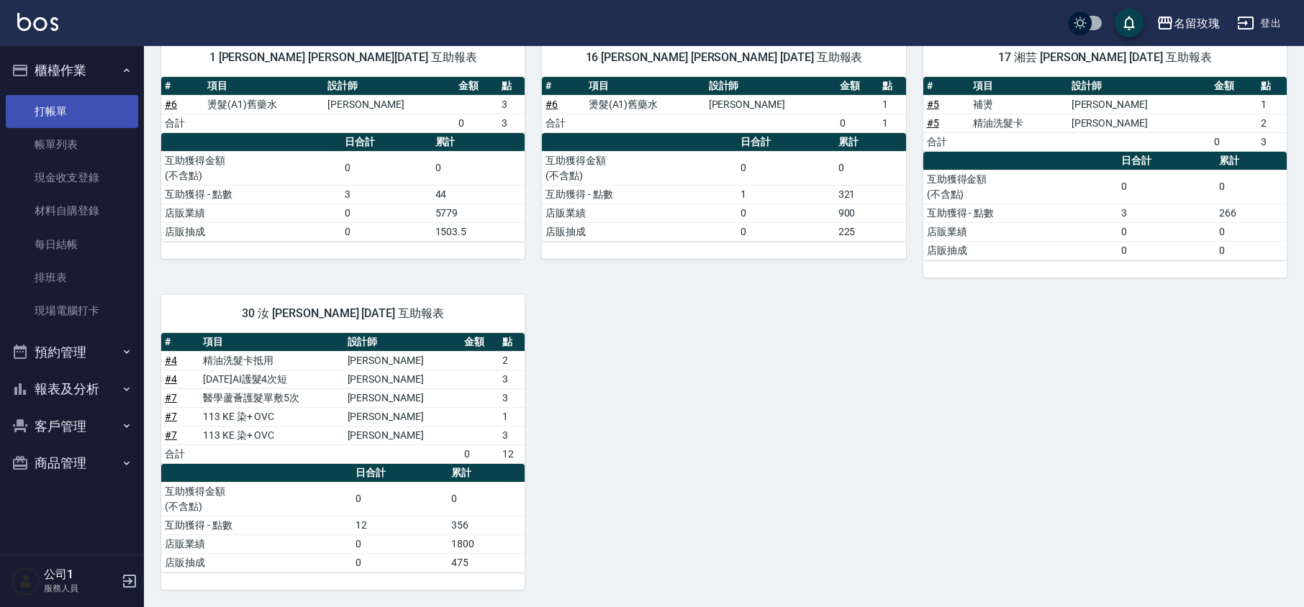
click at [83, 109] on link "打帳單" at bounding box center [72, 111] width 132 height 33
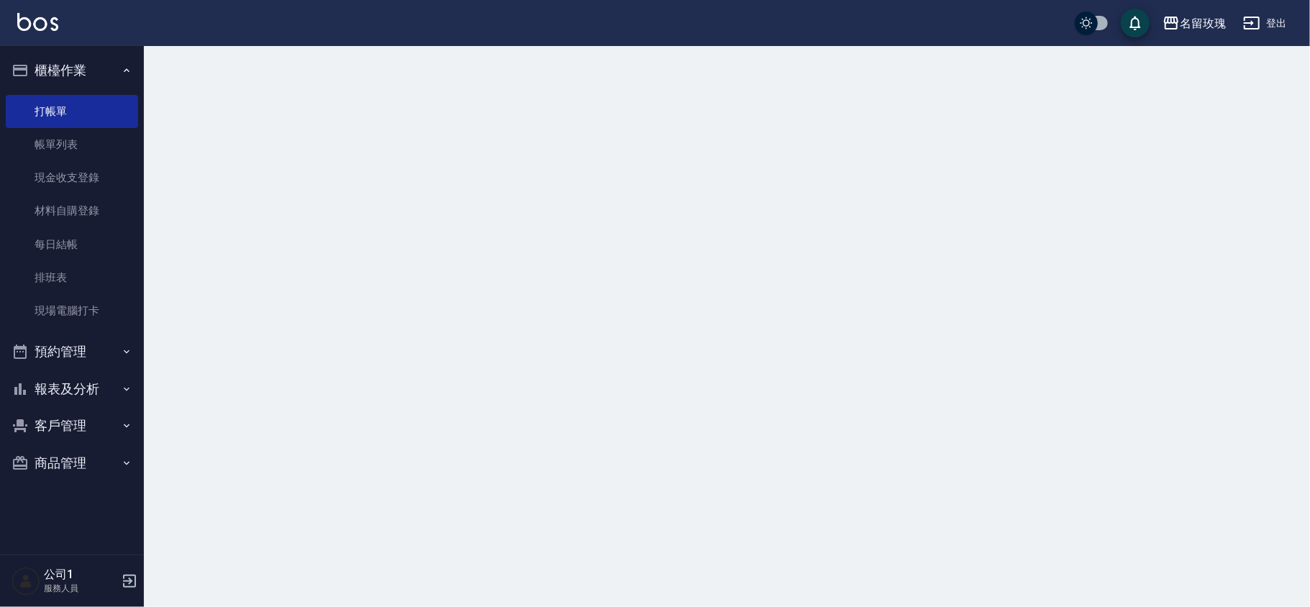
click at [94, 60] on button "櫃檯作業" at bounding box center [72, 70] width 132 height 37
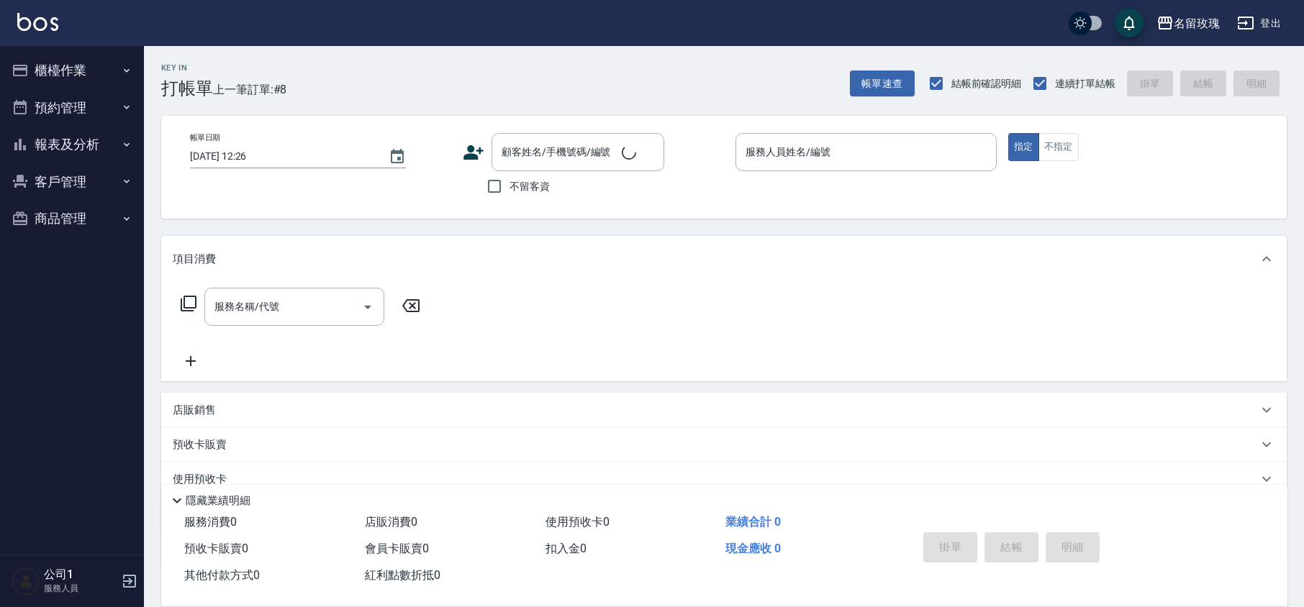
click at [358, 56] on div "Key In 打帳單 上一筆訂單:#8 帳單速查 結帳前確認明細 連續打單結帳 掛單 結帳 明細" at bounding box center [715, 72] width 1143 height 53
click at [524, 104] on div "Key In 打帳單 上一筆訂單:#8 帳單速查 結帳前確認明細 連續打單結帳 掛單 結帳 明細 帳單日期 [DATE] 12:26 顧客姓名/手機號碼/編號…" at bounding box center [724, 373] width 1160 height 655
